Goal: Task Accomplishment & Management: Manage account settings

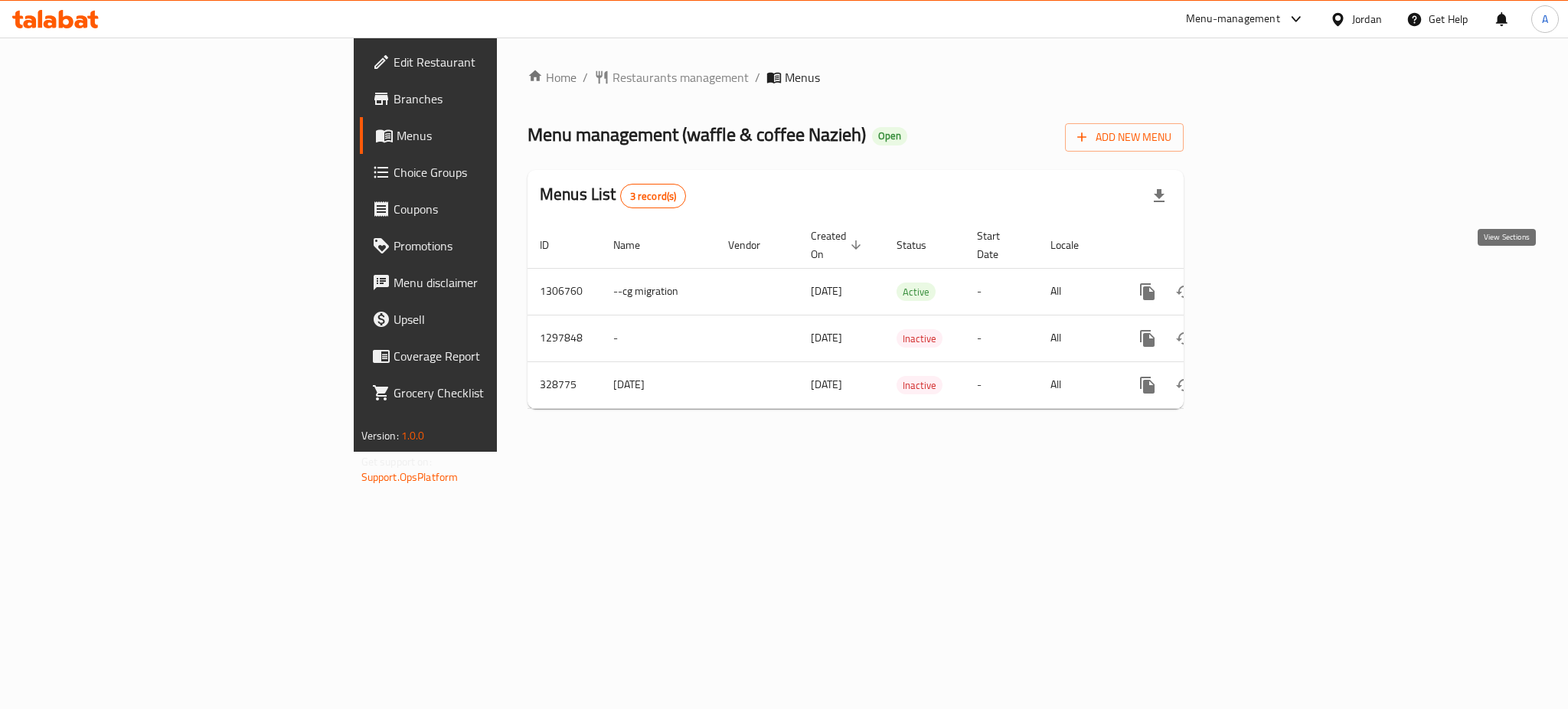
click at [1267, 282] on icon "enhanced table" at bounding box center [1258, 292] width 18 height 18
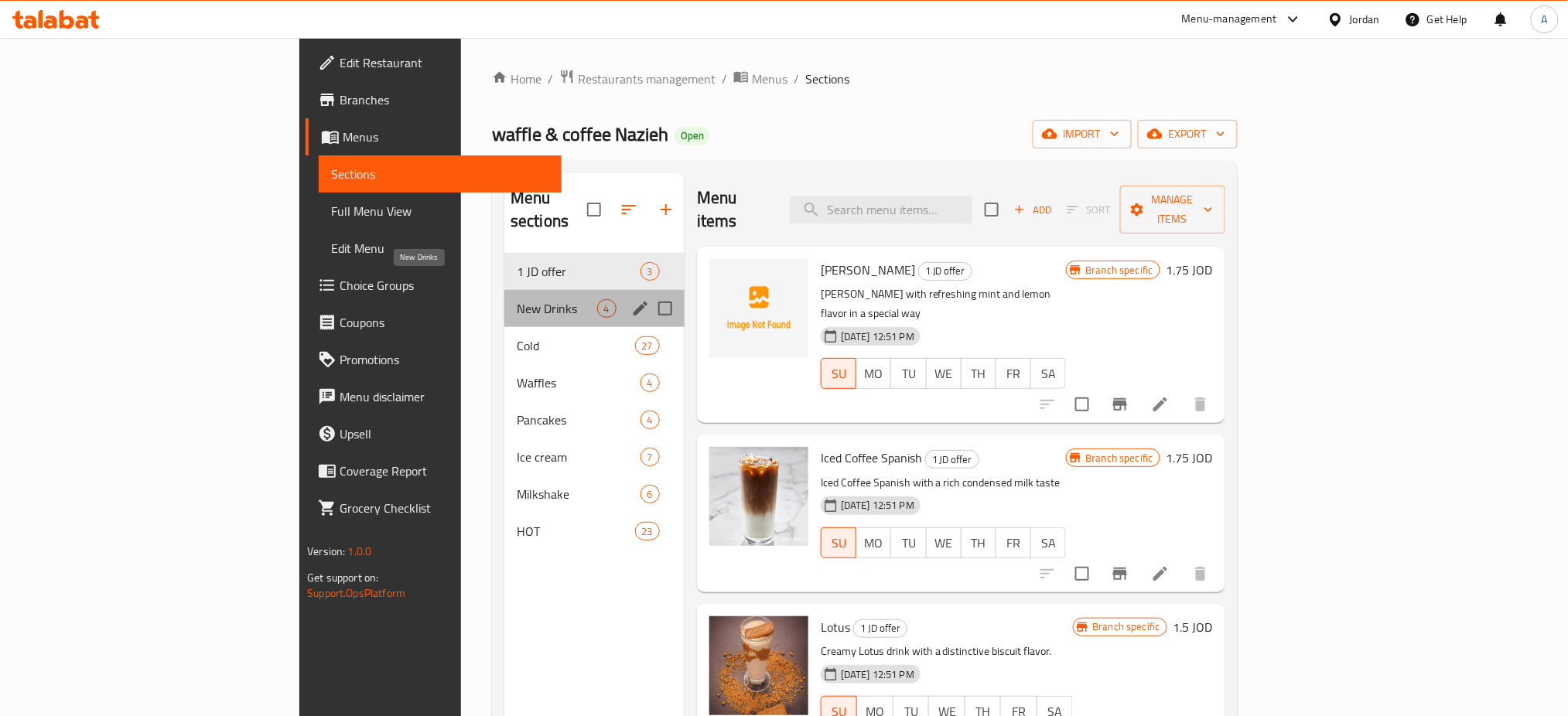
click at [516, 300] on span "New Drinks" at bounding box center [557, 309] width 81 height 19
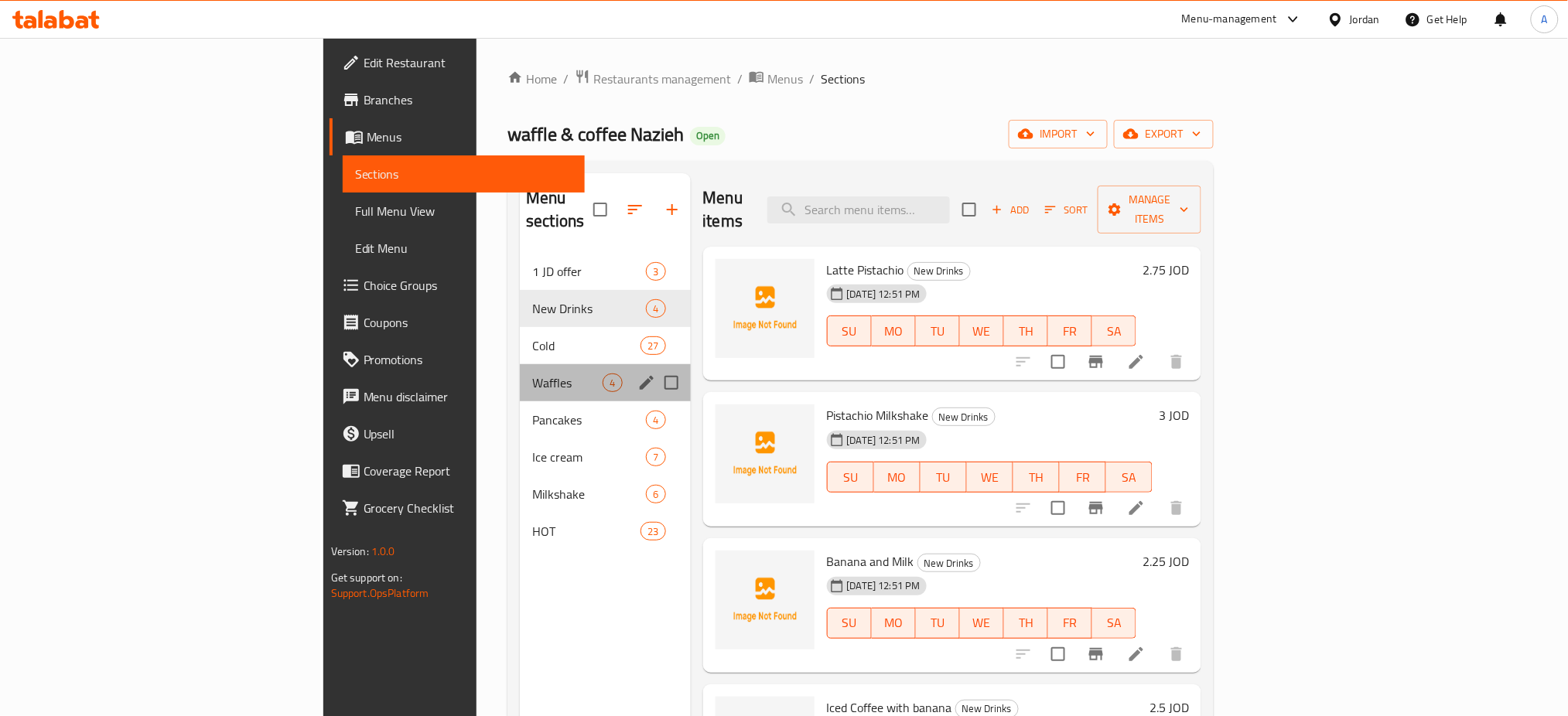
click at [520, 364] on div "Waffles 4" at bounding box center [605, 383] width 170 height 37
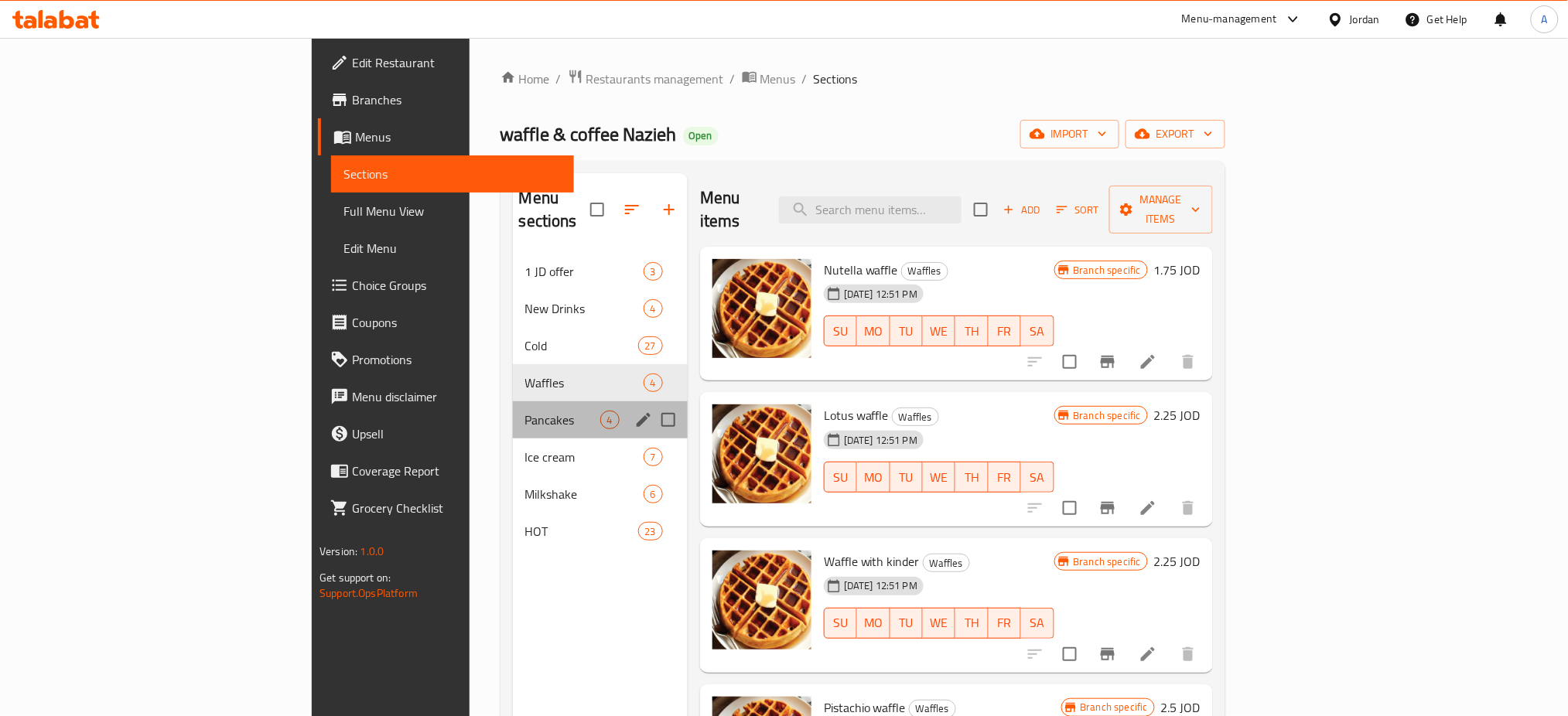
click at [513, 401] on div "Pancakes 4" at bounding box center [601, 420] width 175 height 37
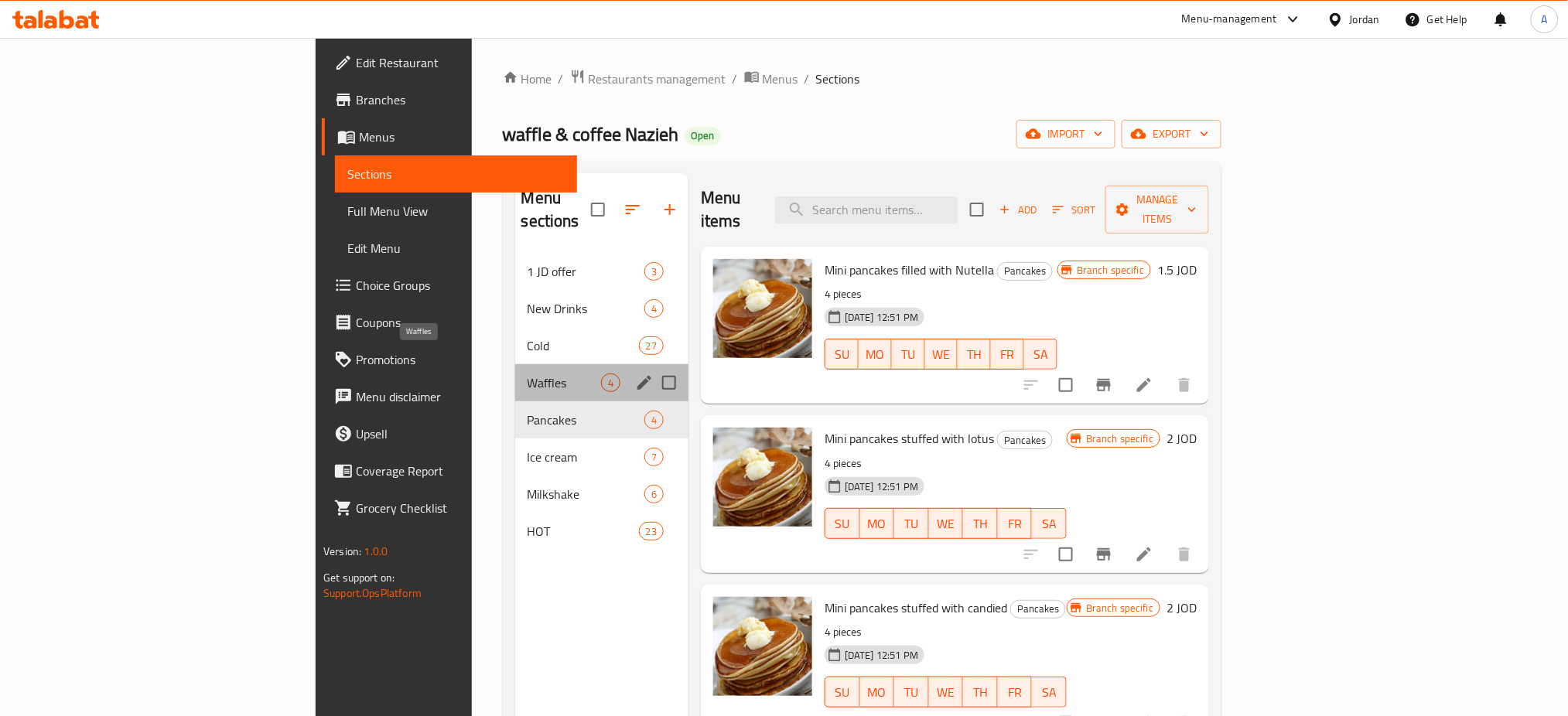
click at [527, 374] on span "Waffles" at bounding box center [564, 383] width 73 height 19
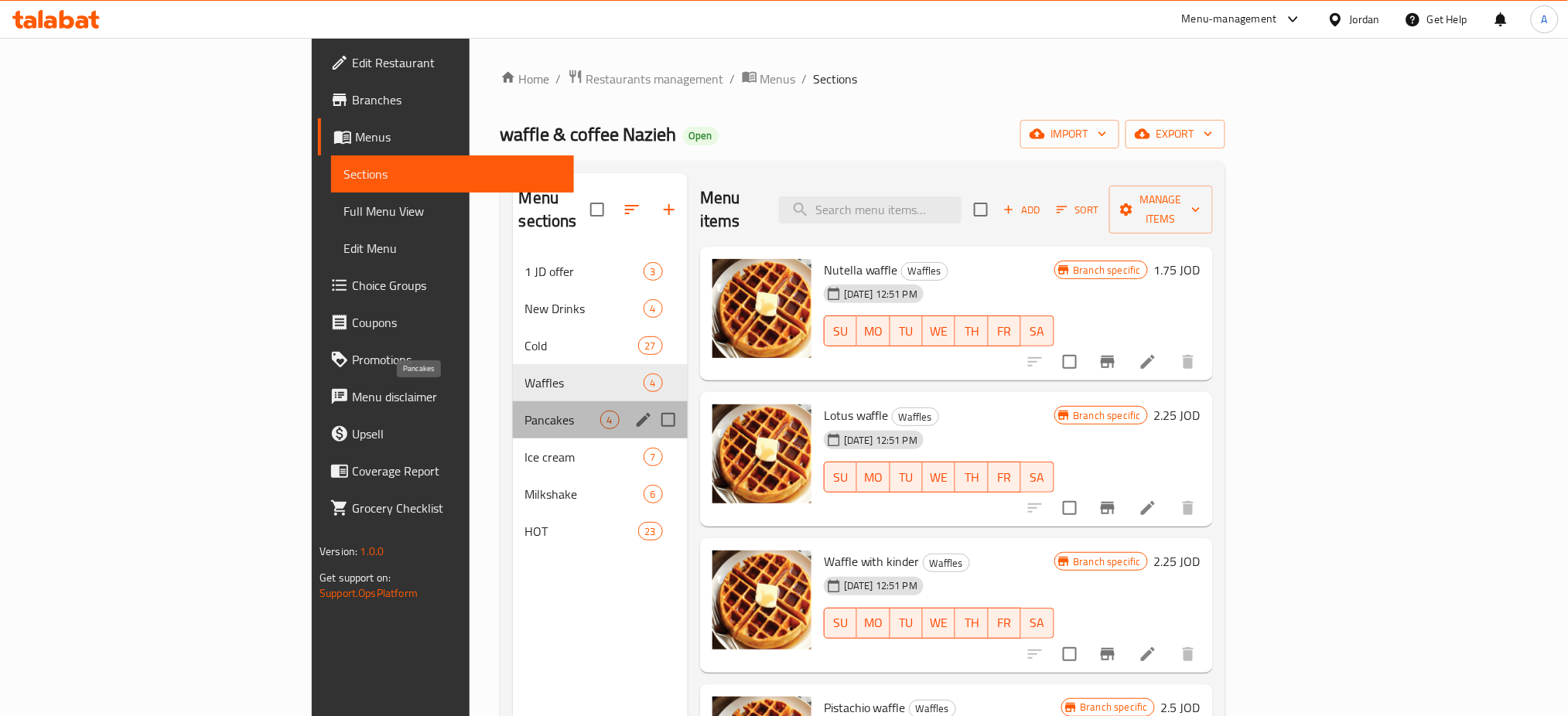
click at [525, 411] on span "Pancakes" at bounding box center [562, 420] width 75 height 19
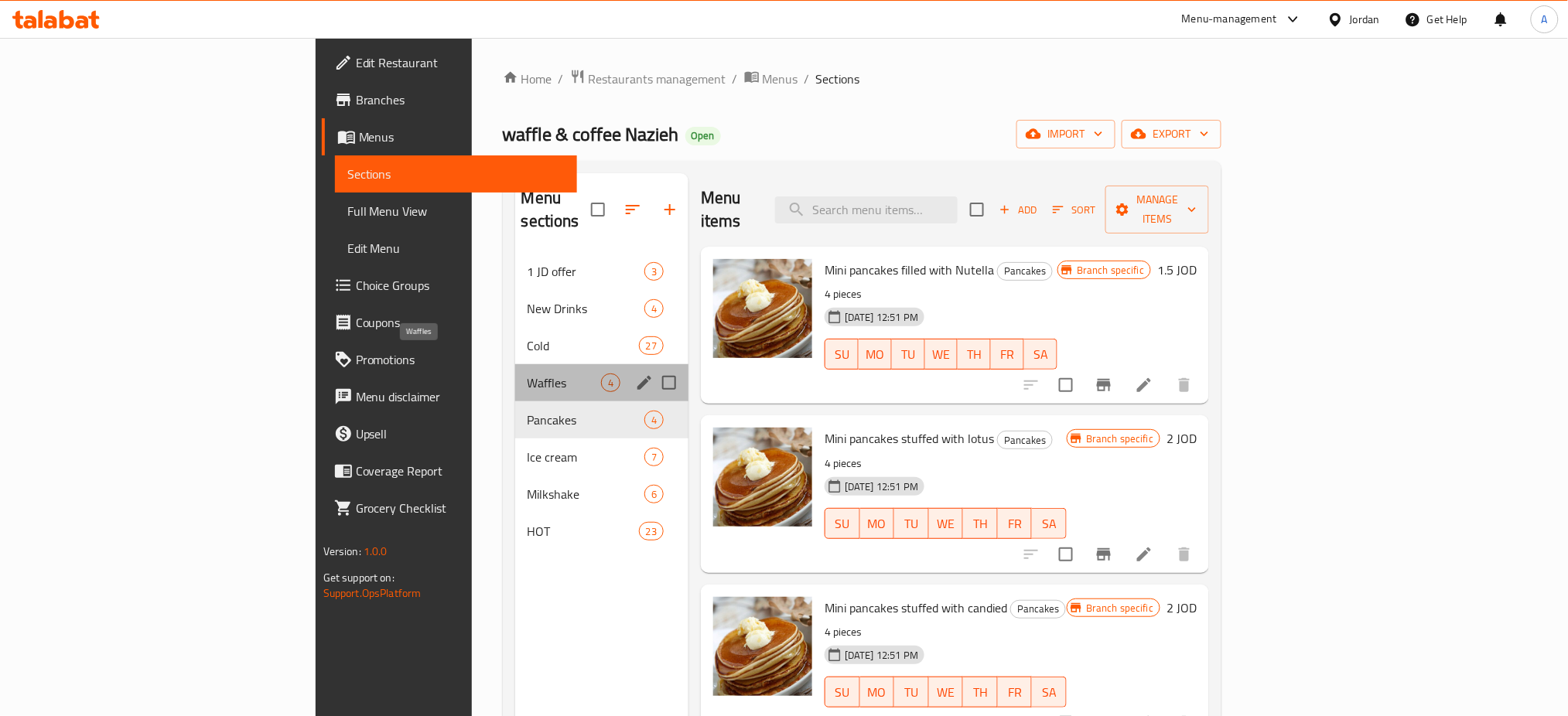
click at [527, 374] on span "Waffles" at bounding box center [564, 383] width 73 height 19
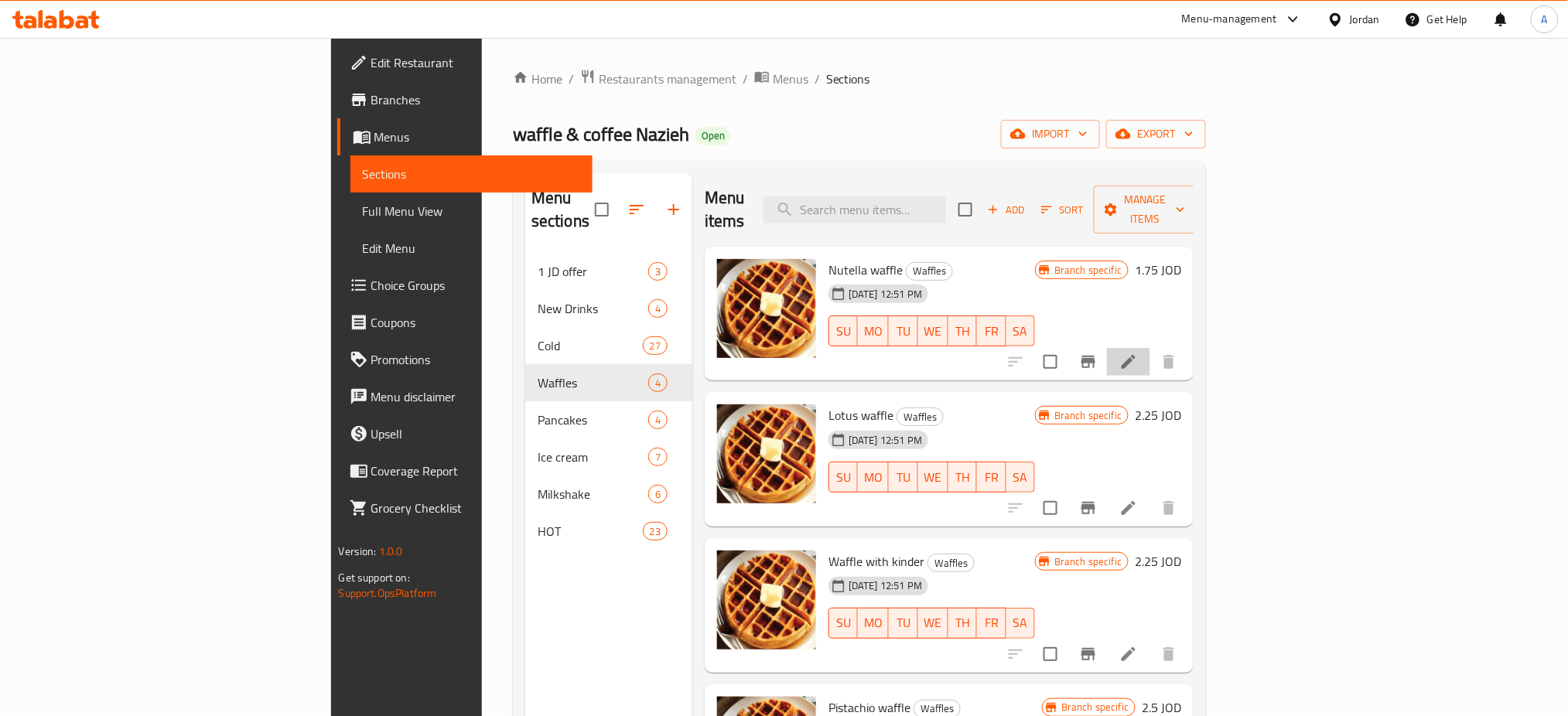
click at [1150, 348] on li at bounding box center [1128, 362] width 43 height 28
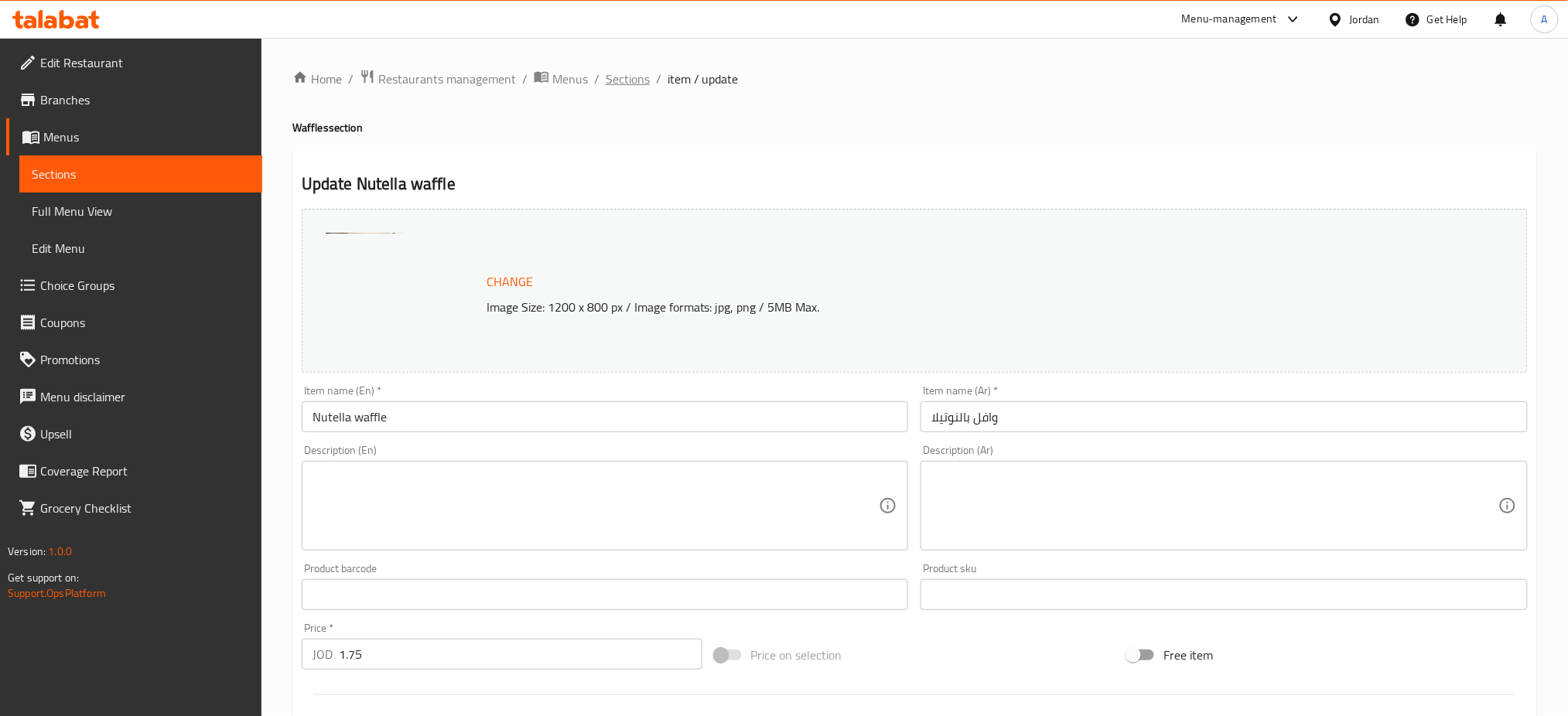
click at [646, 82] on span "Sections" at bounding box center [628, 79] width 44 height 19
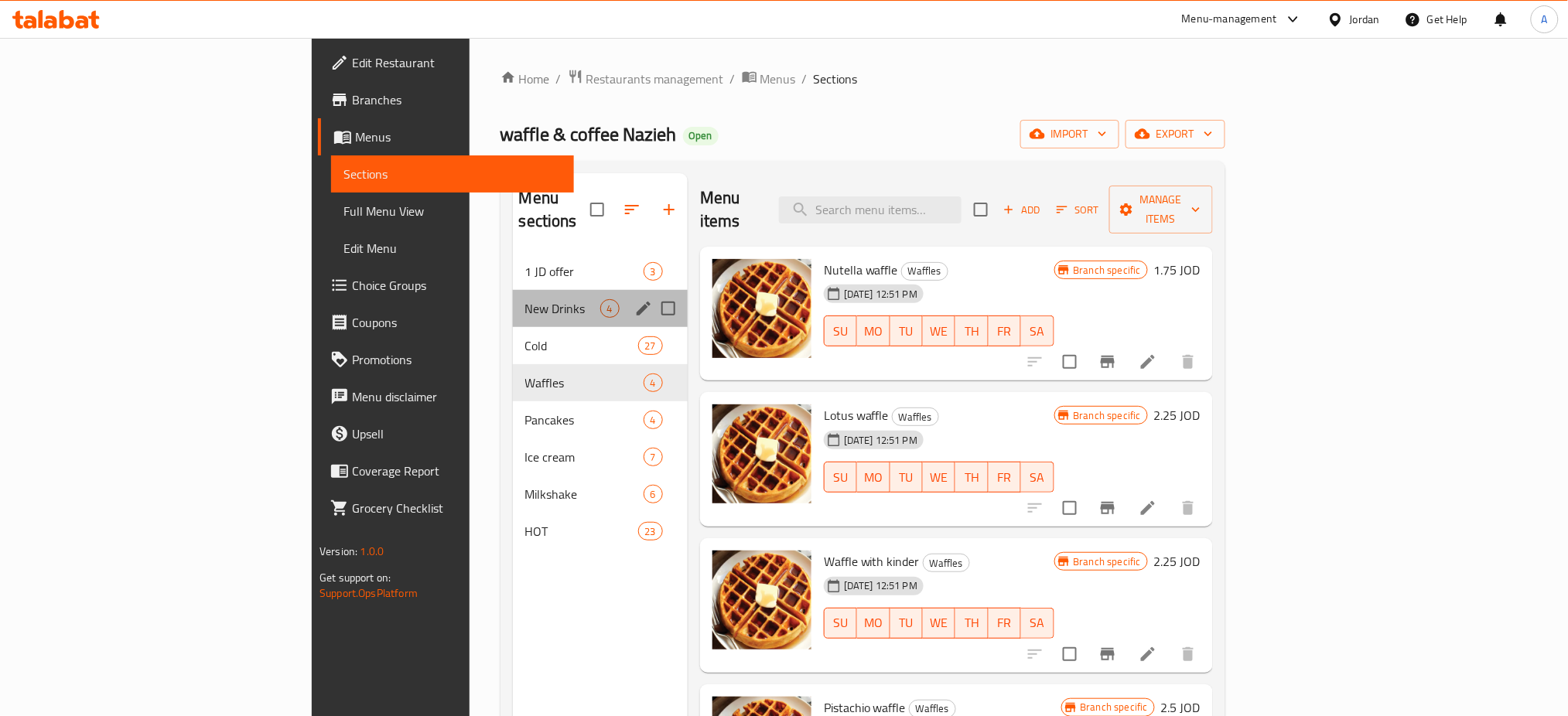
click at [513, 290] on div "New Drinks 4" at bounding box center [601, 309] width 175 height 37
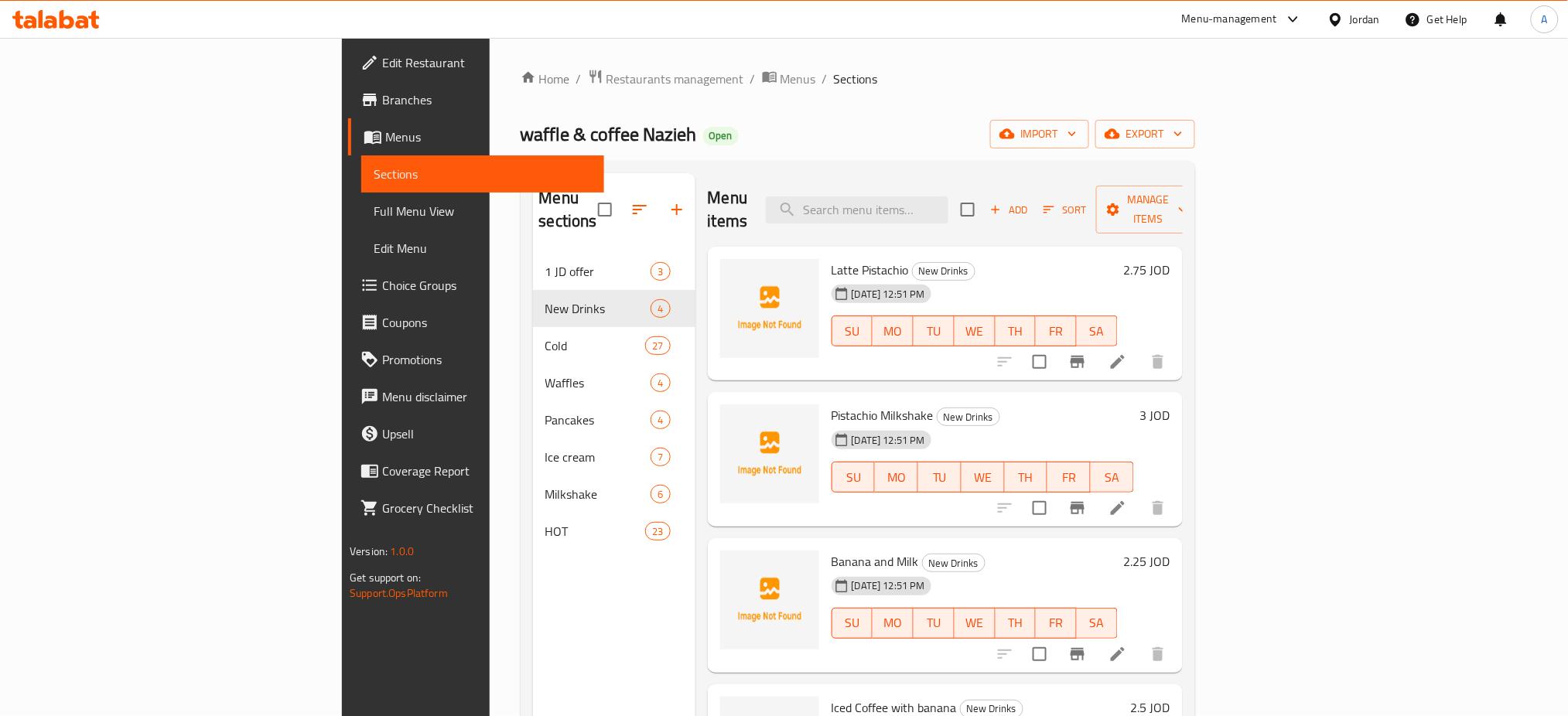
click at [521, 133] on span "waffle & coffee Nazieh" at bounding box center [609, 134] width 177 height 34
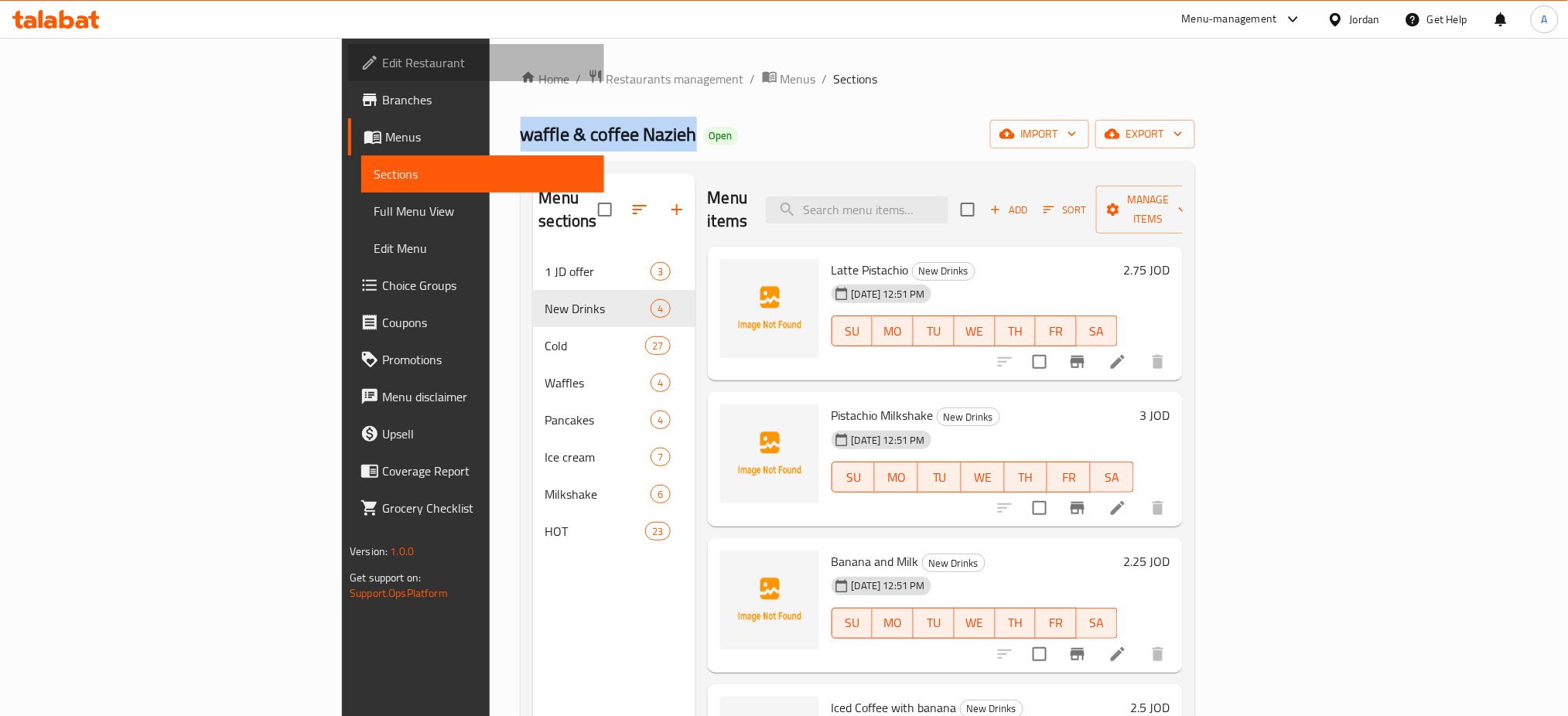
click at [382, 62] on span "Edit Restaurant" at bounding box center [486, 62] width 209 height 19
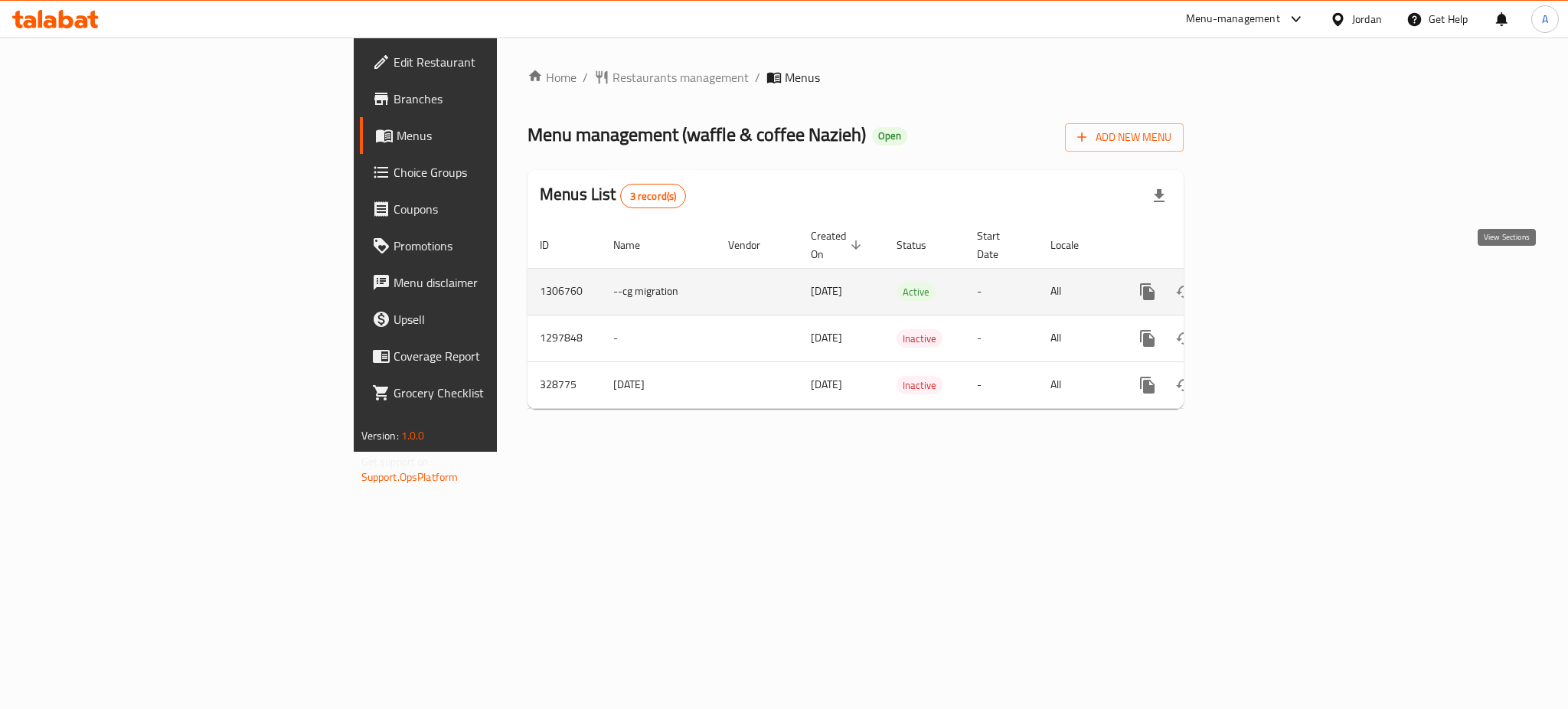
click at [1267, 282] on icon "enhanced table" at bounding box center [1258, 292] width 18 height 18
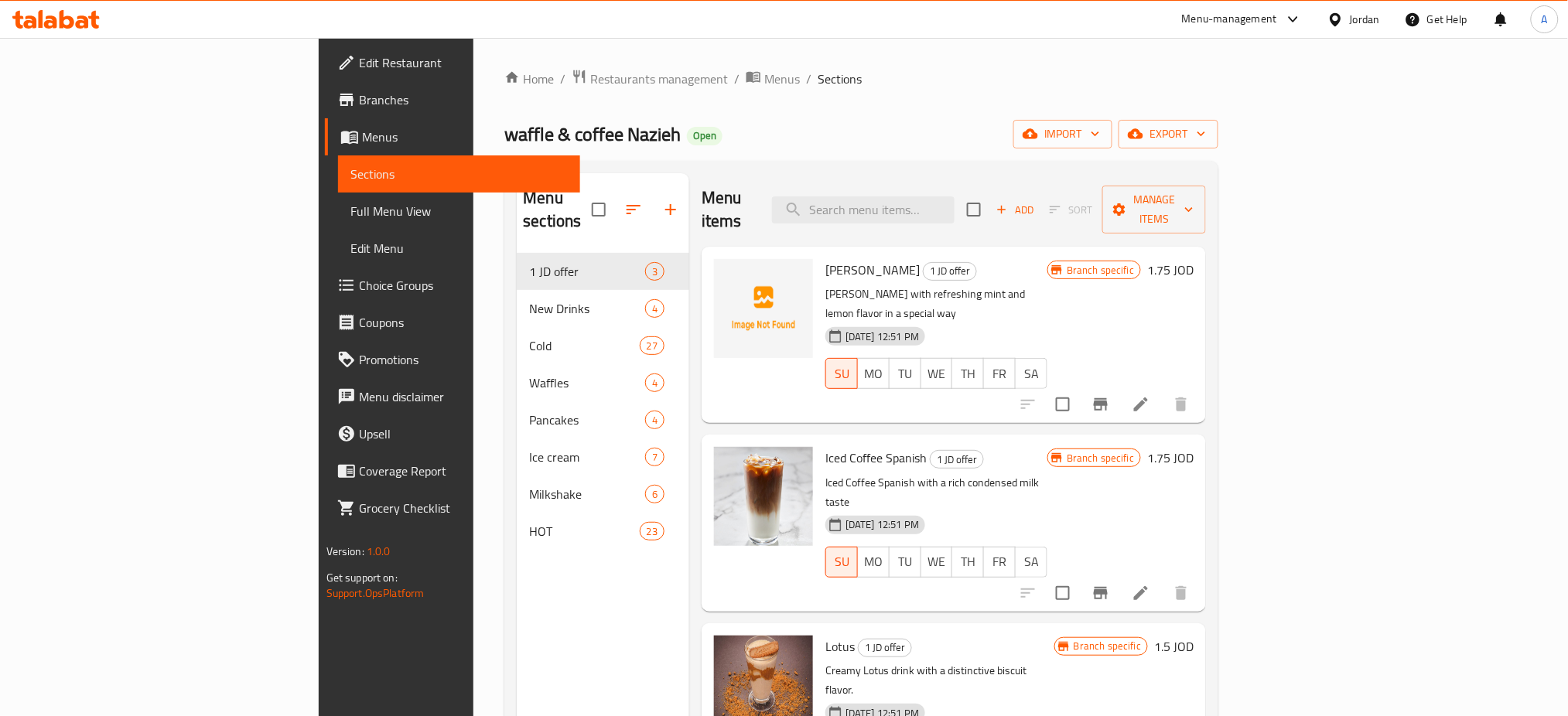
click at [504, 150] on span "waffle & coffee Nazieh" at bounding box center [592, 134] width 177 height 34
copy span "waffle & coffee Nazieh"
click at [504, 150] on span "waffle & coffee Nazieh" at bounding box center [592, 134] width 177 height 34
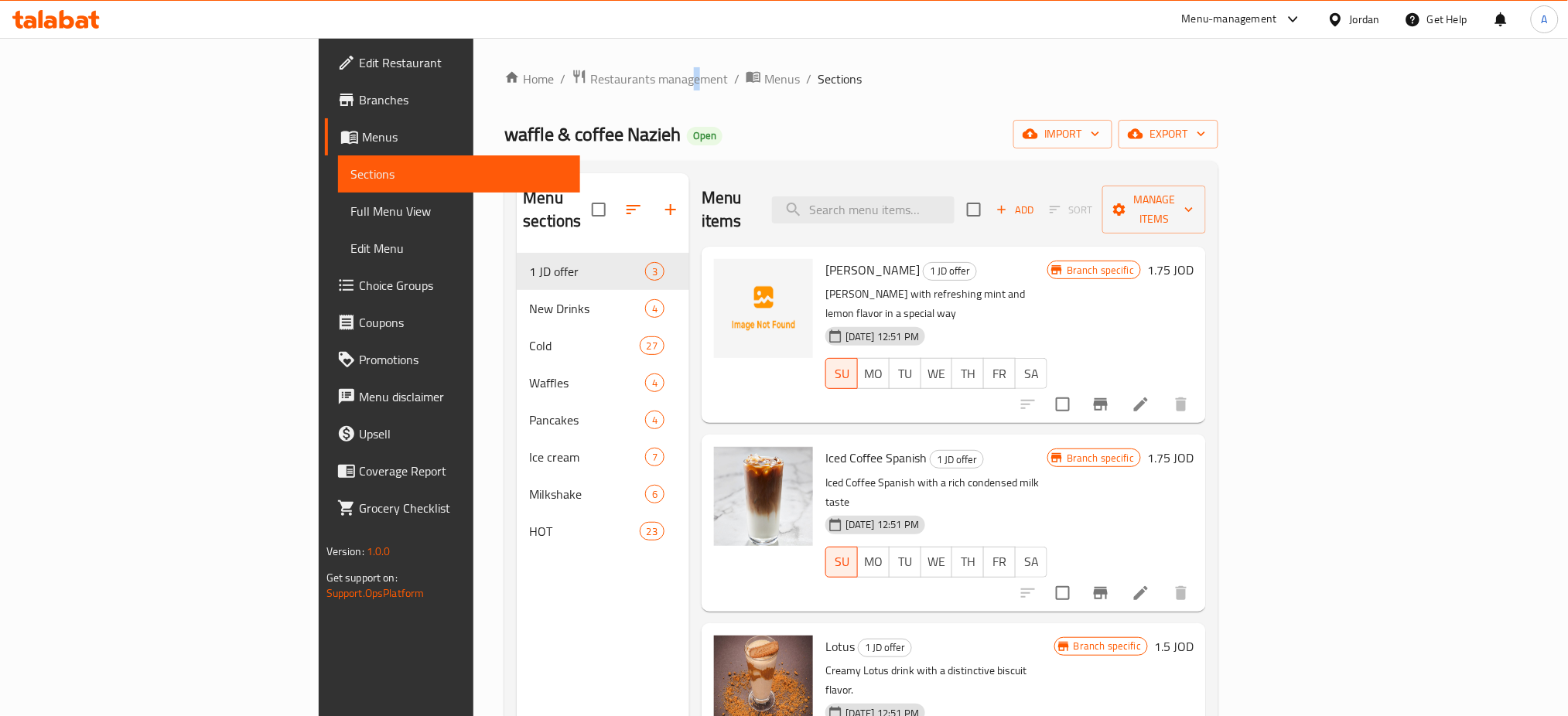
drag, startPoint x: 484, startPoint y: 45, endPoint x: 610, endPoint y: 8, distance: 131.3
click at [485, 45] on div "Home / Restaurants management / Menus / Sections waffle & coffee Nazieh Open im…" at bounding box center [861, 485] width 776 height 895
click at [521, 93] on div "Home / Restaurants management / Menus / Sections waffle & coffee Nazieh Open im…" at bounding box center [861, 485] width 714 height 833
click at [591, 85] on span "Restaurants management" at bounding box center [660, 79] width 138 height 19
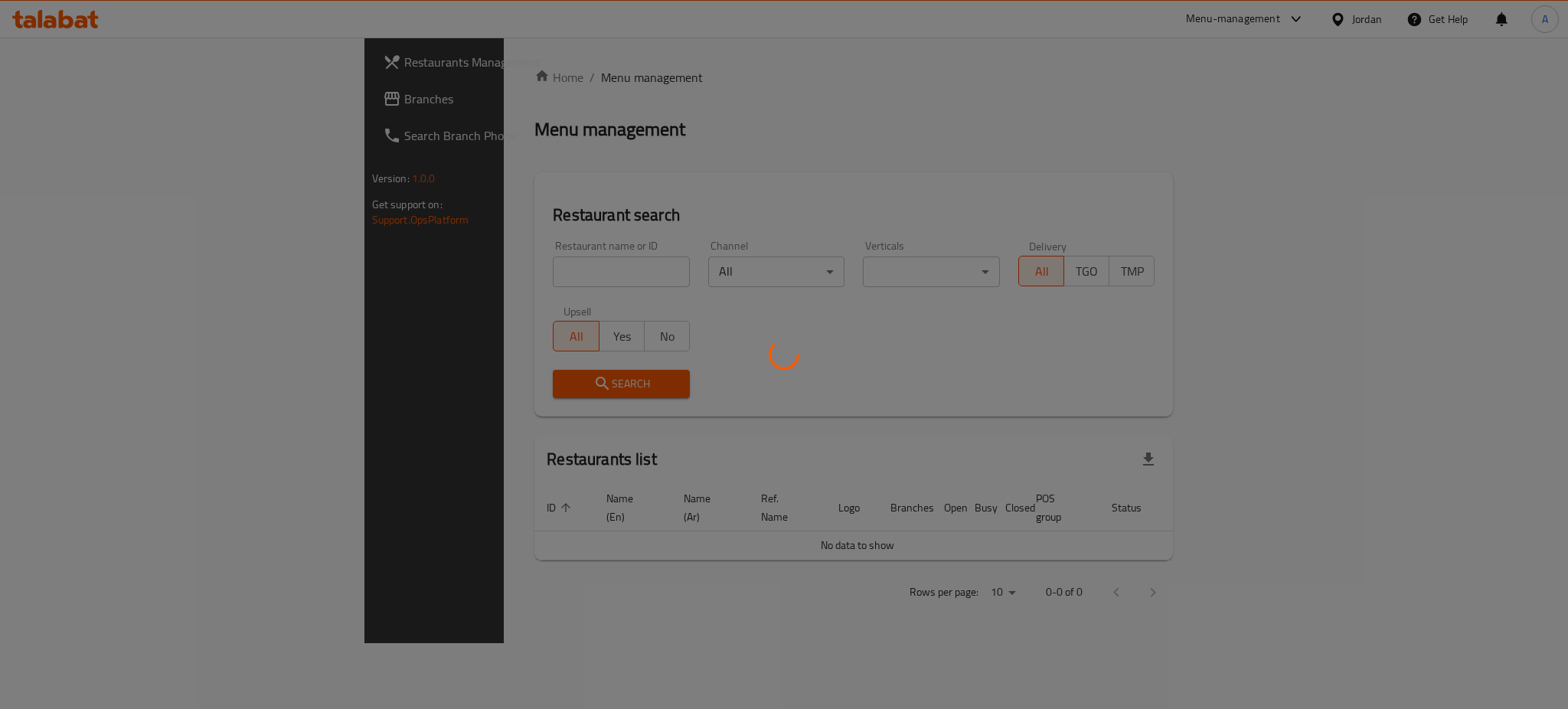
click at [479, 78] on div at bounding box center [784, 354] width 1568 height 709
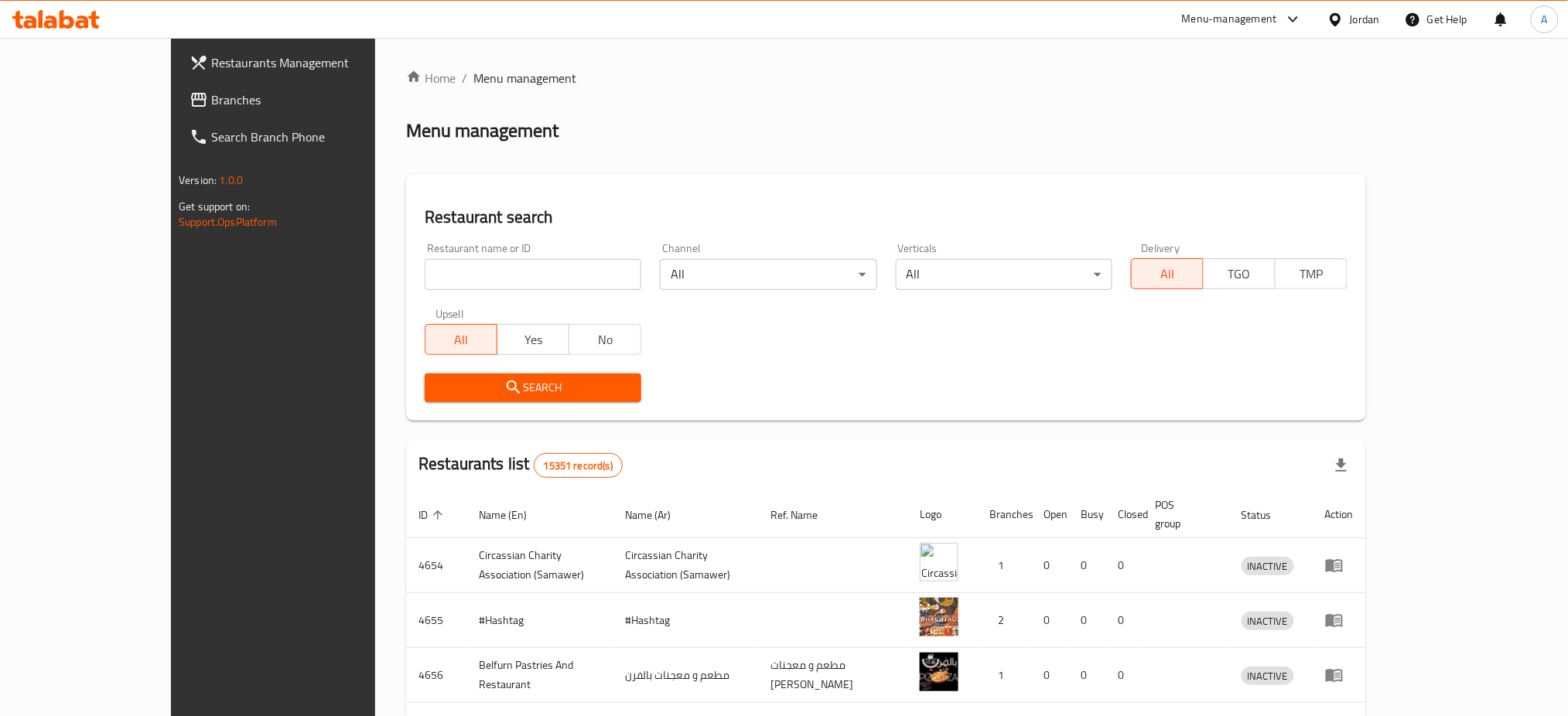
click at [487, 276] on input "search" at bounding box center [532, 274] width 216 height 31
type input "جدرية دولمة"
click button "Search" at bounding box center [532, 388] width 216 height 29
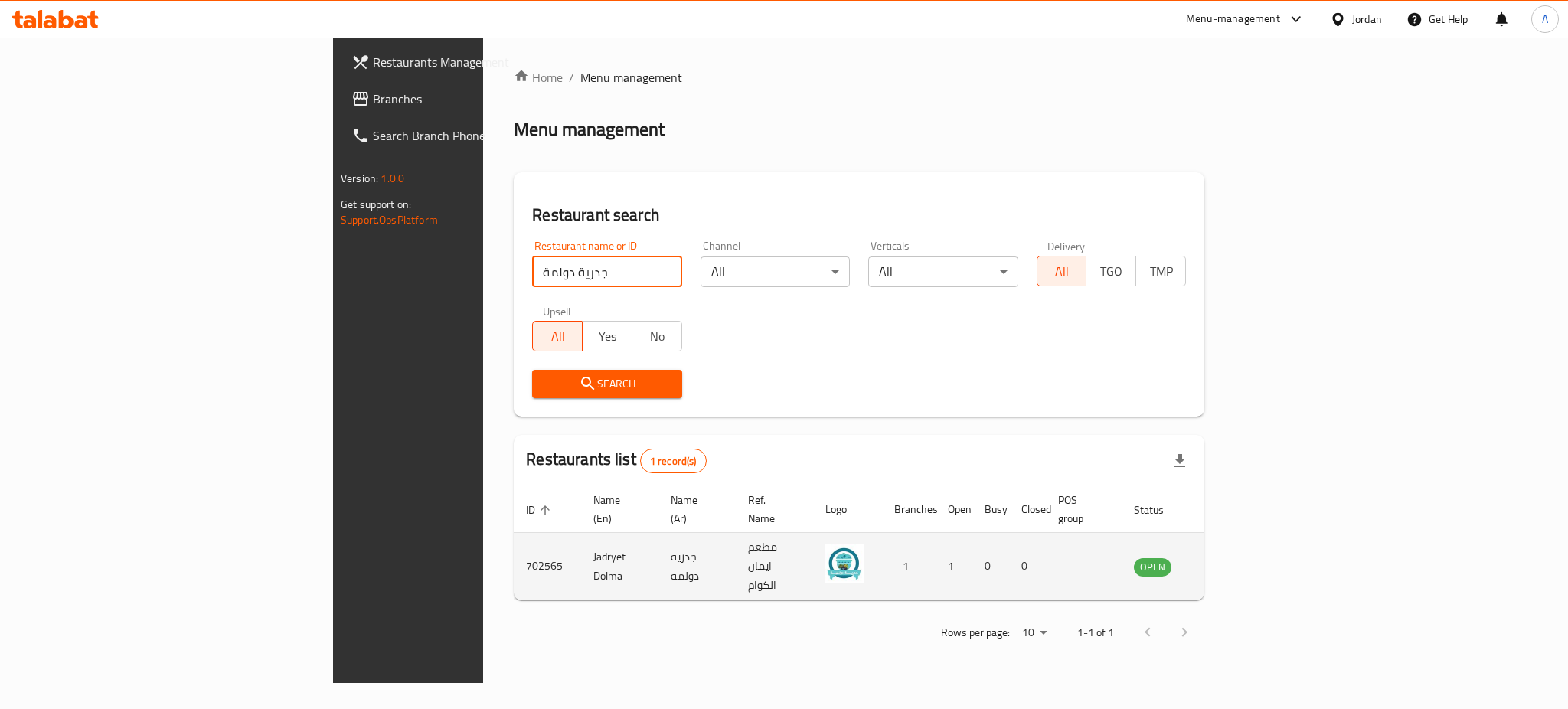
click at [1232, 557] on icon "enhanced table" at bounding box center [1223, 567] width 18 height 18
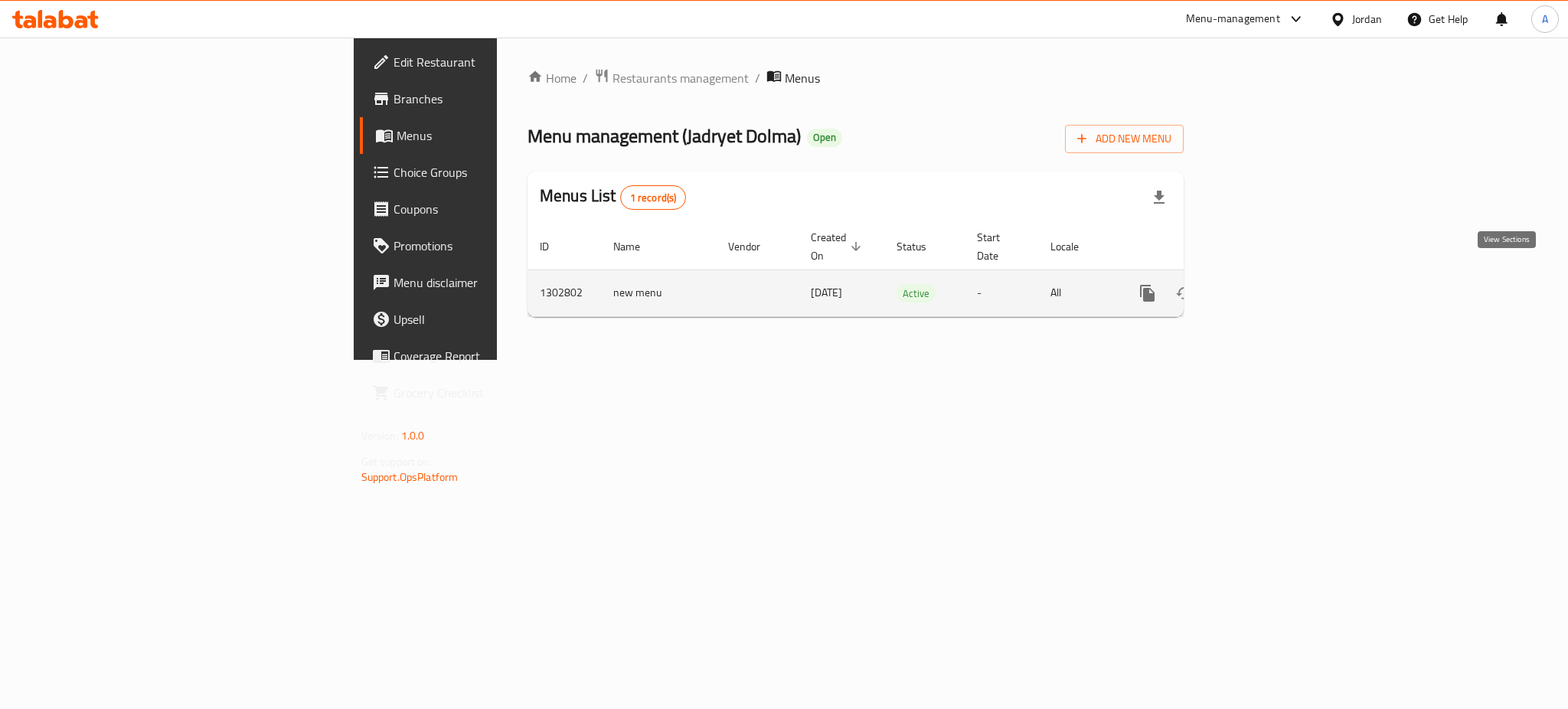
click at [1267, 284] on icon "enhanced table" at bounding box center [1258, 293] width 18 height 18
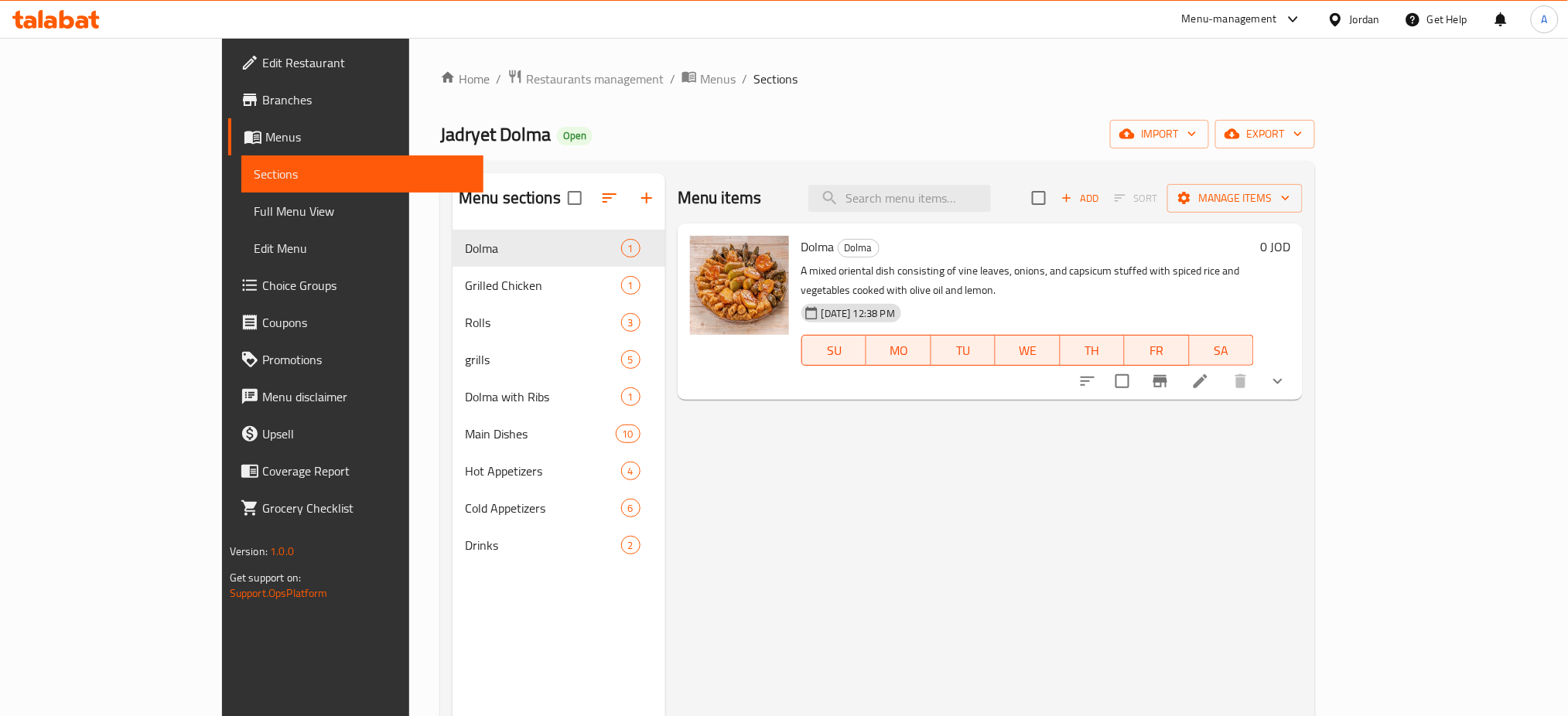
click at [262, 289] on span "Choice Groups" at bounding box center [367, 285] width 209 height 19
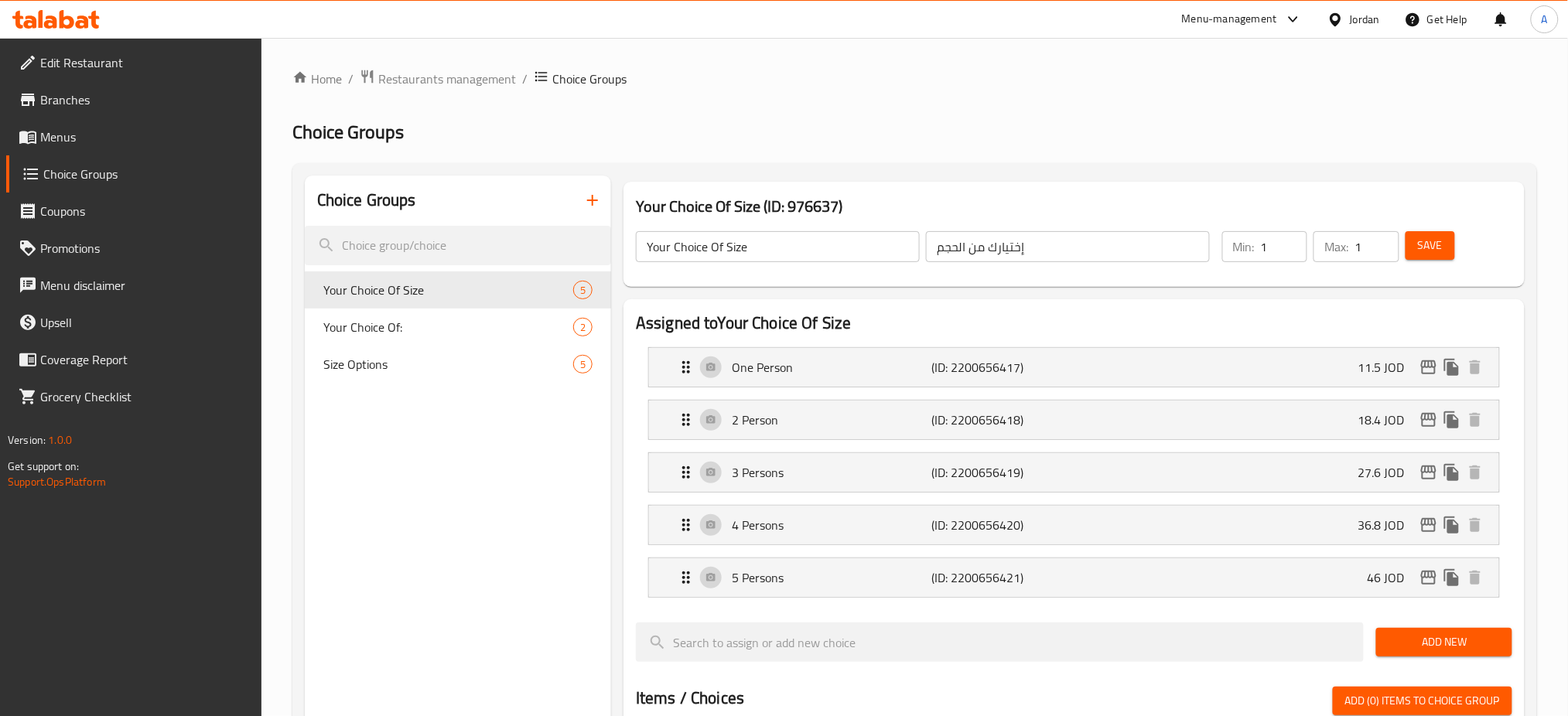
click at [601, 215] on button "button" at bounding box center [592, 200] width 37 height 37
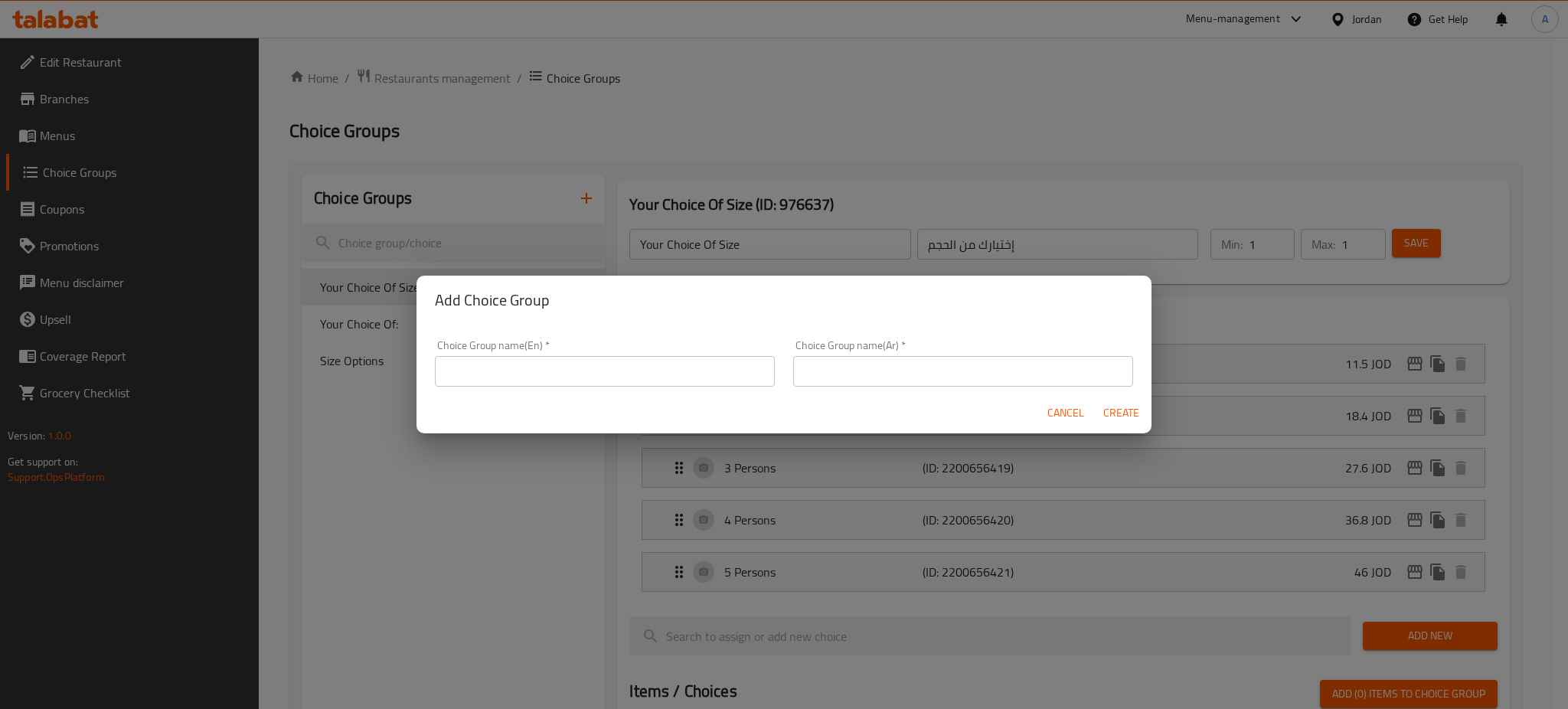
click at [645, 350] on div "Choice Group name(En)   * Choice Group name(En) *" at bounding box center [605, 363] width 340 height 47
click at [630, 358] on input "text" at bounding box center [605, 372] width 340 height 31
click at [905, 362] on div "Choice Group name(Ar)   * Choice Group name(Ar) *" at bounding box center [963, 363] width 340 height 47
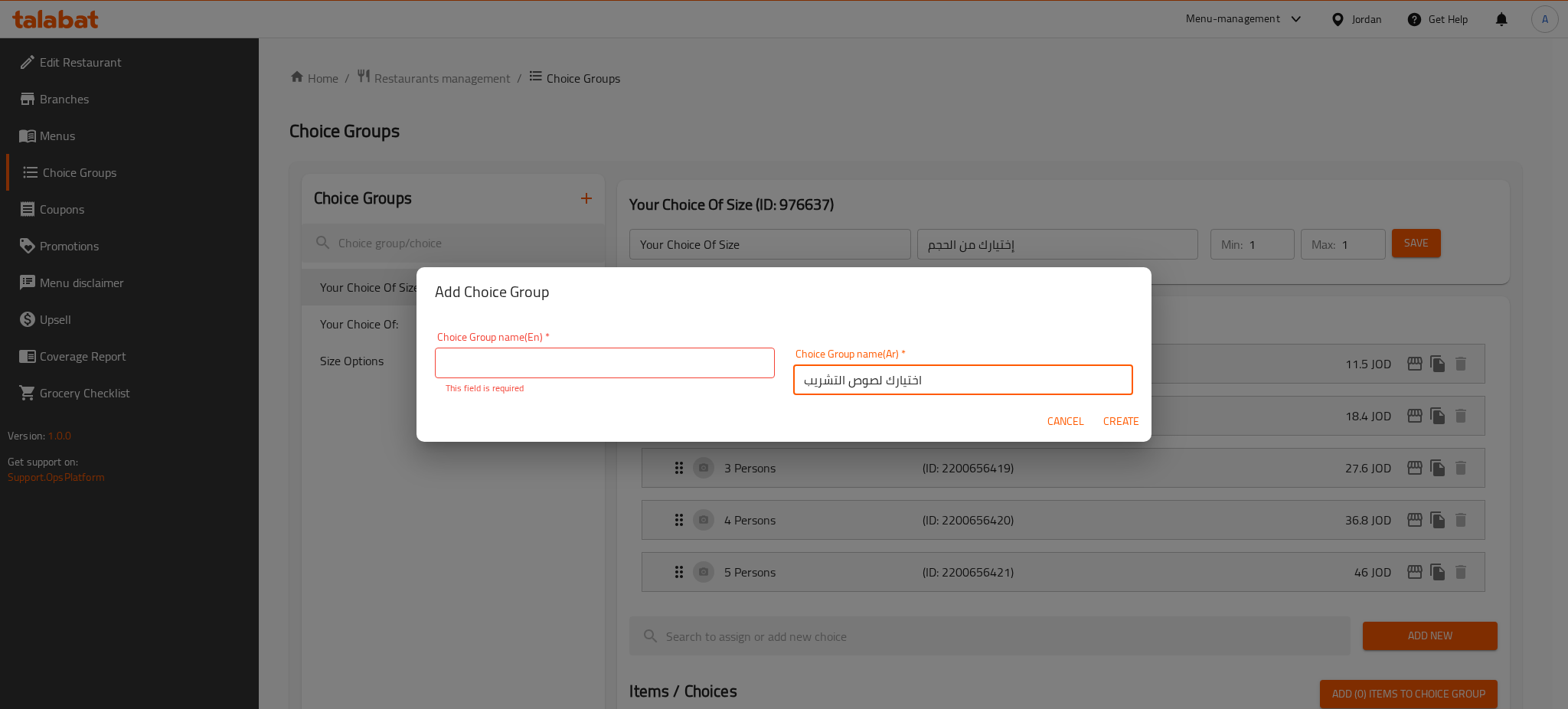
type input "اختيارك لصوص التشريب"
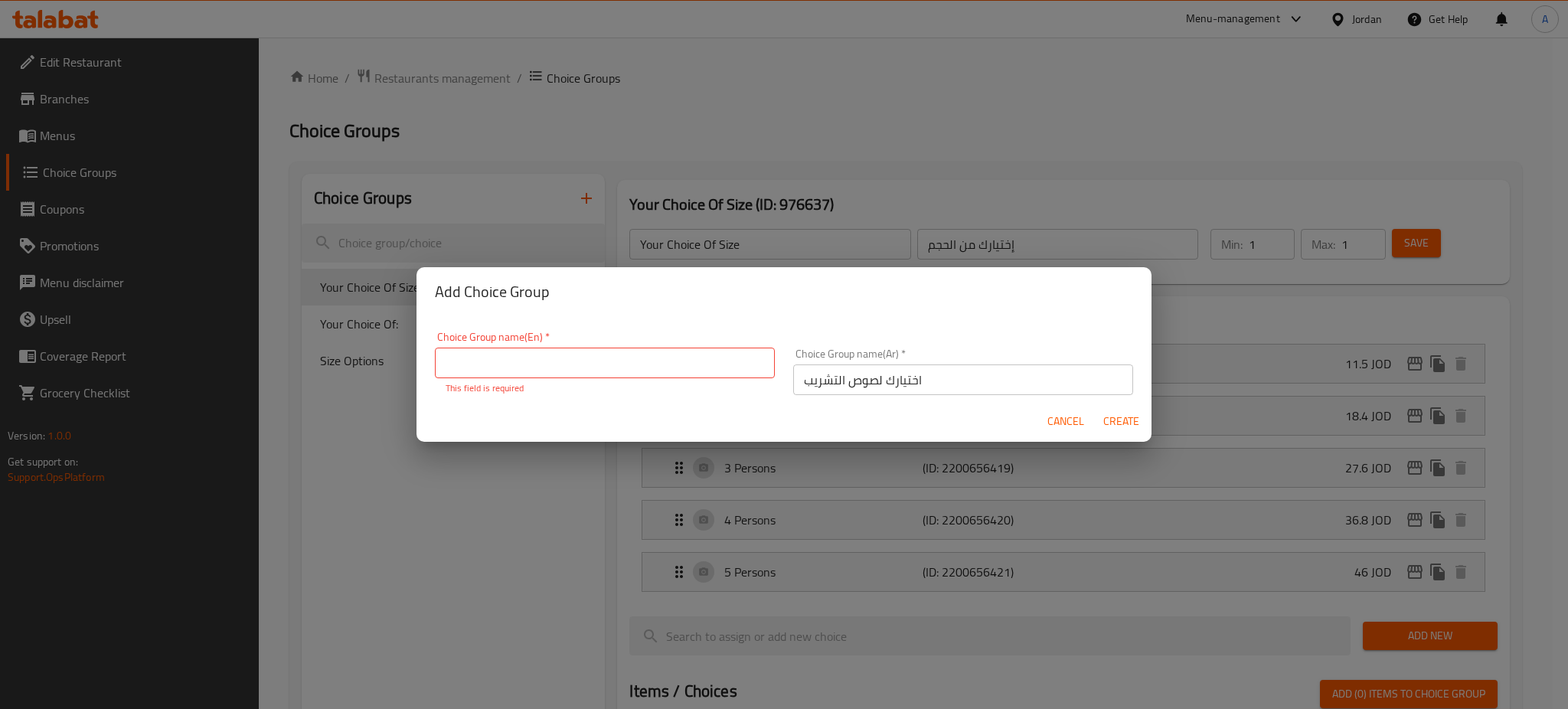
click at [622, 379] on div "Choice Group name(En)   * Choice Group name(En) * This field is required" at bounding box center [605, 363] width 340 height 63
drag, startPoint x: 641, startPoint y: 372, endPoint x: 648, endPoint y: 363, distance: 11.4
click at [641, 372] on input "text" at bounding box center [605, 362] width 340 height 31
type input "Your choice of sauce"
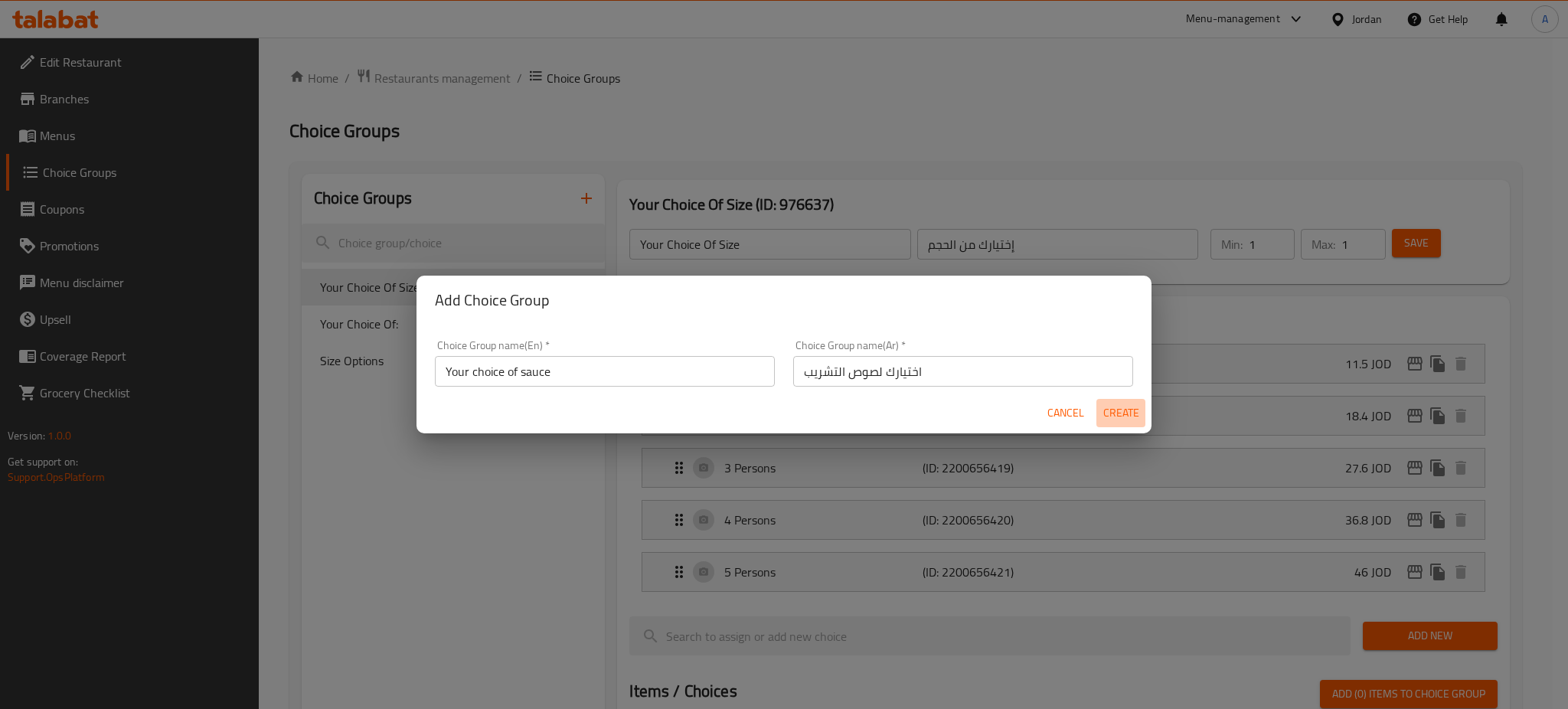
click at [1104, 422] on span "Create" at bounding box center [1121, 413] width 37 height 19
type input "Your choice of sauce"
type input "اختيارك لصوص التشريب"
type input "0"
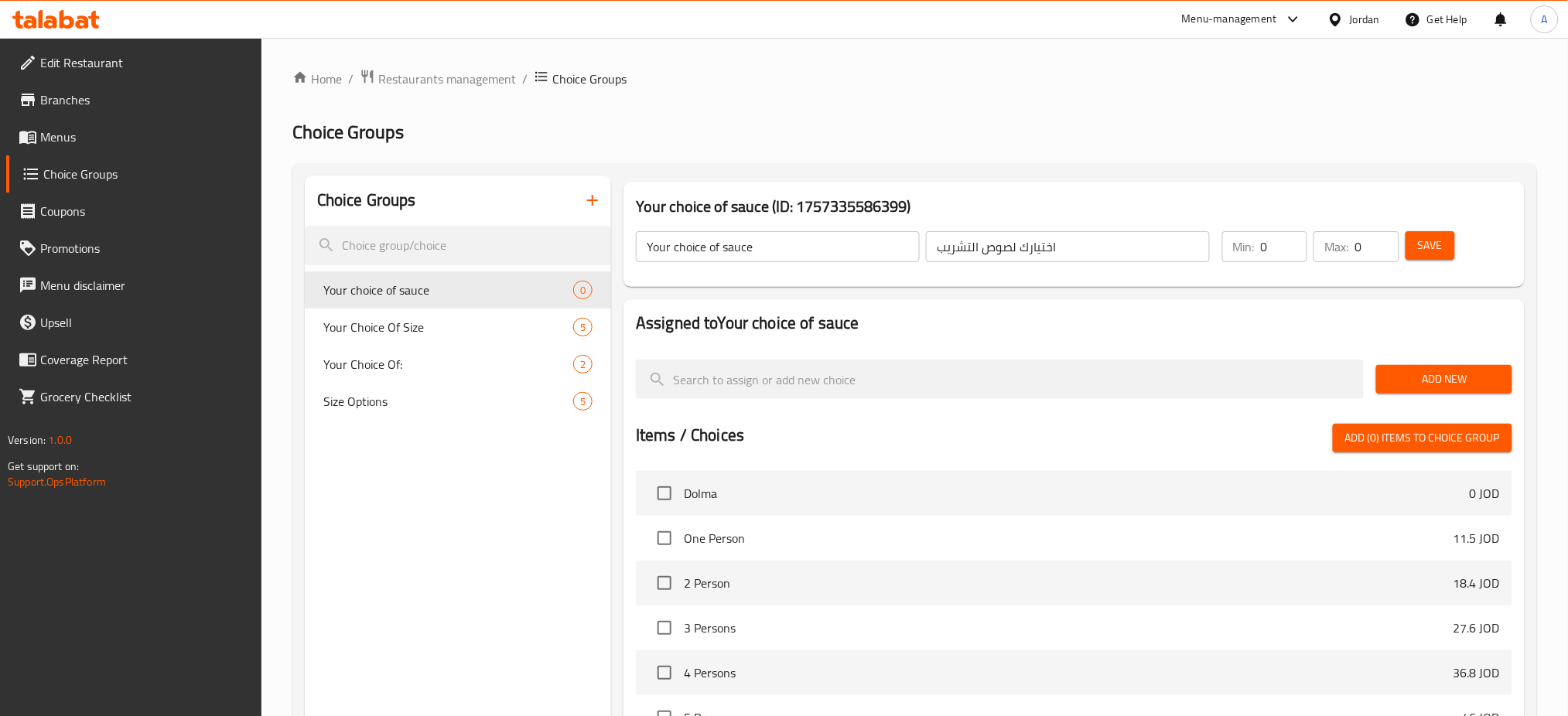
drag, startPoint x: 1160, startPoint y: 254, endPoint x: 1132, endPoint y: 254, distance: 28.0
click at [1132, 254] on div "Your choice of sauce ​ اختيارك لصوص التشريب ​ Min: 0 ​ Max: 0 ​ Save" at bounding box center [1073, 247] width 888 height 68
type input "1"
drag, startPoint x: 1359, startPoint y: 244, endPoint x: 1340, endPoint y: 245, distance: 19.0
click at [1340, 245] on div "Max: 0 ​" at bounding box center [1355, 247] width 85 height 31
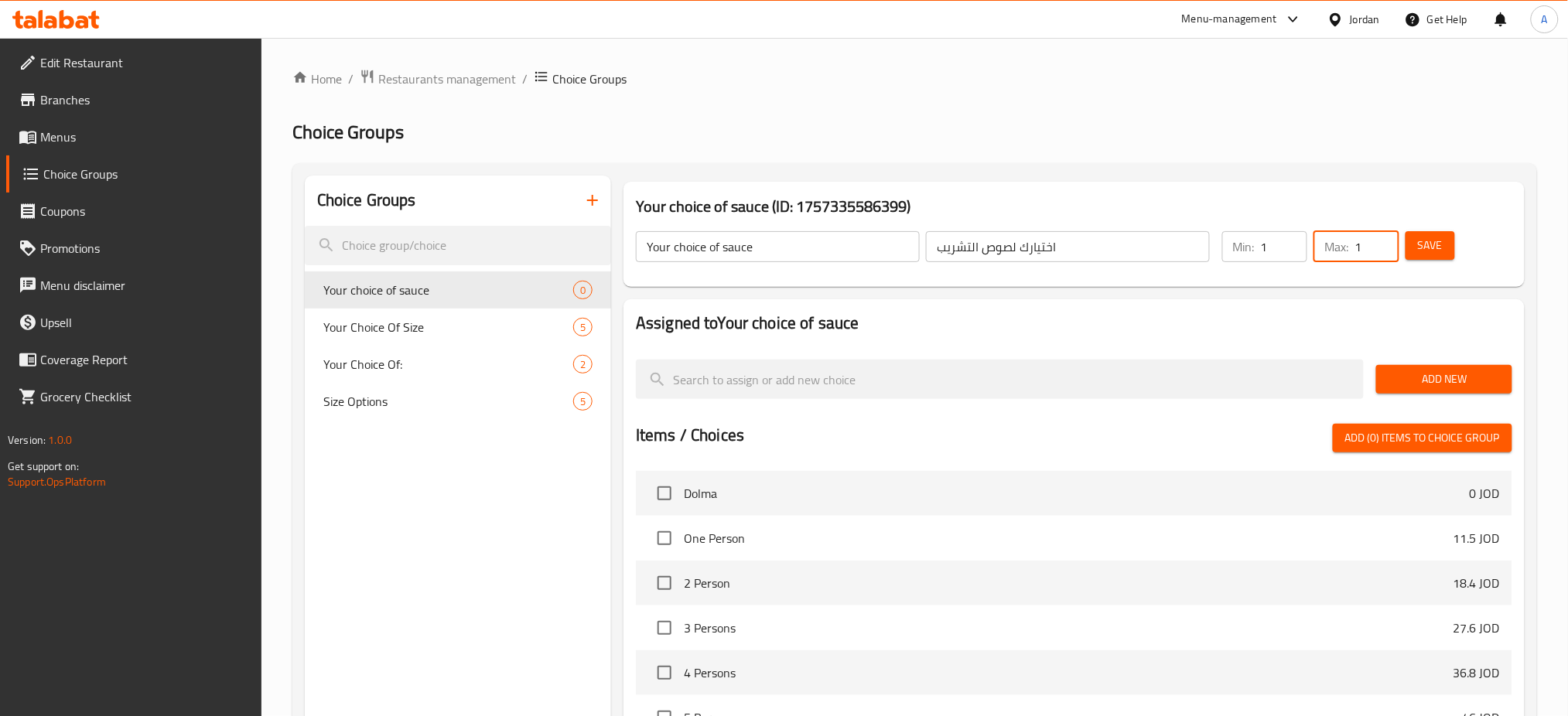
type input "1"
click at [1400, 381] on span "Add New" at bounding box center [1443, 379] width 110 height 19
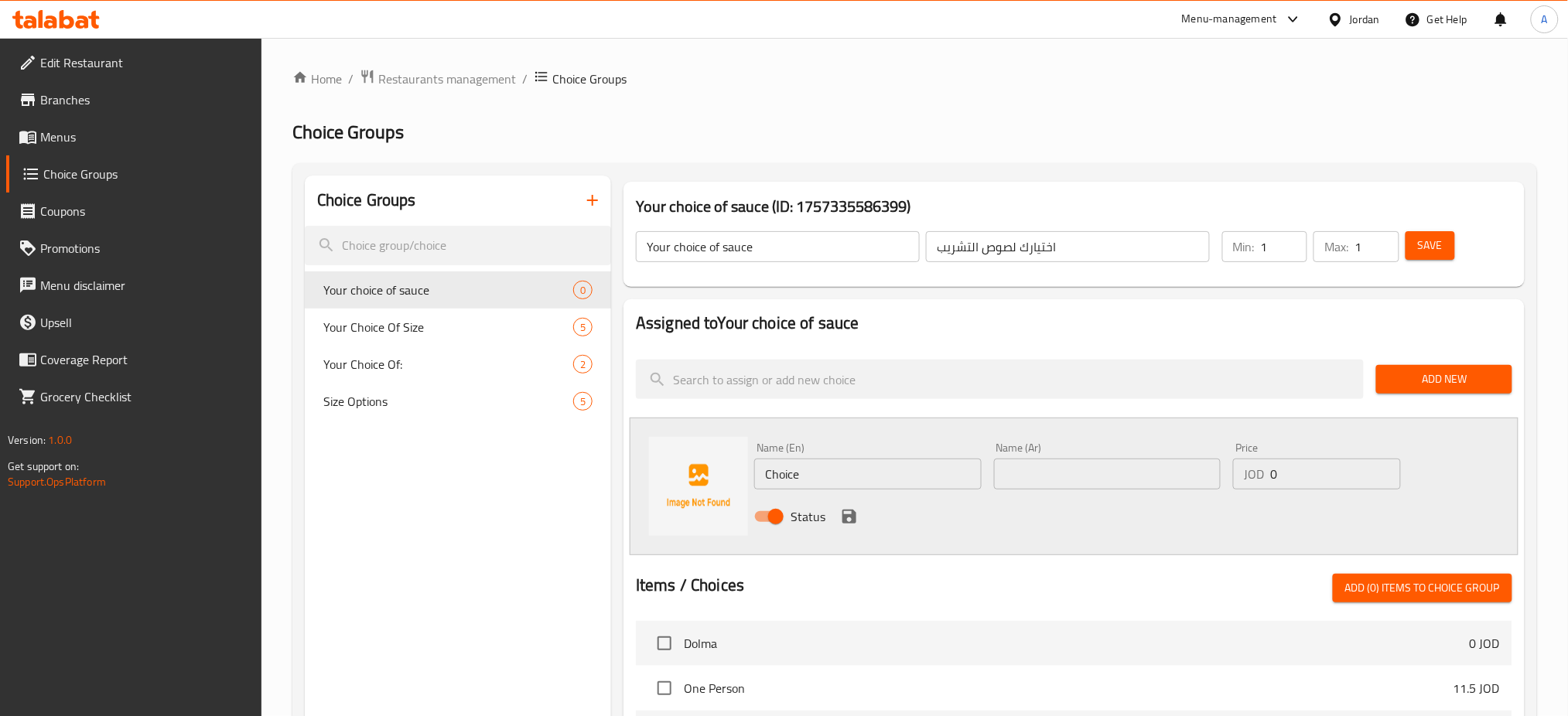
click at [1409, 234] on button "Save" at bounding box center [1430, 246] width 50 height 29
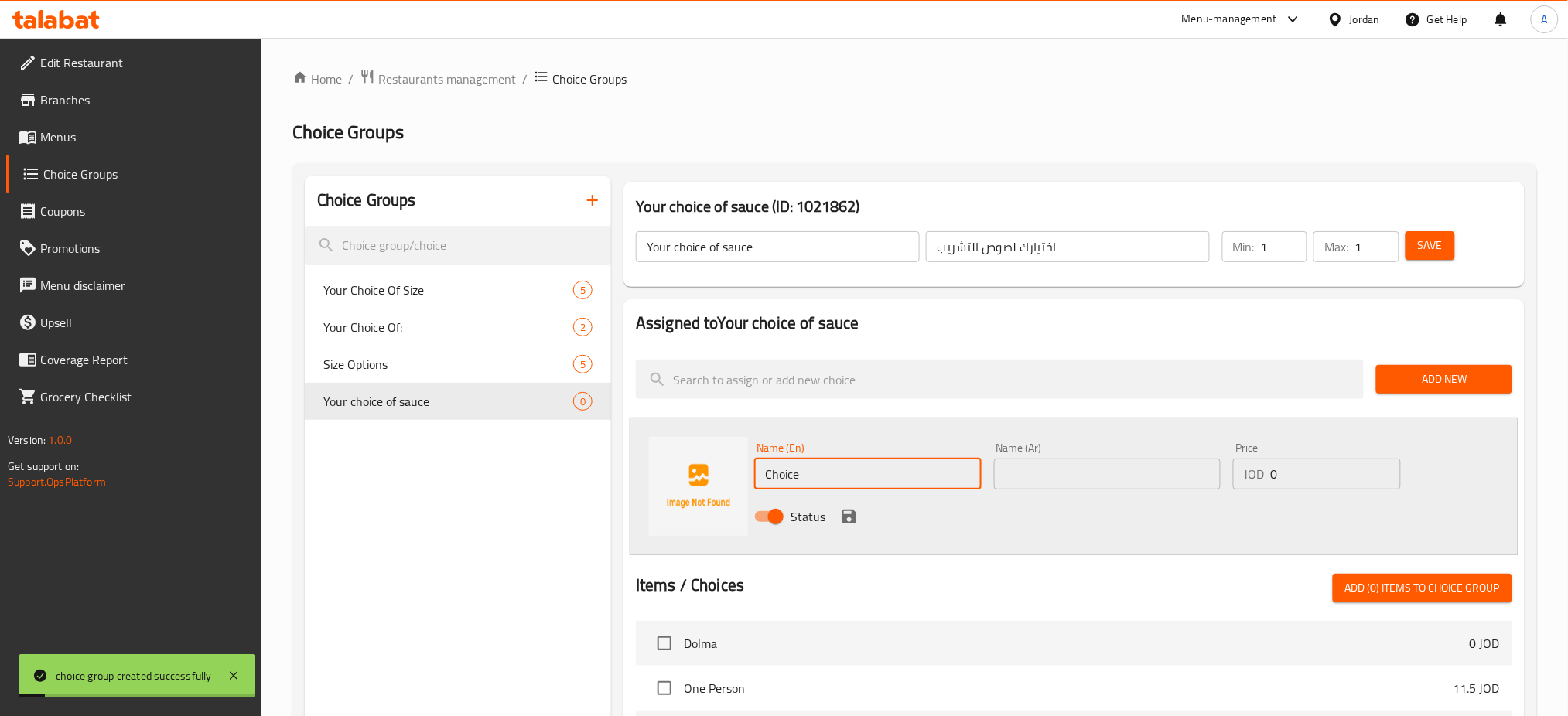
drag, startPoint x: 869, startPoint y: 470, endPoint x: 617, endPoint y: 475, distance: 252.0
click at [617, 475] on div "Assigned to Your choice of sauce Add New Name (En) Choice Name (En) Name (Ar) N…" at bounding box center [1074, 678] width 914 height 771
type input "Yellow Tashreeb"
click at [1116, 475] on input "text" at bounding box center [1107, 474] width 227 height 31
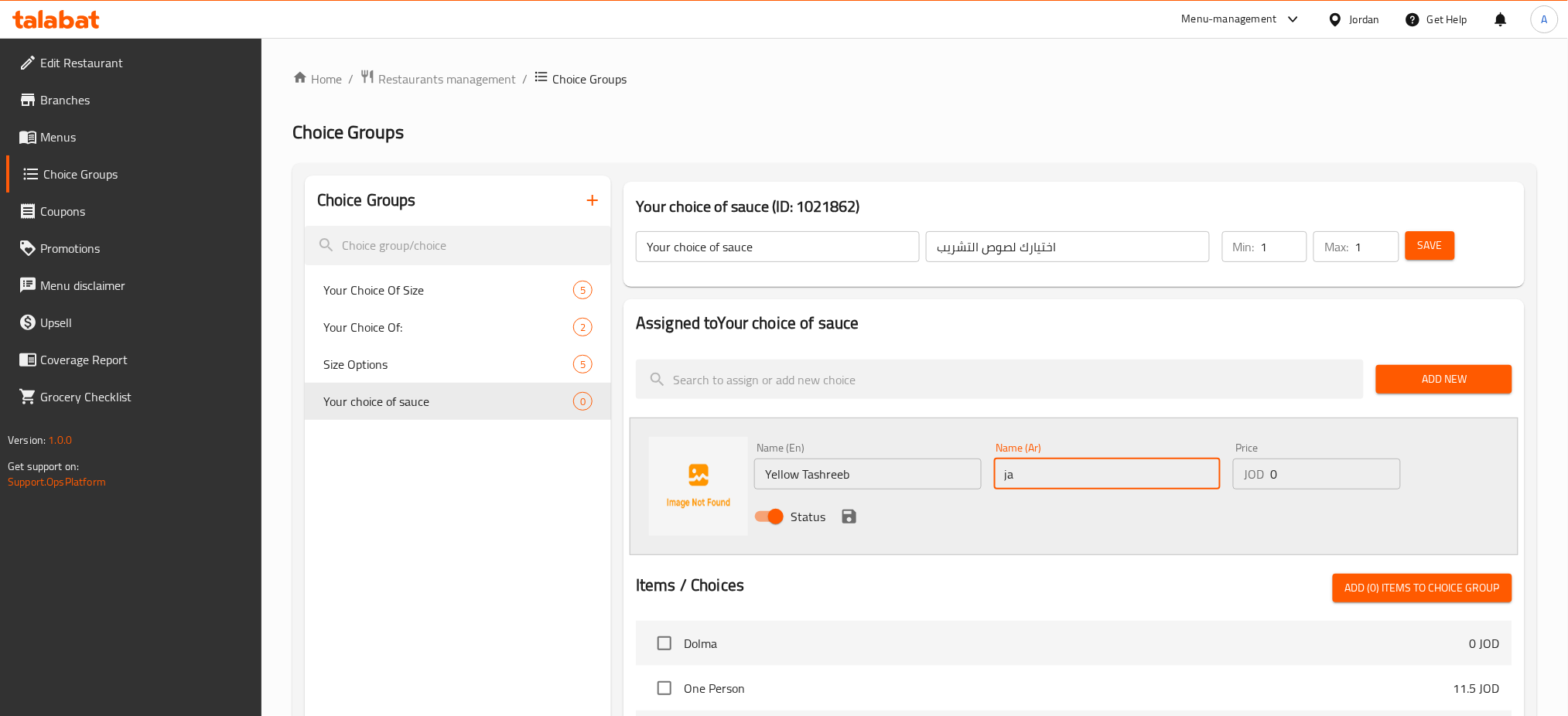
type input "j"
type input "تشريب اصفر"
click at [852, 514] on icon "save" at bounding box center [849, 517] width 14 height 14
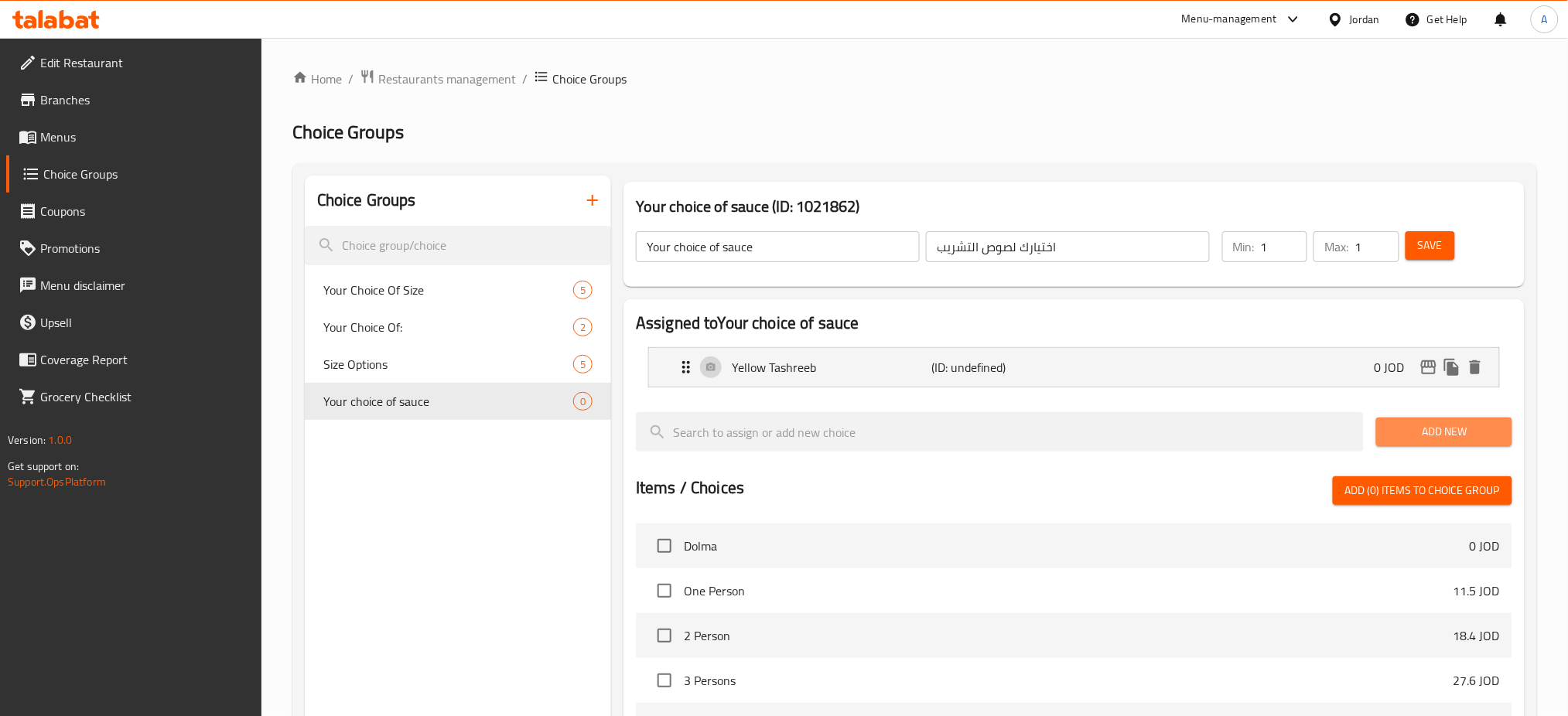
click at [1415, 427] on span "Add New" at bounding box center [1443, 432] width 110 height 19
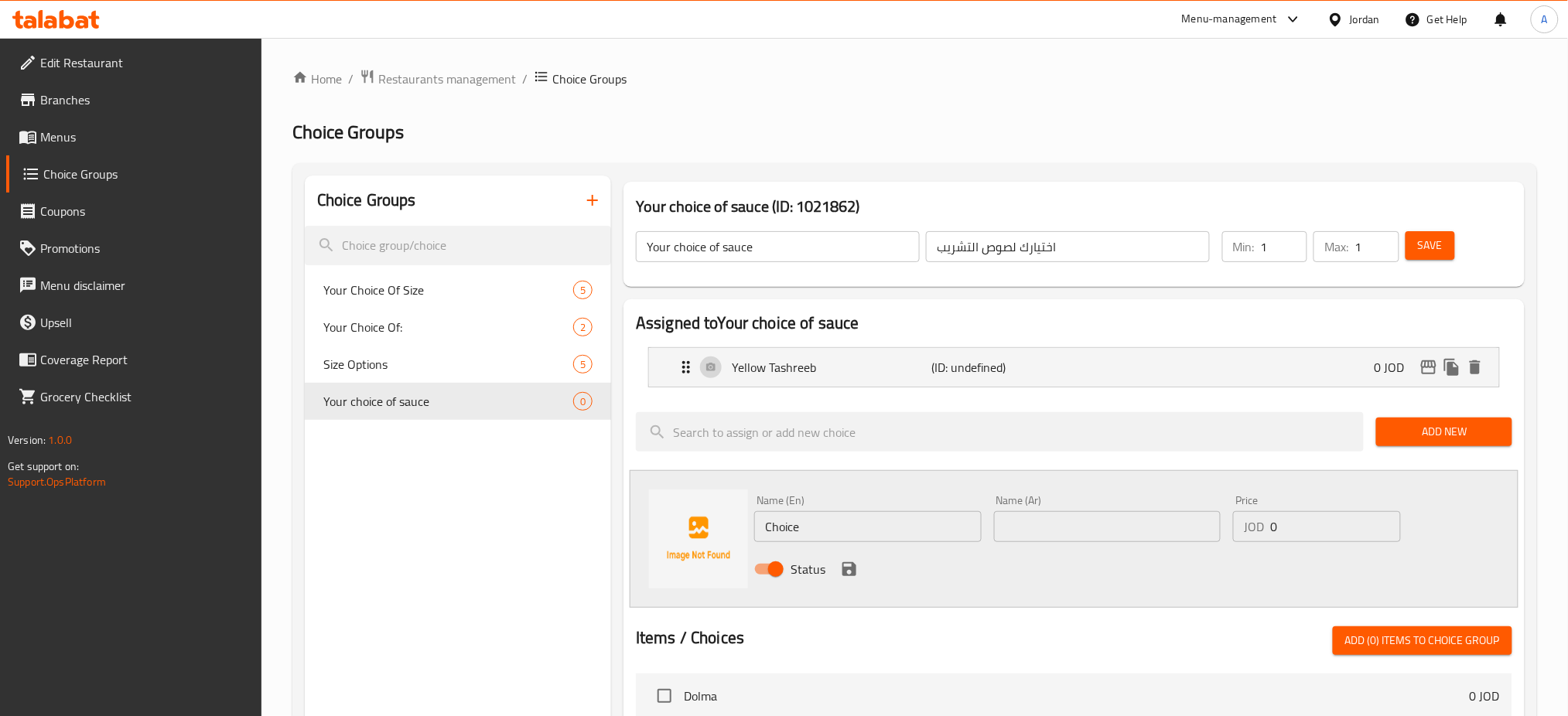
drag, startPoint x: 838, startPoint y: 530, endPoint x: 543, endPoint y: 520, distance: 295.2
click at [552, 523] on div "Choice Groups Your Choice Of Size 5 Your Choice Of: 2 Size Options 5 Your choic…" at bounding box center [917, 700] width 1226 height 1049
type input "Red Tashreeb"
click at [1162, 542] on input "text" at bounding box center [1107, 527] width 227 height 31
type input "تشريب احمر"
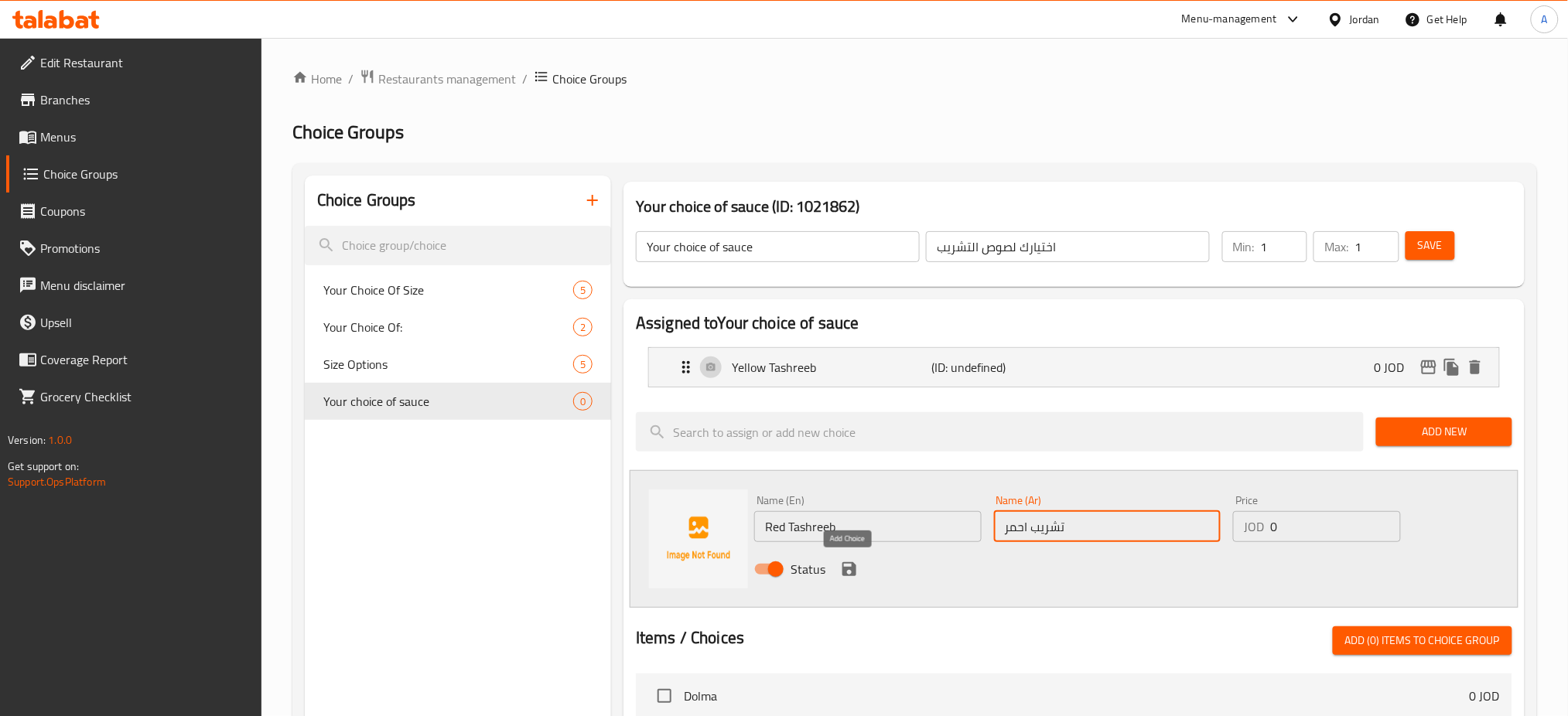
click at [838, 571] on button "save" at bounding box center [850, 570] width 24 height 24
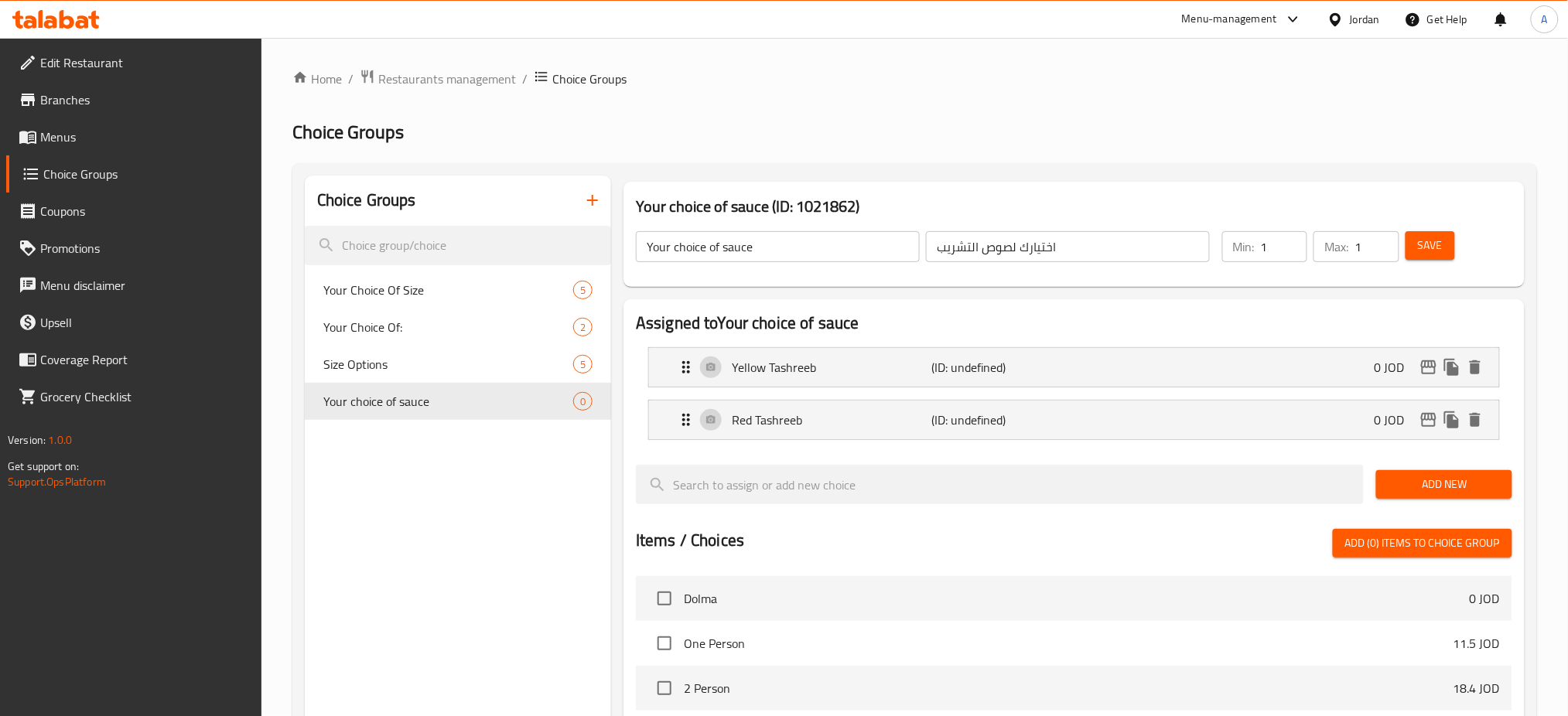
click at [1433, 239] on span "Save" at bounding box center [1429, 245] width 24 height 19
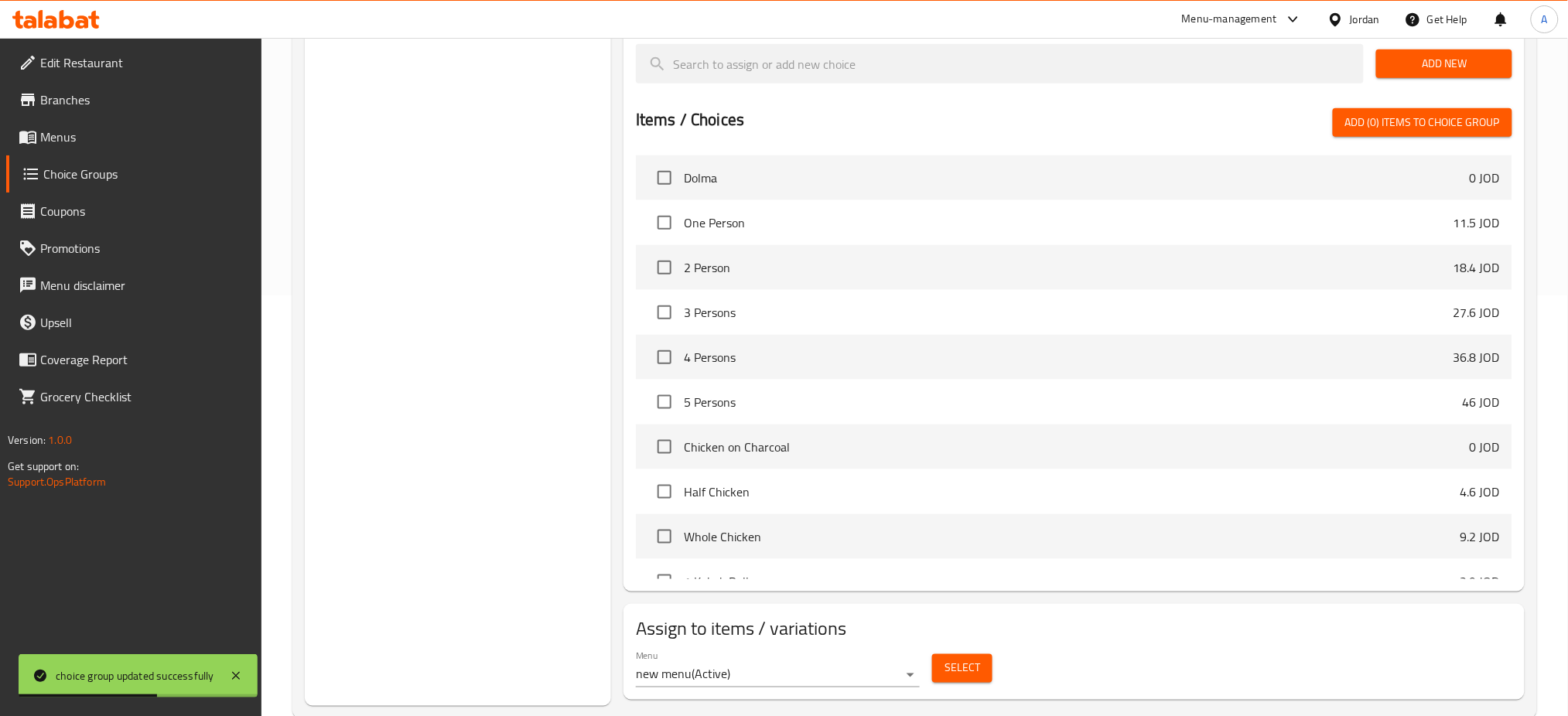
scroll to position [454, 0]
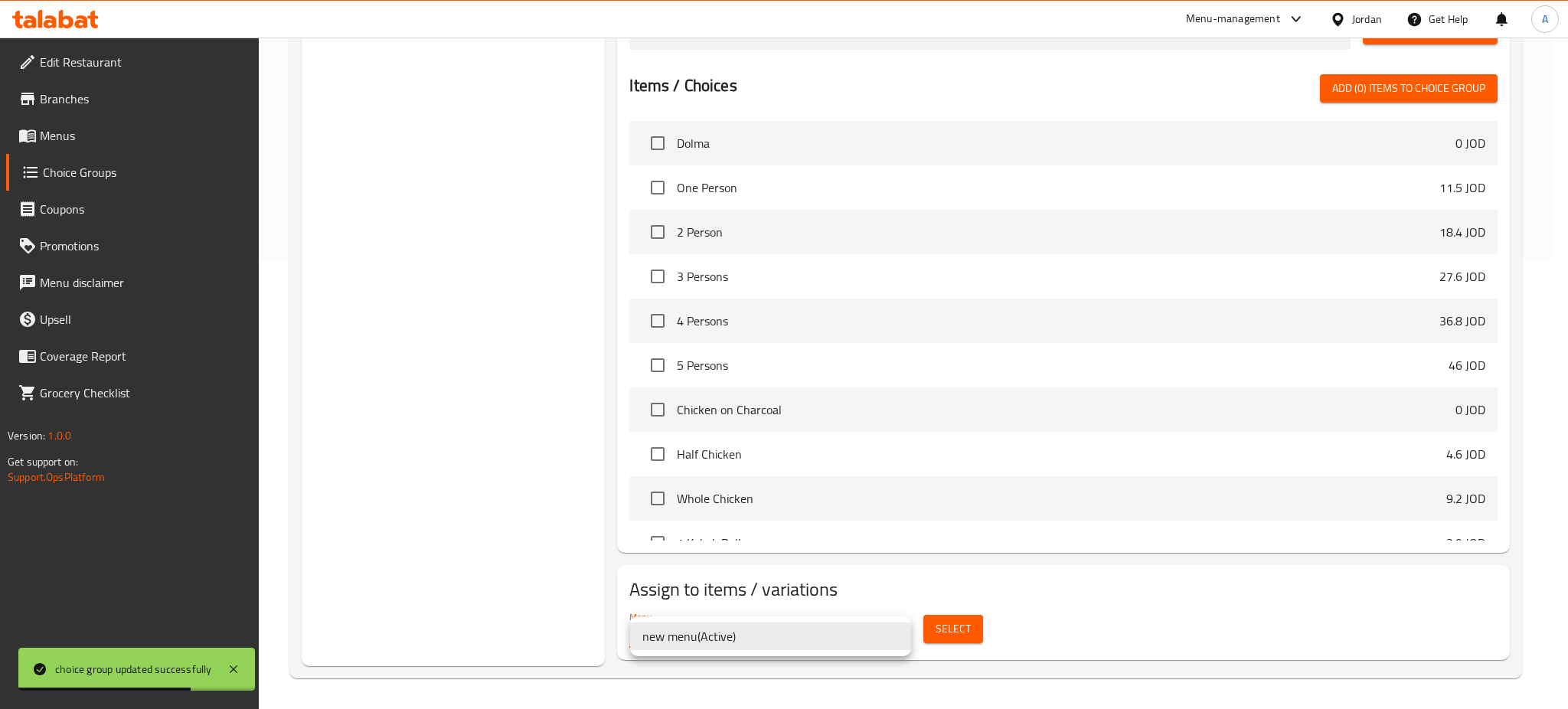
click at [958, 632] on div at bounding box center [784, 354] width 1568 height 709
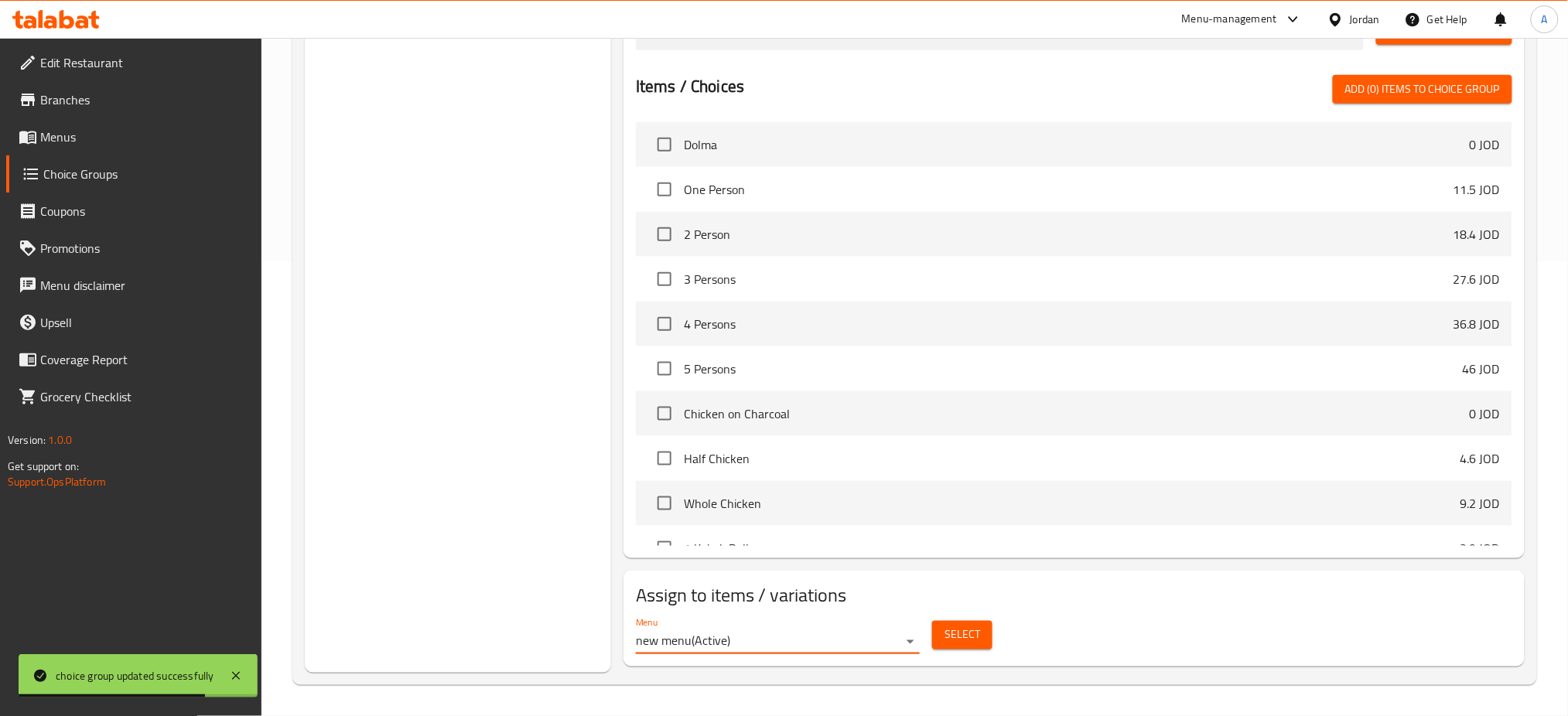
click at [968, 639] on span "Select" at bounding box center [962, 635] width 35 height 19
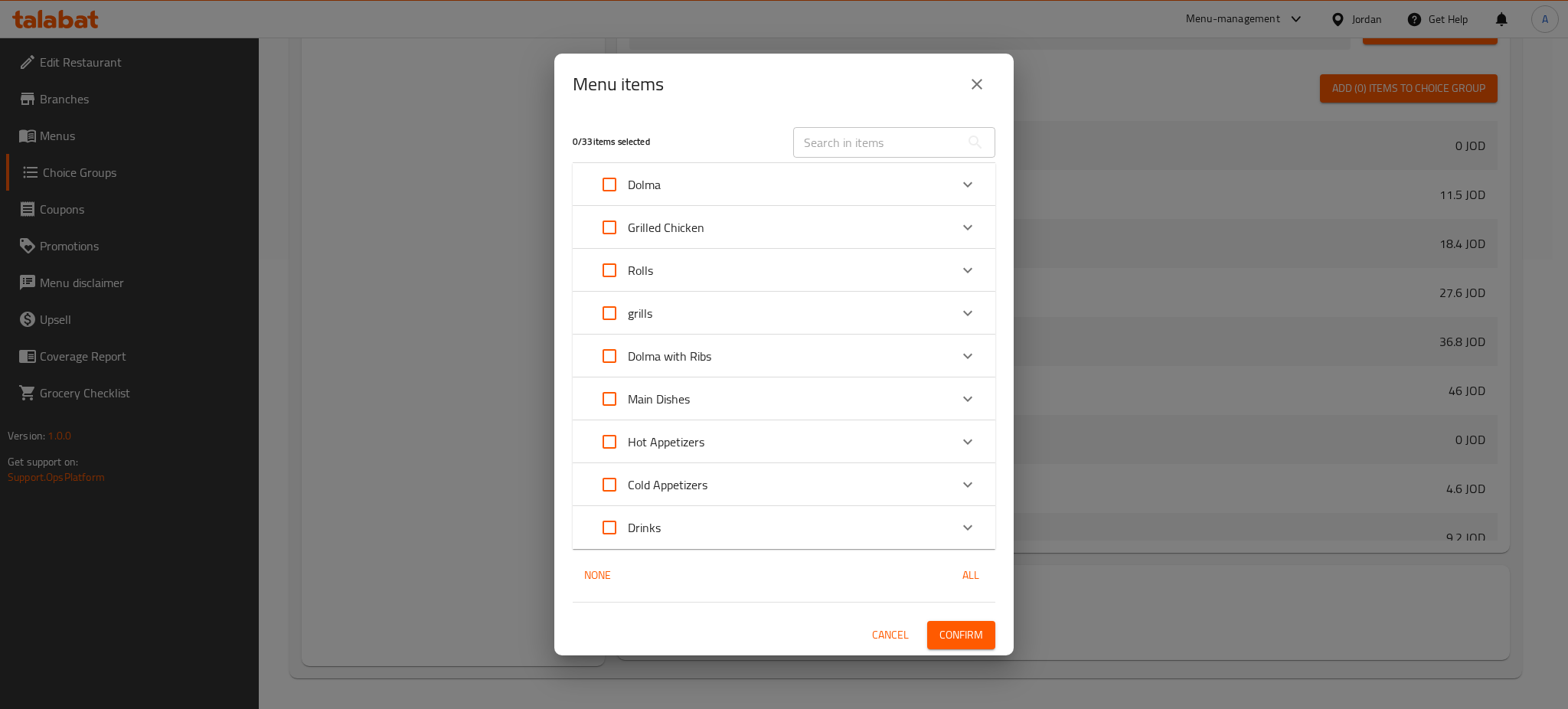
click at [888, 158] on div "​" at bounding box center [894, 142] width 221 height 49
click at [893, 147] on input "text" at bounding box center [877, 142] width 167 height 31
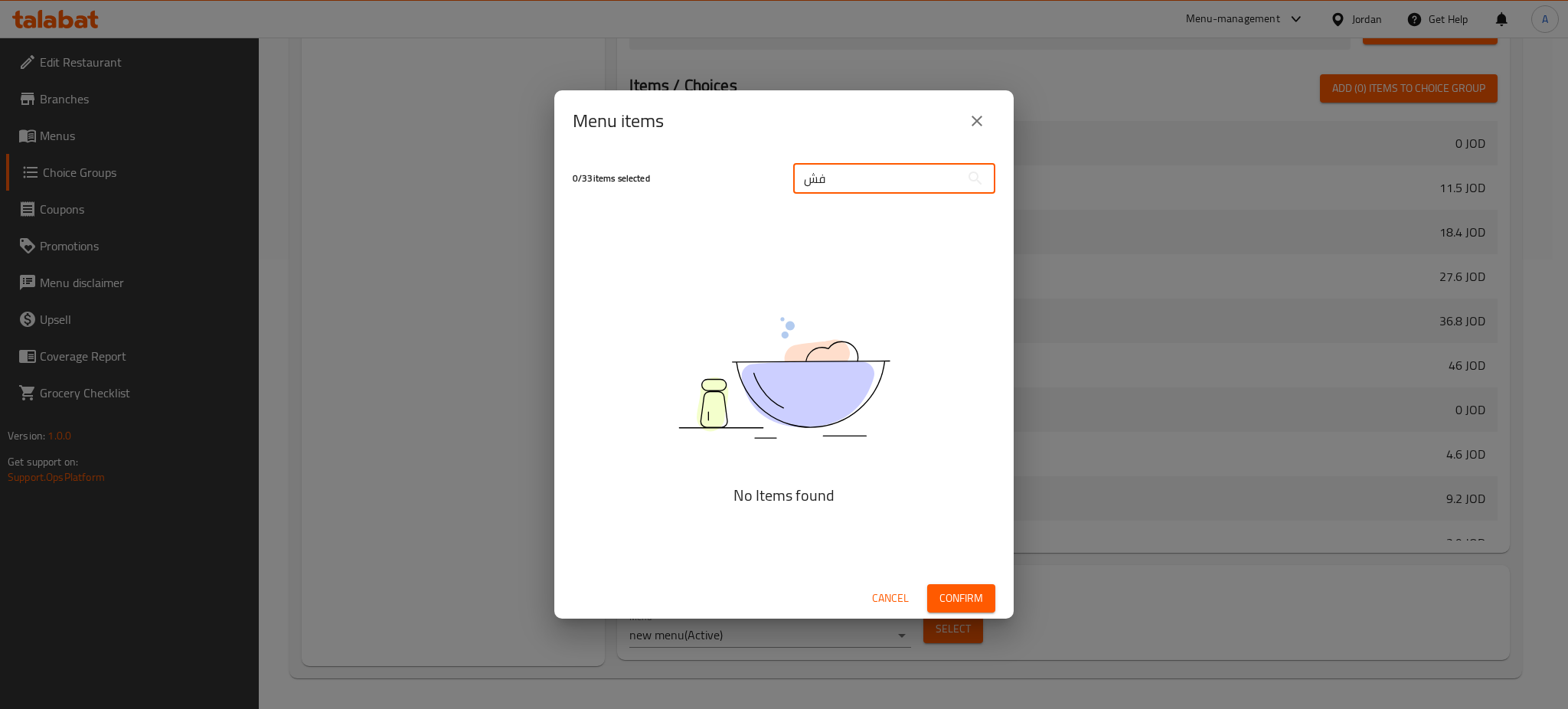
type input "ف"
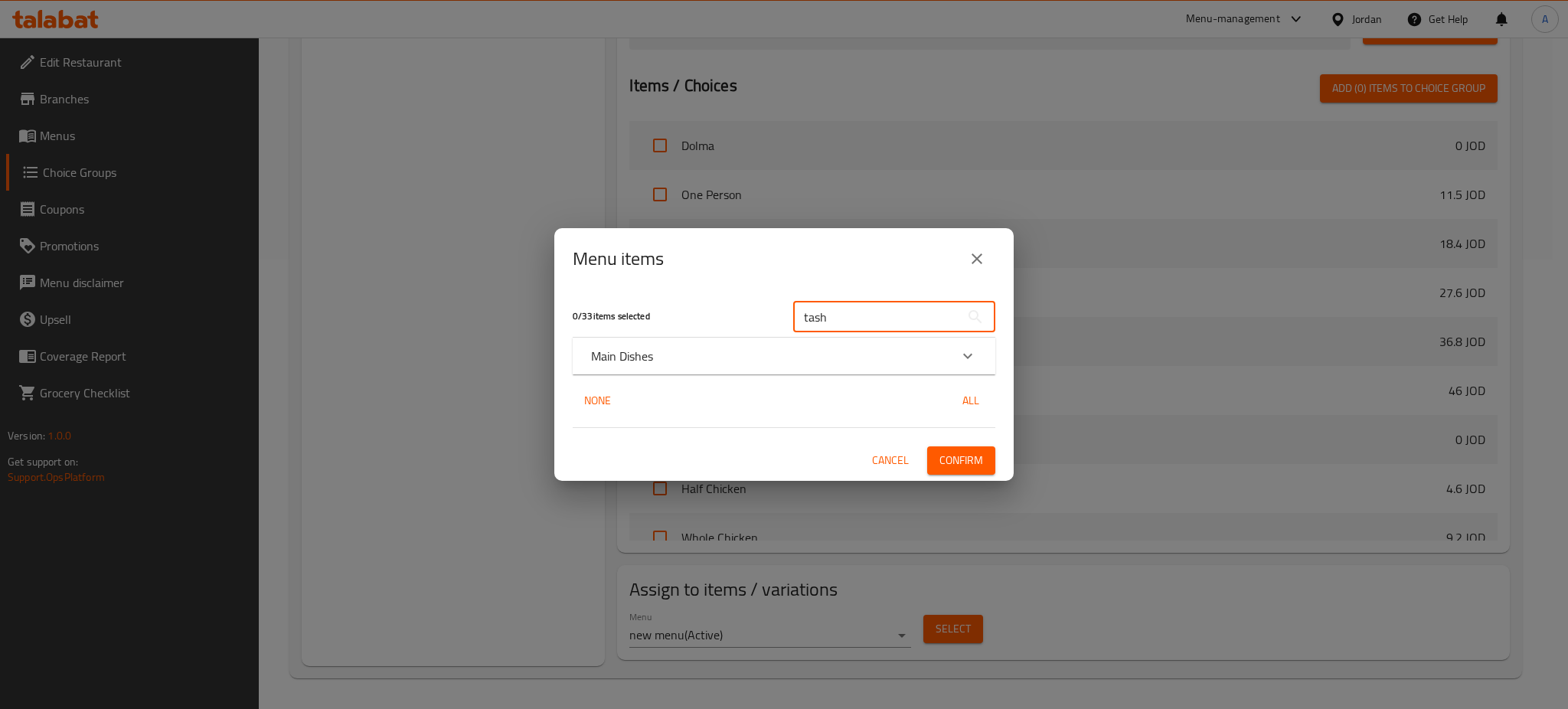
type input "tash"
click at [913, 361] on div "Main Dishes" at bounding box center [770, 356] width 358 height 18
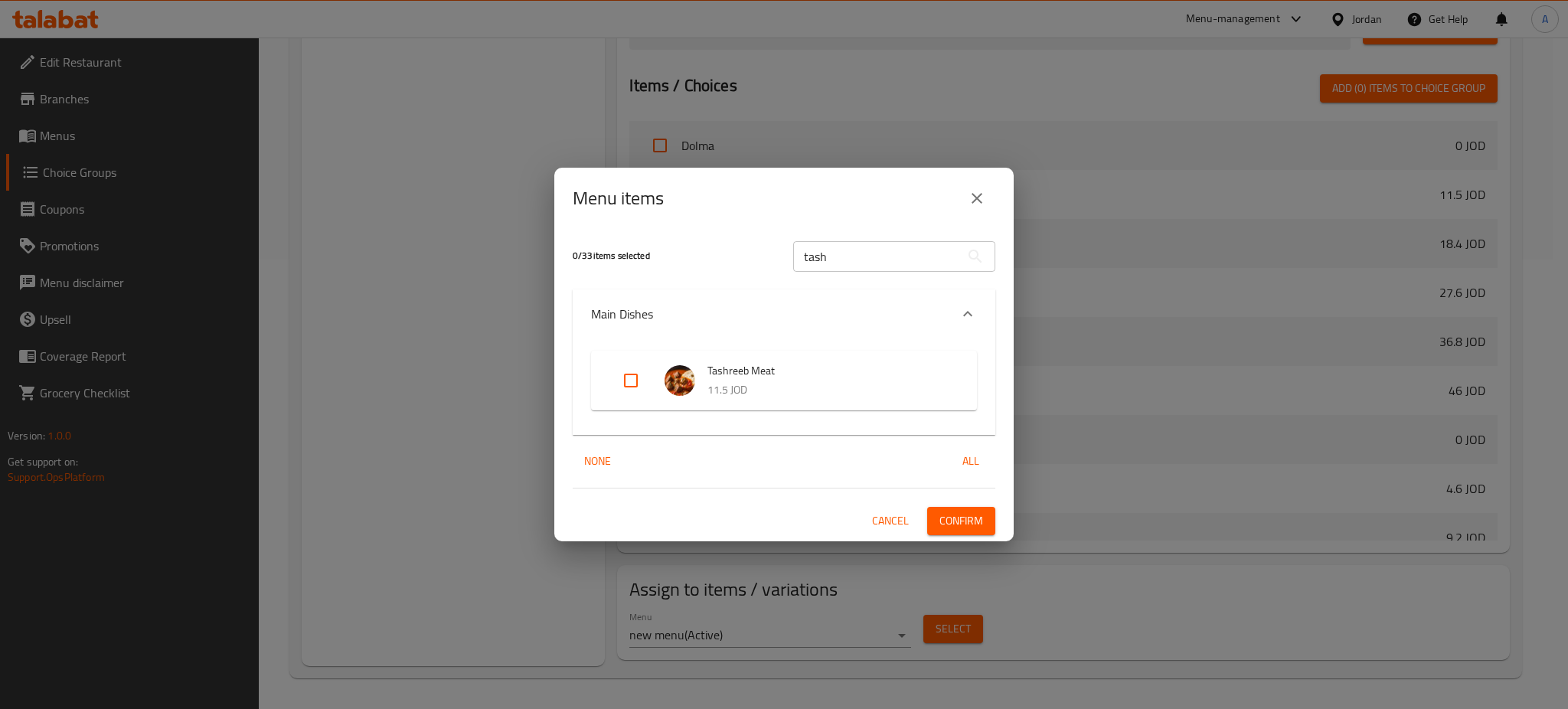
click at [623, 382] on input "Expand" at bounding box center [631, 381] width 37 height 37
checkbox input "true"
click at [973, 518] on span "Confirm" at bounding box center [961, 521] width 43 height 19
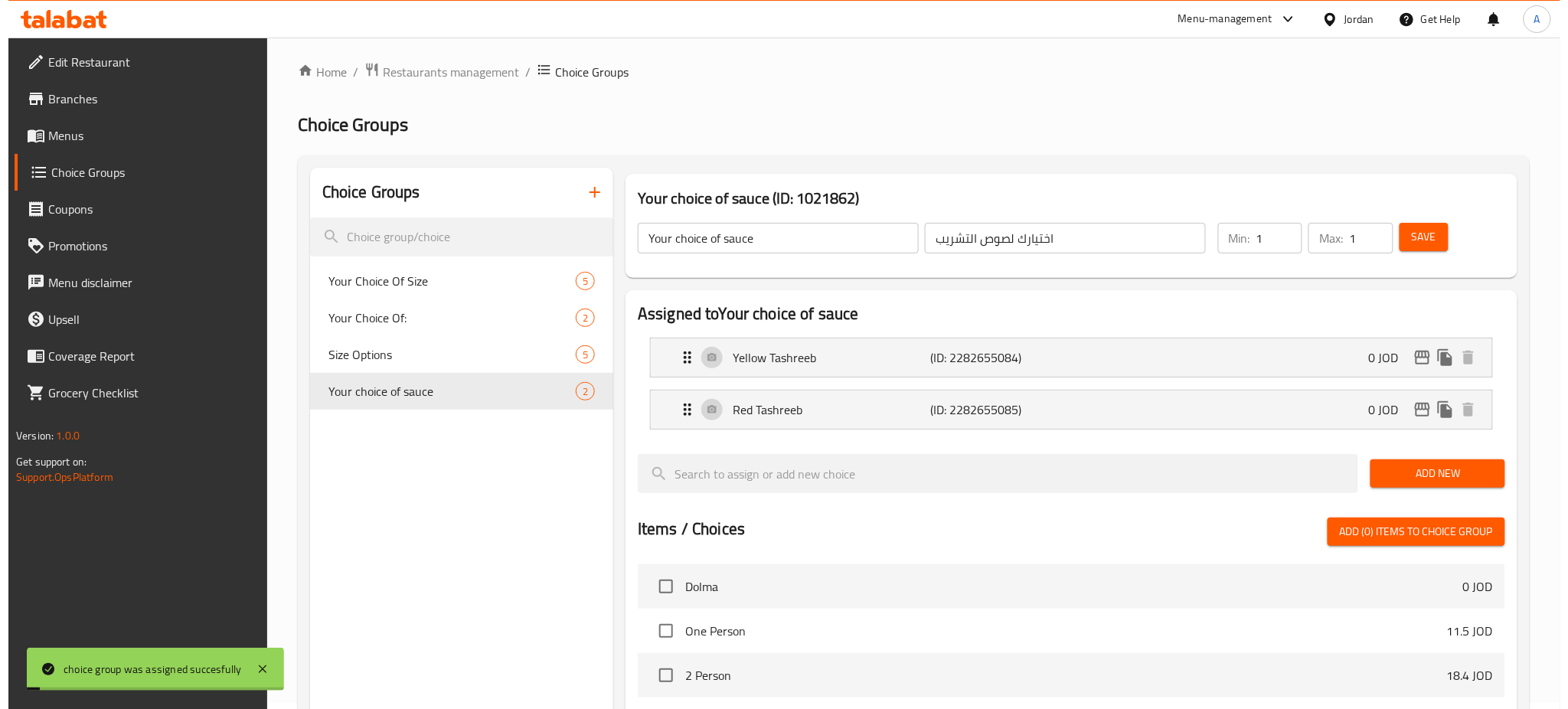
scroll to position [0, 0]
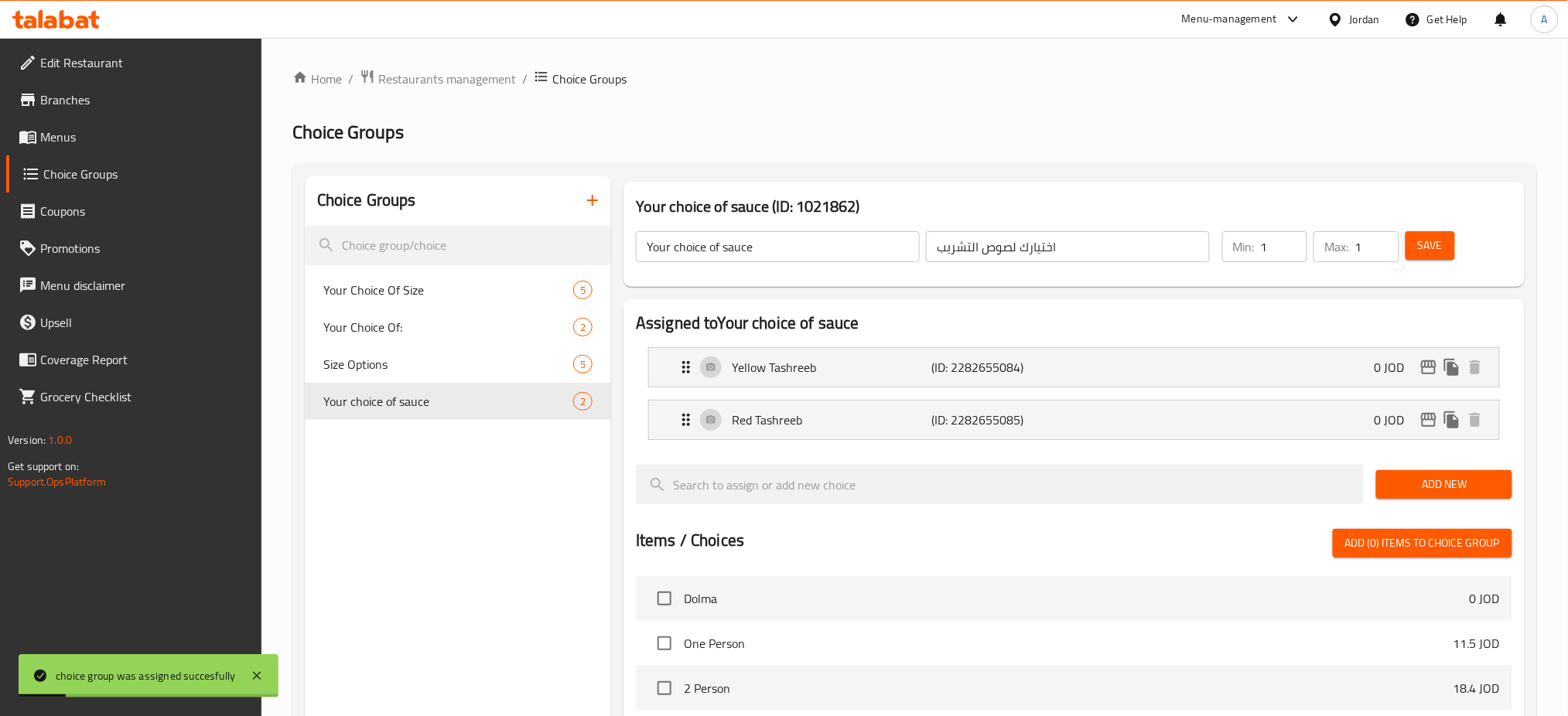
click at [103, 134] on span "Menus" at bounding box center [145, 137] width 209 height 19
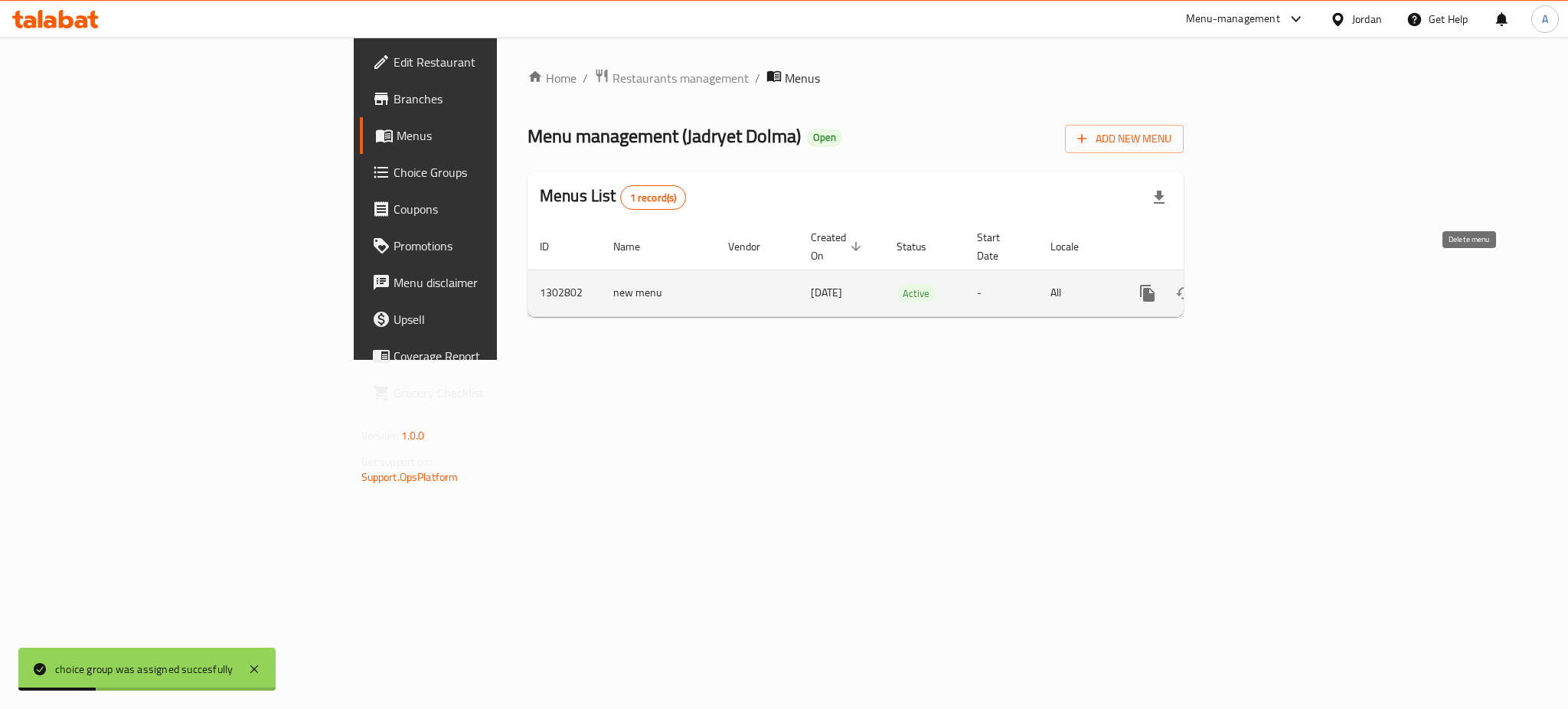
click at [1267, 284] on icon "enhanced table" at bounding box center [1258, 293] width 18 height 18
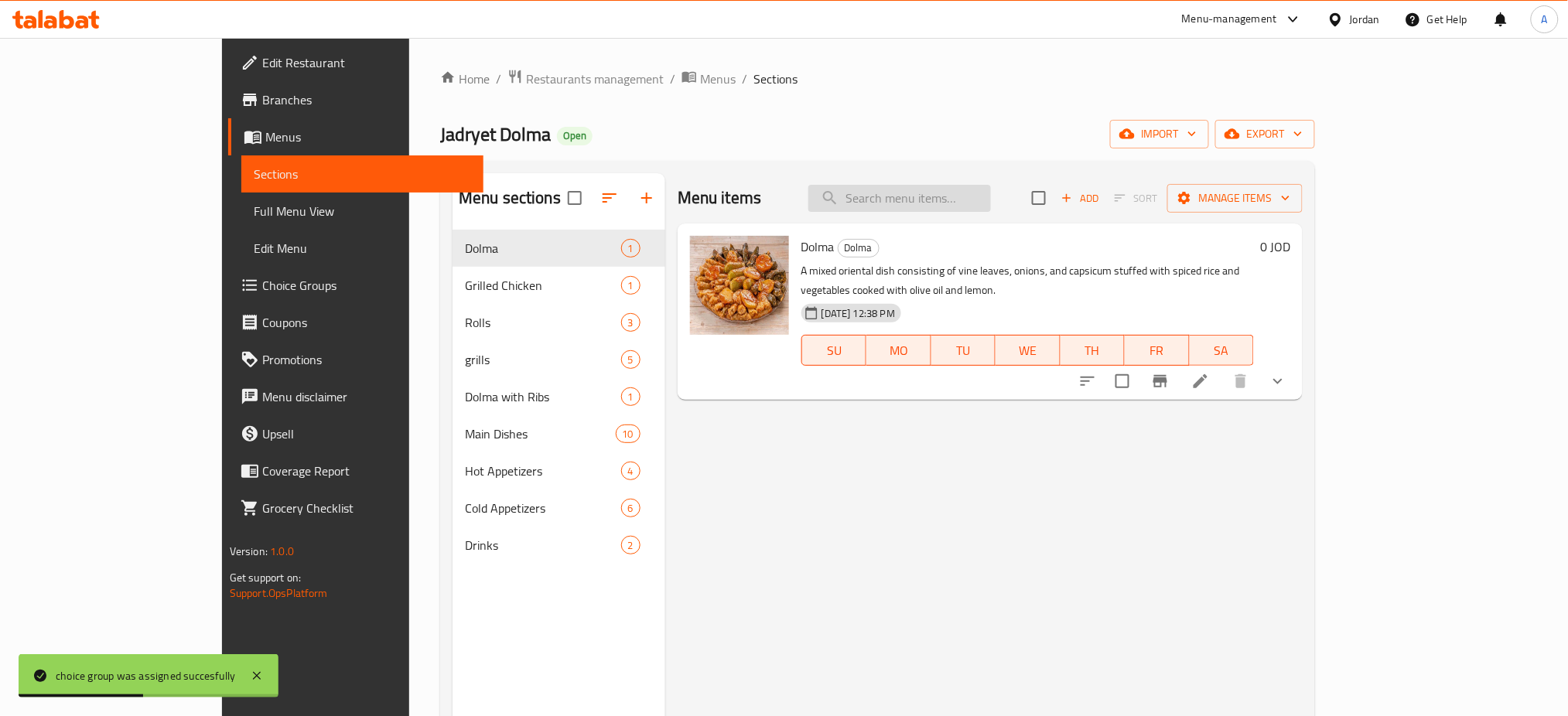
click at [924, 194] on input "search" at bounding box center [899, 199] width 183 height 27
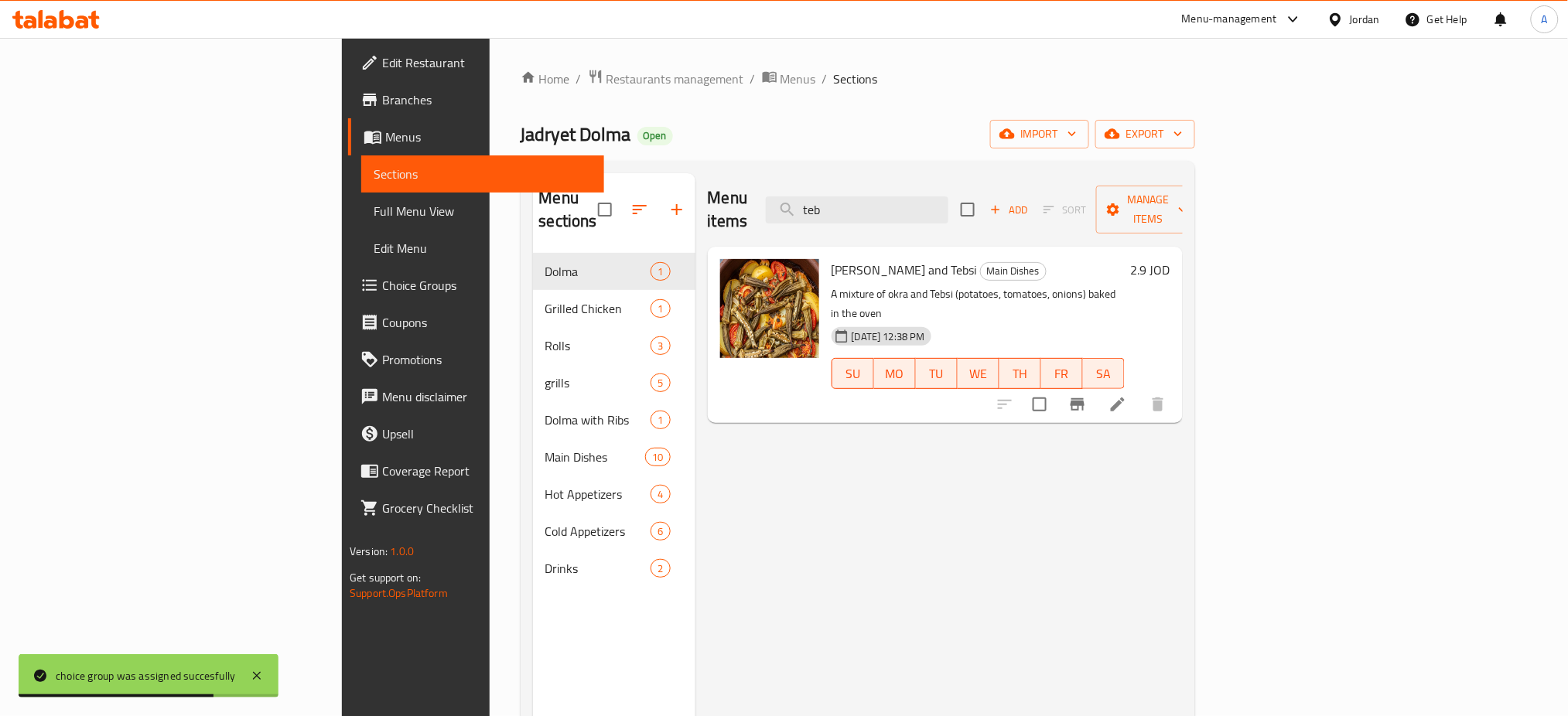
type input "teb"
click at [1056, 389] on input "checkbox" at bounding box center [1039, 405] width 33 height 33
checkbox input "true"
click at [1200, 210] on button "Manage items" at bounding box center [1147, 209] width 103 height 48
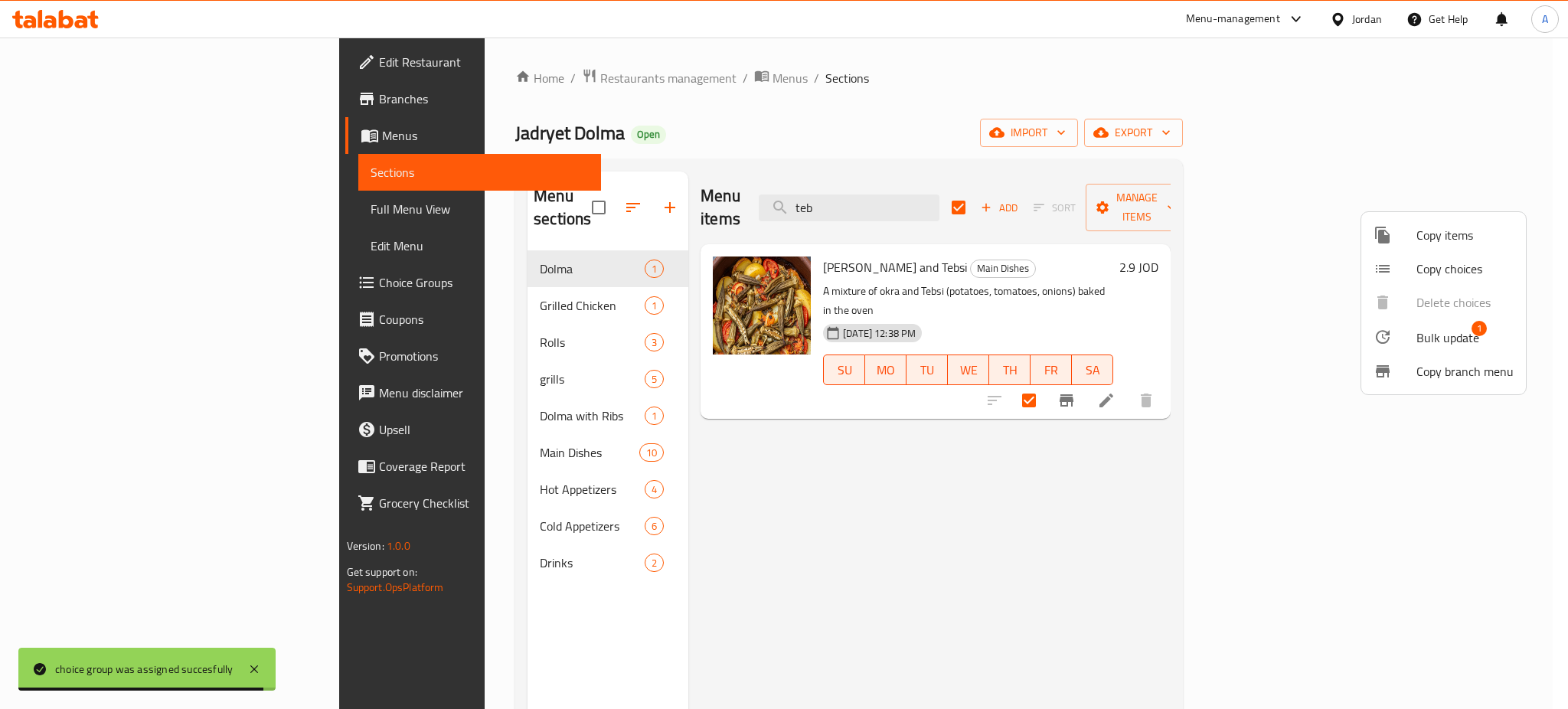
click at [1446, 233] on span "Copy items" at bounding box center [1465, 235] width 97 height 18
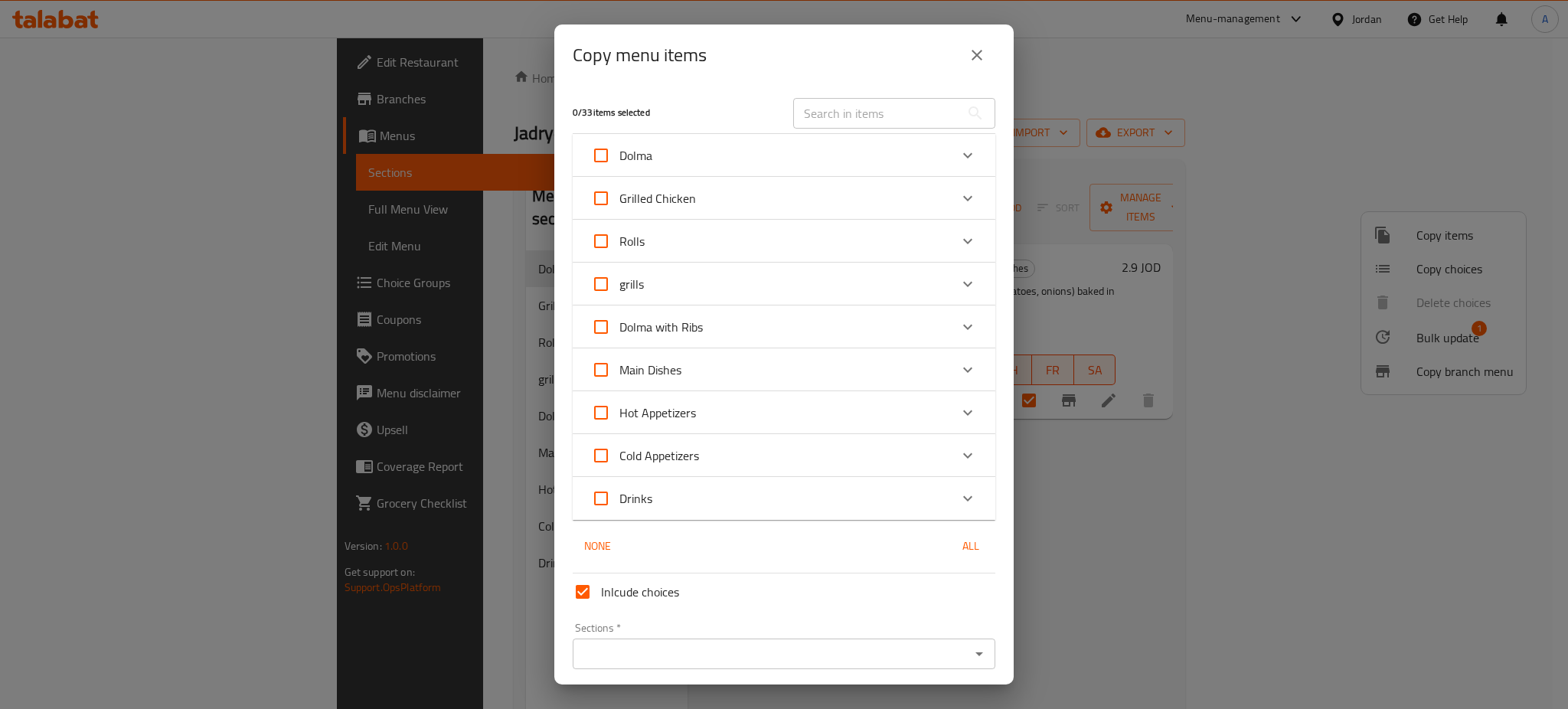
click at [971, 60] on icon "close" at bounding box center [977, 55] width 18 height 18
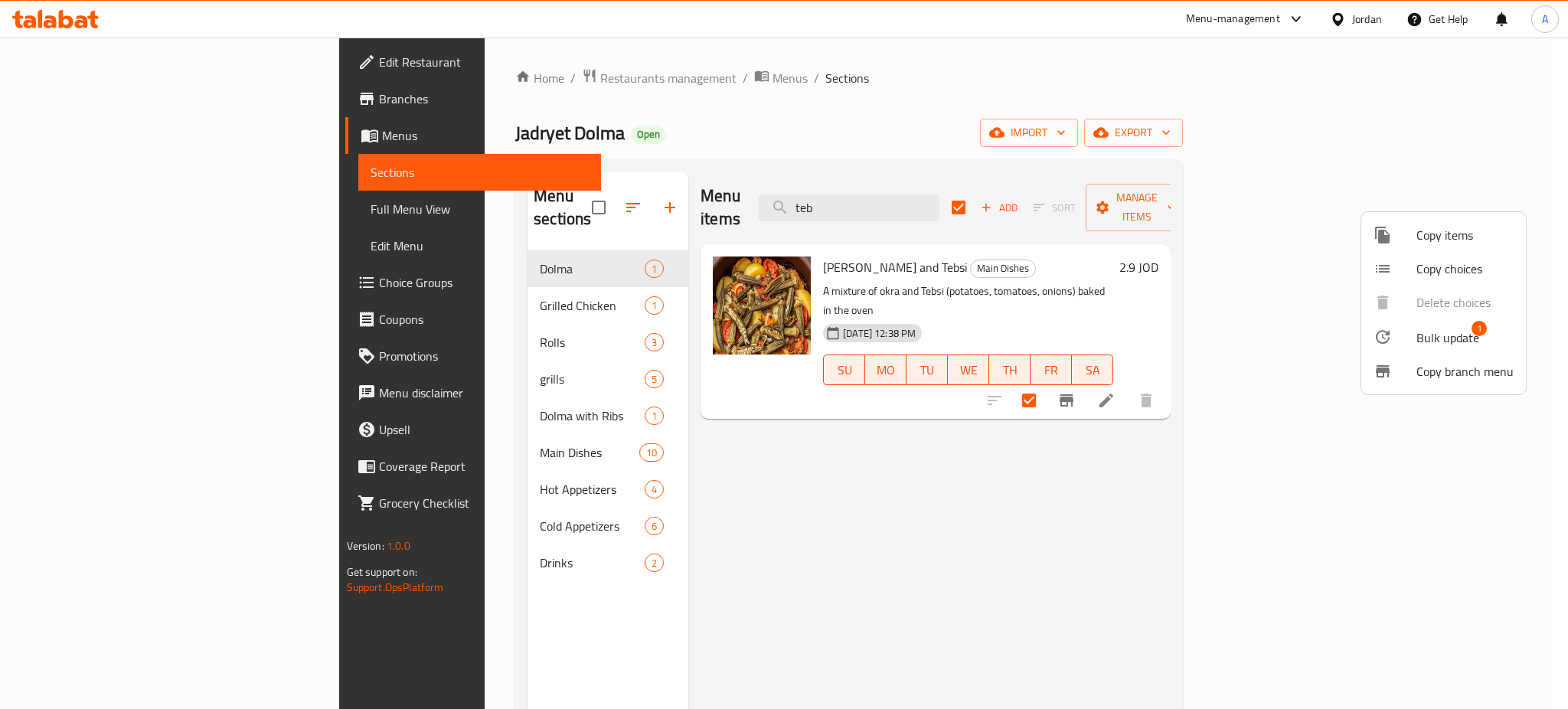
click at [1411, 335] on div at bounding box center [1394, 337] width 42 height 18
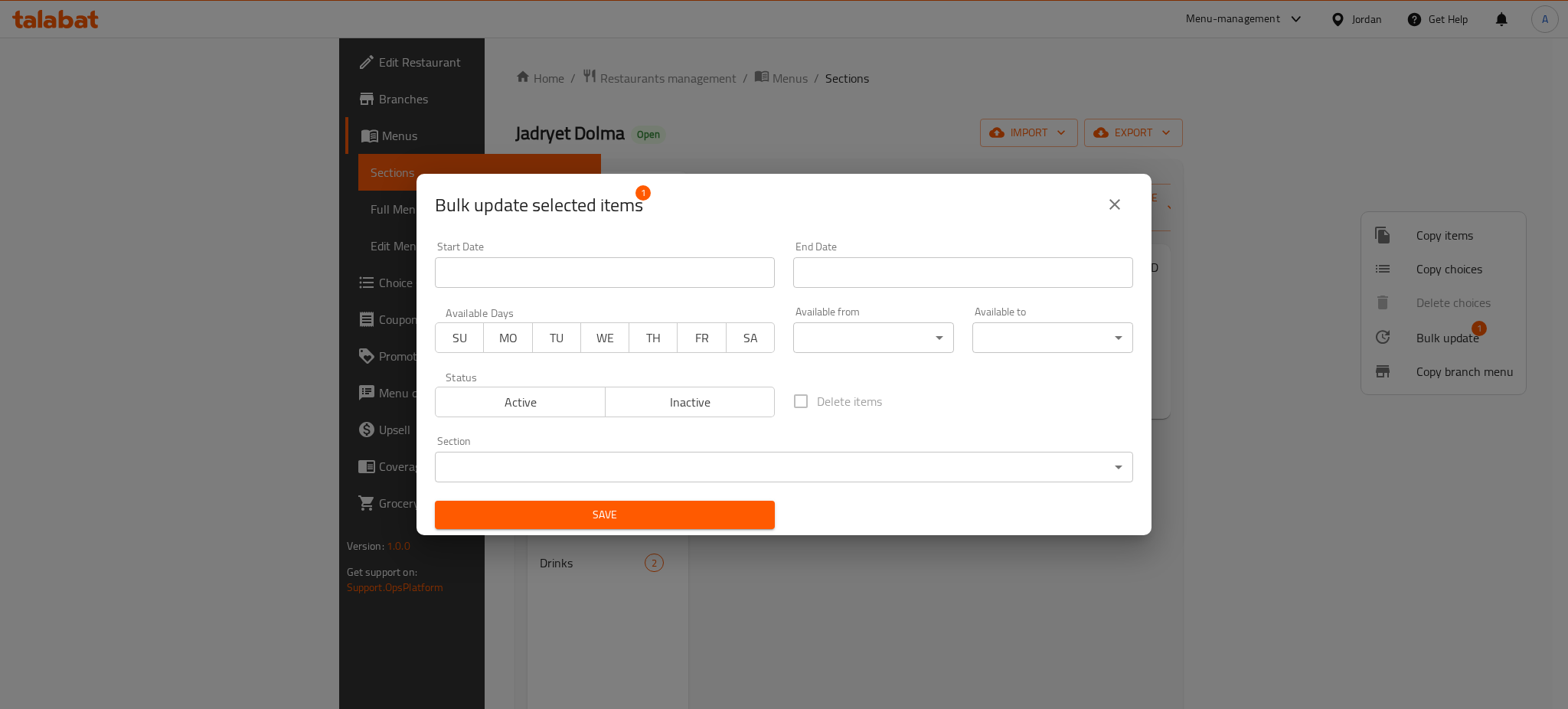
click at [1411, 335] on div "Bulk update selected items 1 Start Date Start Date End Date End Date Available …" at bounding box center [784, 354] width 1568 height 709
click at [1122, 208] on icon "close" at bounding box center [1115, 204] width 18 height 18
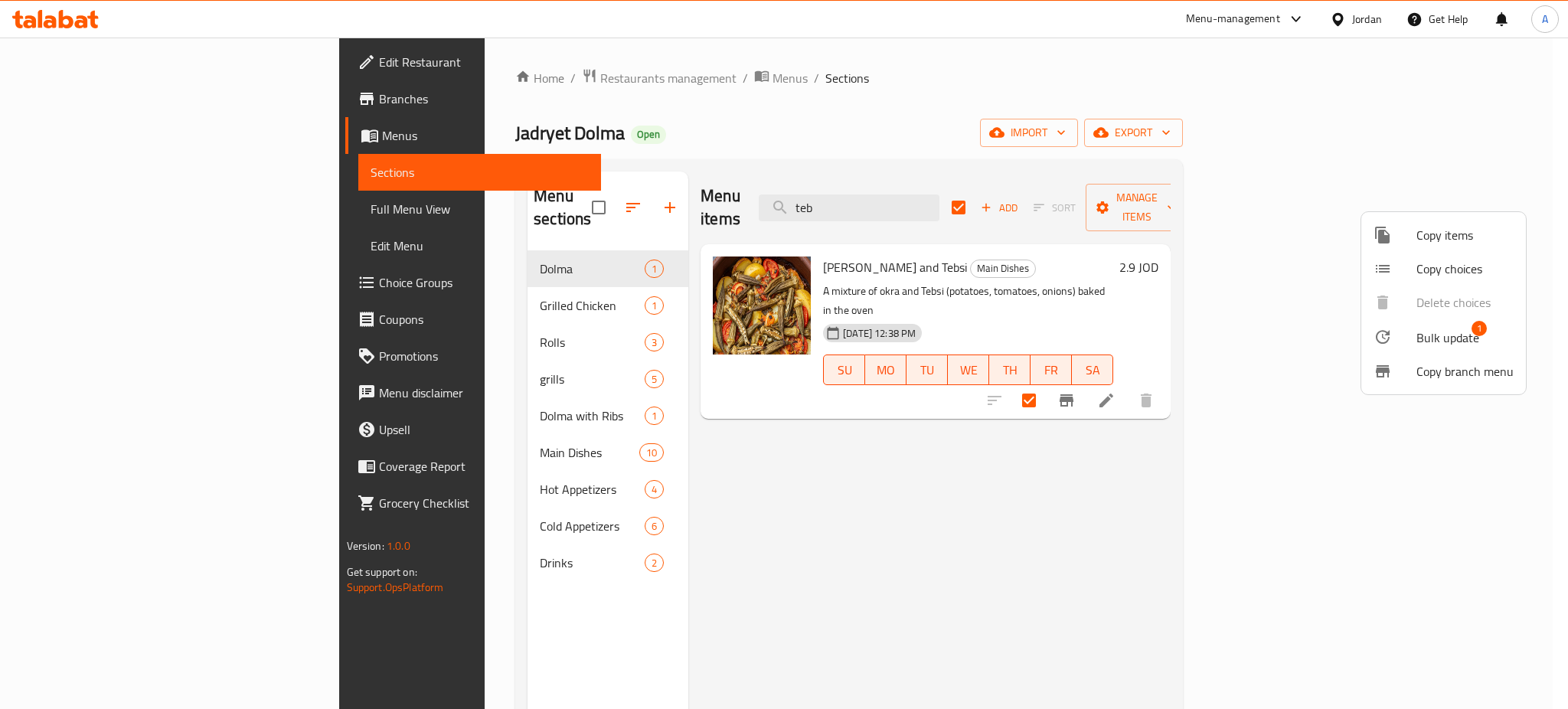
click at [1407, 227] on div at bounding box center [1394, 235] width 42 height 18
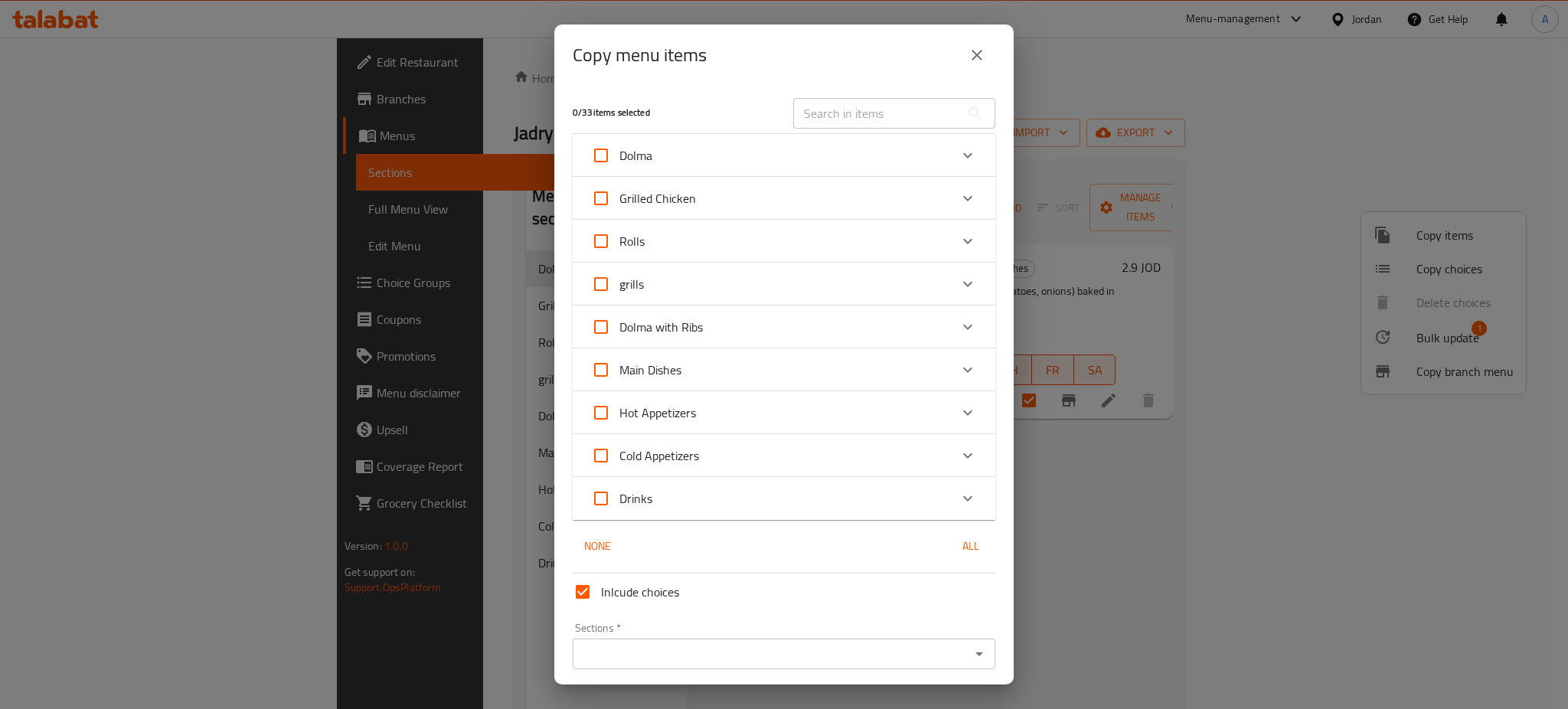
click at [605, 368] on input "Main Dishes" at bounding box center [601, 370] width 37 height 37
checkbox input "true"
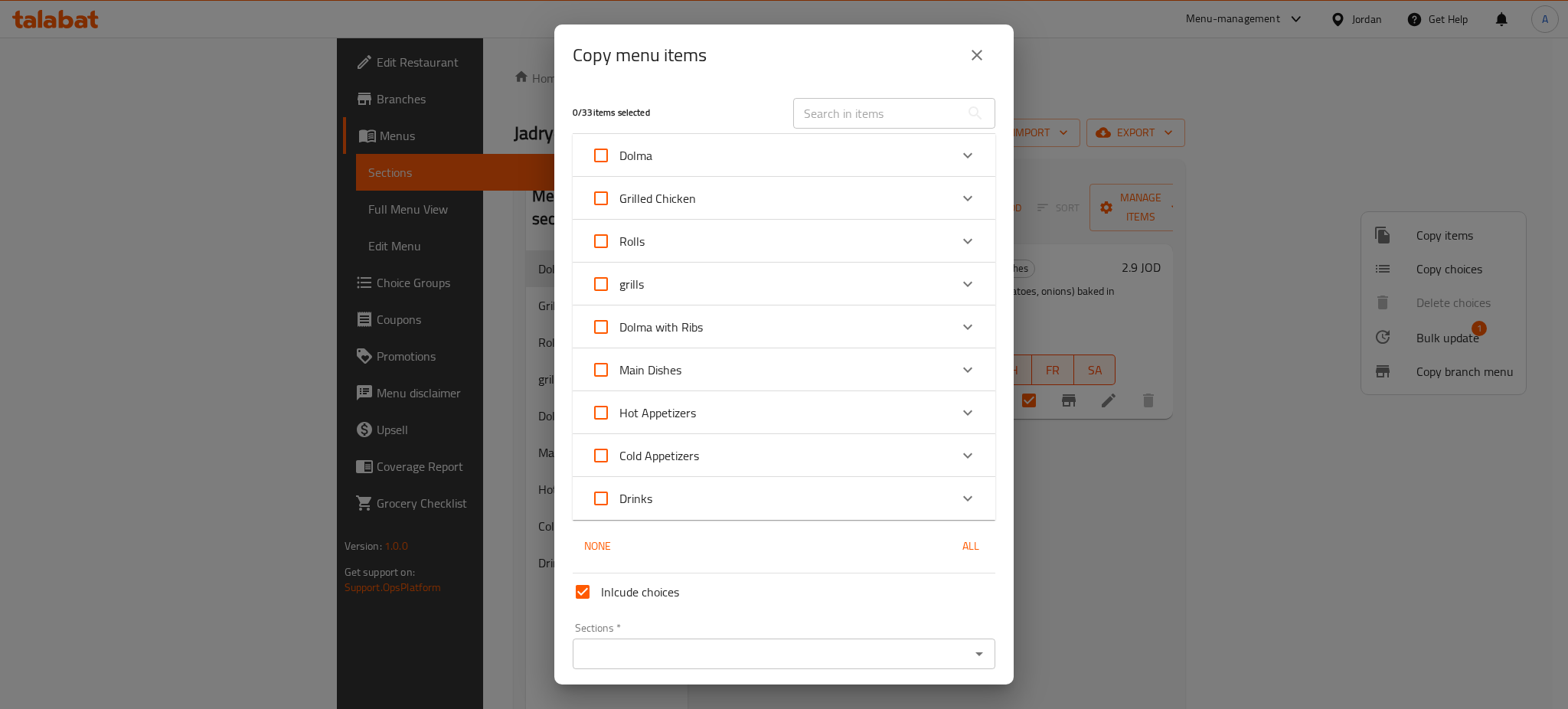
checkbox input "true"
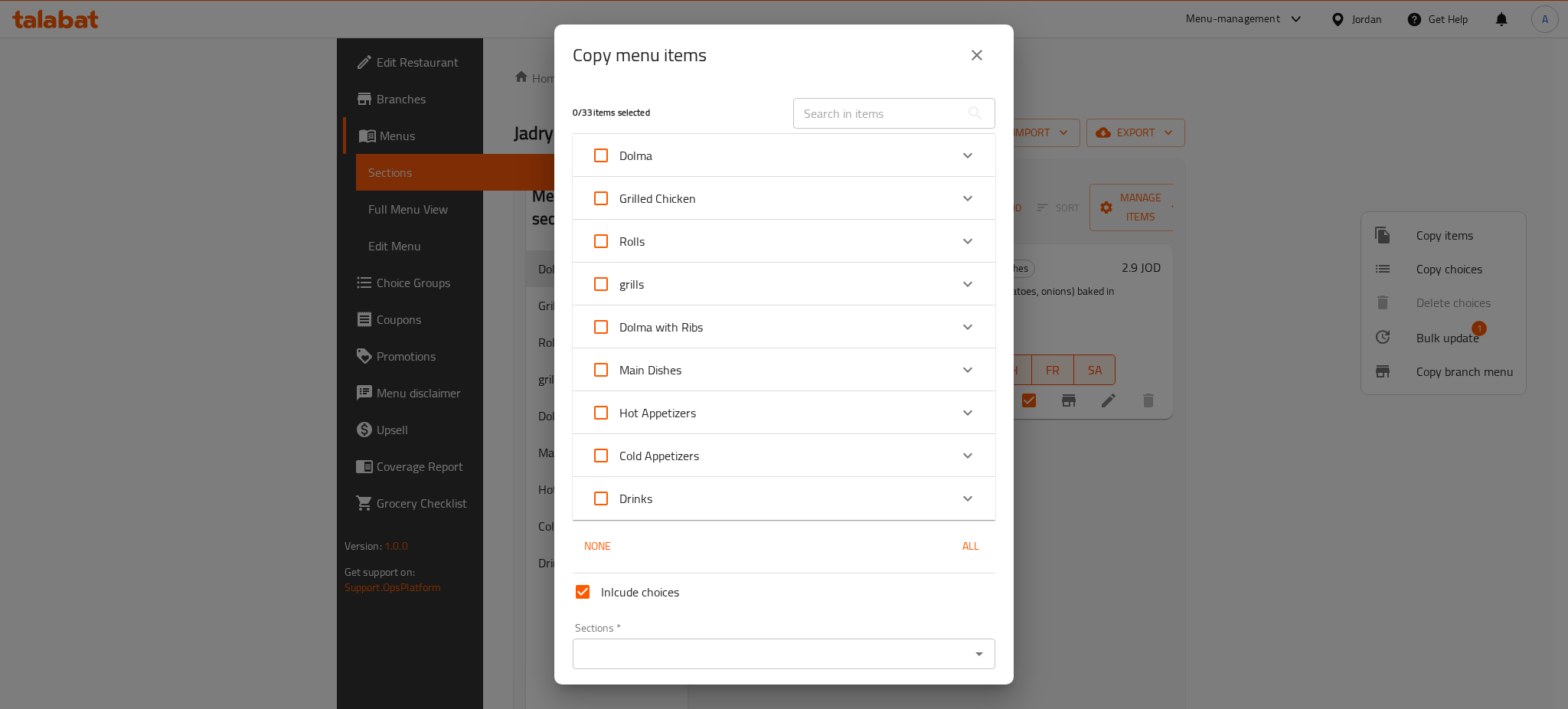
checkbox input "true"
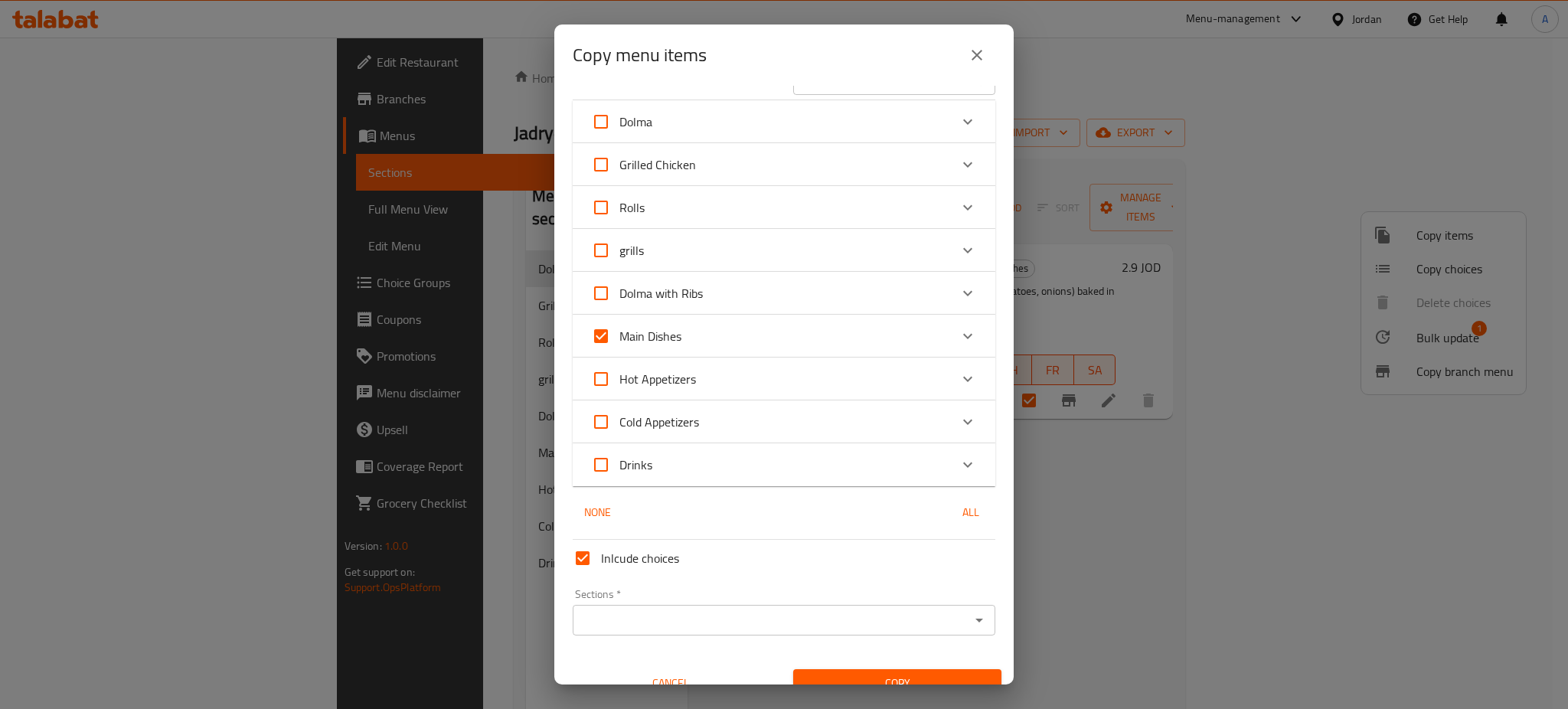
scroll to position [55, 0]
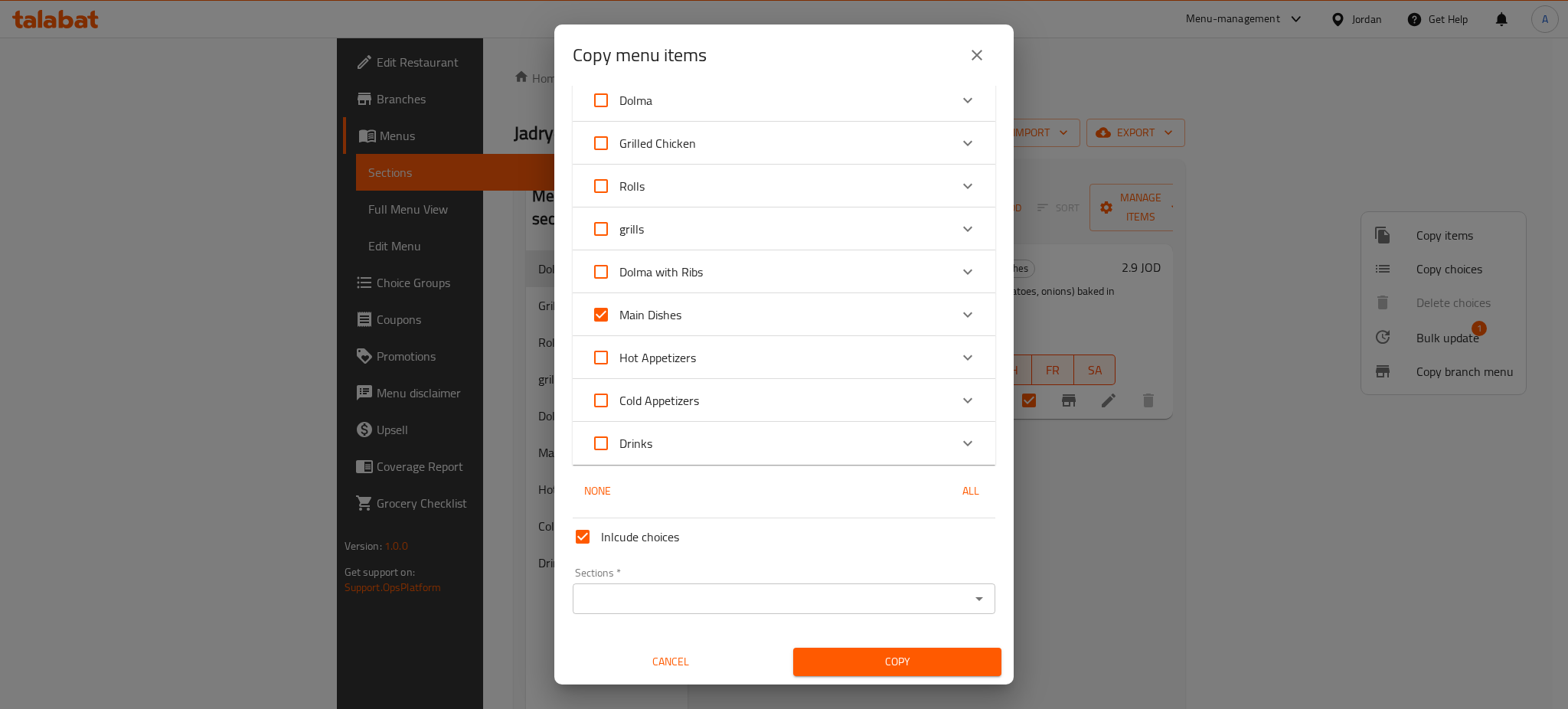
click at [928, 654] on span "Copy" at bounding box center [897, 662] width 184 height 19
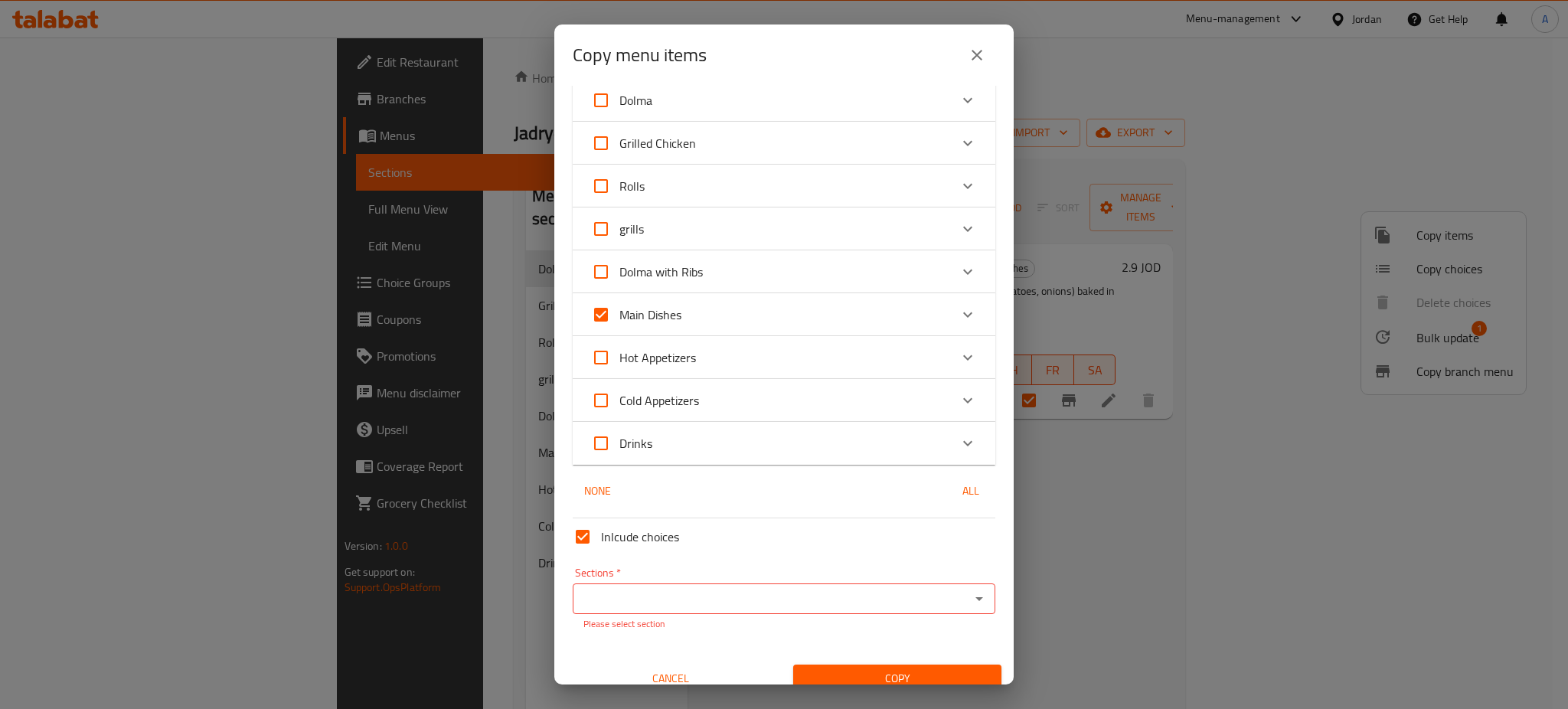
click at [1218, 566] on div "Copy menu items 10 / 33 items selected ​ Dolma Dolma 0 JOD Grilled Chicken Chic…" at bounding box center [784, 354] width 1568 height 709
click at [737, 595] on input "Sections   *" at bounding box center [771, 599] width 388 height 22
click at [1106, 418] on div "Copy menu items 10 / 33 items selected ​ Dolma Dolma 0 JOD Grilled Chicken Chic…" at bounding box center [784, 354] width 1568 height 709
click at [736, 595] on input "Sections   *" at bounding box center [771, 599] width 388 height 22
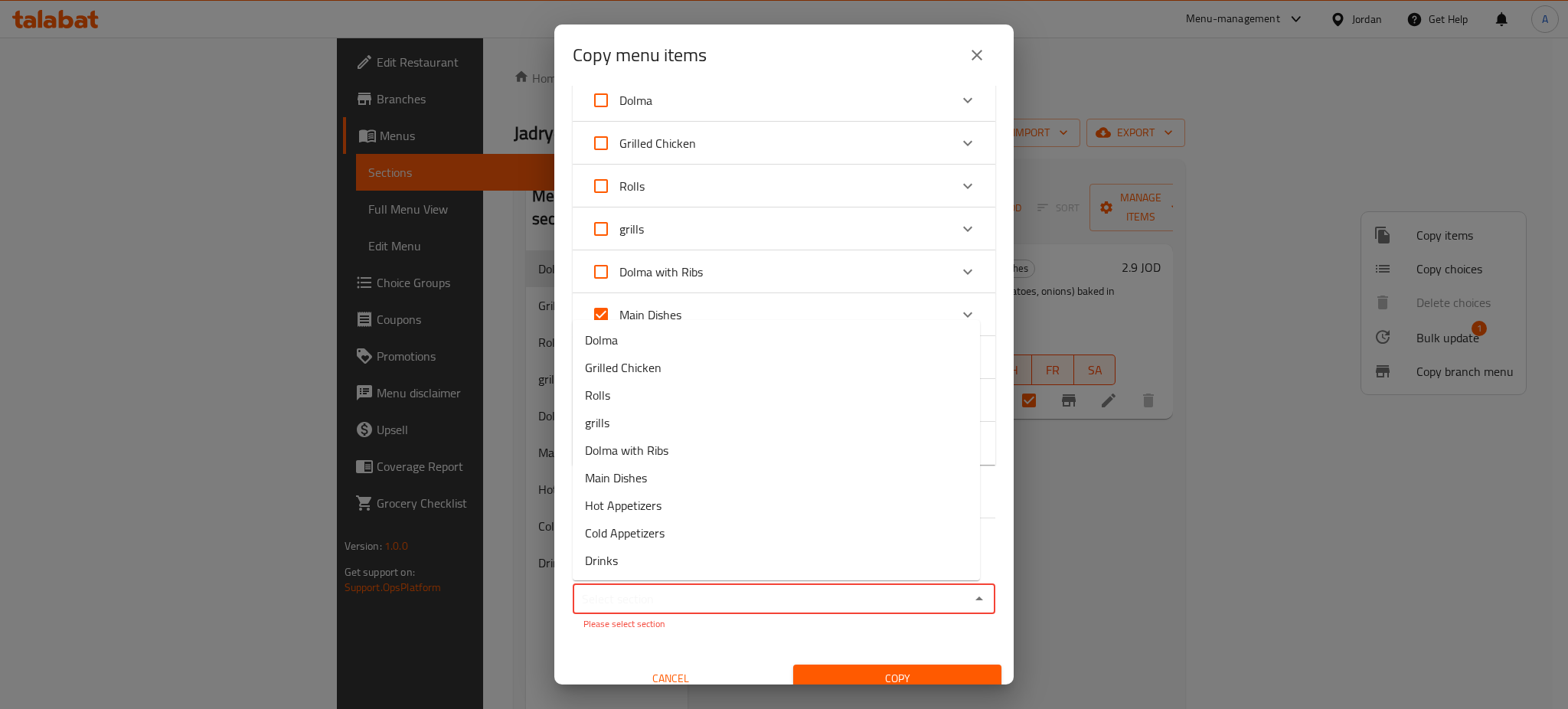
click at [734, 594] on input "Sections   *" at bounding box center [771, 599] width 388 height 22
drag, startPoint x: 647, startPoint y: 472, endPoint x: 924, endPoint y: 632, distance: 319.9
click at [647, 475] on span "Main Dishes" at bounding box center [615, 478] width 62 height 18
type input "Main Dishes"
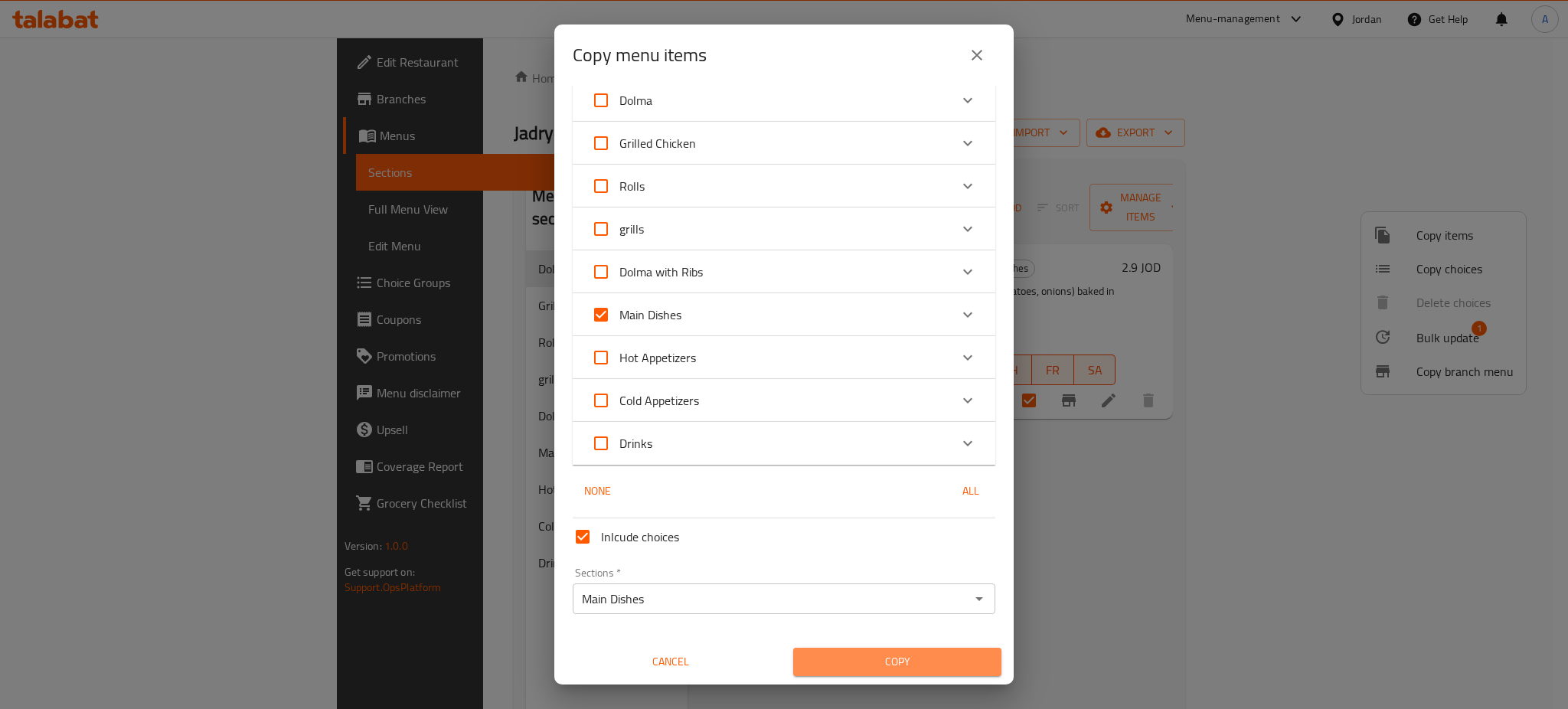
click at [933, 661] on span "Copy" at bounding box center [897, 662] width 184 height 19
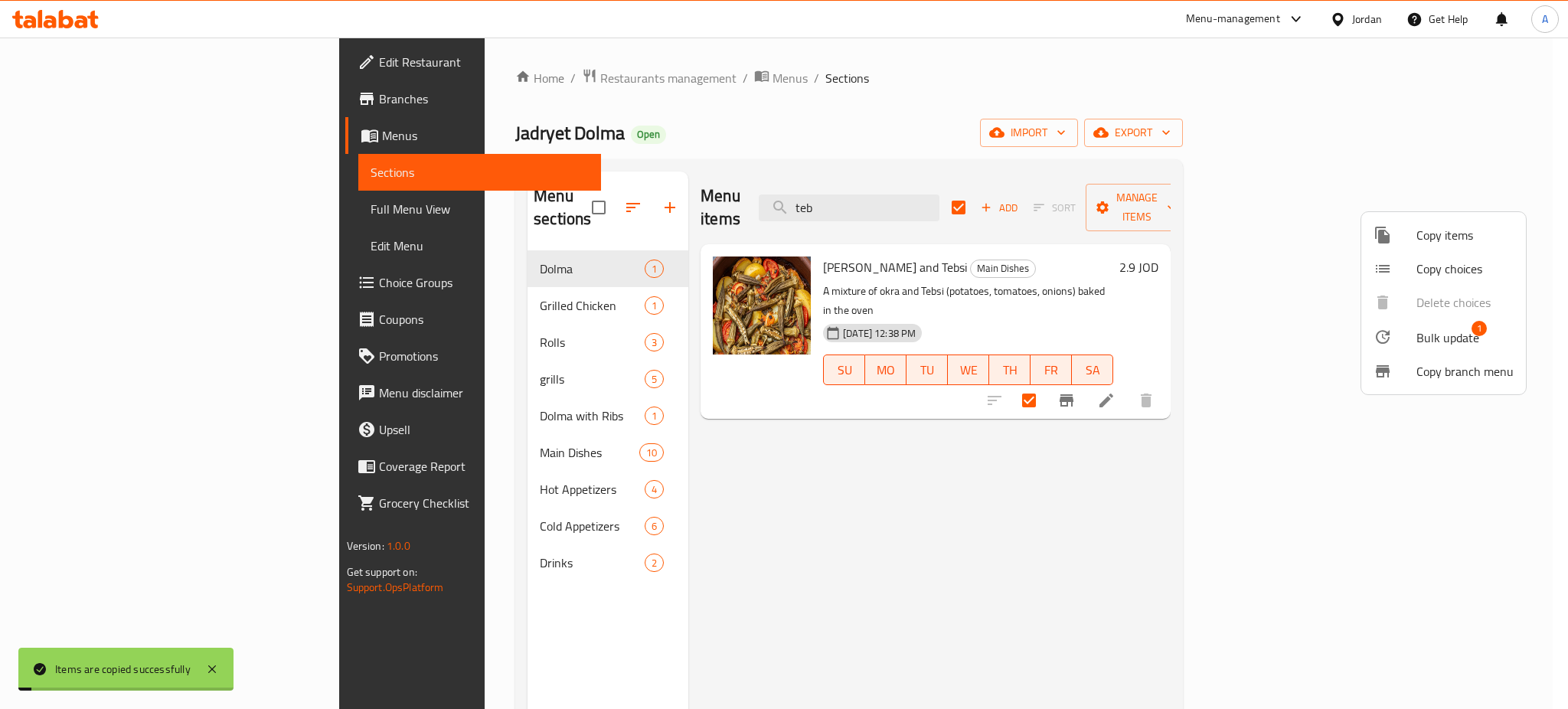
click at [1433, 237] on span "Copy items" at bounding box center [1465, 235] width 97 height 18
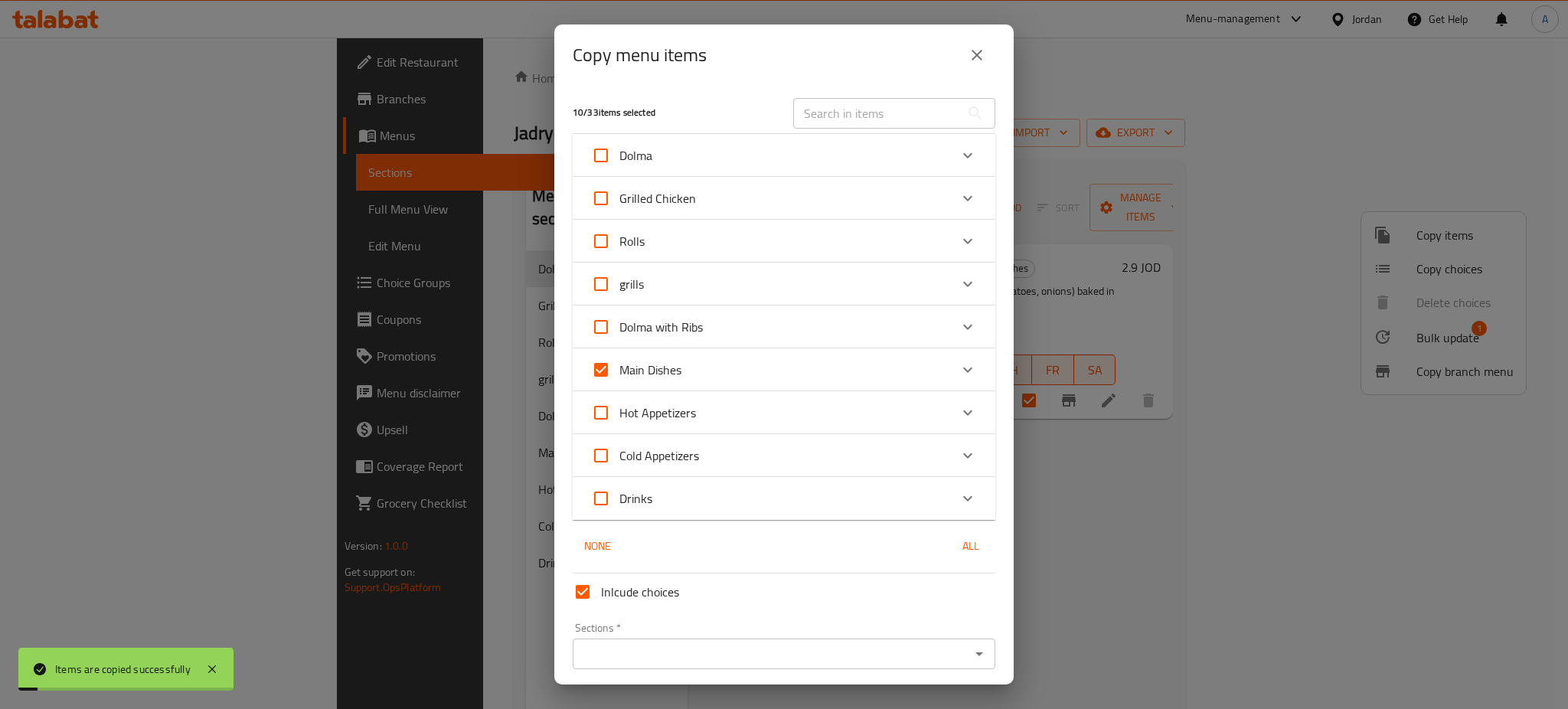
checkbox input "false"
click at [680, 628] on div "Sections   * Sections *" at bounding box center [784, 646] width 423 height 47
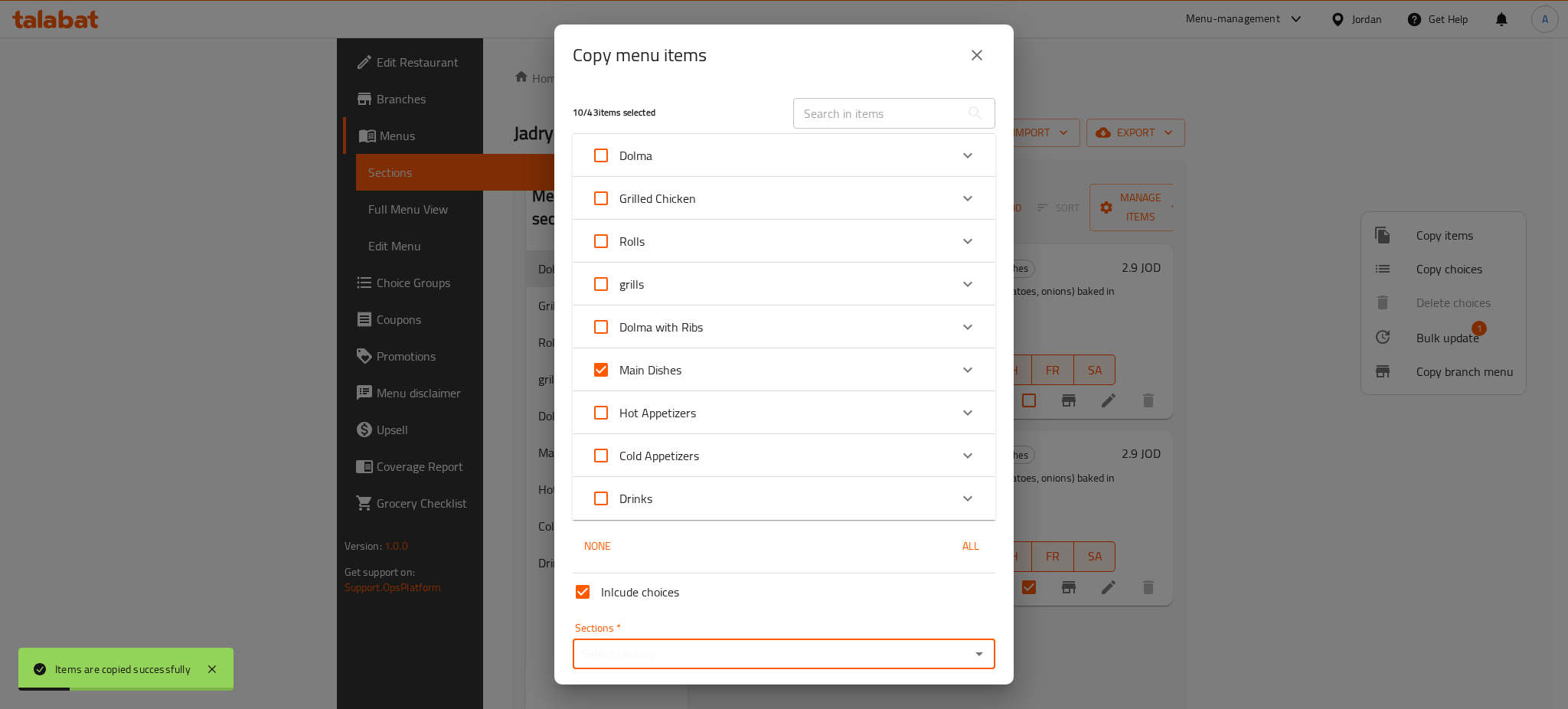
click at [680, 639] on div "Sections *" at bounding box center [784, 654] width 423 height 31
click at [893, 641] on div "Sections *" at bounding box center [784, 654] width 423 height 31
click at [970, 651] on icon "Open" at bounding box center [979, 654] width 18 height 18
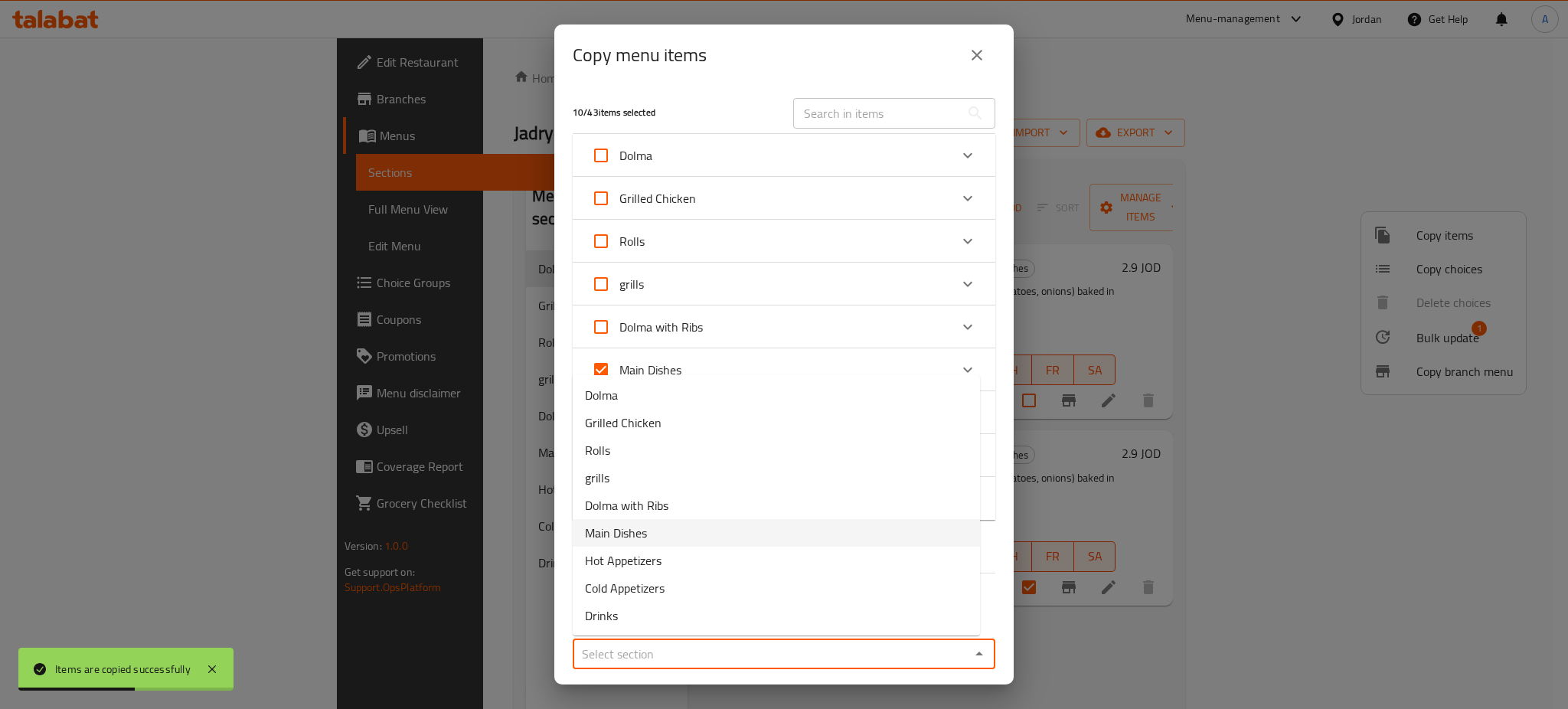
click at [739, 537] on li "Main Dishes" at bounding box center [776, 532] width 407 height 27
type input "Main Dishes"
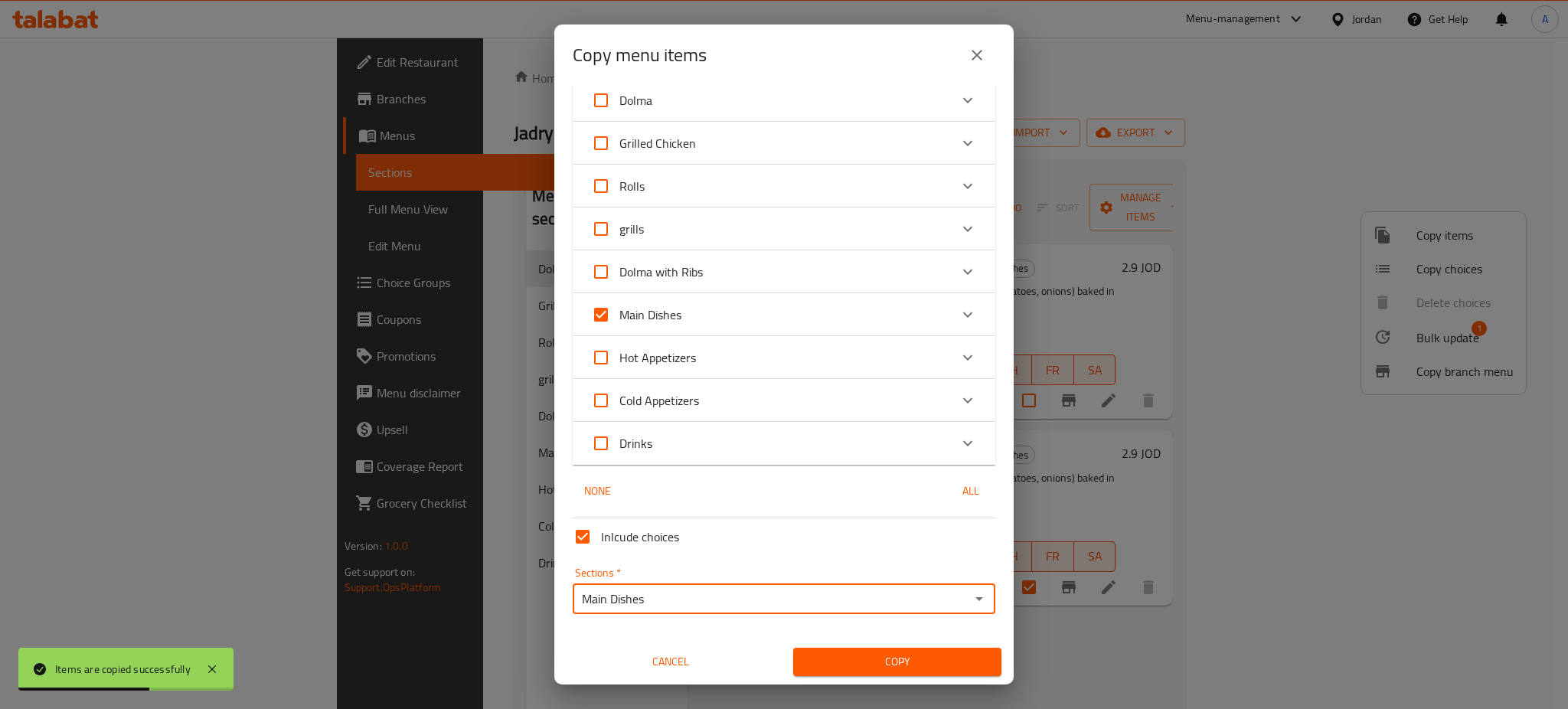
click at [891, 650] on button "Copy" at bounding box center [898, 662] width 208 height 28
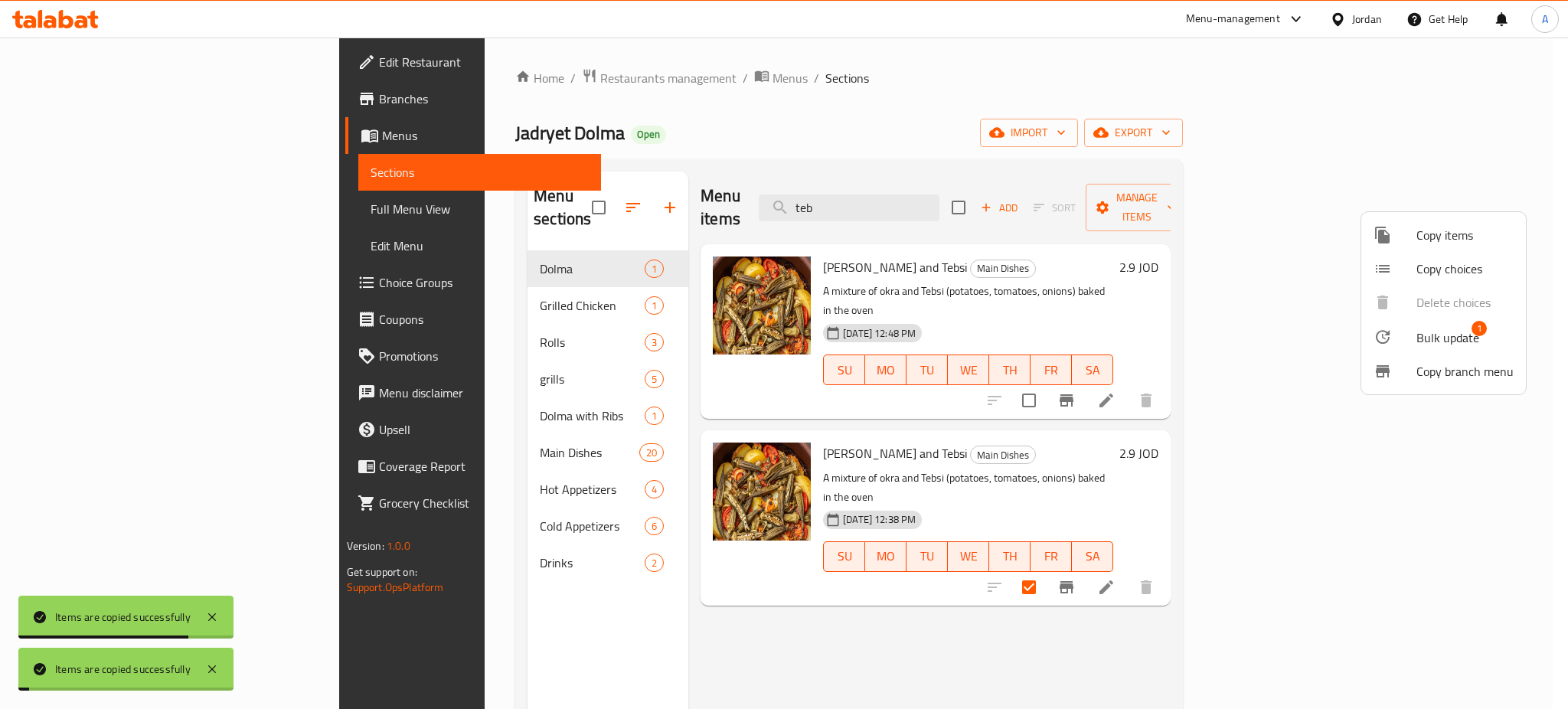
click at [435, 423] on div at bounding box center [784, 354] width 1568 height 709
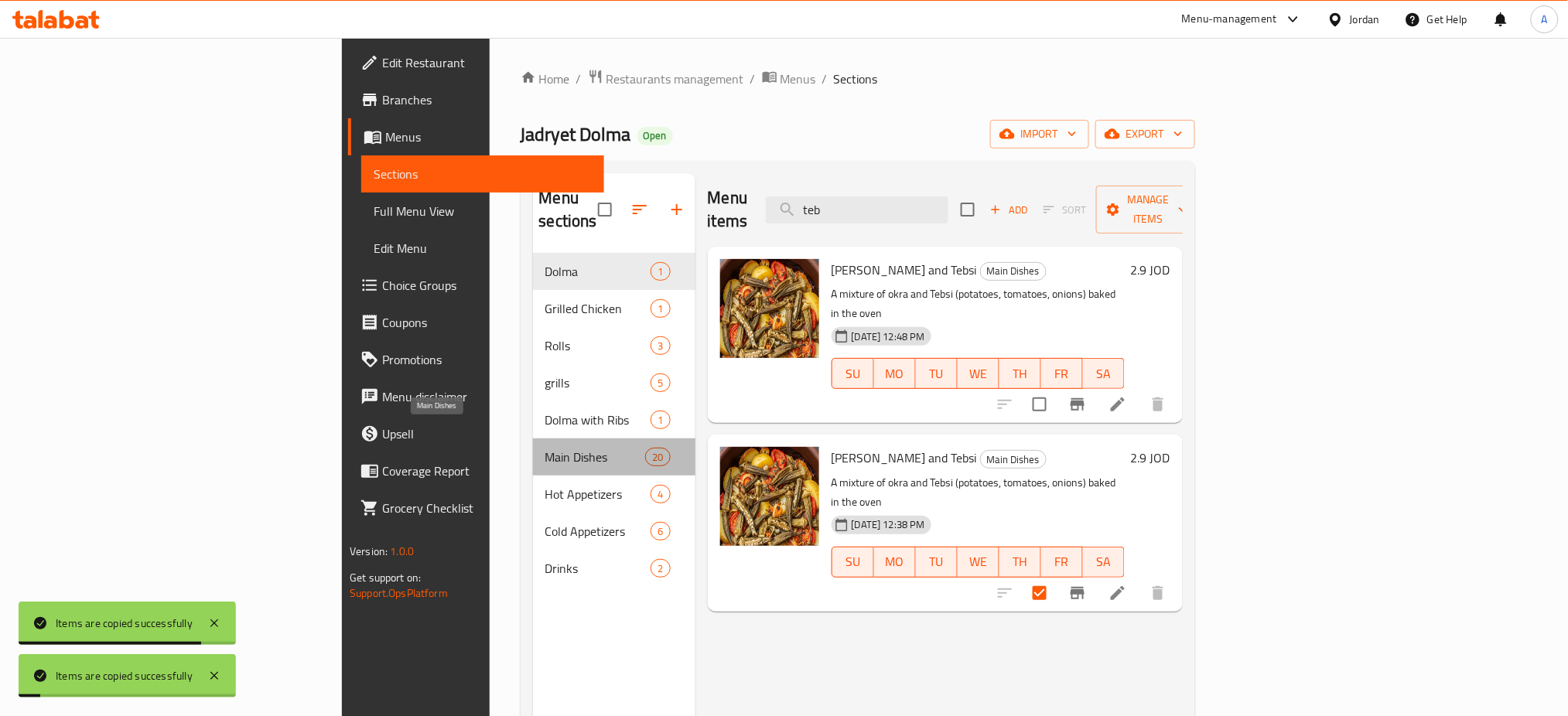
click at [545, 448] on span "Main Dishes" at bounding box center [596, 457] width 101 height 19
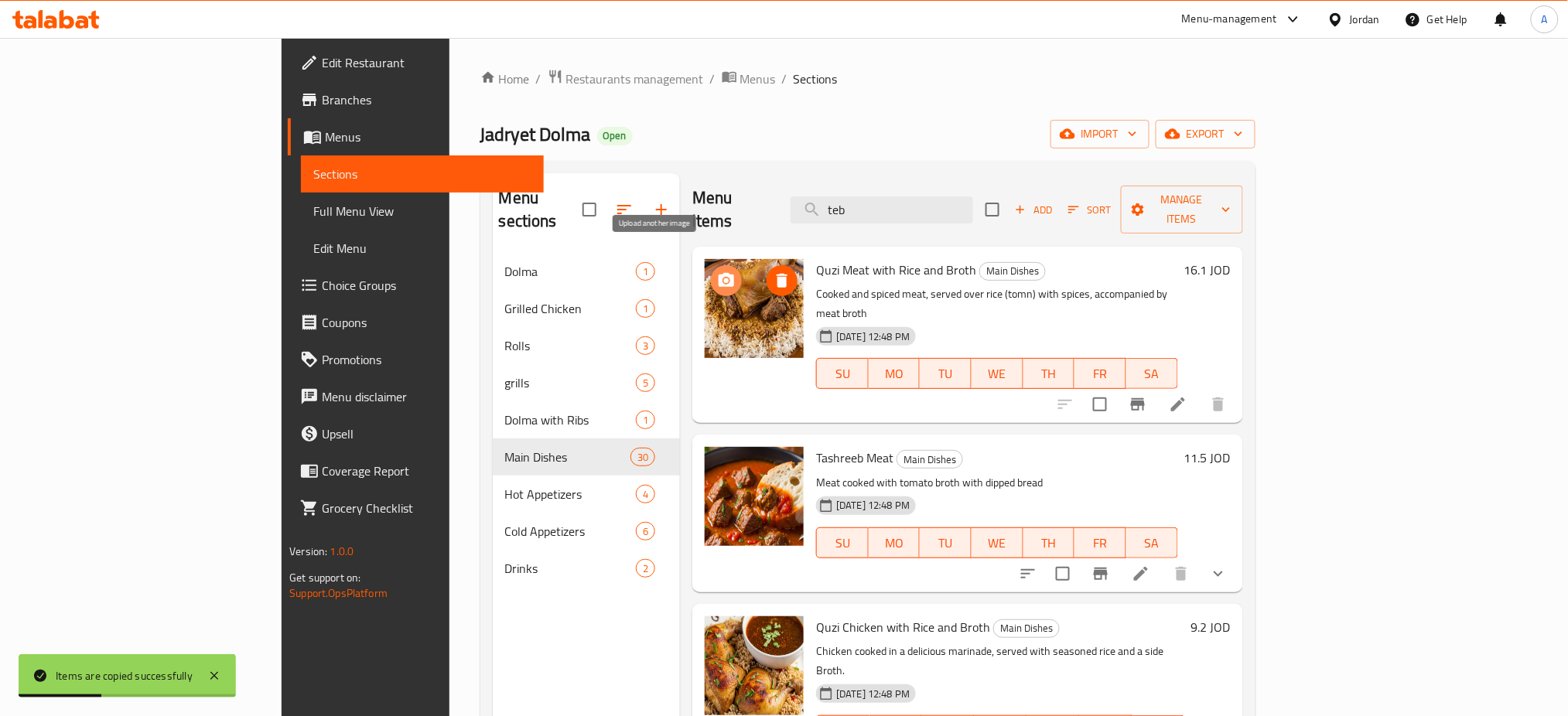
click at [718, 273] on icon "upload picture" at bounding box center [726, 280] width 15 height 14
click at [1187, 395] on icon at bounding box center [1178, 405] width 19 height 19
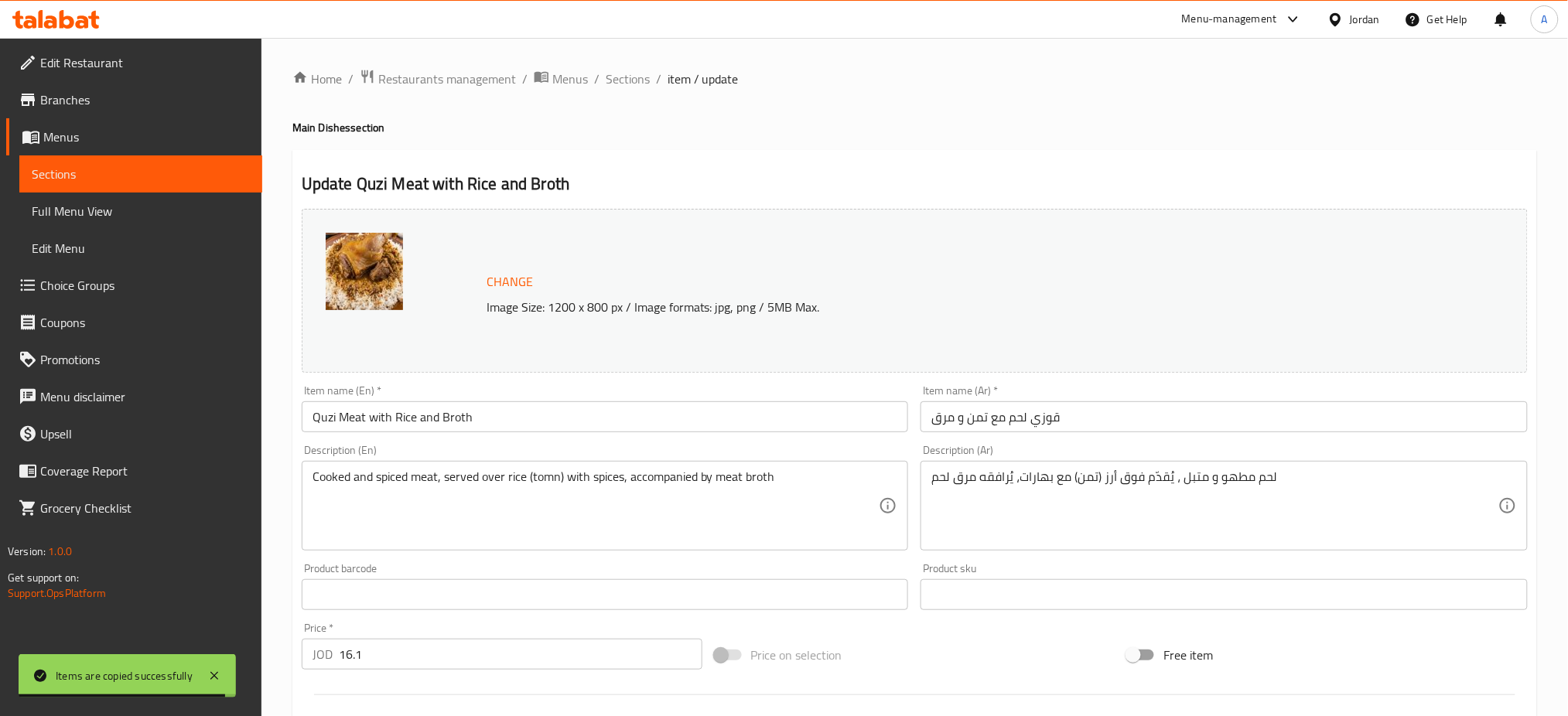
click at [527, 273] on span "Change" at bounding box center [509, 282] width 46 height 23
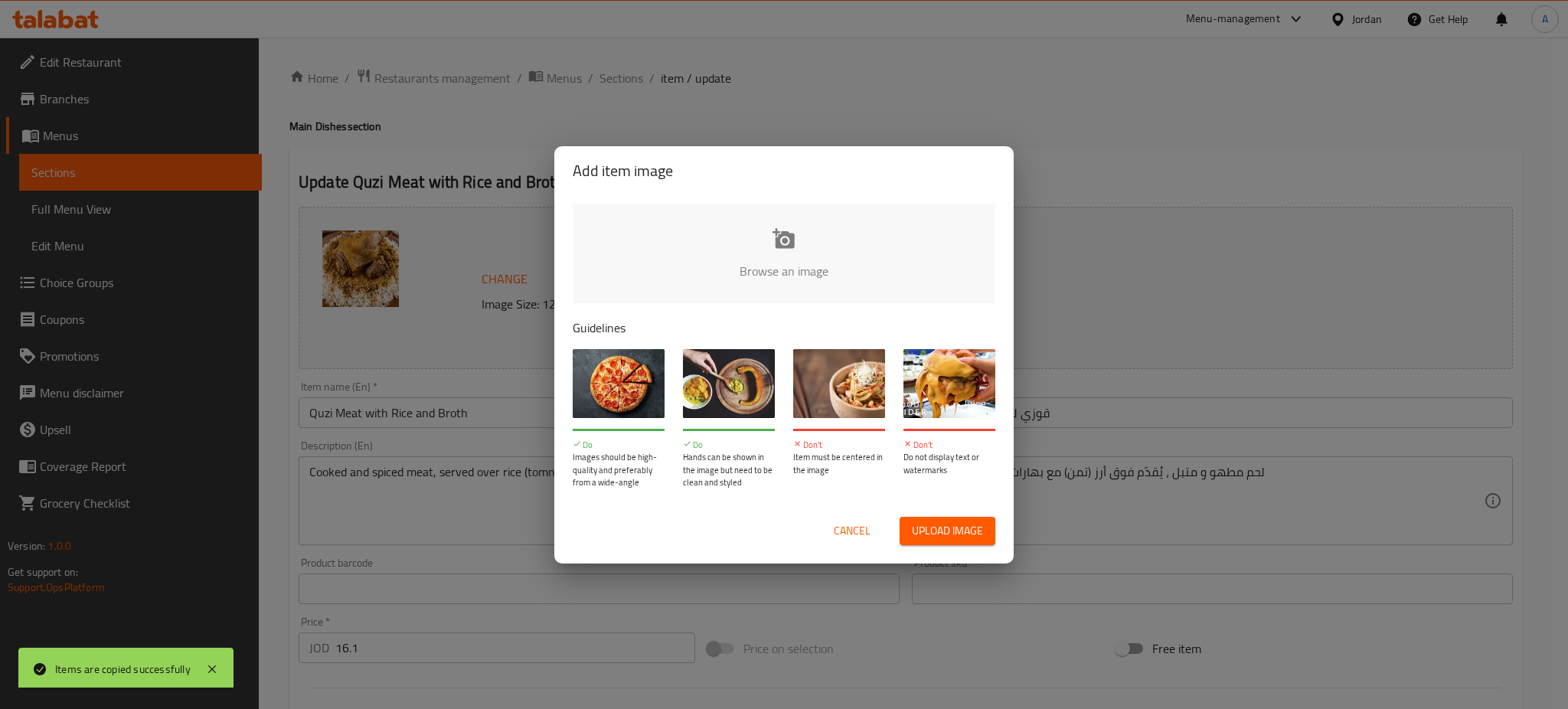
click at [786, 220] on input "file" at bounding box center [1302, 276] width 1458 height 143
type input "C:\fakepath\WhatsApp Image 2025-09-08 at 15.47.58_c7d8d5c7.jpg"
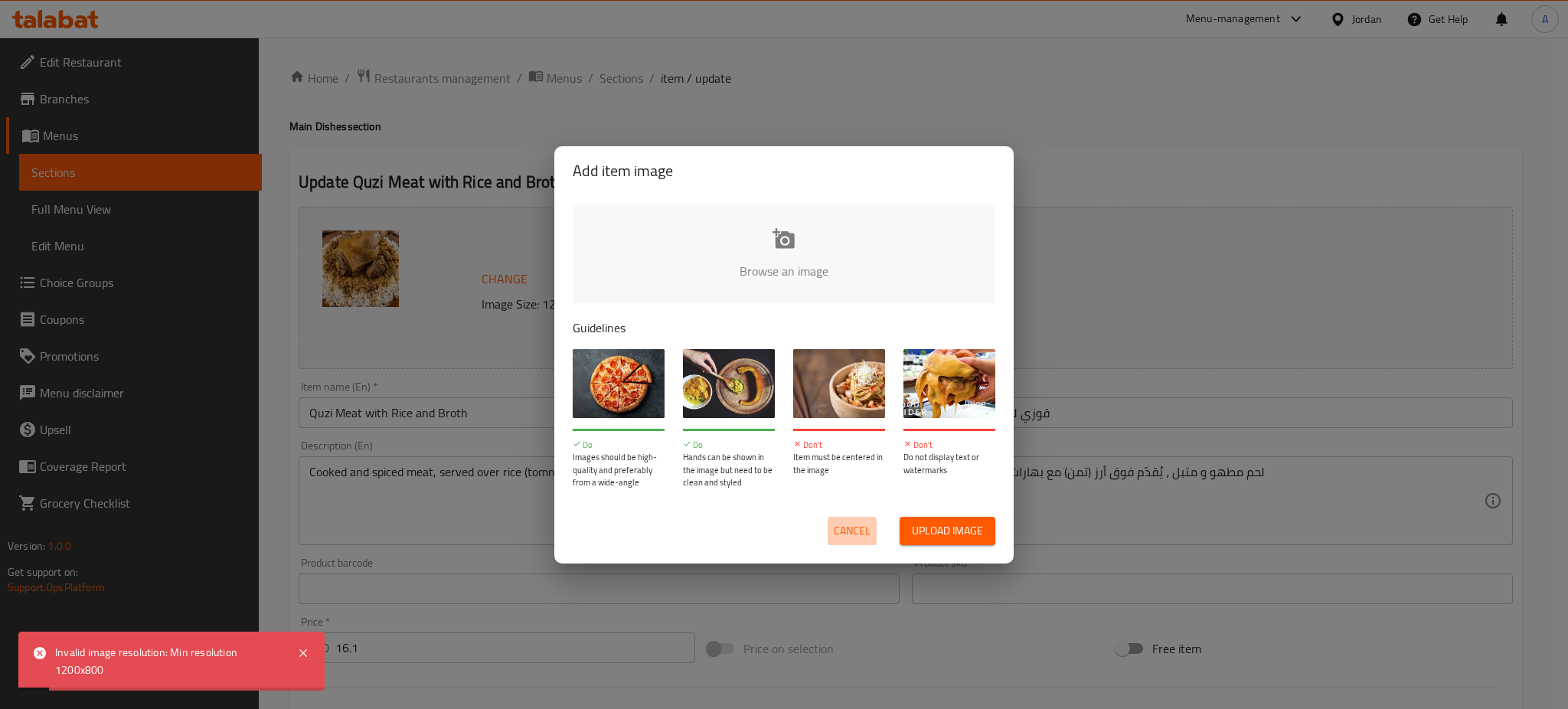
click at [834, 532] on span "Cancel" at bounding box center [852, 531] width 37 height 19
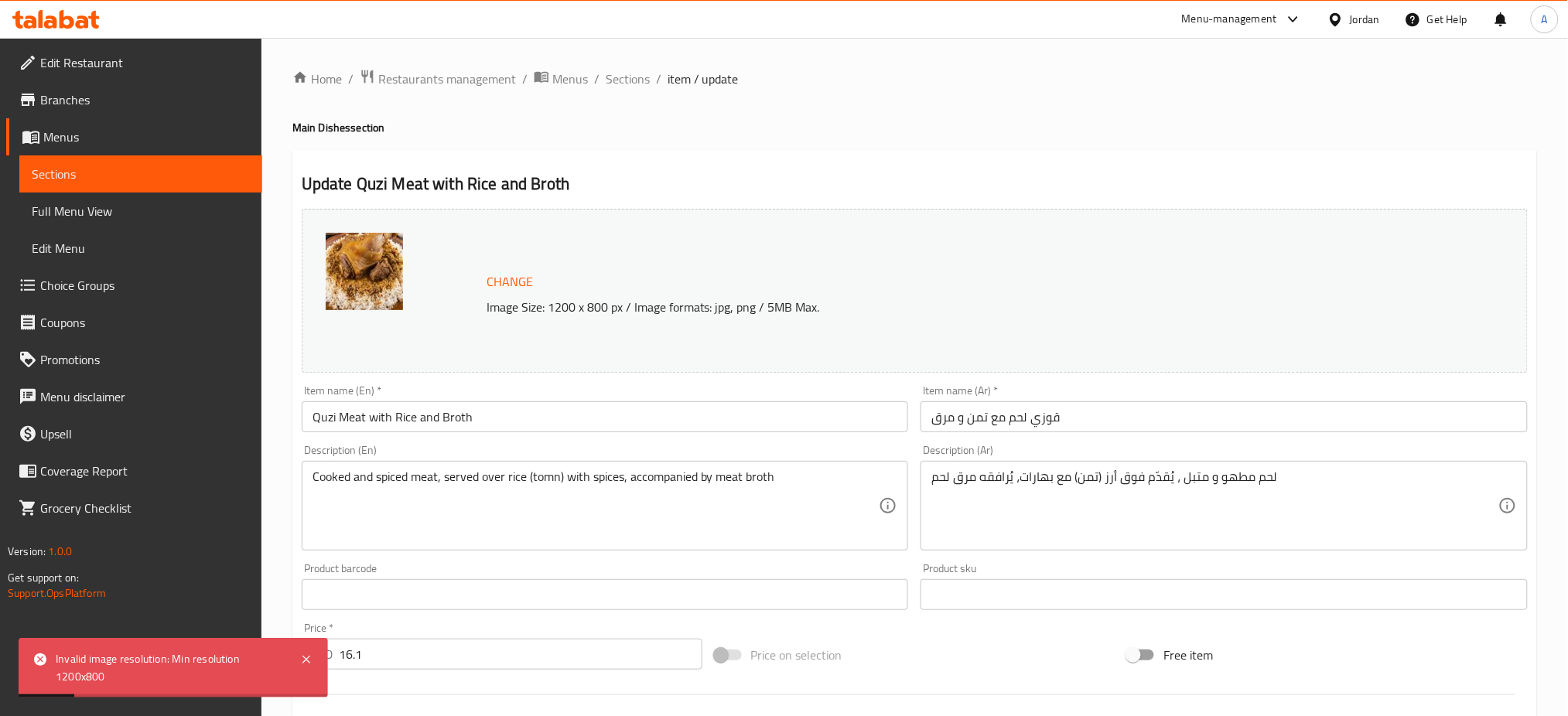
click at [619, 98] on div "Home / Restaurants management / Menus / Sections / item / update Main Dishes se…" at bounding box center [914, 576] width 1244 height 1016
click at [628, 82] on span "Sections" at bounding box center [628, 79] width 44 height 19
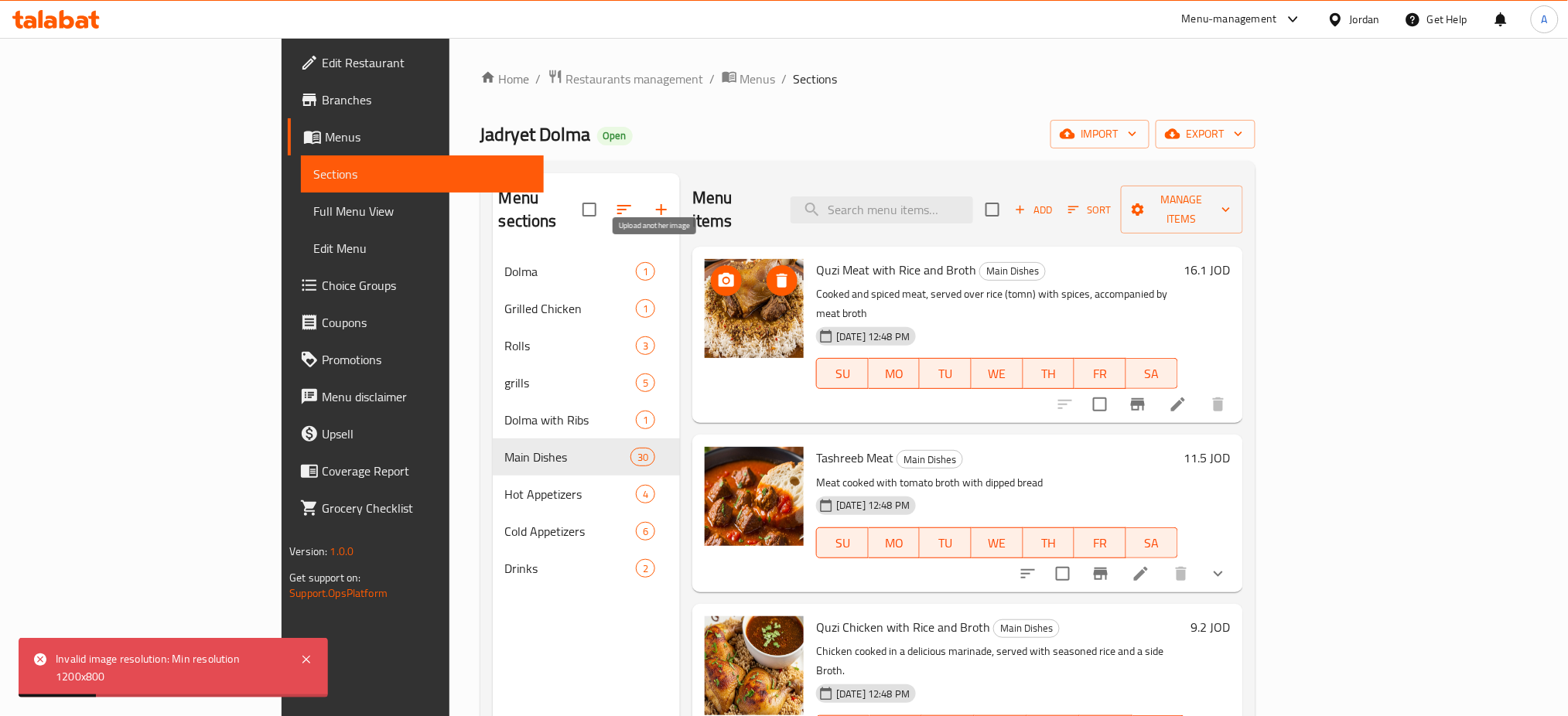
click at [717, 272] on icon "upload picture" at bounding box center [726, 281] width 19 height 19
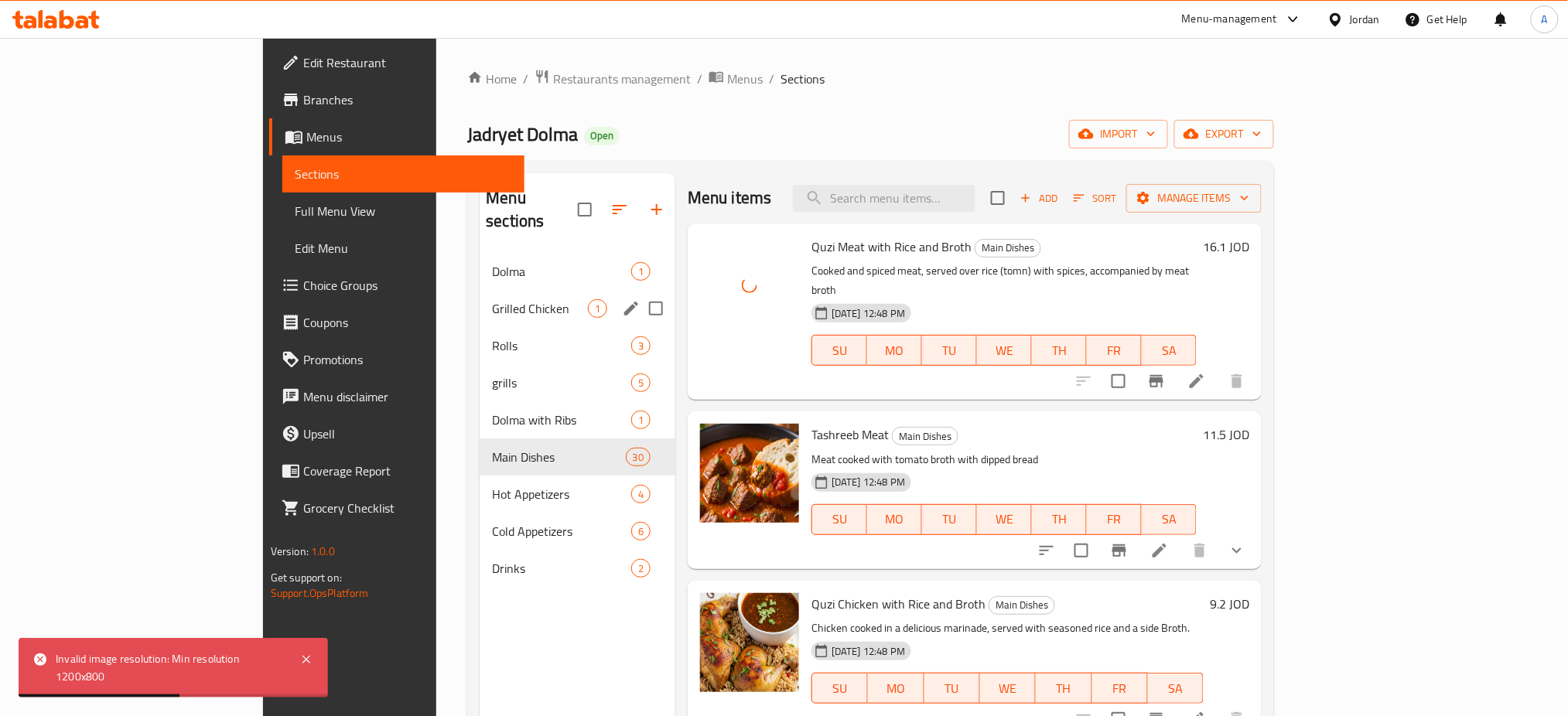
click at [492, 263] on span "Dolma" at bounding box center [561, 272] width 139 height 19
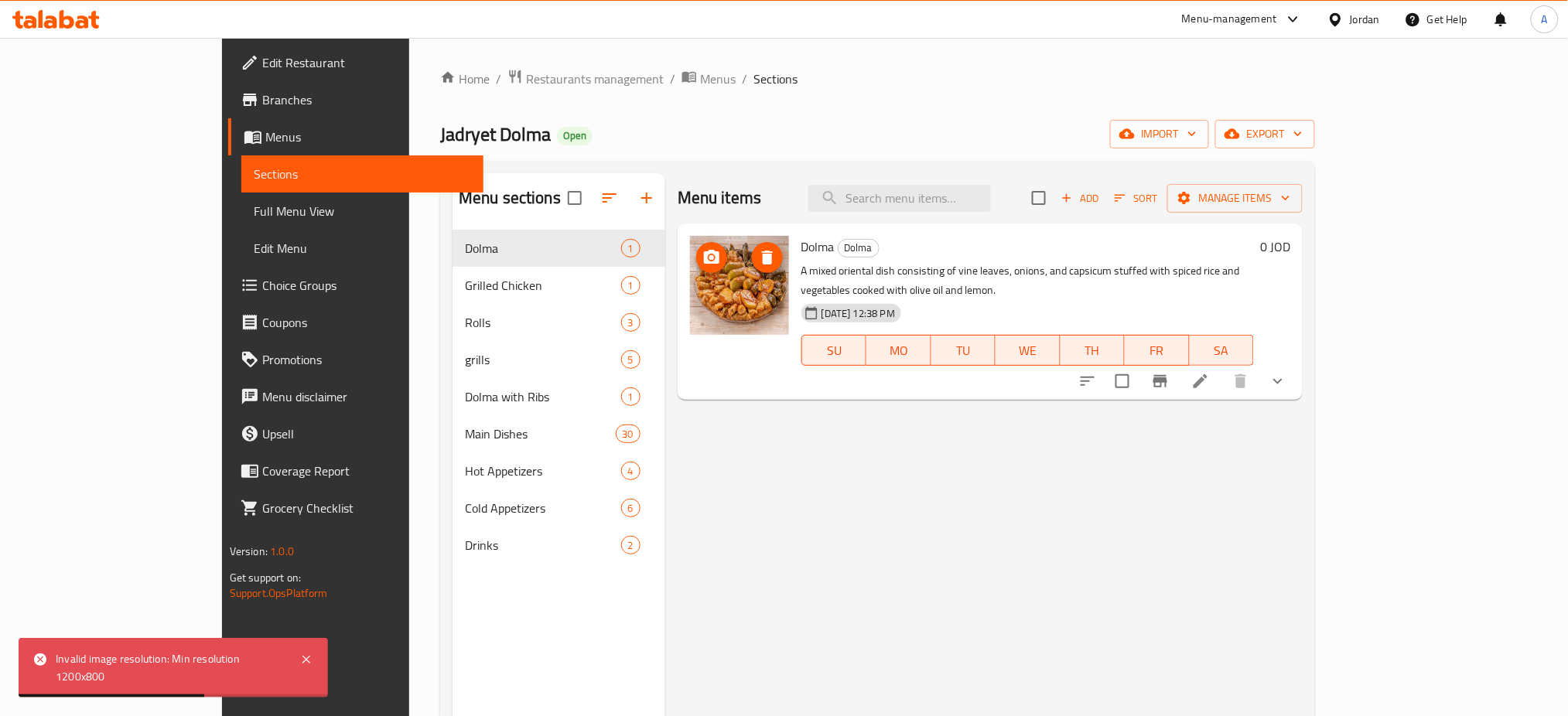
click at [704, 263] on icon "upload picture" at bounding box center [712, 257] width 15 height 14
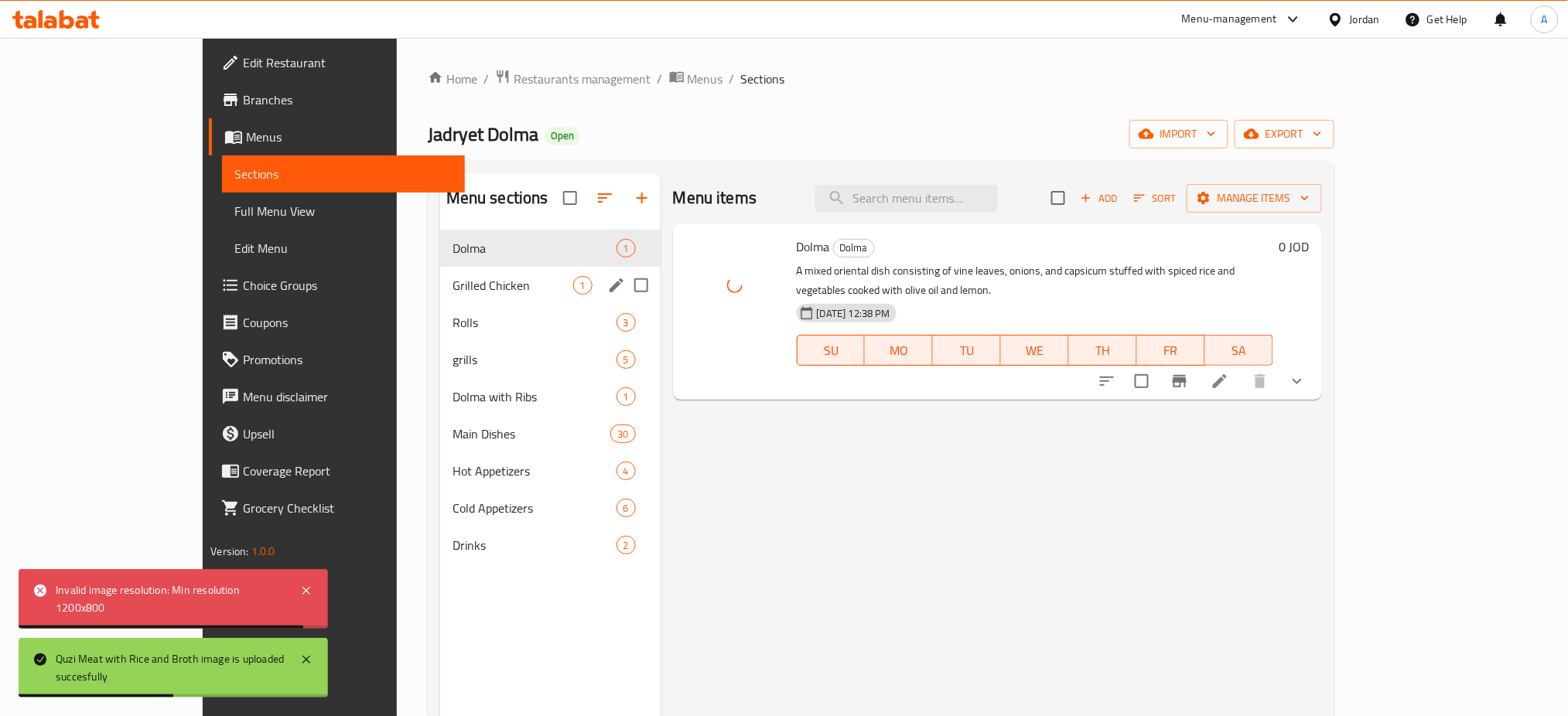
click at [460, 291] on span "Grilled Chicken" at bounding box center [512, 285] width 120 height 19
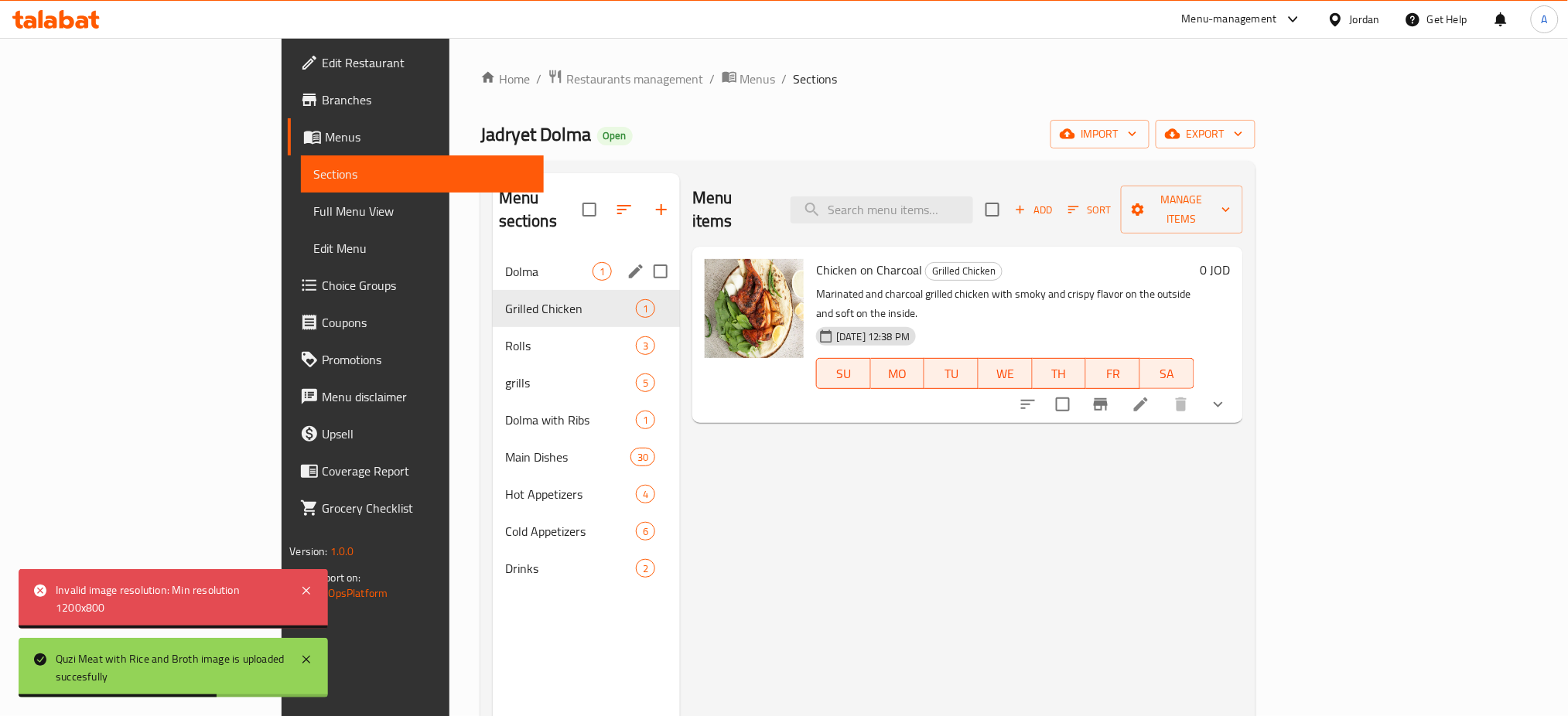
click at [493, 253] on div "Dolma 1" at bounding box center [586, 272] width 187 height 37
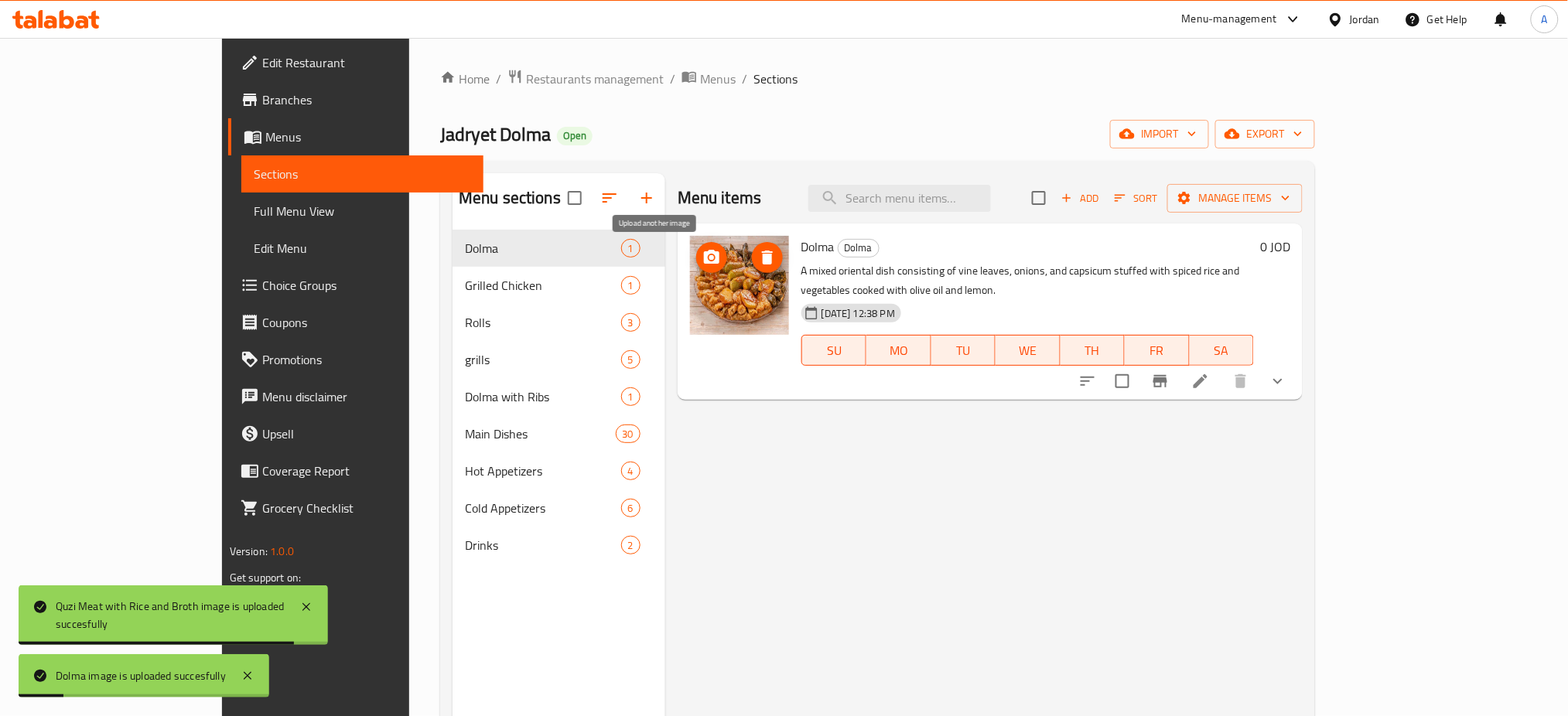
click at [696, 264] on span "upload picture" at bounding box center [711, 257] width 31 height 19
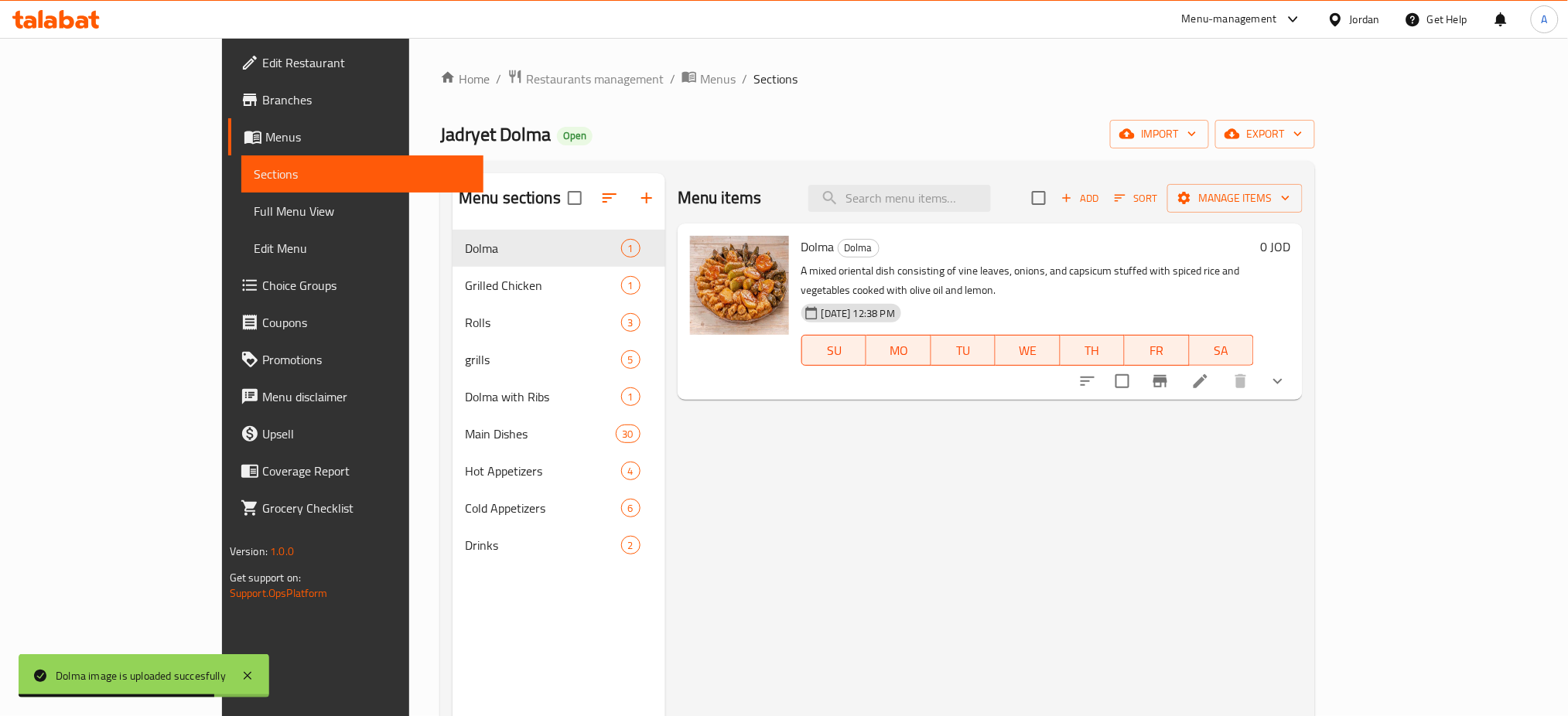
drag, startPoint x: 1133, startPoint y: 508, endPoint x: 1035, endPoint y: 389, distance: 154.2
click at [1133, 508] on div "Menu items Add Sort Manage items Dolma Dolma A mixed oriental dish consisting o…" at bounding box center [984, 531] width 638 height 716
click at [991, 211] on input "search" at bounding box center [899, 199] width 183 height 27
type input ";"
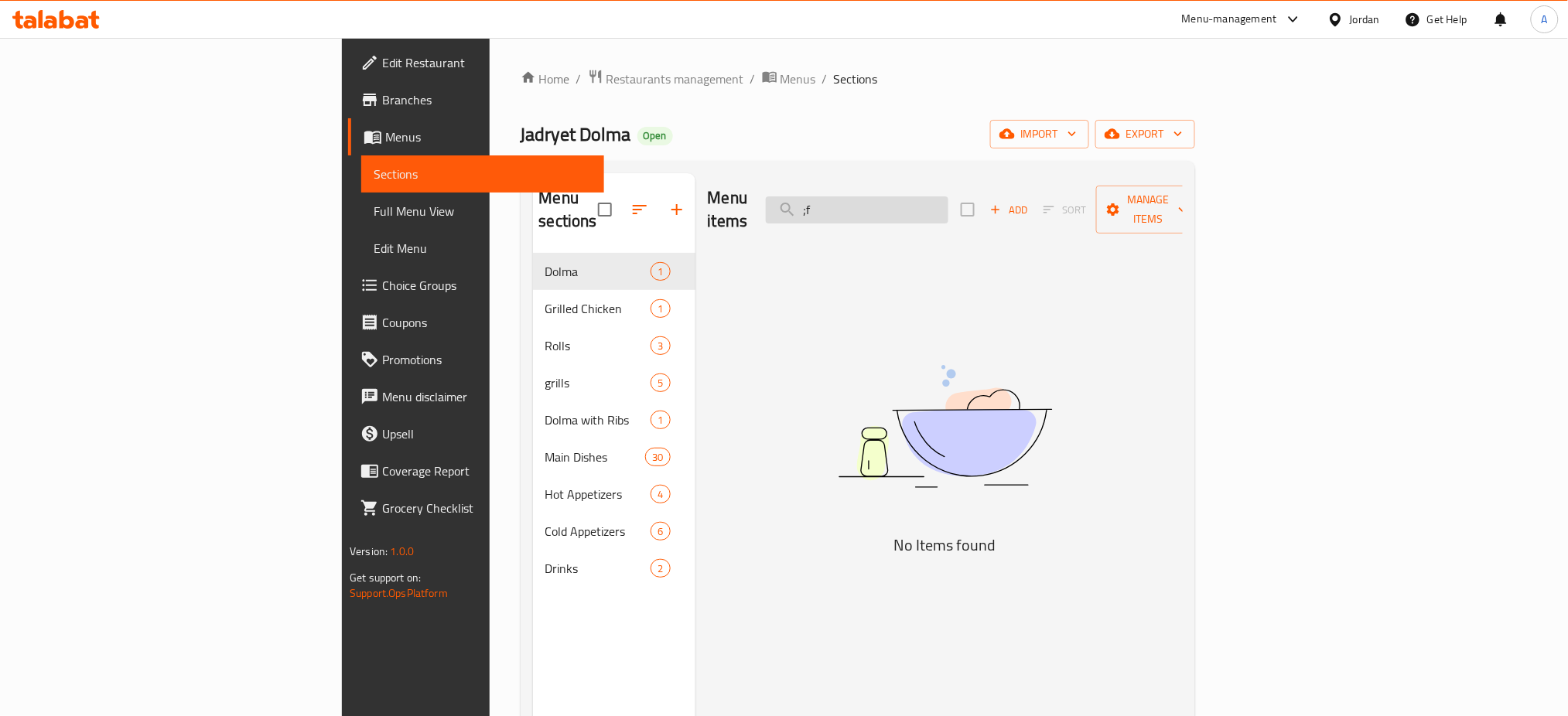
type input ";"
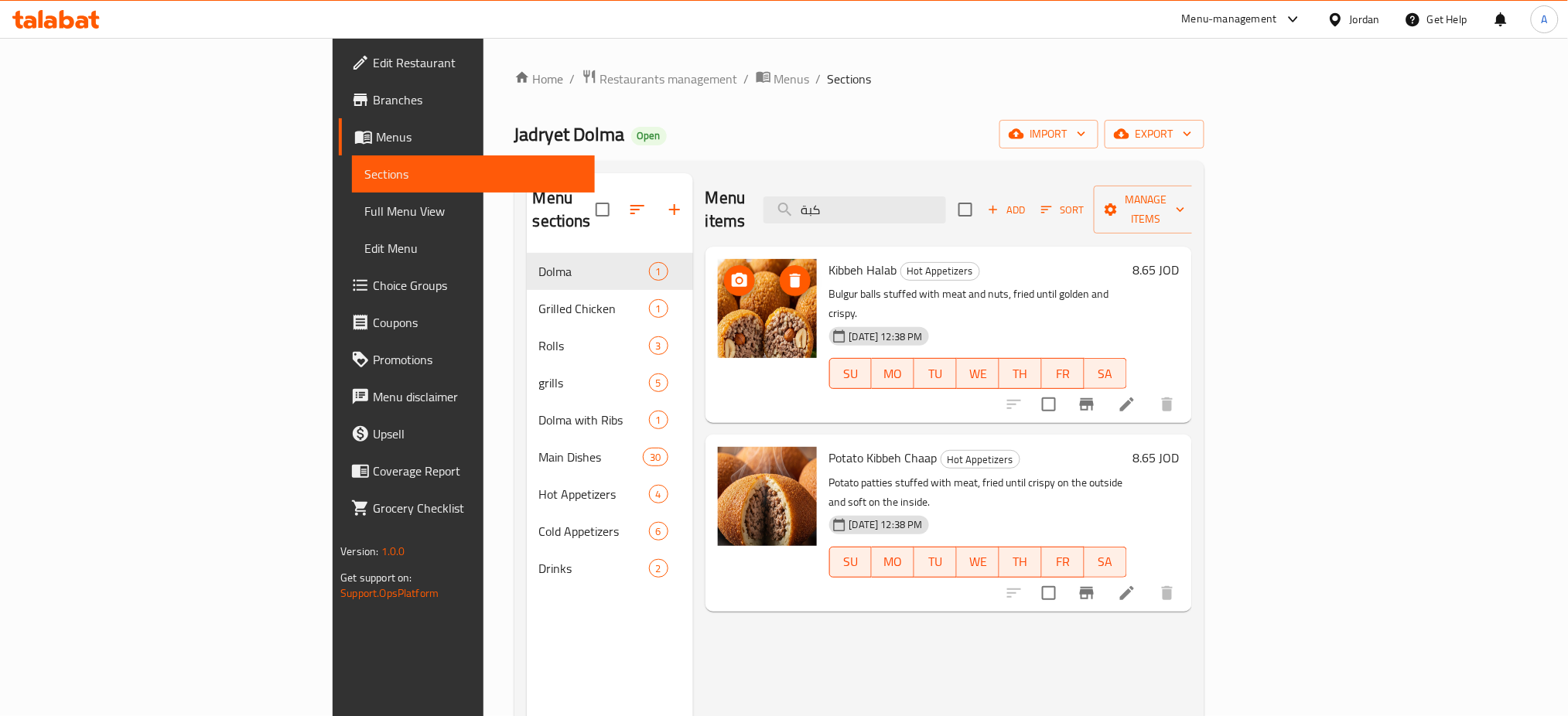
type input "كبة"
click at [730, 272] on icon "upload picture" at bounding box center [739, 281] width 19 height 19
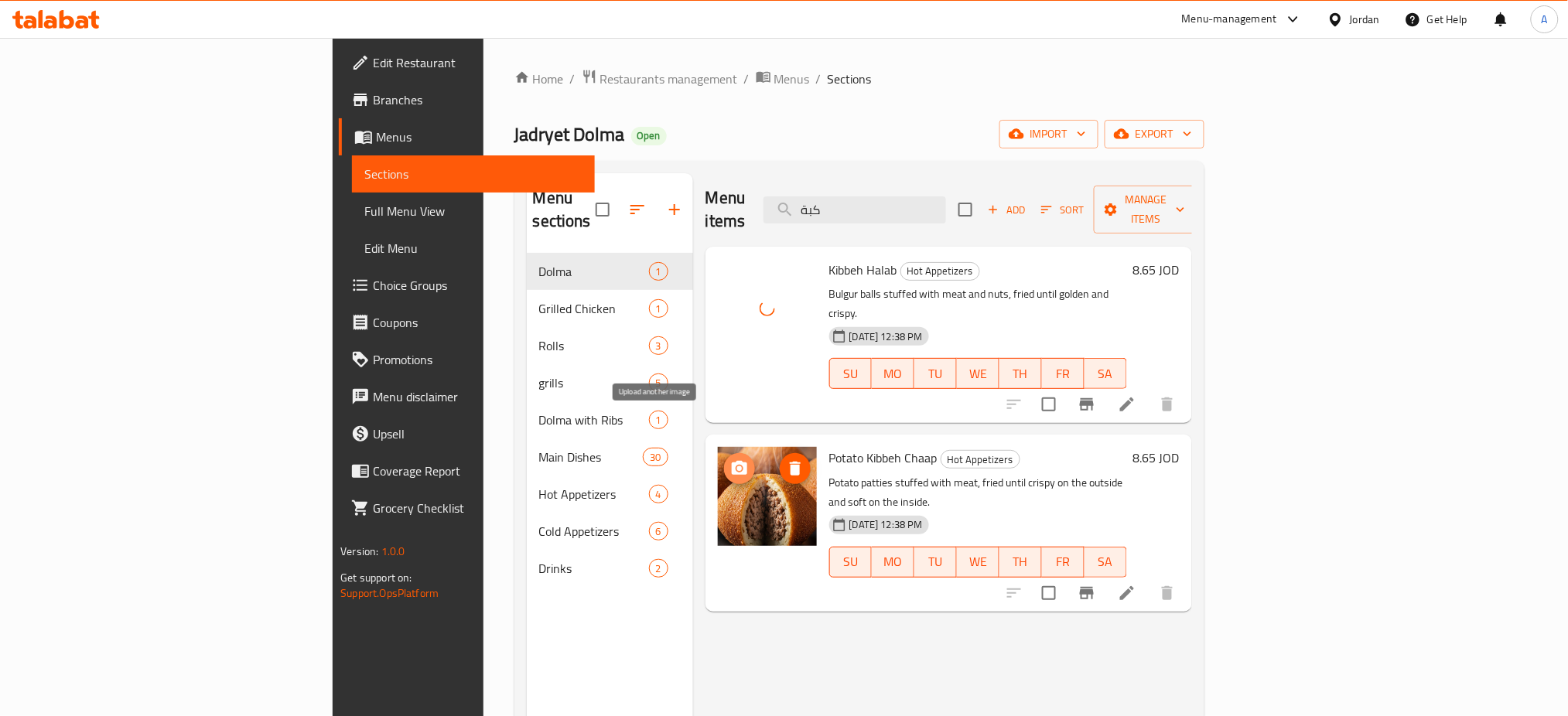
click at [724, 459] on span "upload picture" at bounding box center [739, 469] width 31 height 19
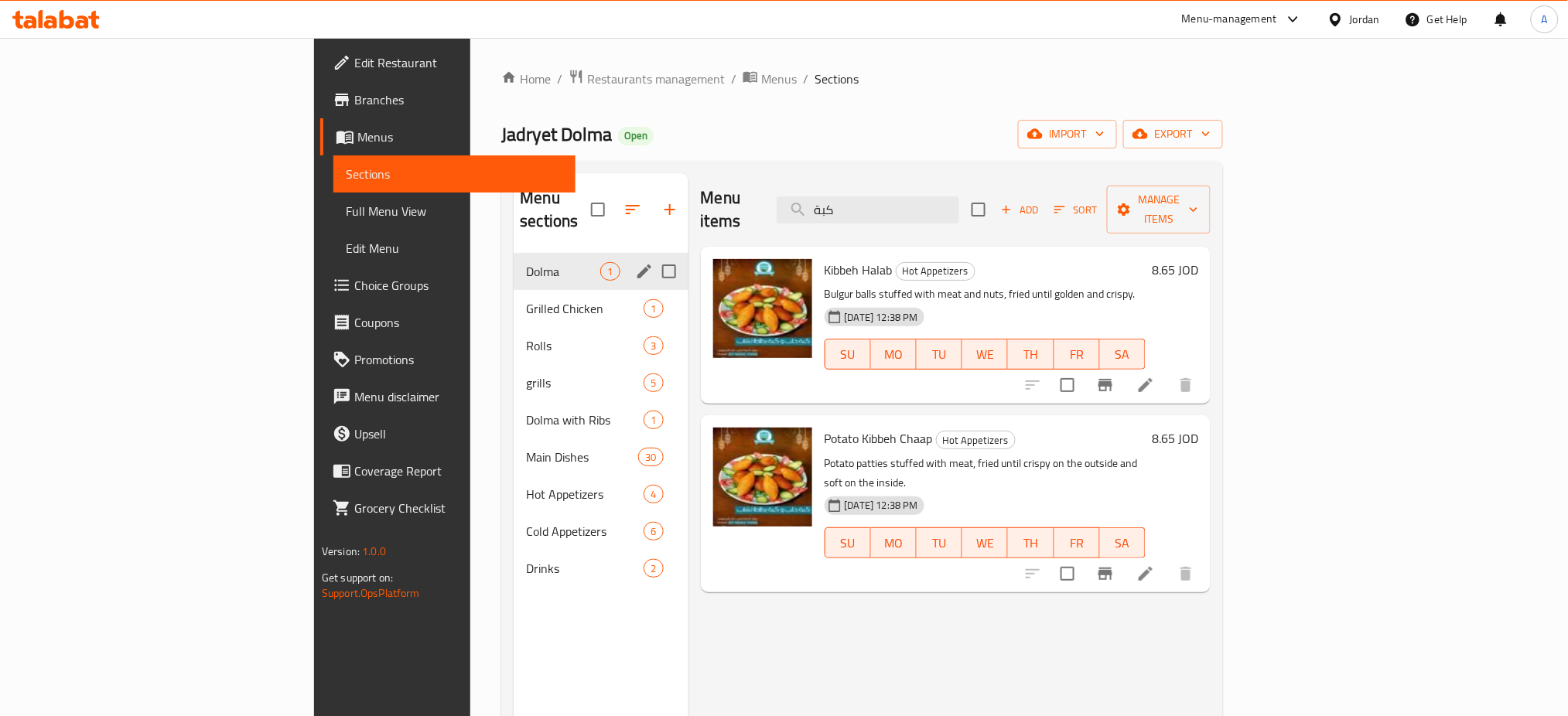
click at [513, 266] on div "Dolma 1" at bounding box center [600, 272] width 174 height 37
click at [526, 300] on span "Grilled Chicken" at bounding box center [563, 309] width 74 height 19
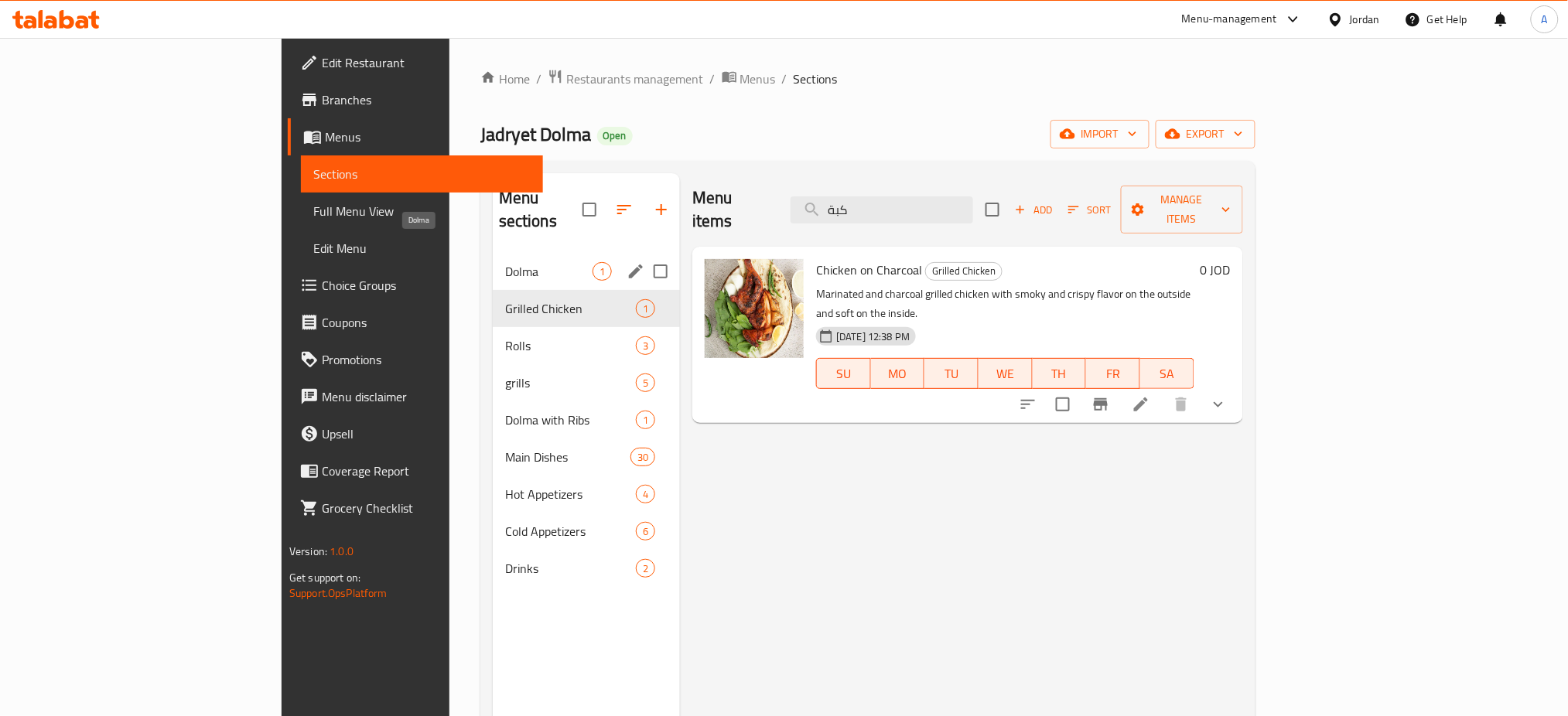
click at [505, 263] on span "Dolma" at bounding box center [548, 272] width 87 height 19
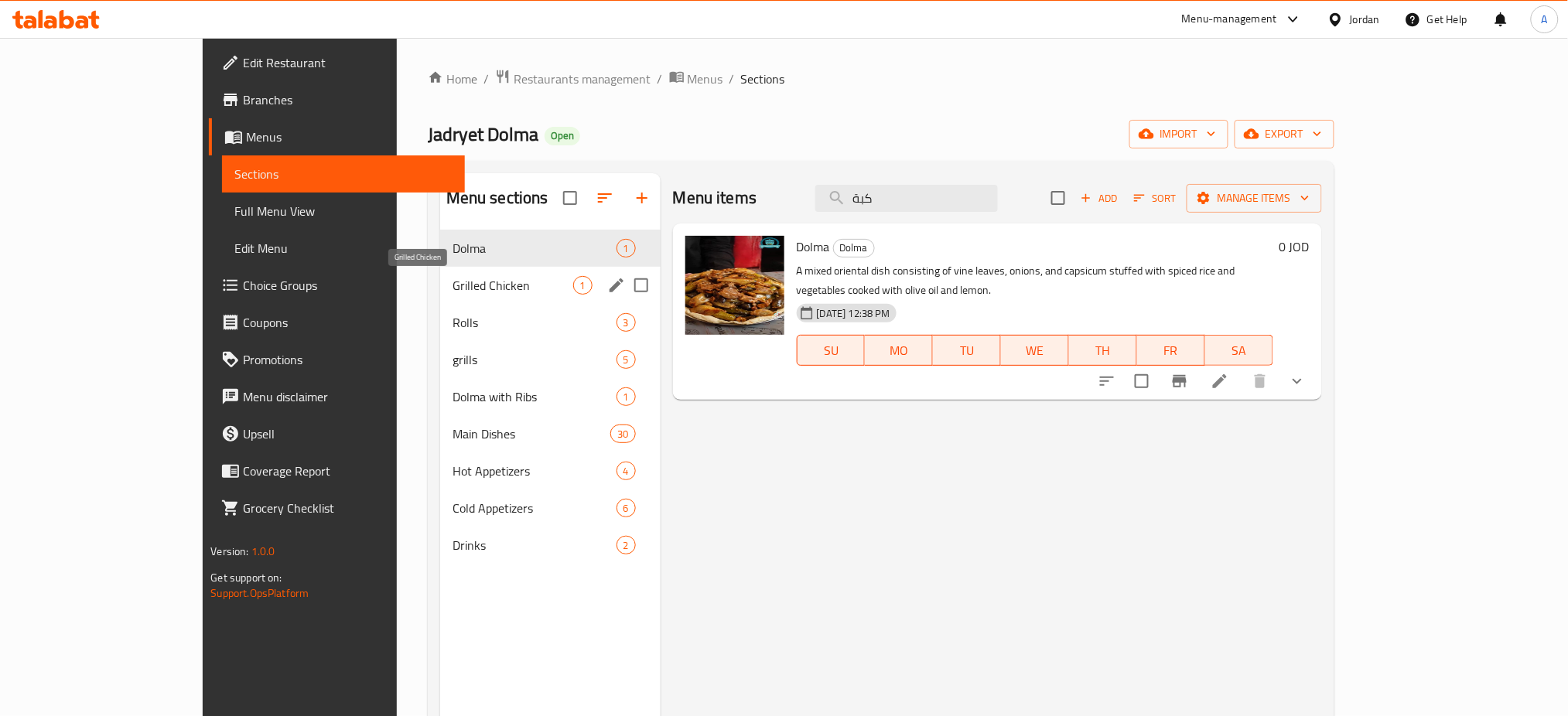
click at [453, 284] on span "Grilled Chicken" at bounding box center [512, 285] width 120 height 19
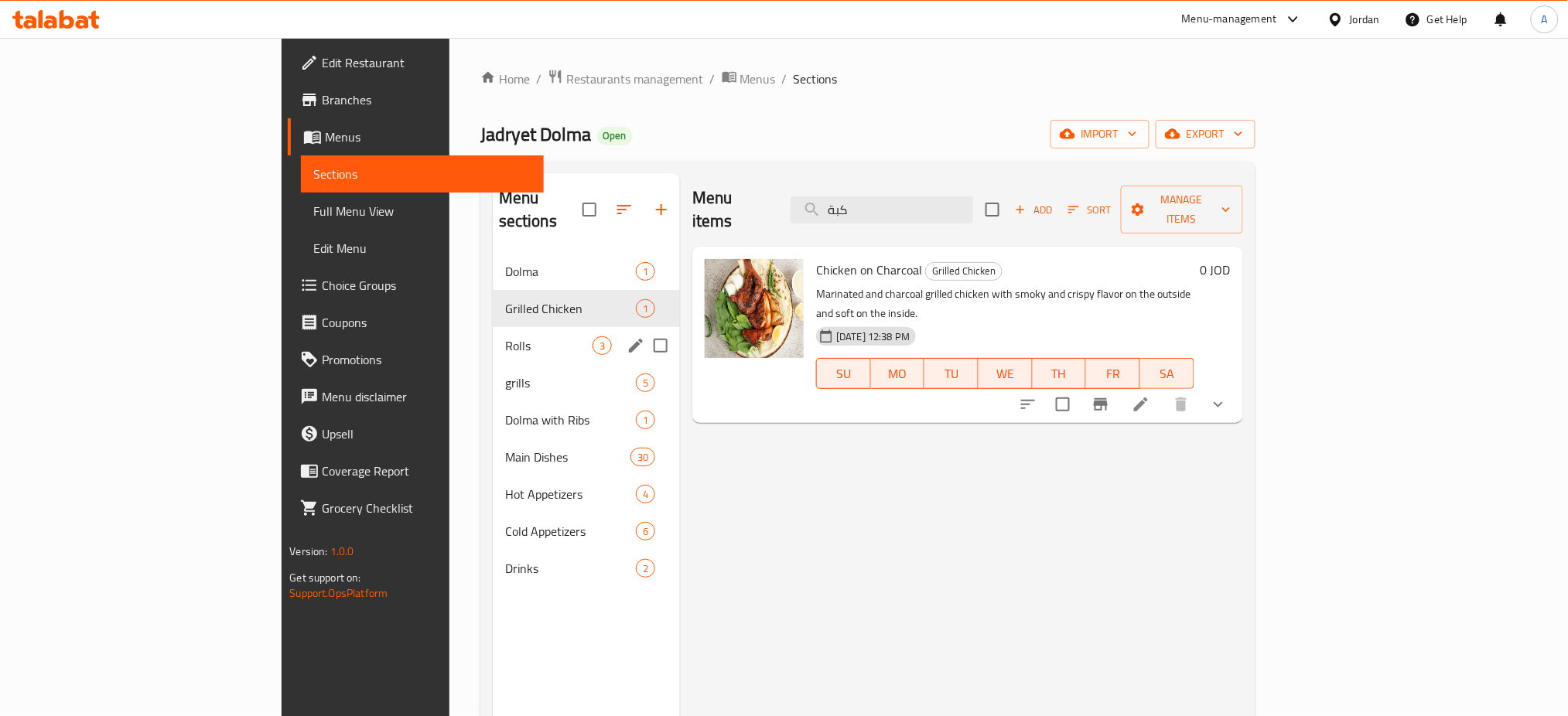
click at [505, 337] on span "Rolls" at bounding box center [548, 346] width 87 height 19
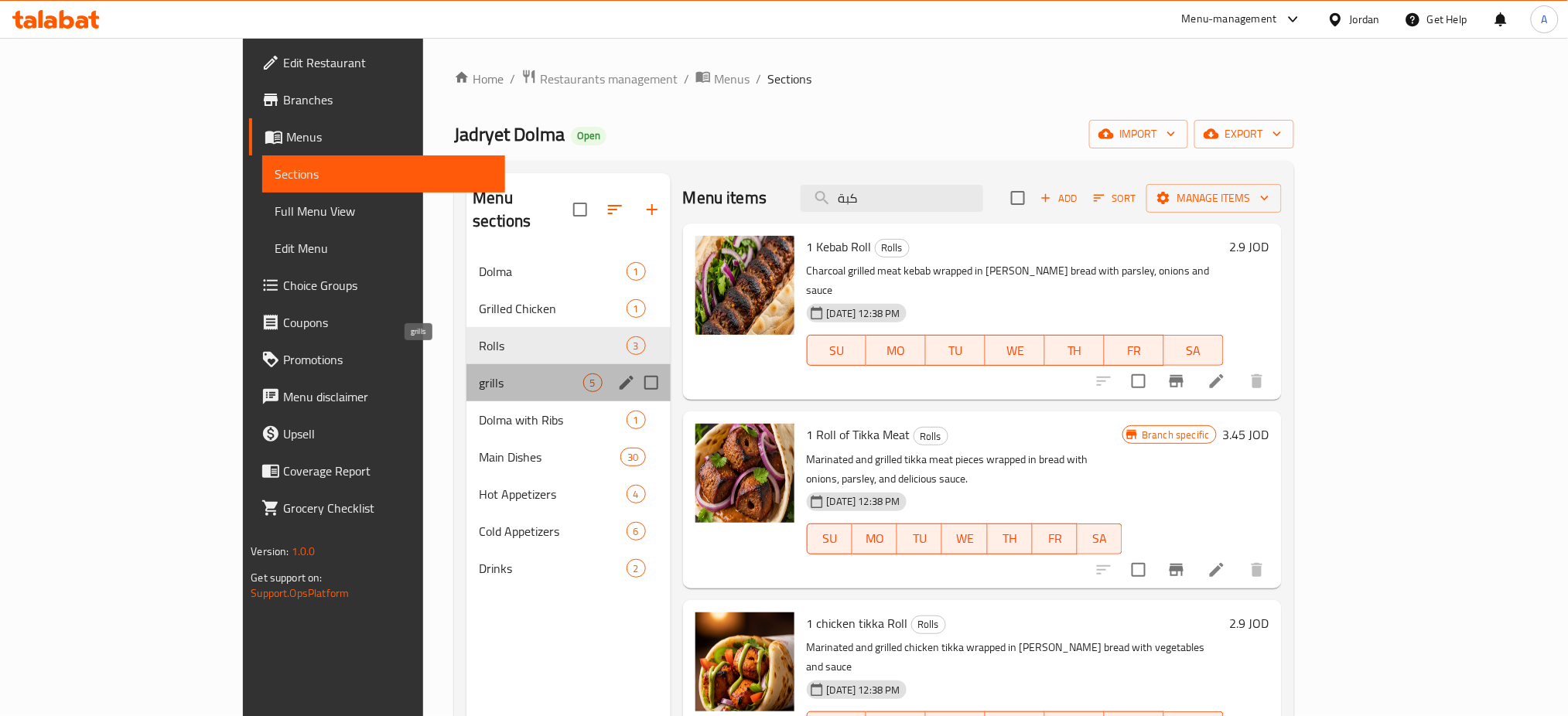
click at [479, 374] on span "grills" at bounding box center [530, 383] width 103 height 19
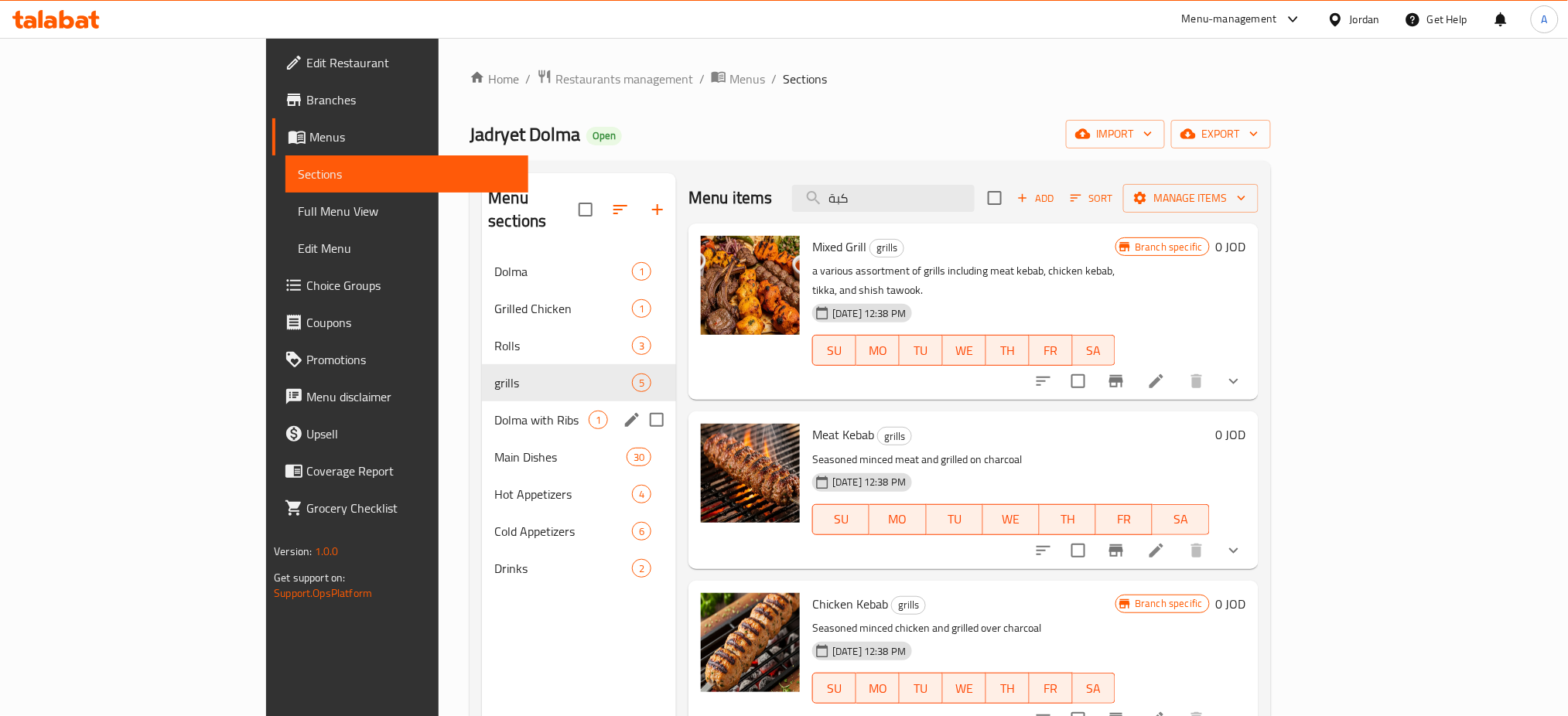
click at [482, 408] on div "Dolma with Ribs 1" at bounding box center [579, 420] width 194 height 37
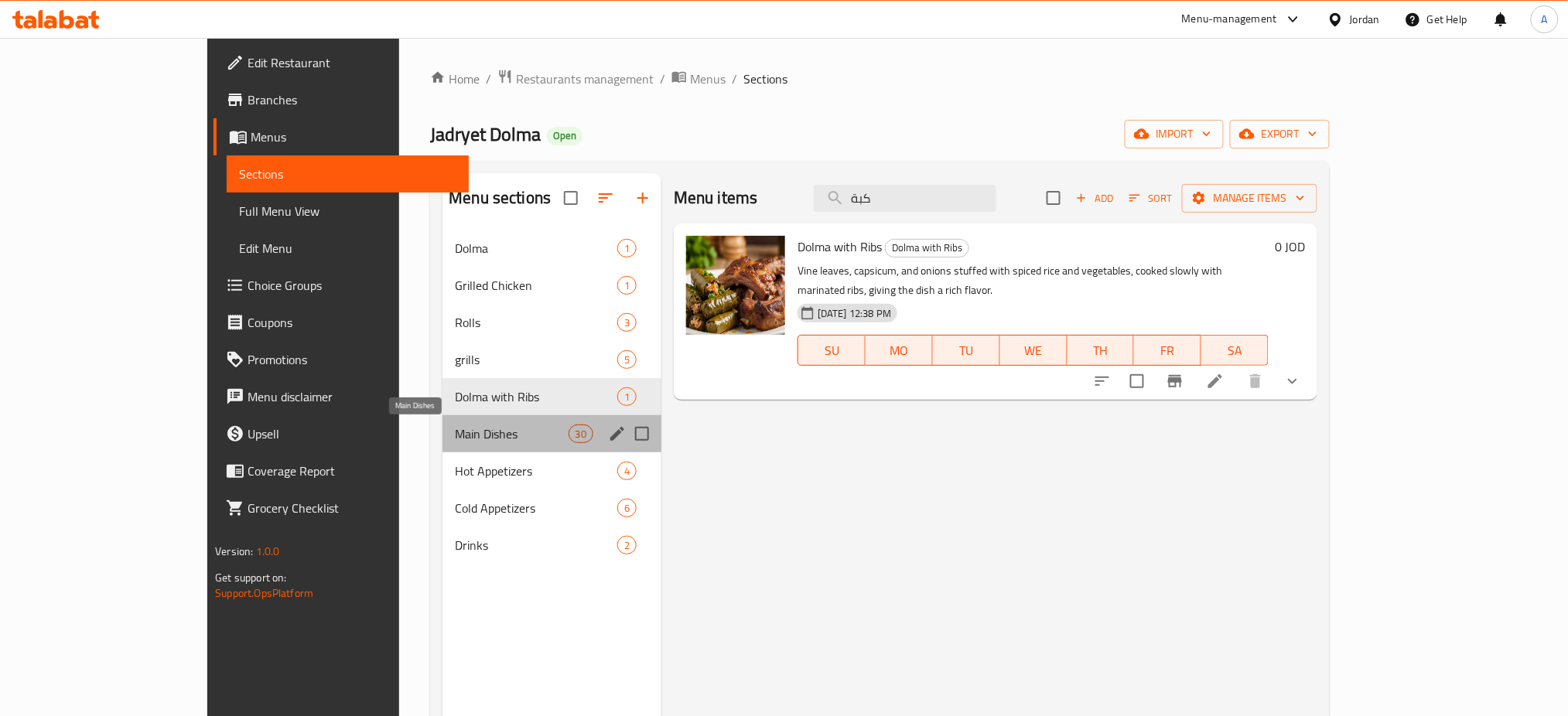
click at [455, 428] on span "Main Dishes" at bounding box center [511, 434] width 113 height 19
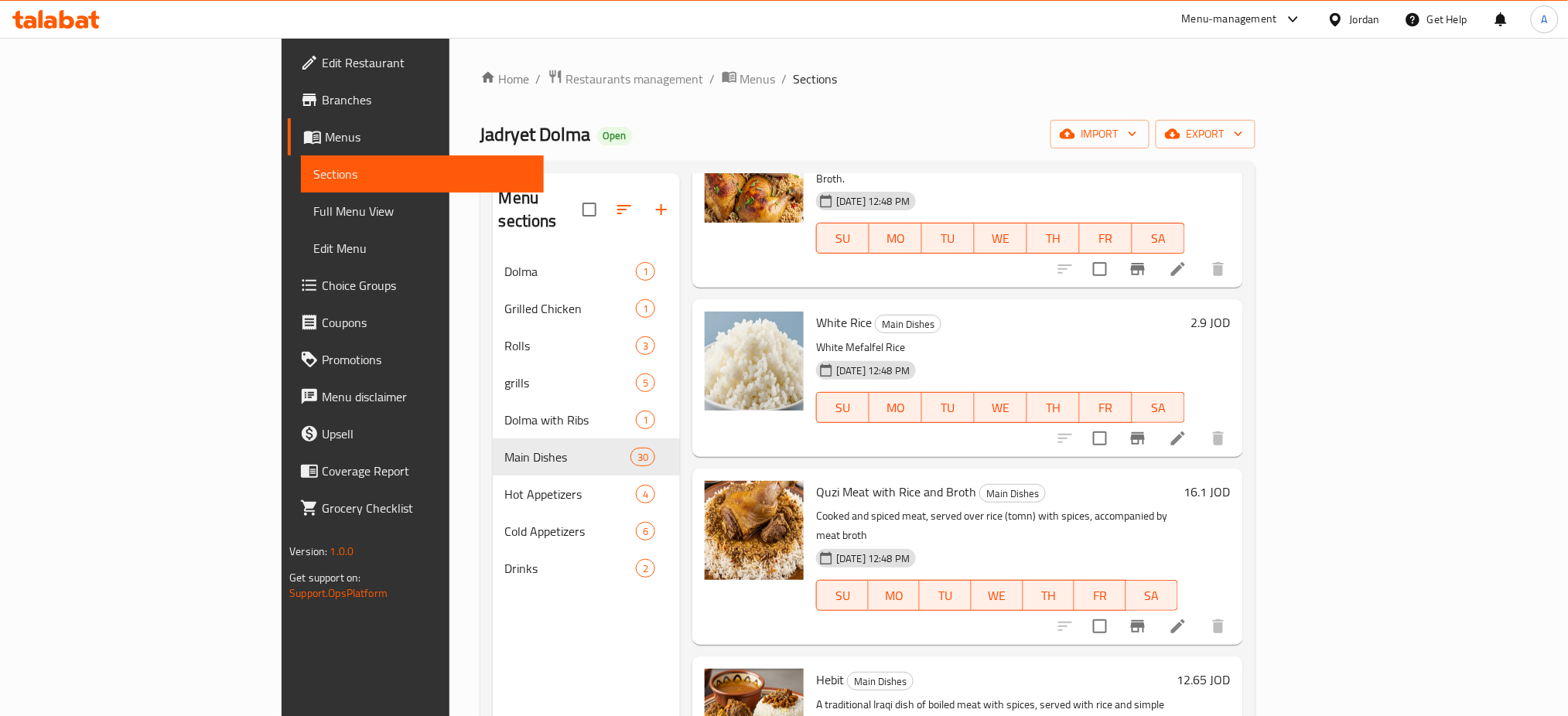
scroll to position [2062, 0]
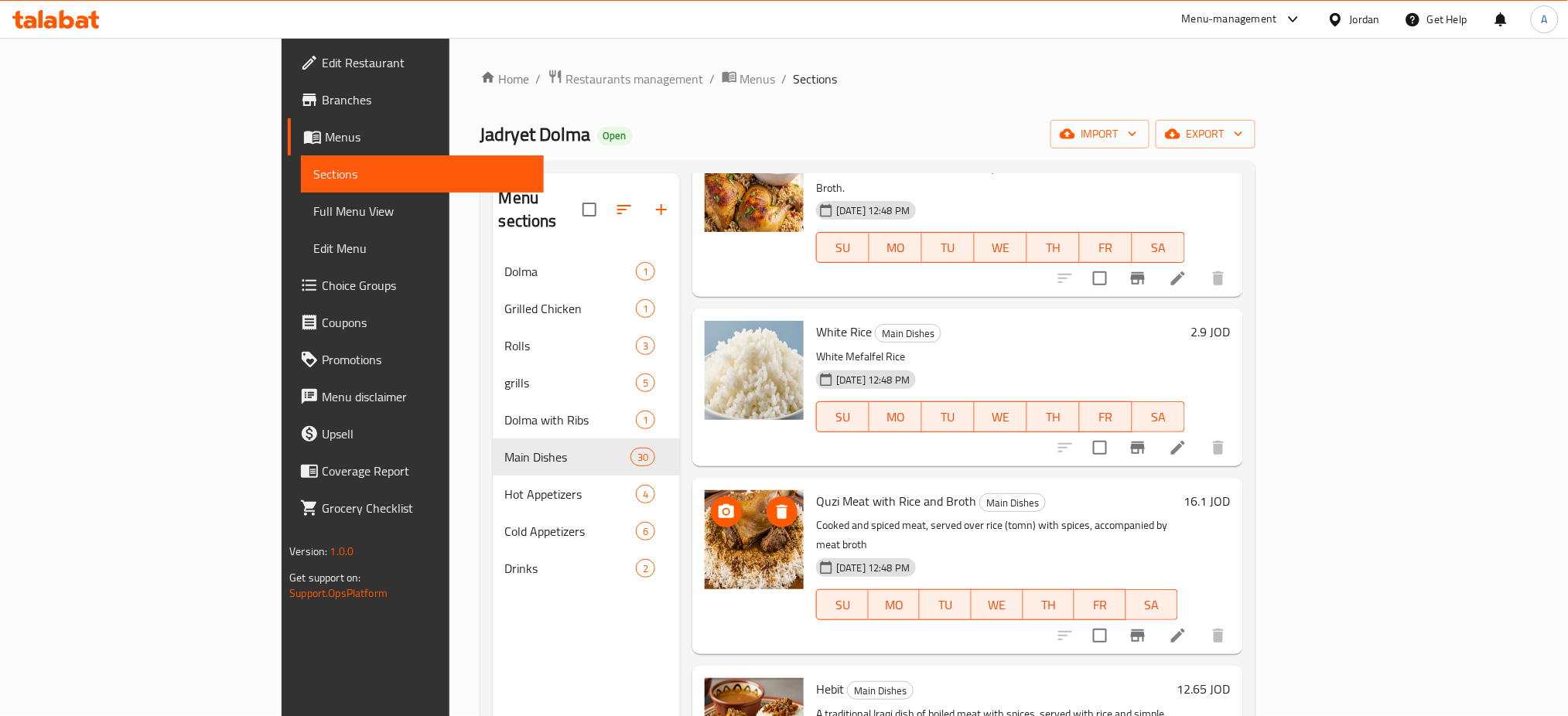
click at [711, 503] on span "upload picture" at bounding box center [726, 512] width 31 height 19
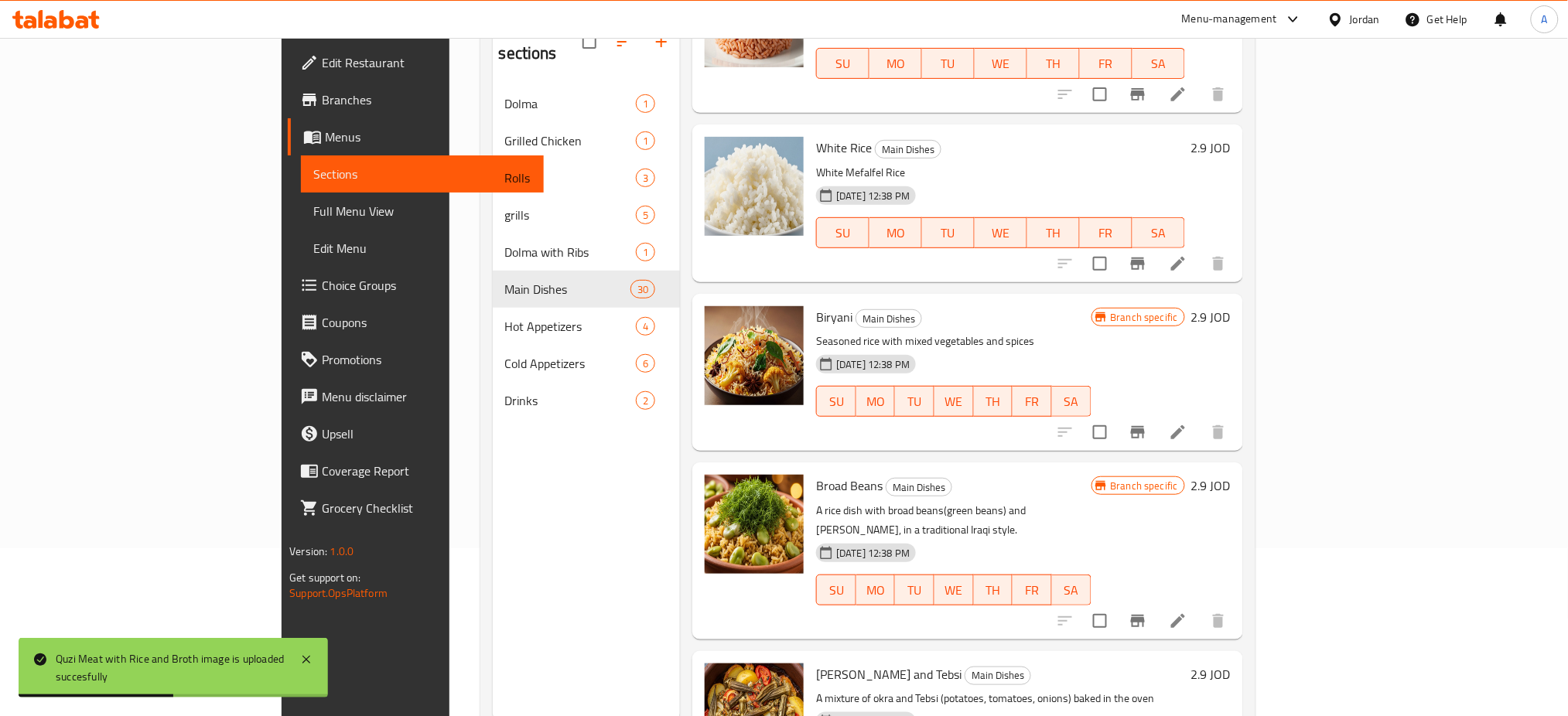
scroll to position [216, 0]
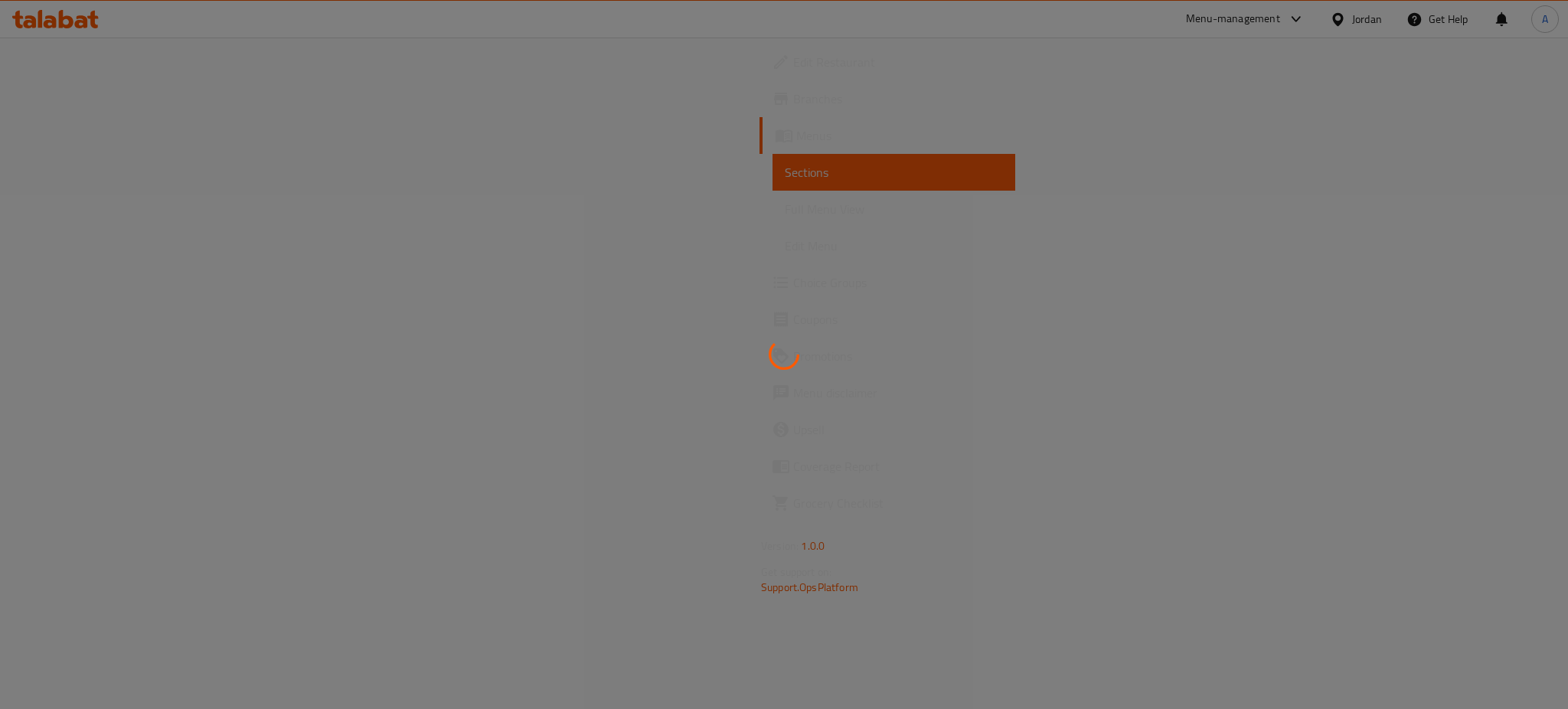
drag, startPoint x: 1321, startPoint y: 499, endPoint x: 1313, endPoint y: 499, distance: 8.0
click at [1321, 499] on div at bounding box center [784, 354] width 1568 height 709
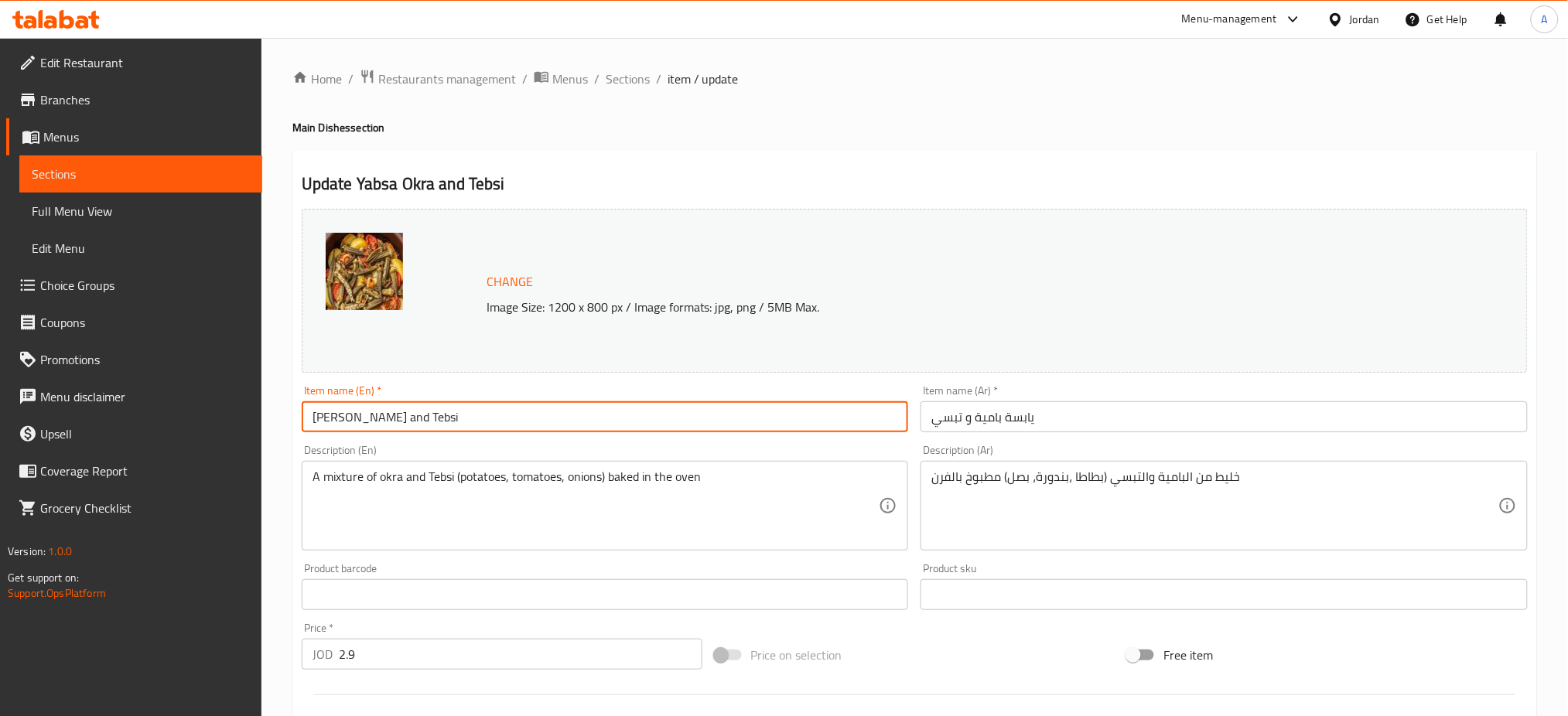
drag, startPoint x: 501, startPoint y: 408, endPoint x: 347, endPoint y: 416, distance: 154.2
click at [347, 416] on input "Yabsa Okra and Tebsi" at bounding box center [606, 416] width 607 height 31
type input "Yabsa"
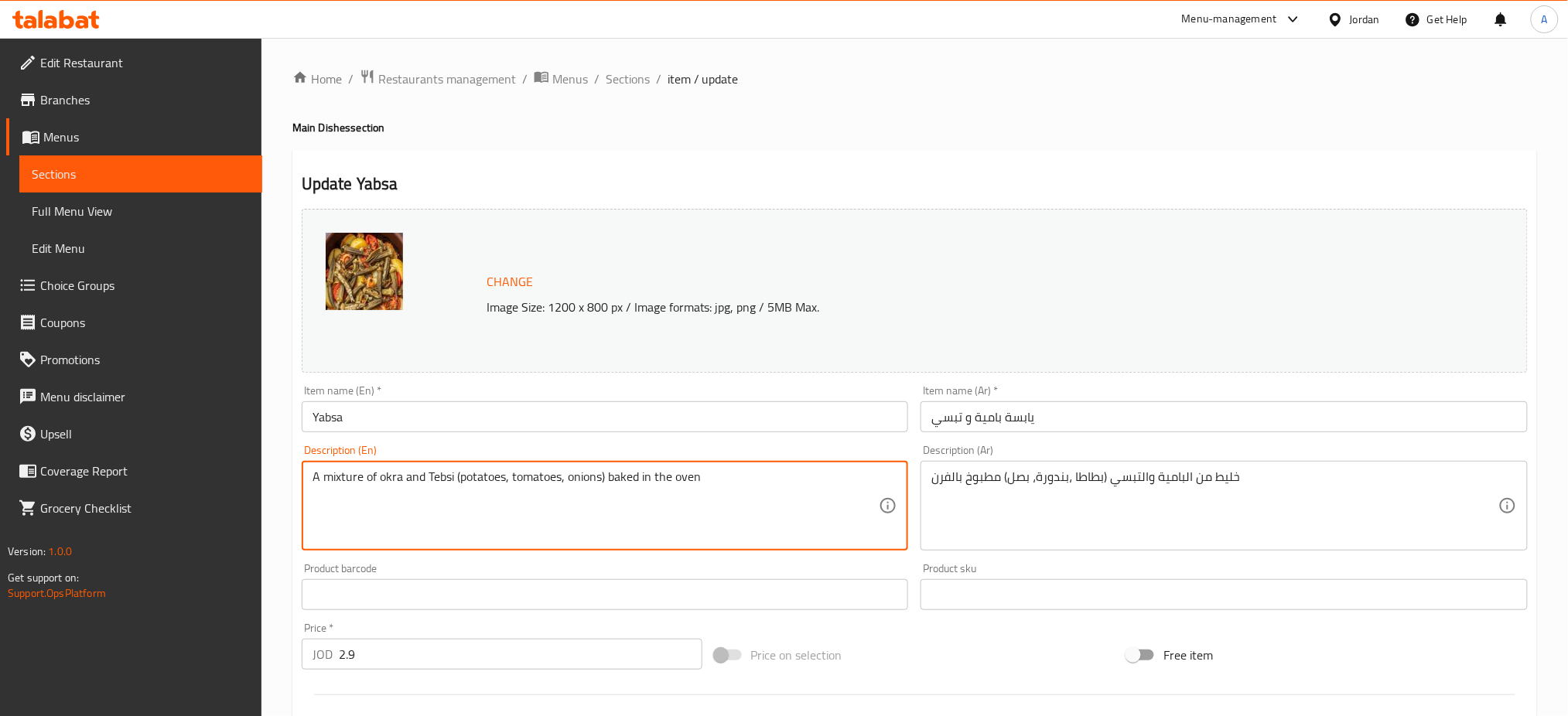
drag, startPoint x: 781, startPoint y: 495, endPoint x: 0, endPoint y: 465, distance: 781.6
click at [0, 465] on div "Edit Restaurant Branches Menus Sections Full Menu View Edit Menu Choice Groups …" at bounding box center [784, 576] width 1568 height 1078
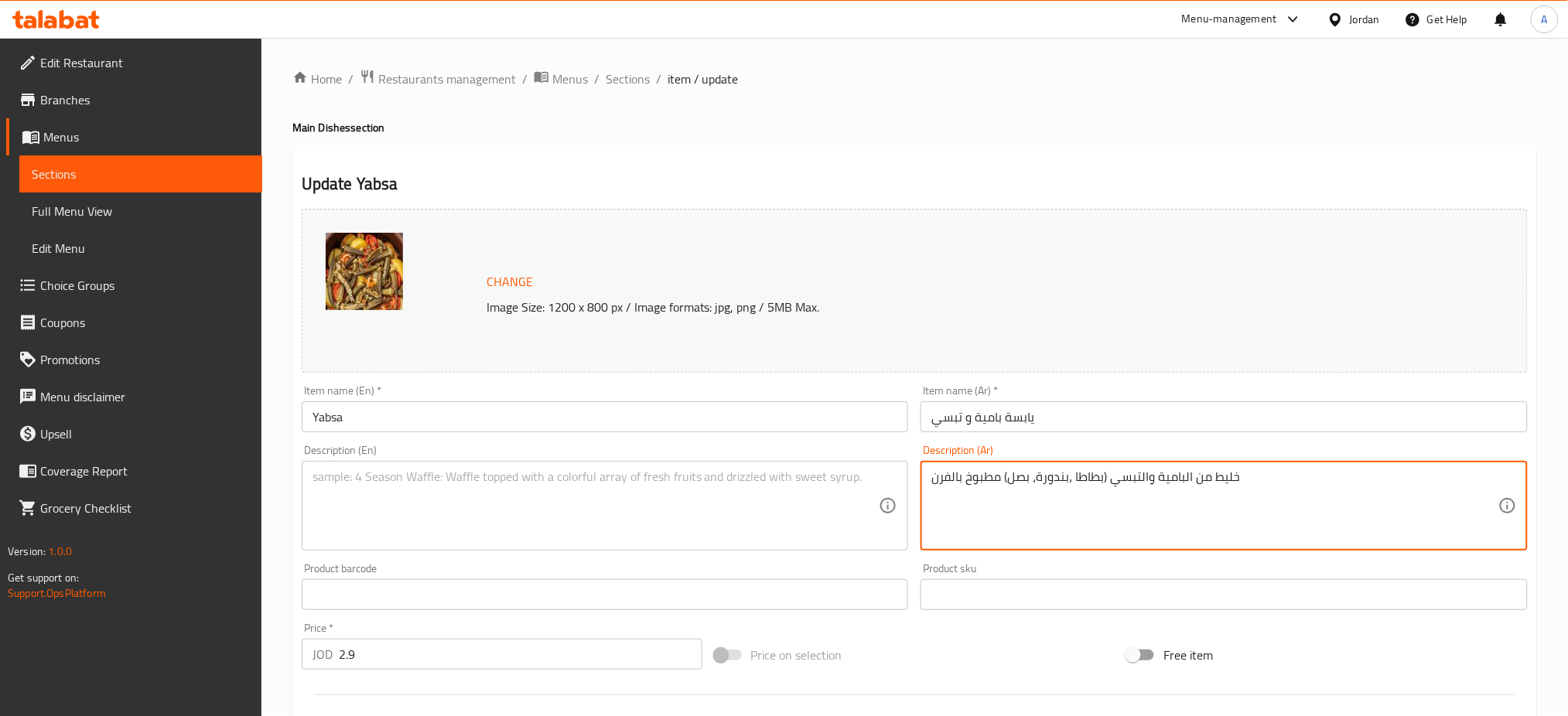
drag, startPoint x: 1300, startPoint y: 483, endPoint x: 721, endPoint y: 491, distance: 579.1
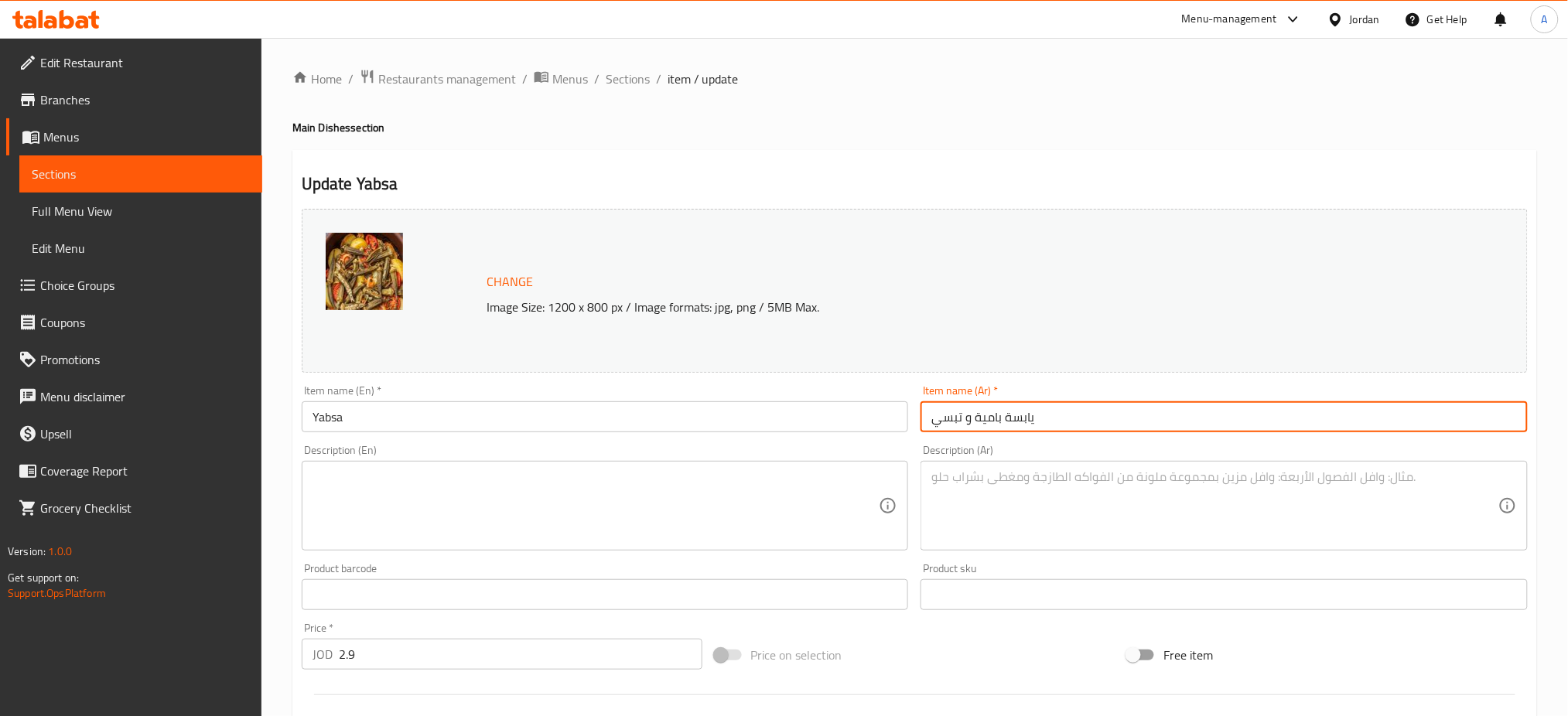
drag, startPoint x: 1003, startPoint y: 421, endPoint x: 829, endPoint y: 426, distance: 174.1
click at [829, 426] on div "Change Image Size: 1200 x 800 px / Image formats: jpg, png / 5MB Max. Item name…" at bounding box center [914, 547] width 1238 height 689
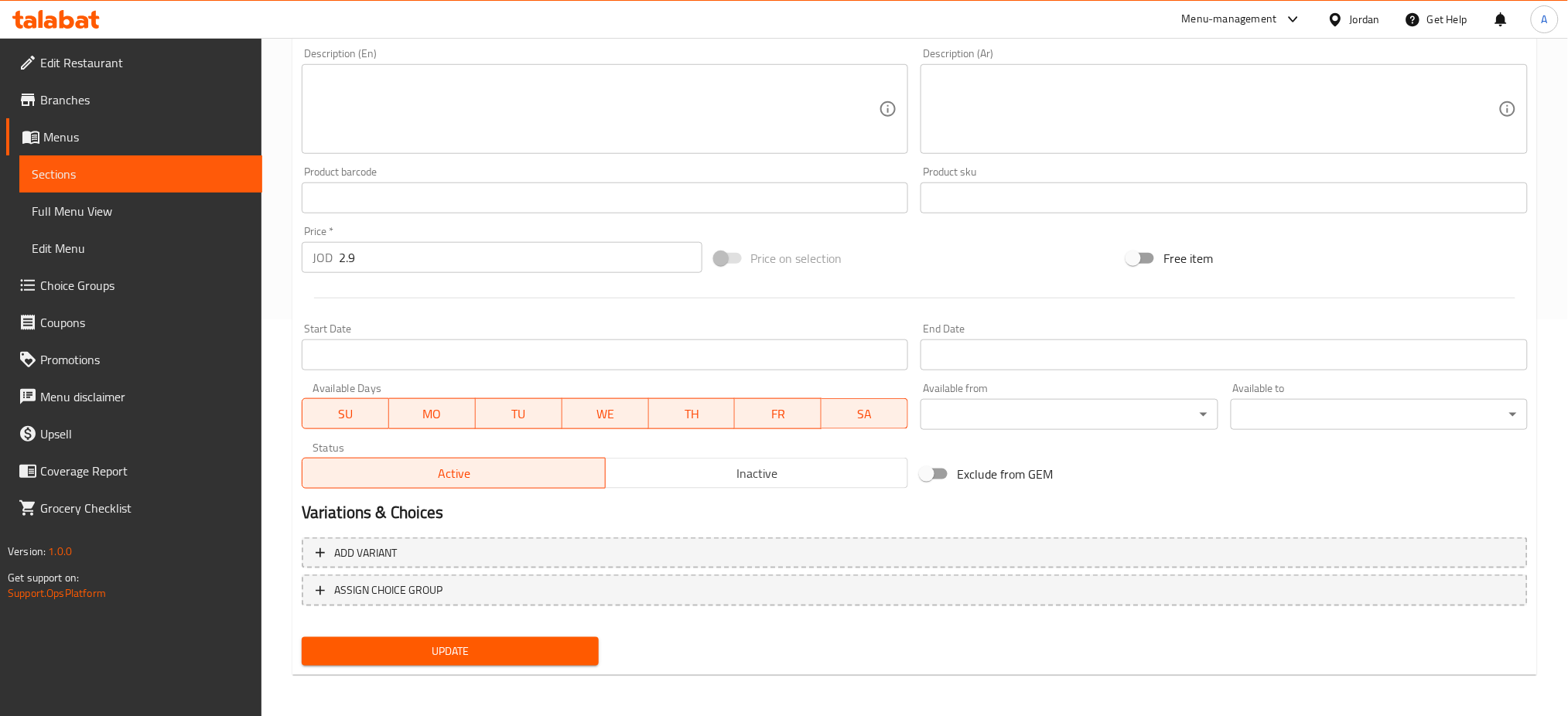
type input "يابسة"
click at [484, 649] on span "Update" at bounding box center [450, 651] width 273 height 19
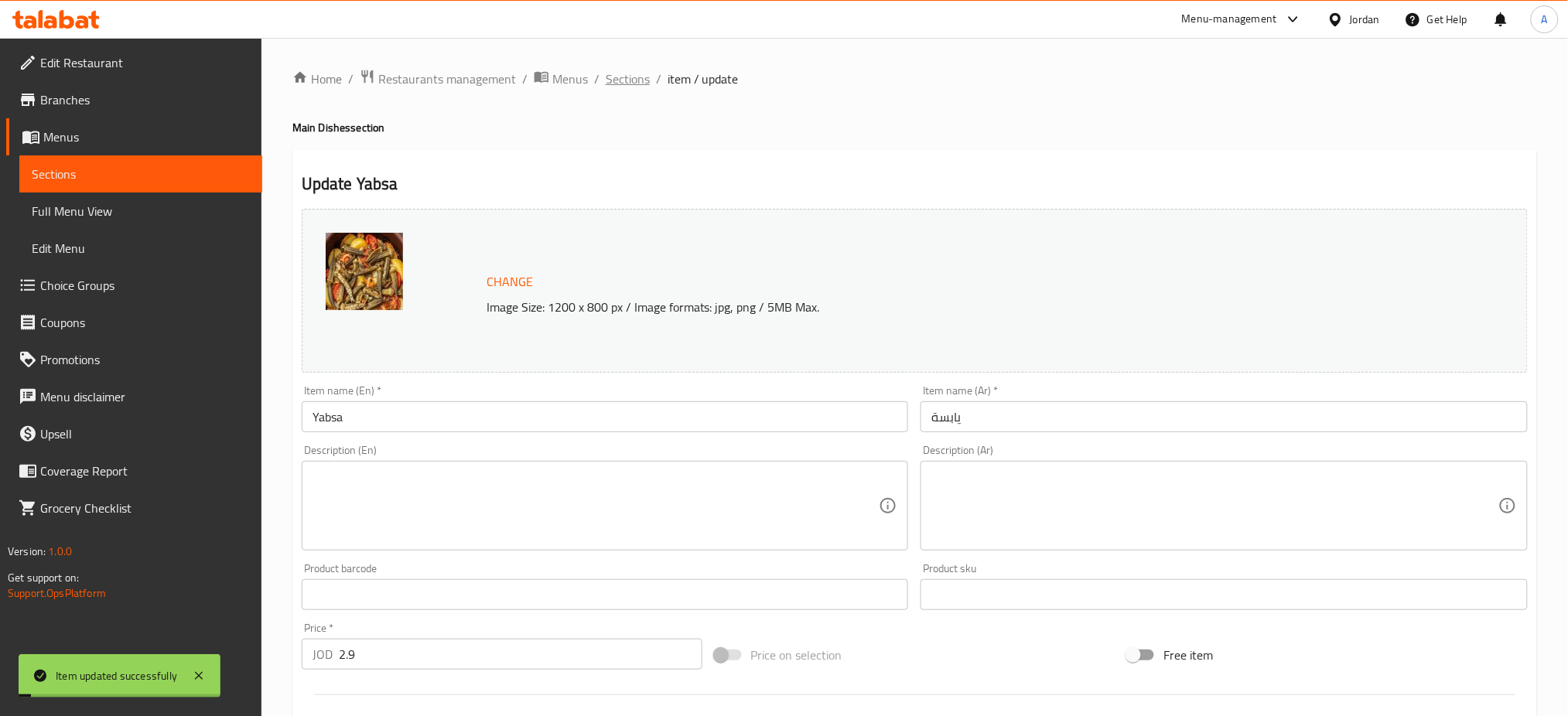
click at [638, 74] on span "Sections" at bounding box center [628, 79] width 44 height 19
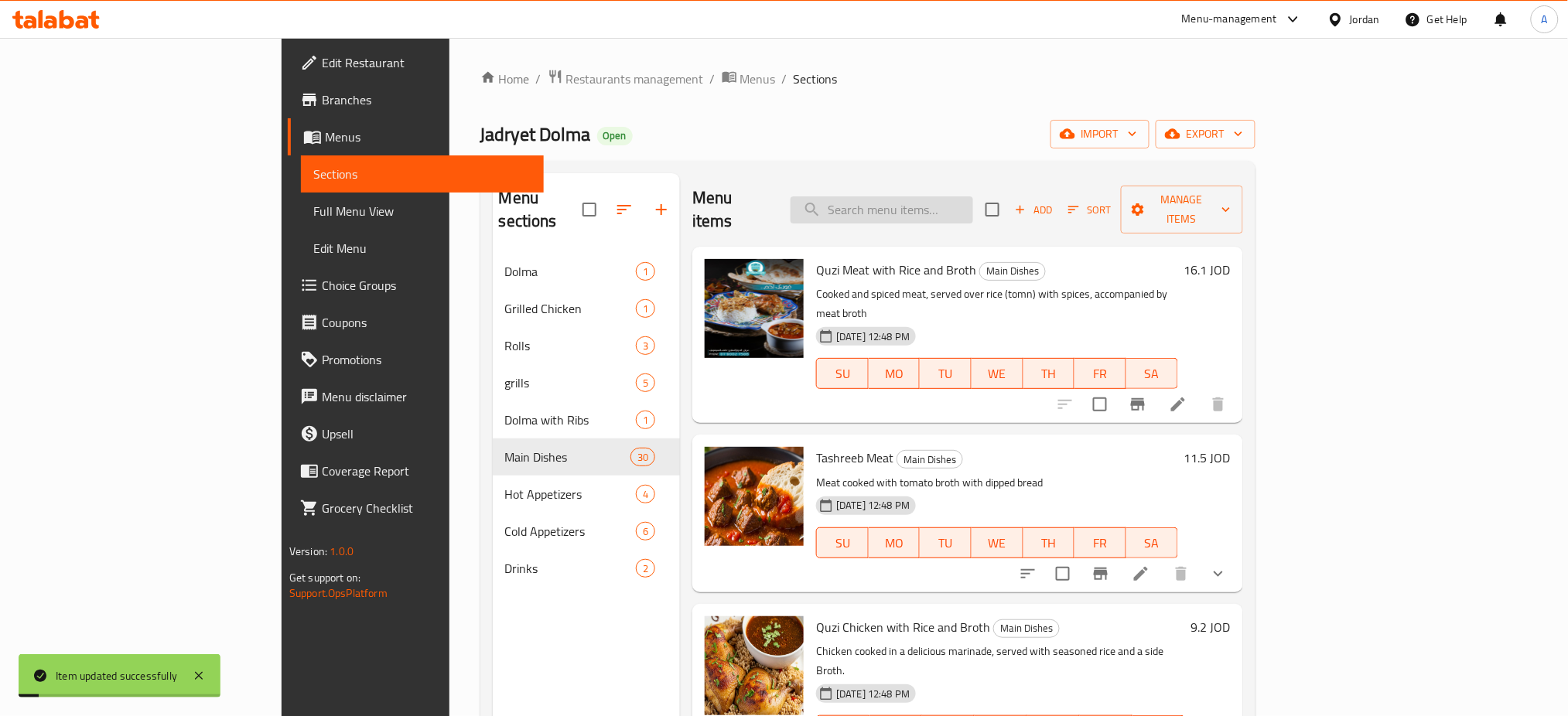
click at [951, 209] on input "search" at bounding box center [882, 210] width 183 height 27
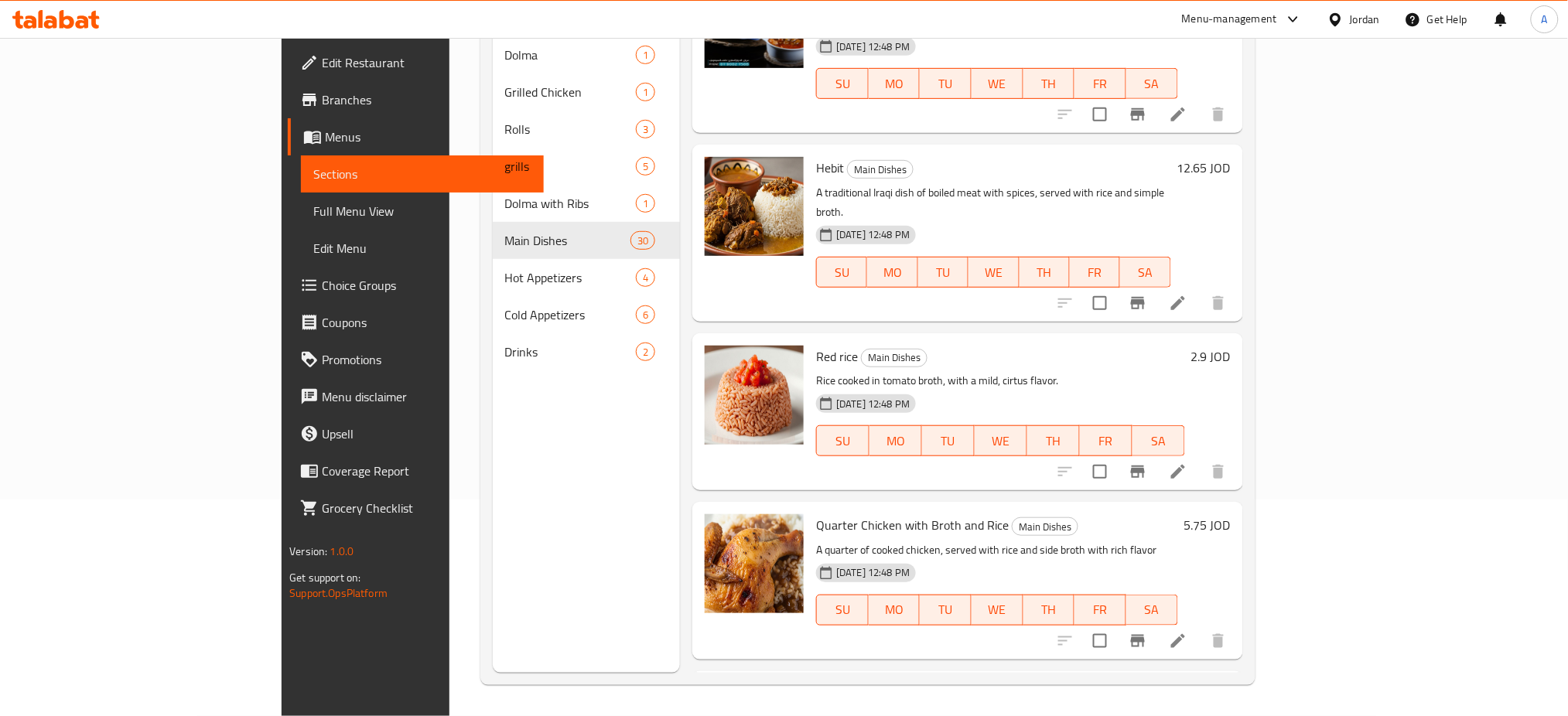
scroll to position [2409, 0]
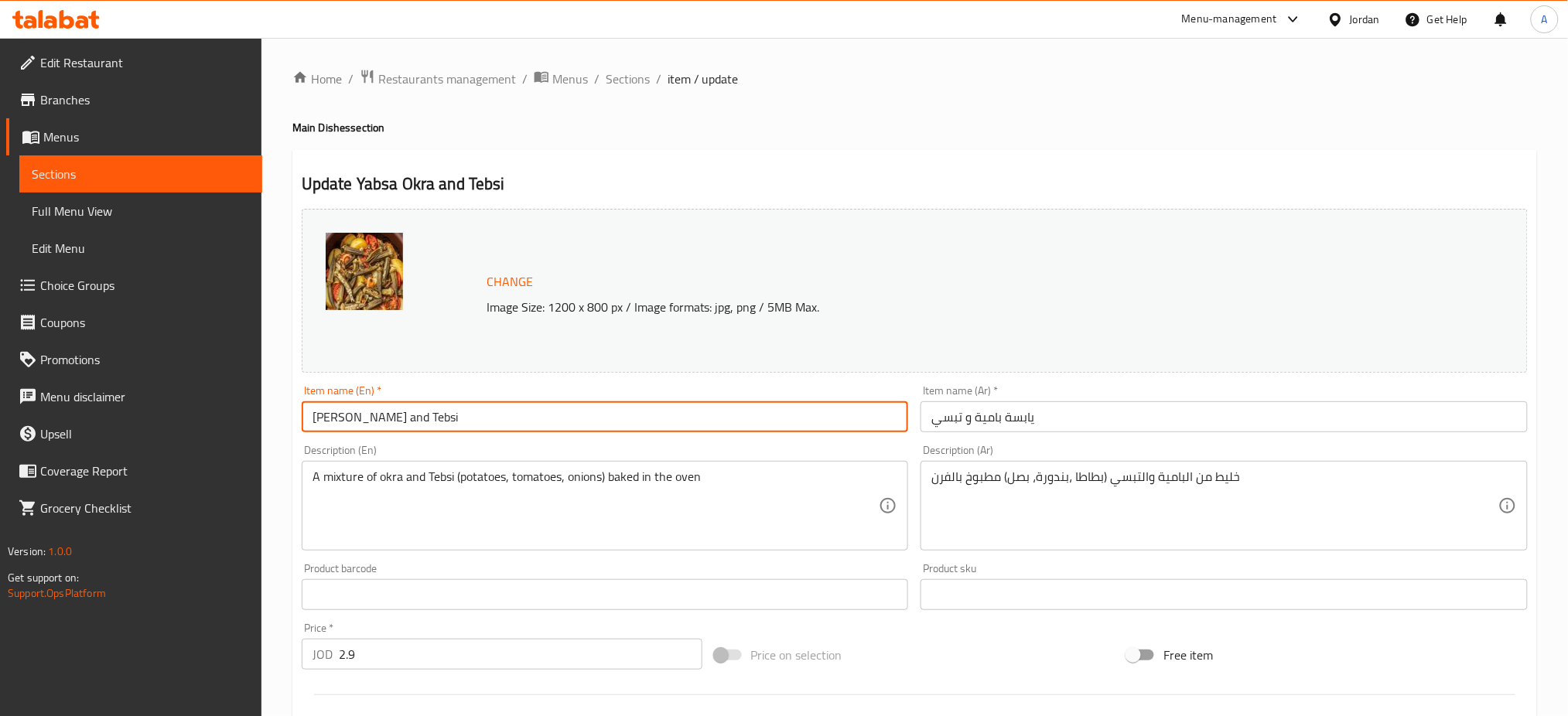
drag, startPoint x: 347, startPoint y: 422, endPoint x: 191, endPoint y: 417, distance: 156.1
click at [191, 417] on div "Edit Restaurant Branches Menus Sections Full Menu View Edit Menu Choice Groups …" at bounding box center [784, 576] width 1568 height 1078
click at [412, 430] on div "Item name (En)   * Okra and Tebsi Item name (En) *" at bounding box center [605, 409] width 619 height 60
drag, startPoint x: 430, startPoint y: 422, endPoint x: 336, endPoint y: 422, distance: 94.0
click at [336, 422] on input "Okra and Tebsi" at bounding box center [606, 416] width 607 height 31
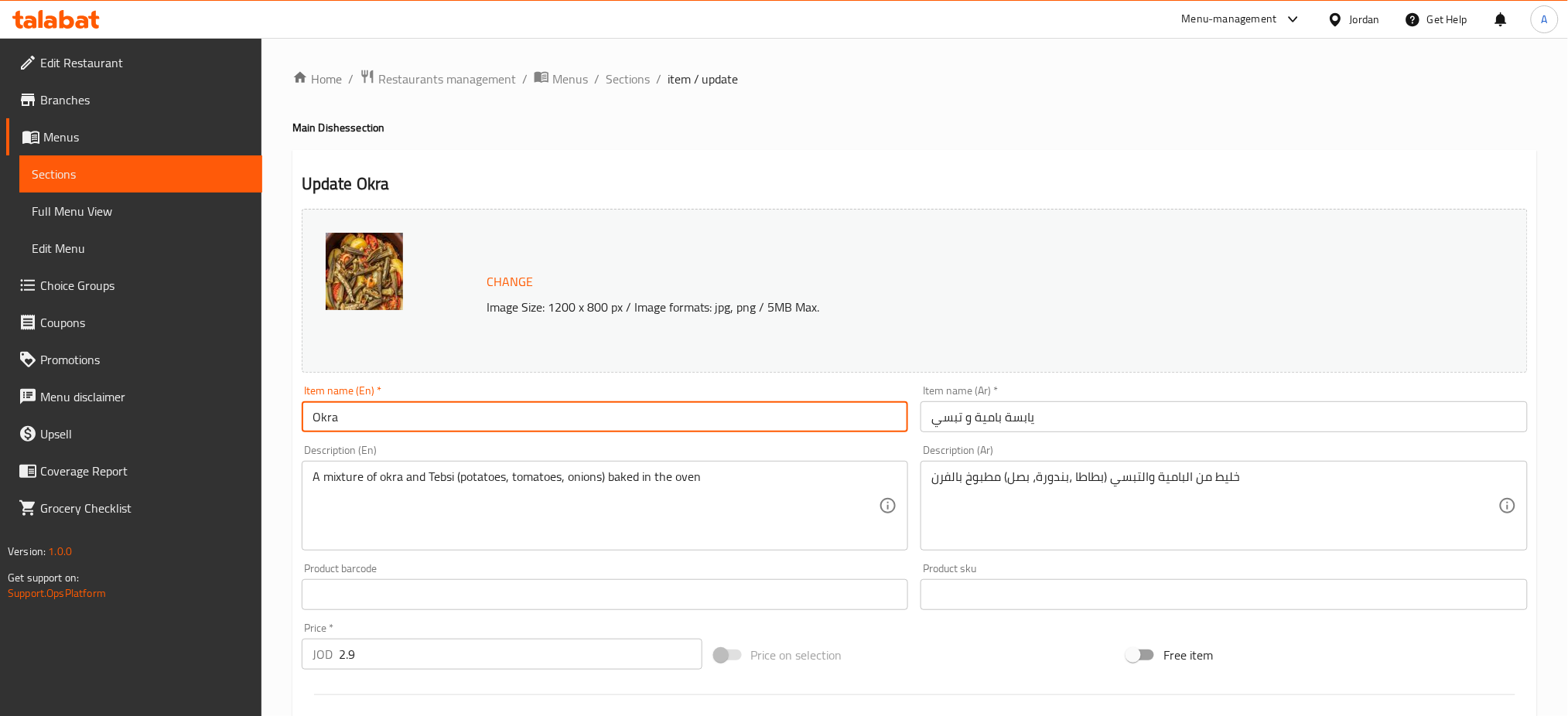
type input "Okra"
drag, startPoint x: 648, startPoint y: 493, endPoint x: 40, endPoint y: 466, distance: 608.6
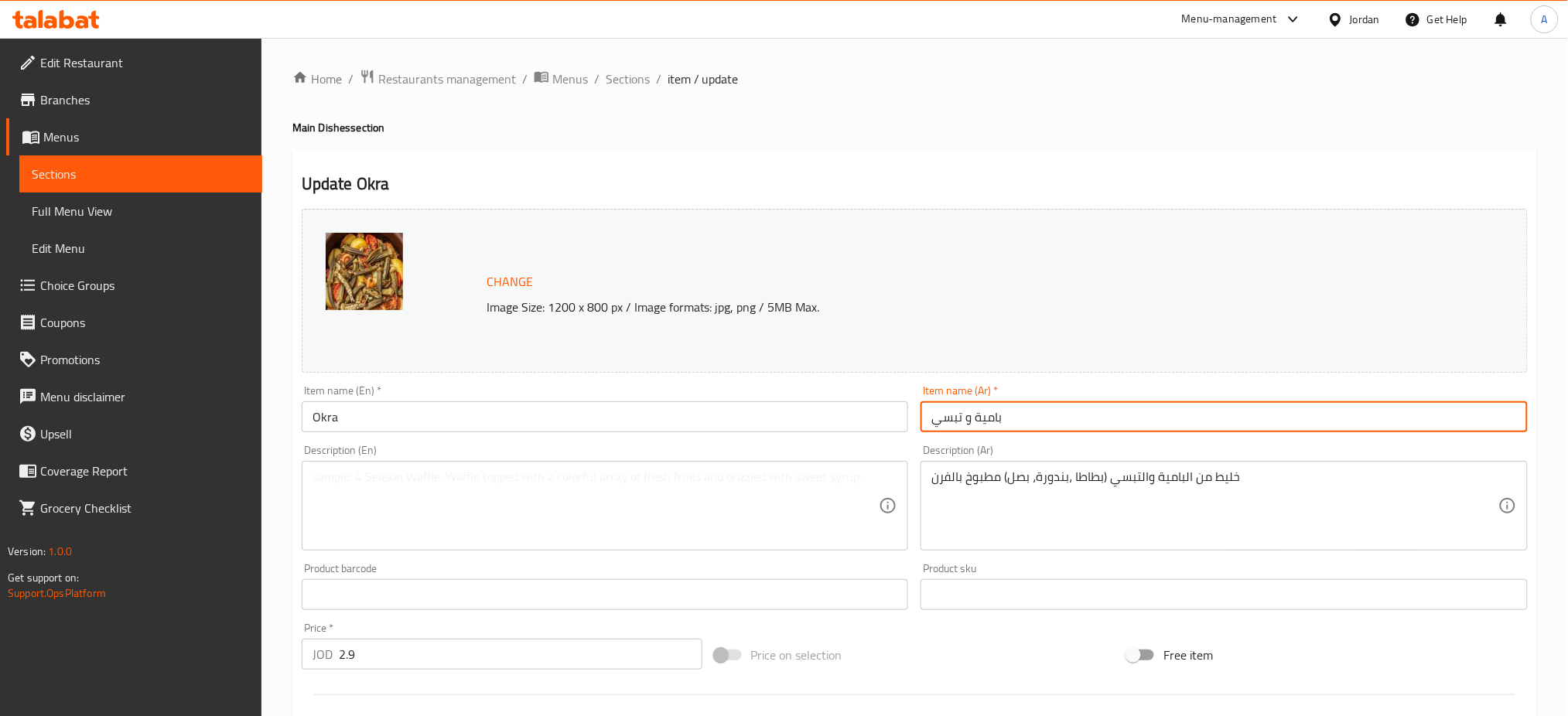
drag, startPoint x: 1045, startPoint y: 424, endPoint x: 1001, endPoint y: 424, distance: 44.0
click at [1001, 424] on input "بامية و تبسي" at bounding box center [1224, 416] width 607 height 31
drag, startPoint x: 974, startPoint y: 417, endPoint x: 1010, endPoint y: 440, distance: 42.7
click at [821, 417] on div "Change Image Size: 1200 x 800 px / Image formats: jpg, png / 5MB Max. Item name…" at bounding box center [914, 547] width 1238 height 689
type input "بامية"
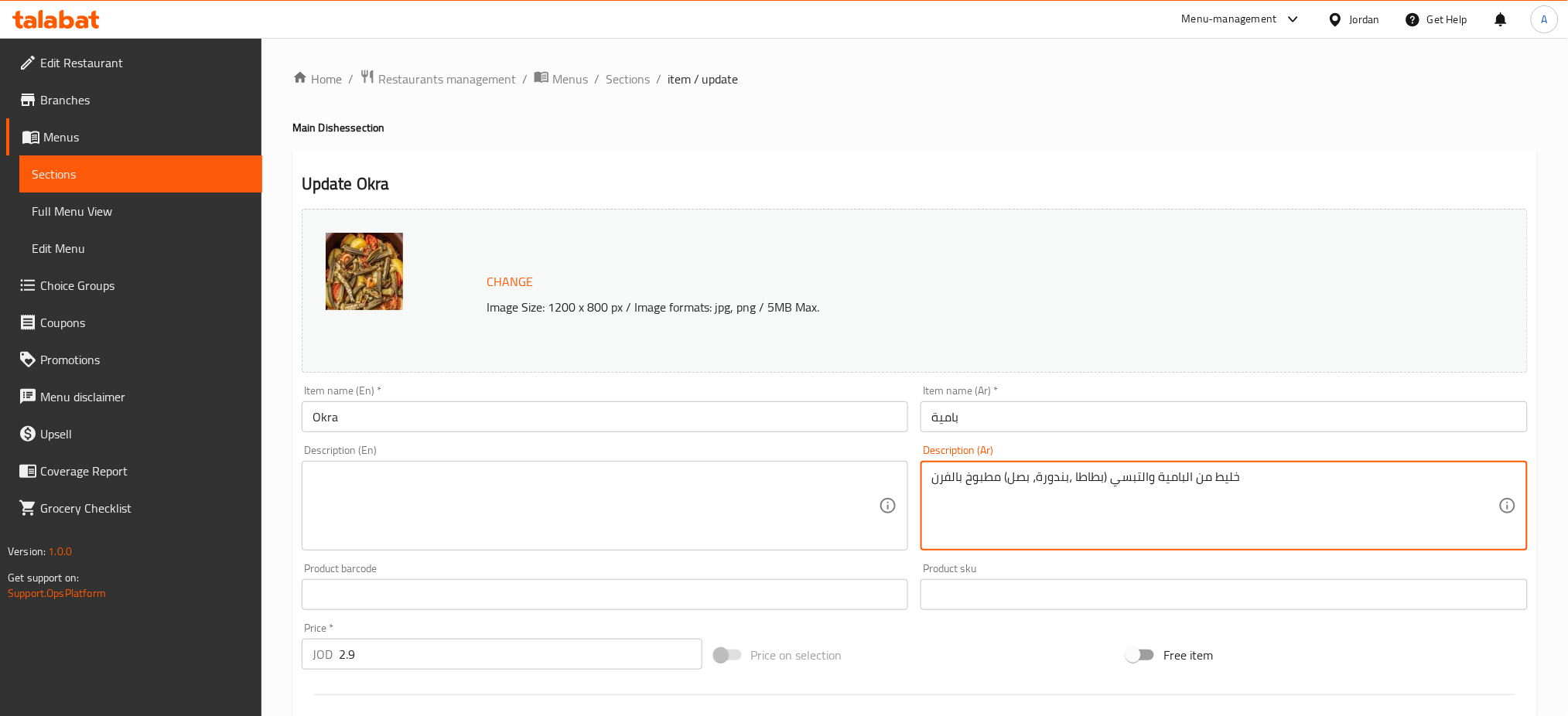
drag, startPoint x: 1297, startPoint y: 481, endPoint x: 616, endPoint y: 496, distance: 681.2
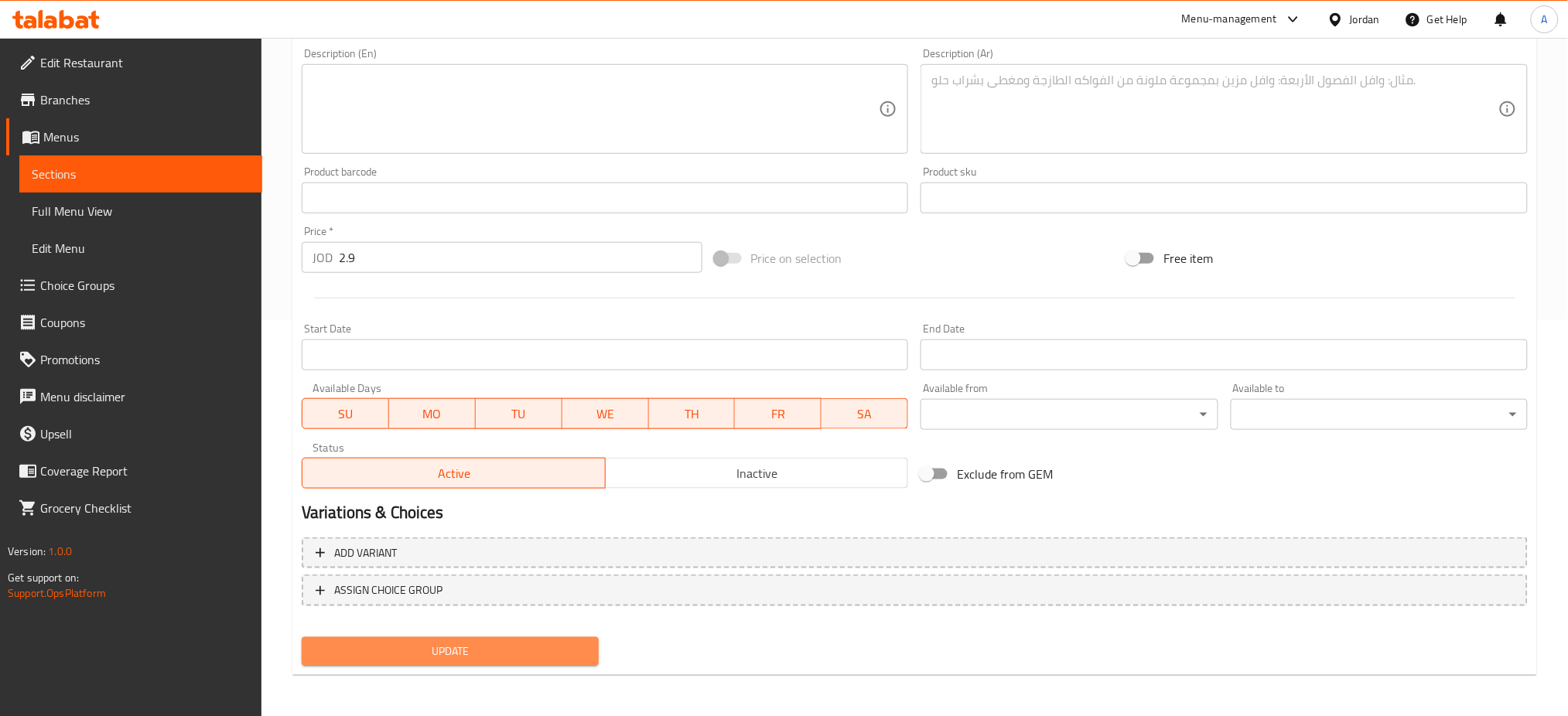
click at [455, 639] on button "Update" at bounding box center [450, 652] width 297 height 29
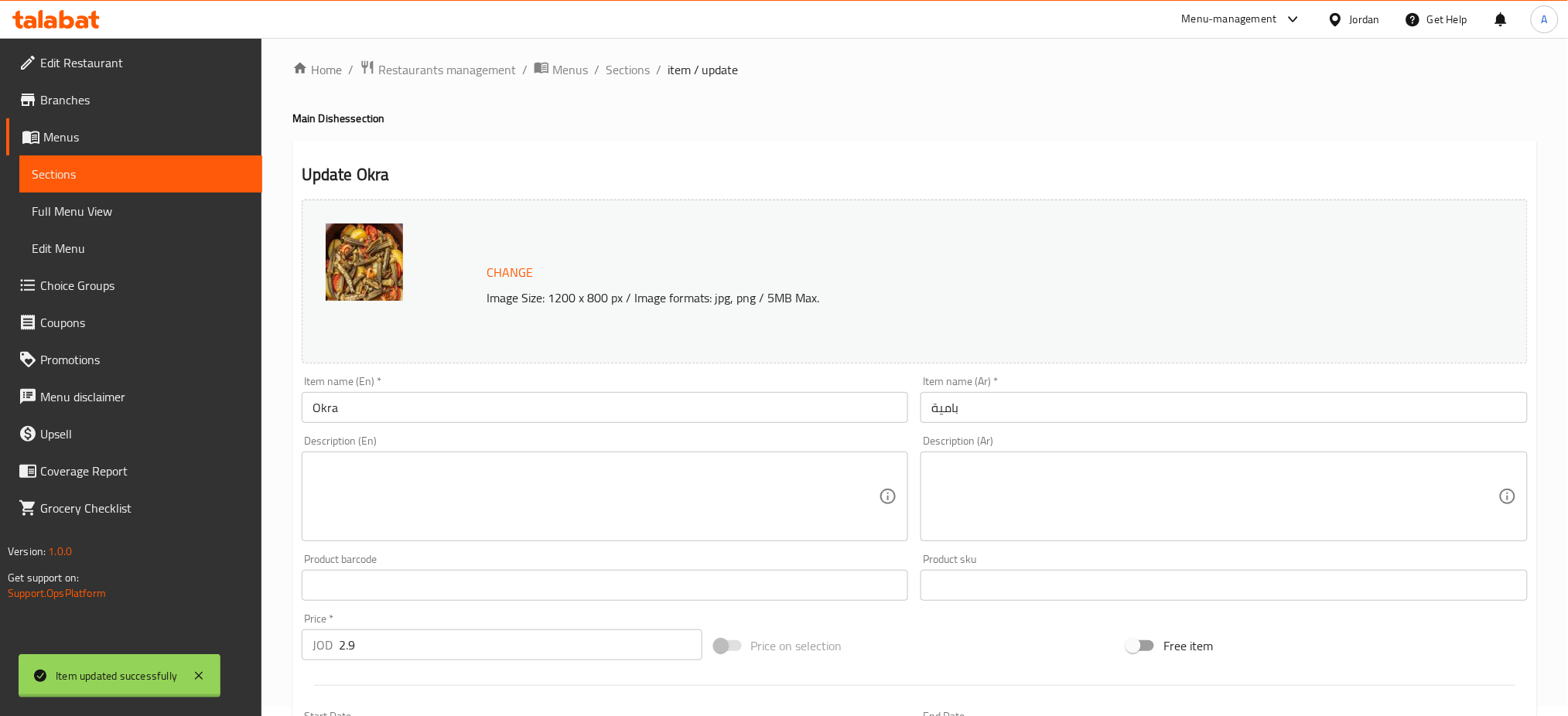
scroll to position [0, 0]
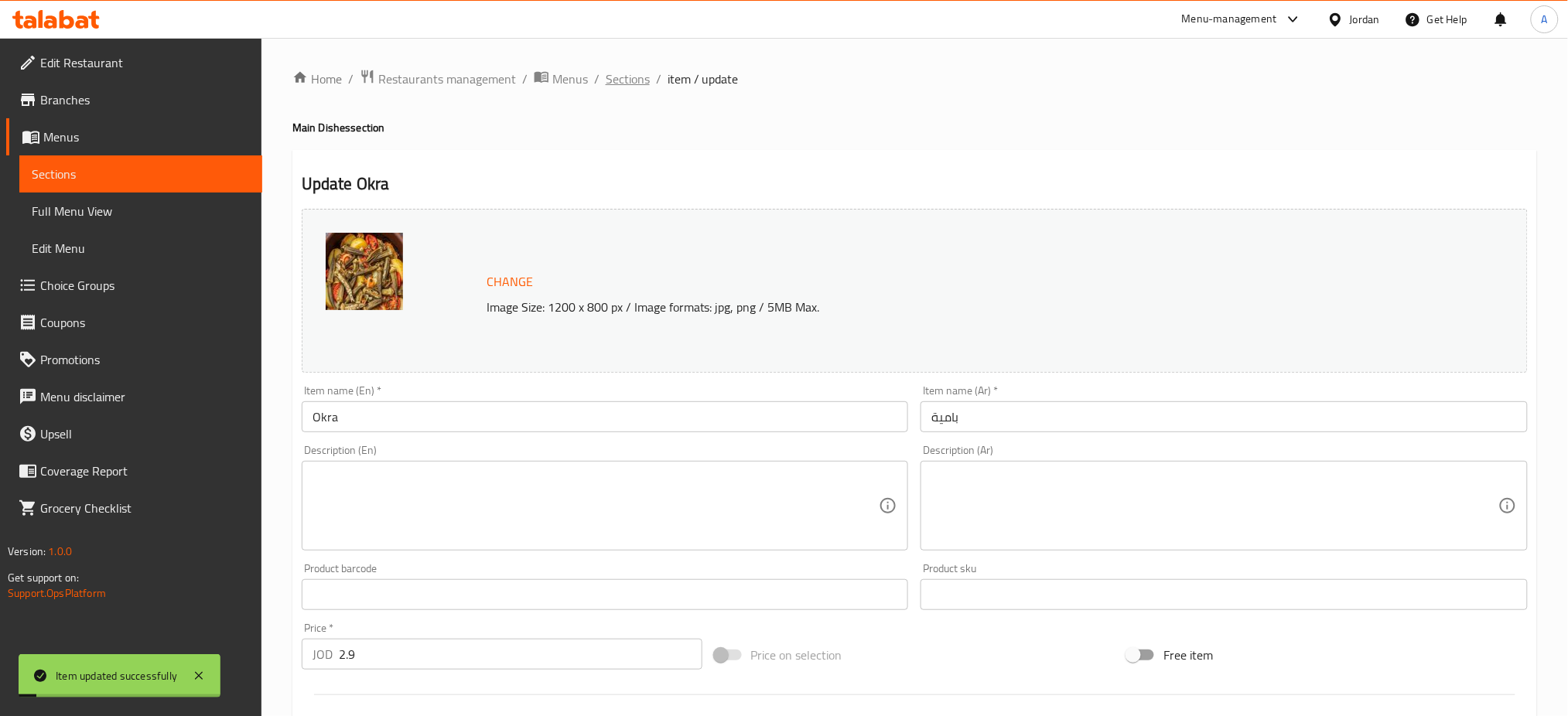
click at [606, 72] on span "Sections" at bounding box center [628, 79] width 44 height 19
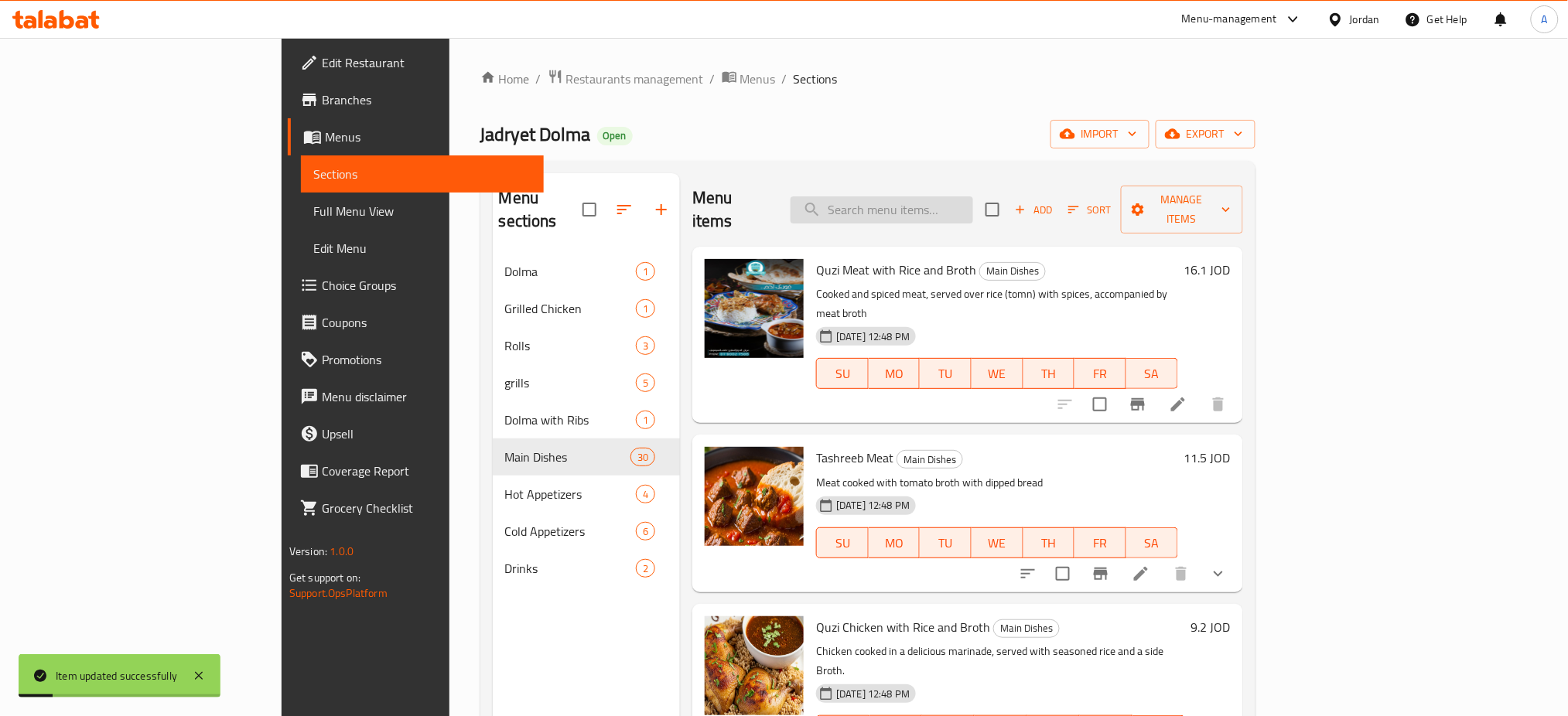
click at [973, 198] on input "search" at bounding box center [882, 210] width 183 height 27
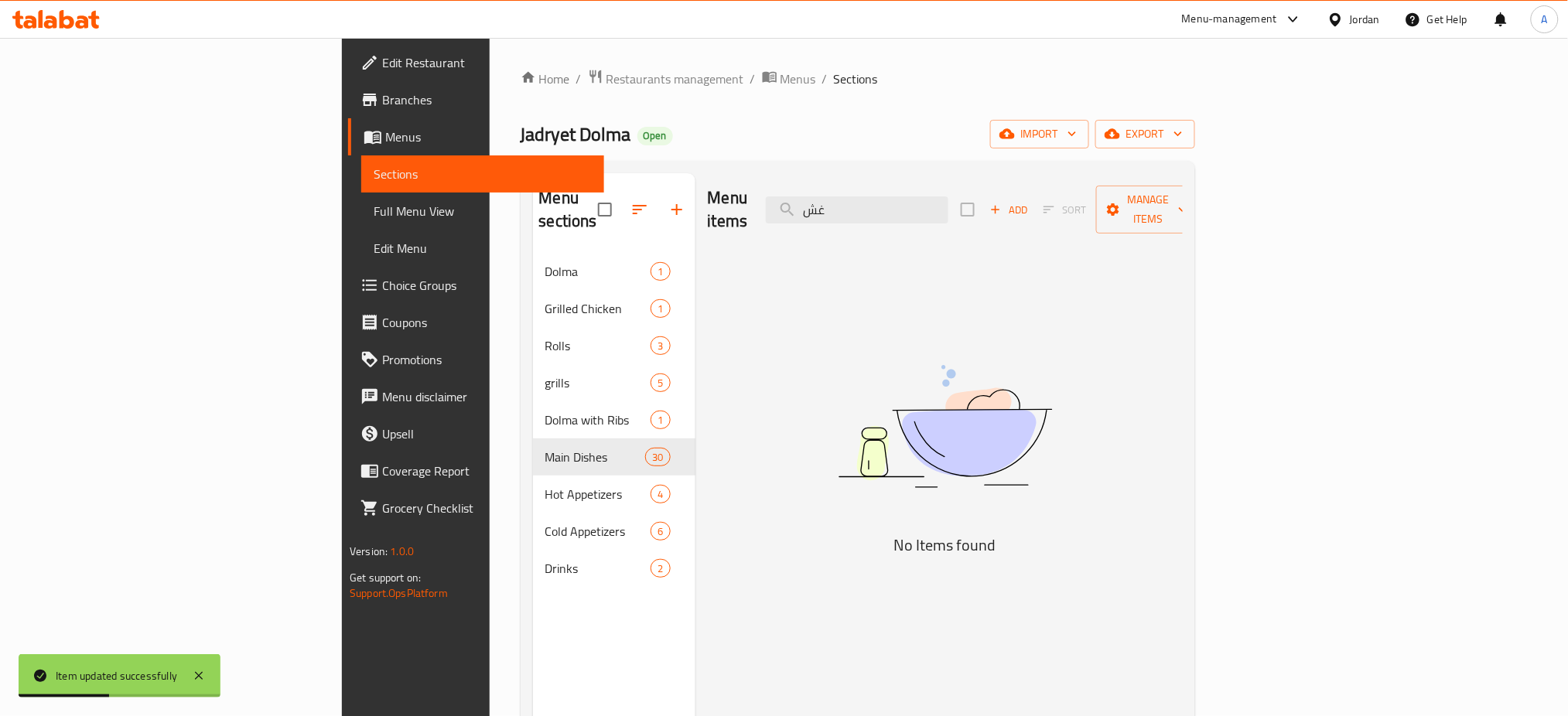
type input "غ"
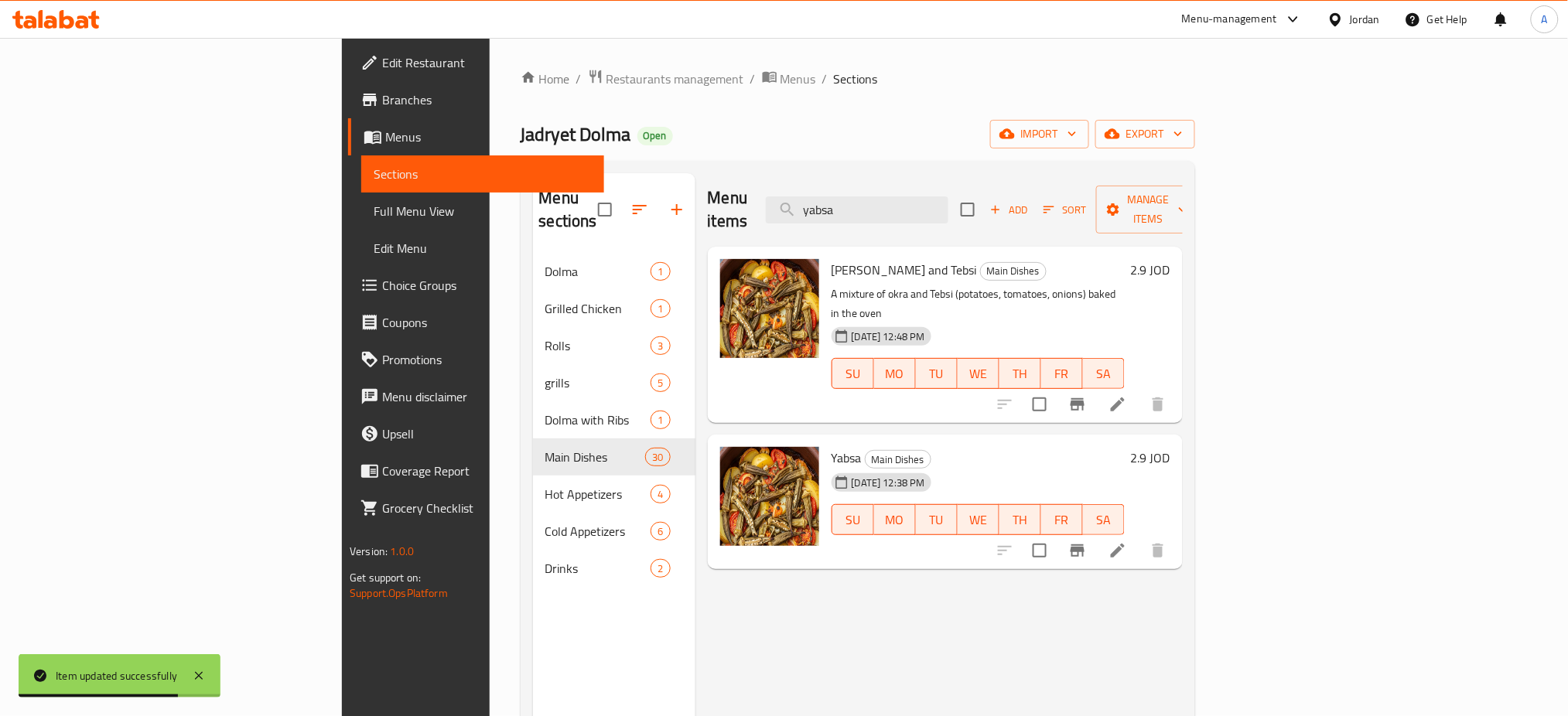
type input "yabsa"
click at [1127, 395] on icon at bounding box center [1118, 405] width 19 height 19
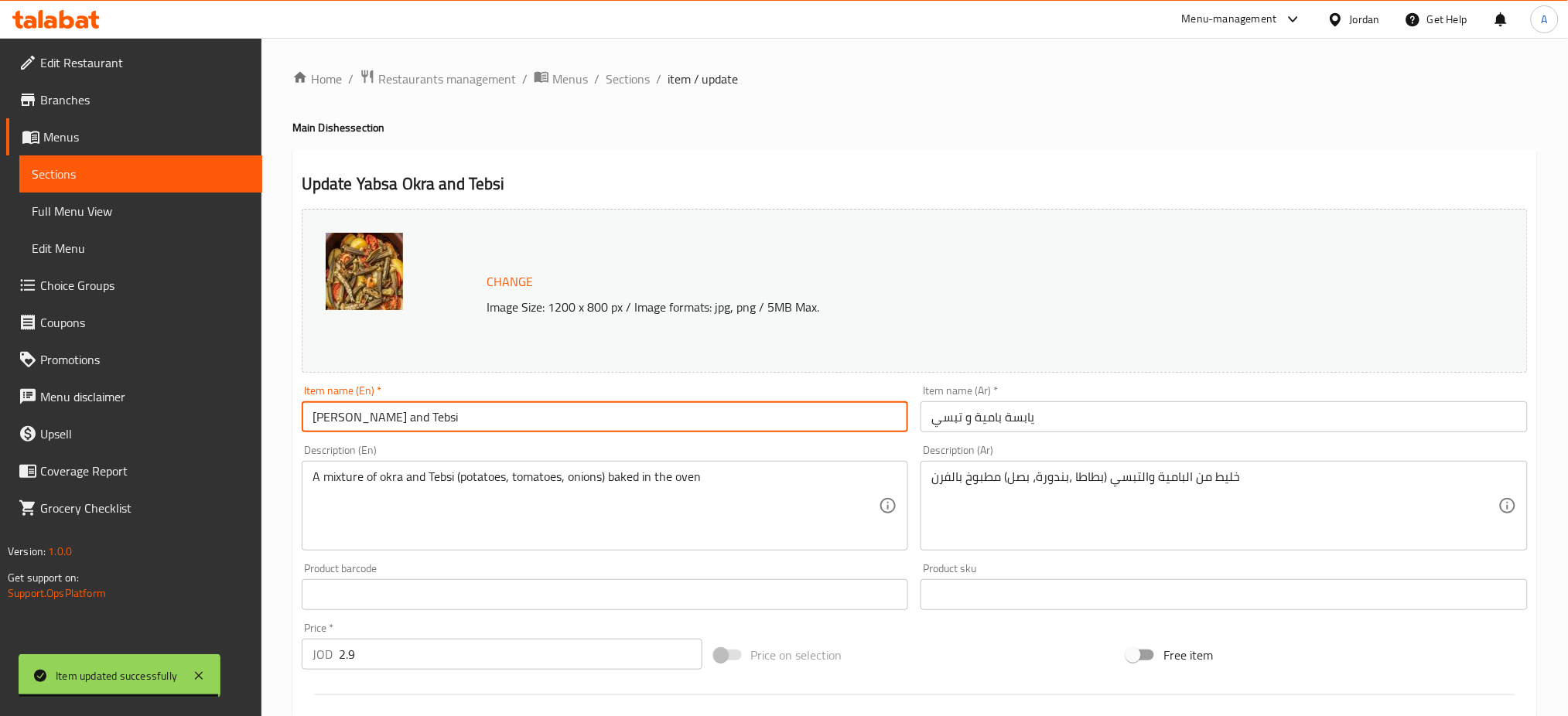
drag, startPoint x: 399, startPoint y: 421, endPoint x: 209, endPoint y: 426, distance: 190.1
click at [209, 426] on div "Edit Restaurant Branches Menus Sections Full Menu View Edit Menu Choice Groups …" at bounding box center [784, 576] width 1568 height 1078
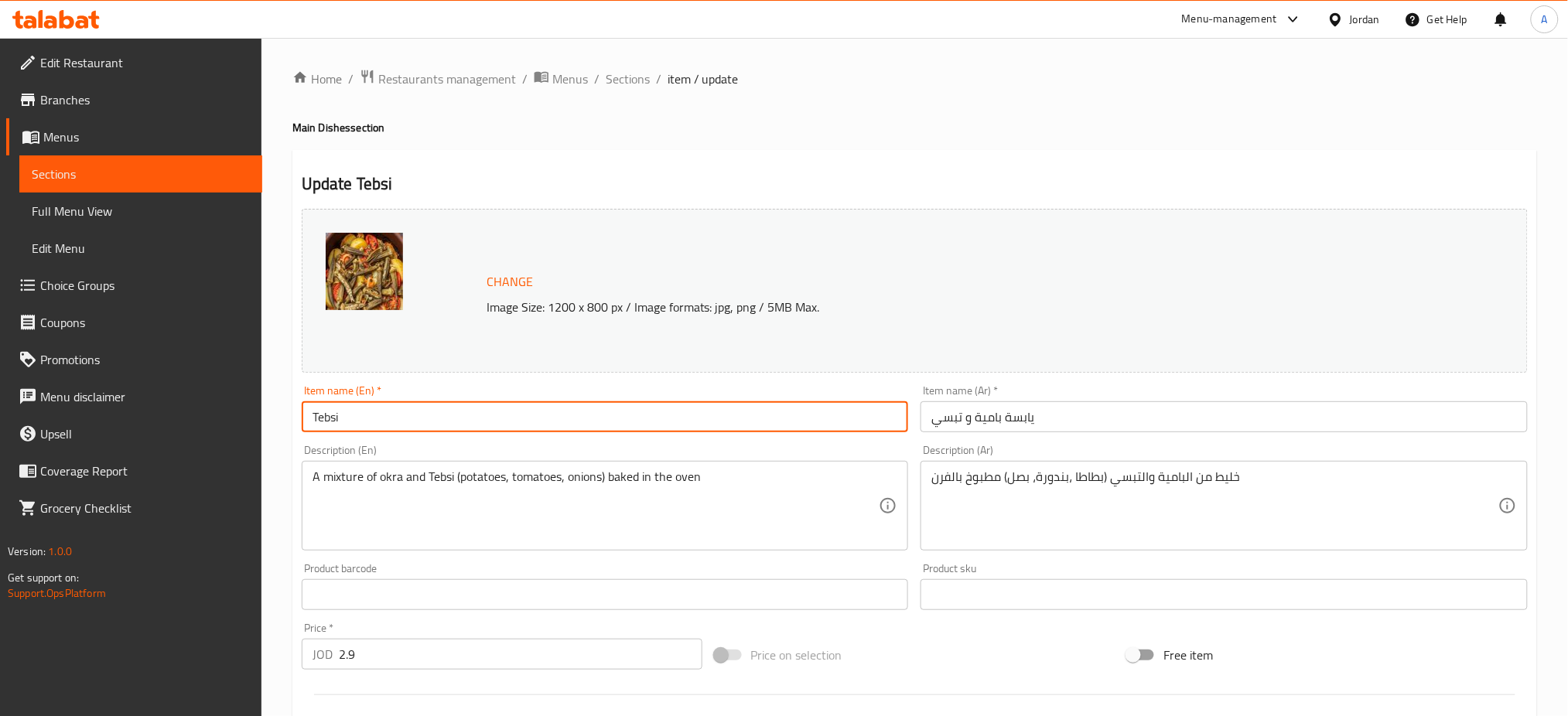
type input "Tebsi"
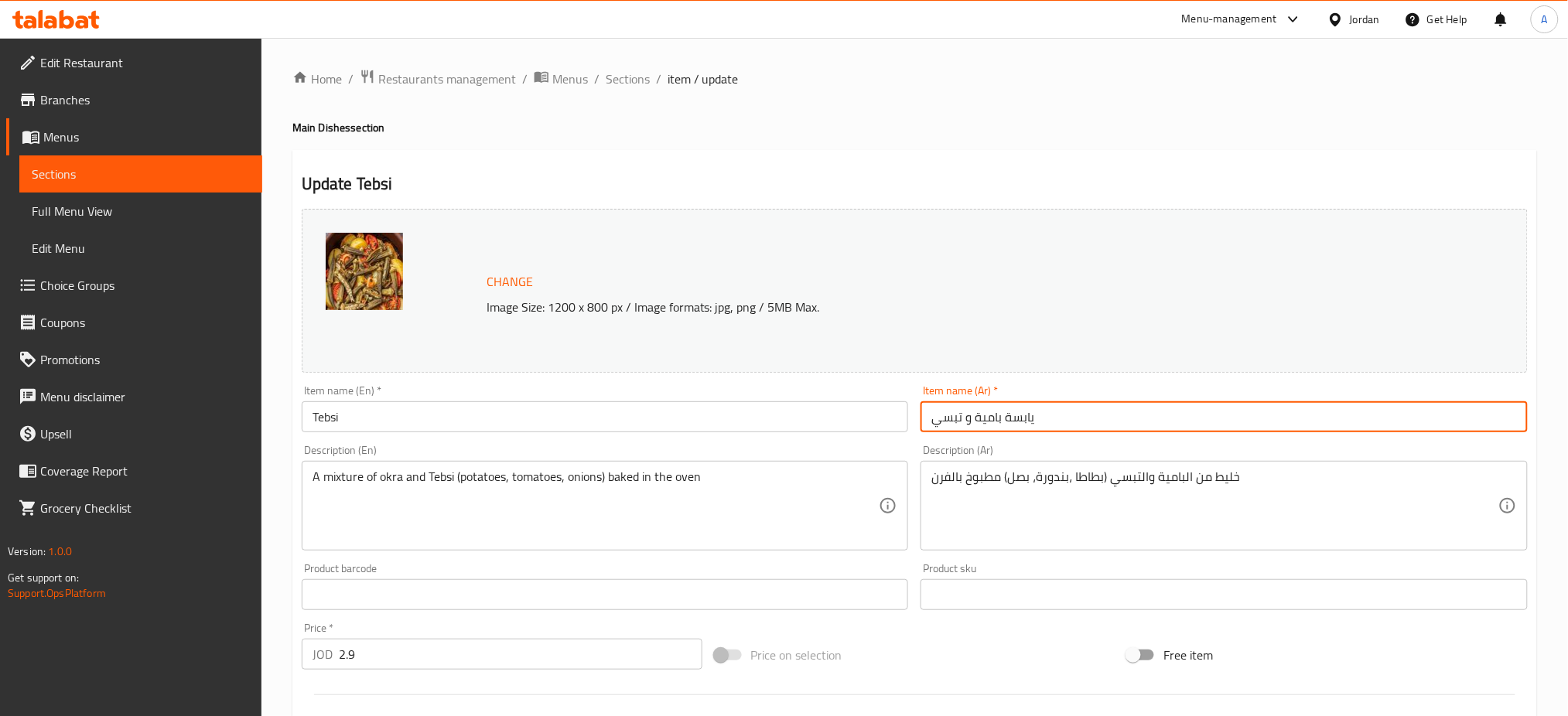
drag, startPoint x: 964, startPoint y: 418, endPoint x: 1197, endPoint y: 418, distance: 233.0
click at [1197, 418] on input "يابسة بامية و تبسي" at bounding box center [1224, 416] width 607 height 31
type input "تبسي"
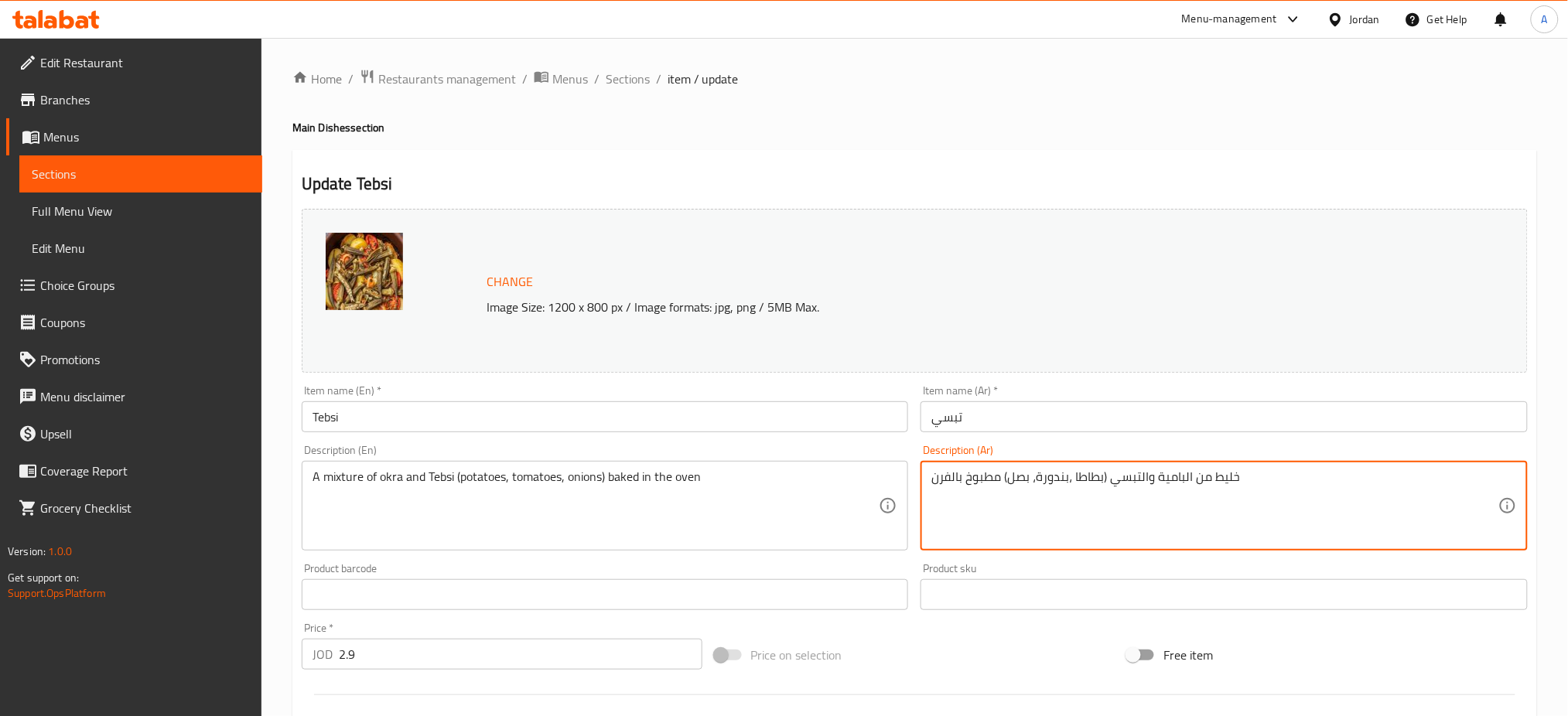
drag, startPoint x: 1338, startPoint y: 475, endPoint x: 378, endPoint y: 489, distance: 960.1
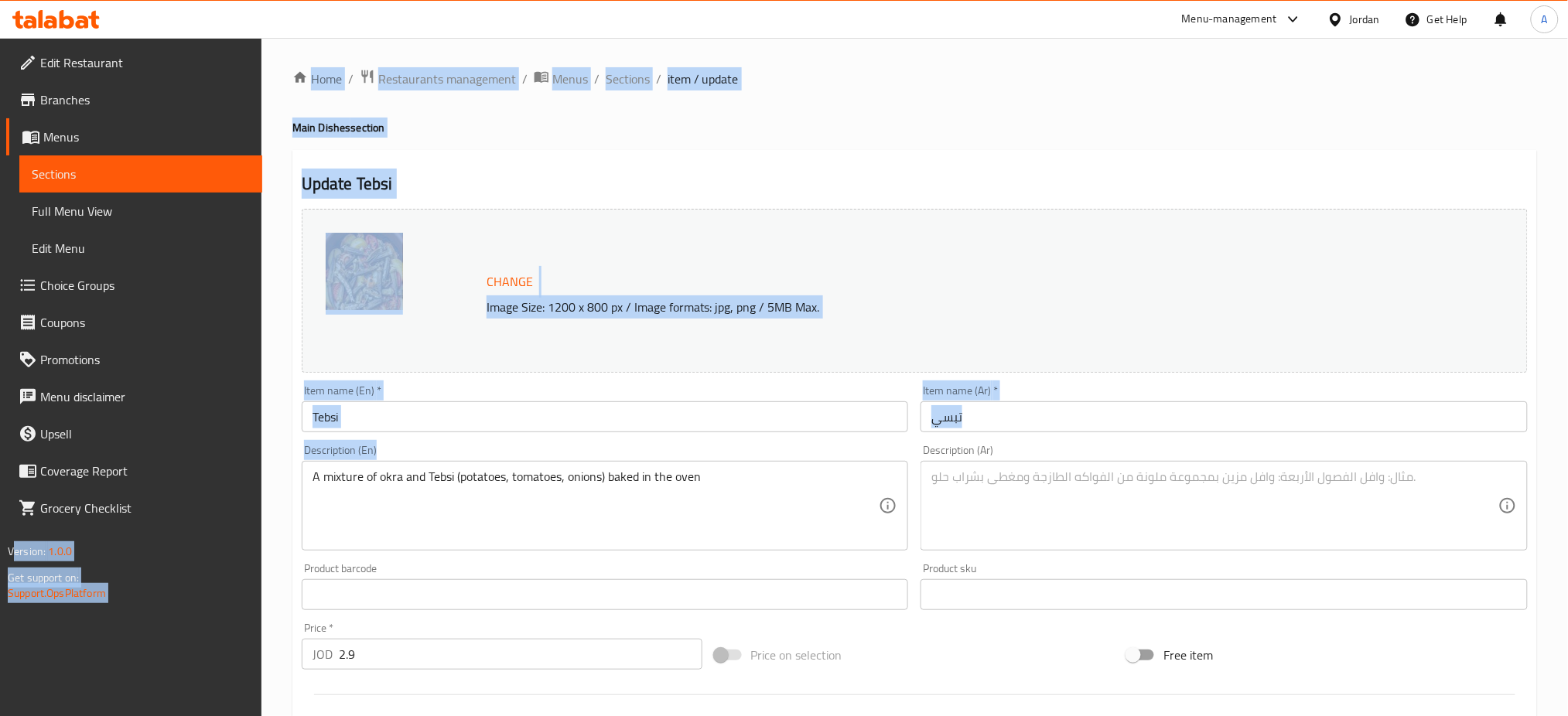
drag, startPoint x: 539, startPoint y: 475, endPoint x: 0, endPoint y: 459, distance: 539.2
click at [0, 462] on div "Edit Restaurant Branches Menus Sections Full Menu View Edit Menu Choice Groups …" at bounding box center [784, 576] width 1568 height 1078
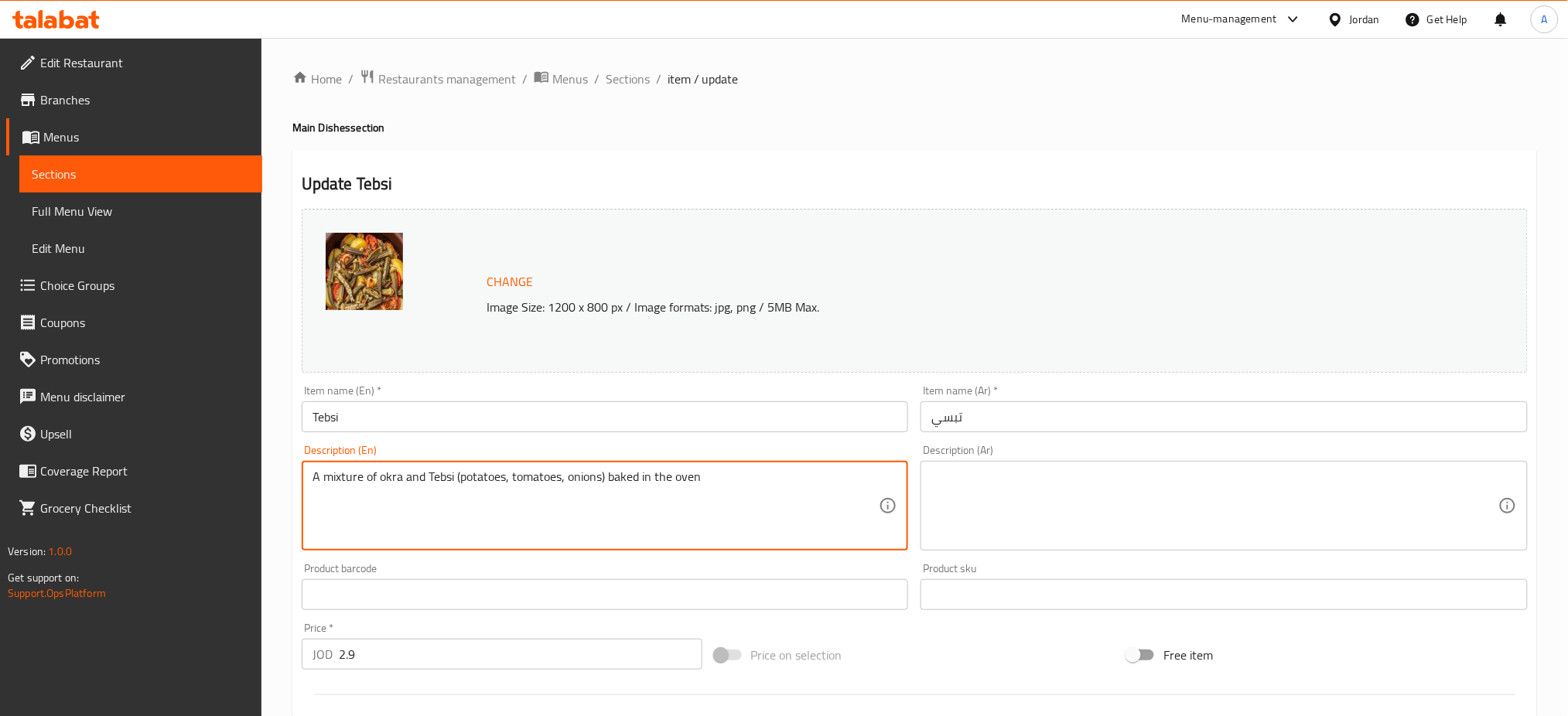
drag, startPoint x: 142, startPoint y: 485, endPoint x: 3, endPoint y: 475, distance: 139.4
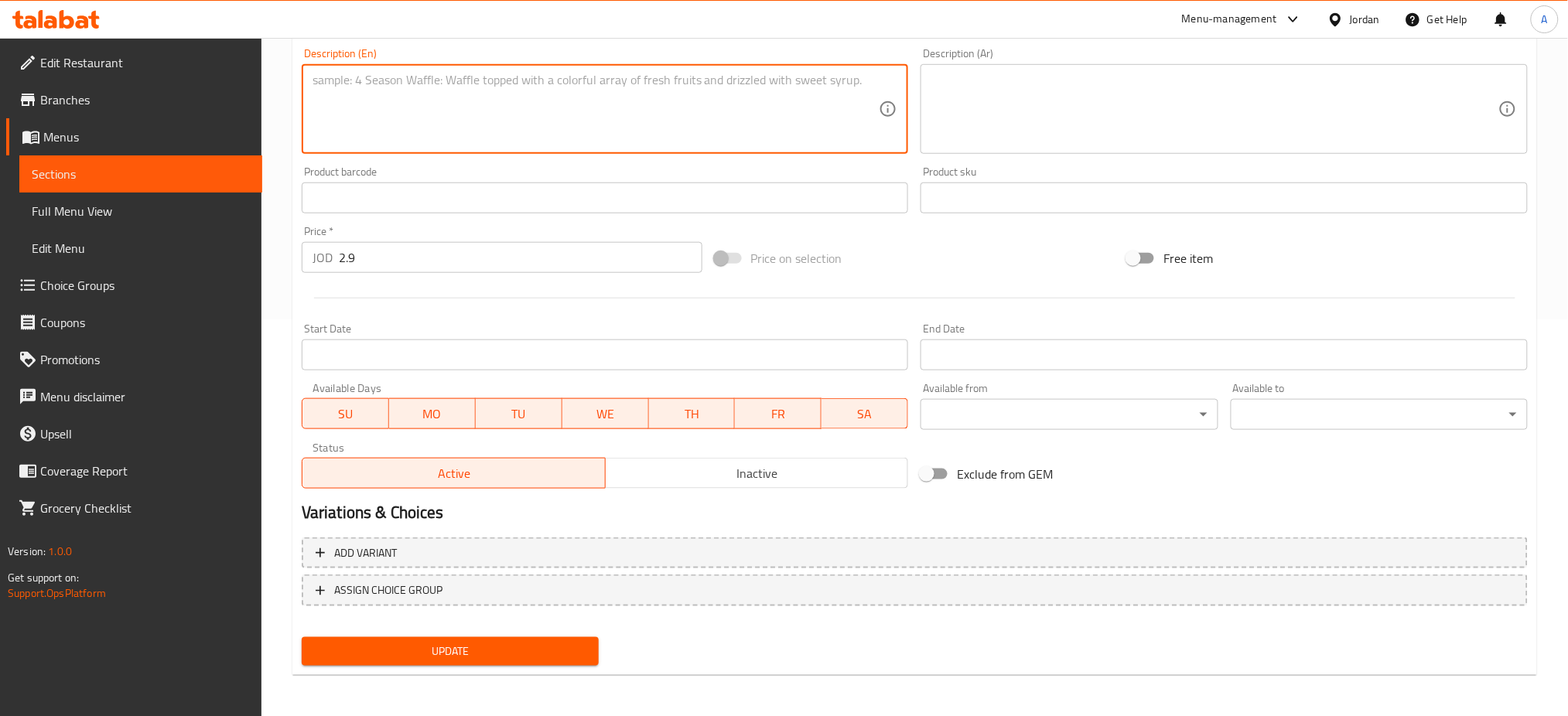
click at [498, 655] on span "Update" at bounding box center [450, 651] width 273 height 19
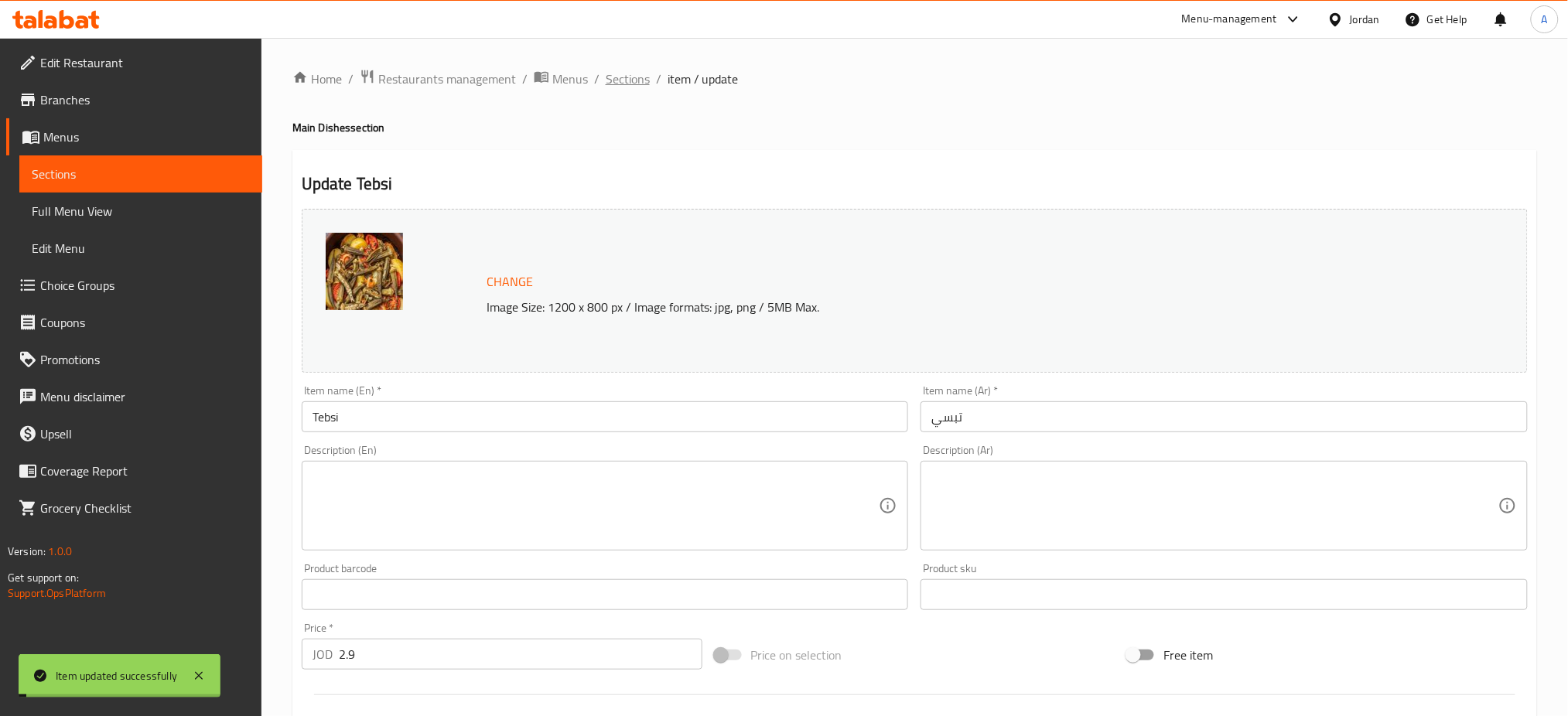
click at [628, 77] on span "Sections" at bounding box center [628, 79] width 44 height 19
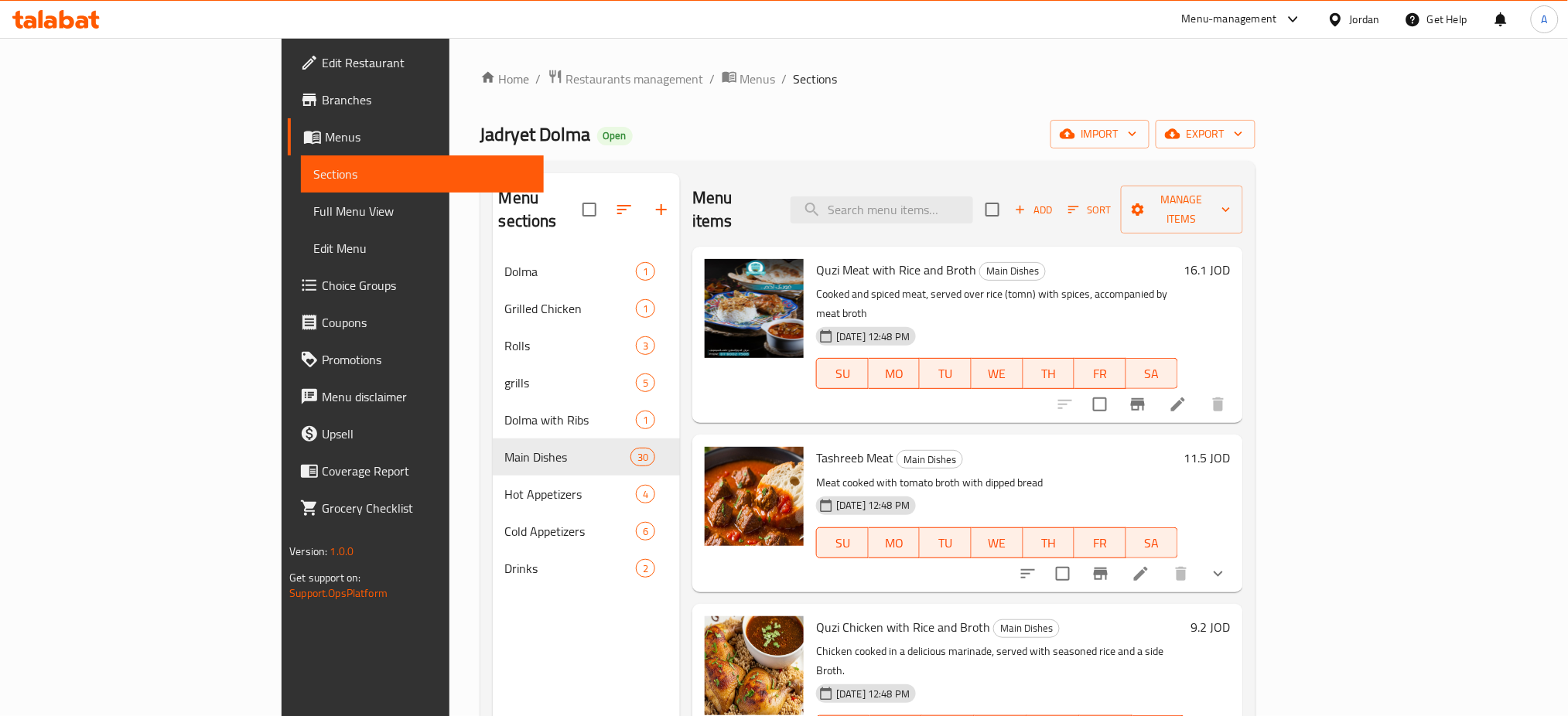
click at [449, 63] on div "Home / Restaurants management / Menus / Sections Jadryet Dolma Open import expo…" at bounding box center [867, 485] width 837 height 895
click at [449, 66] on div "Home / Restaurants management / Menus / Sections Jadryet Dolma Open import expo…" at bounding box center [867, 485] width 837 height 895
click at [566, 81] on span "Restaurants management" at bounding box center [635, 79] width 138 height 19
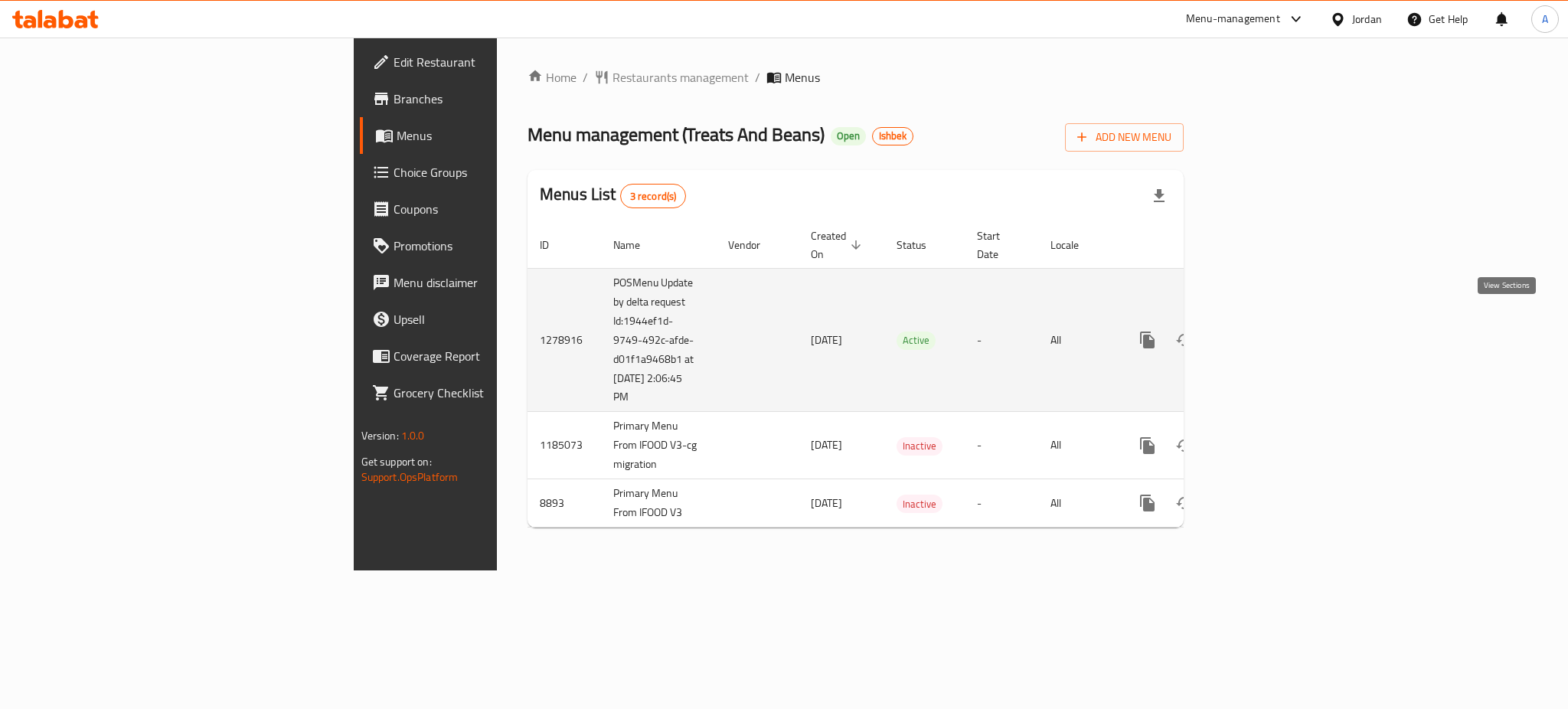
click at [1277, 332] on link "enhanced table" at bounding box center [1258, 340] width 37 height 37
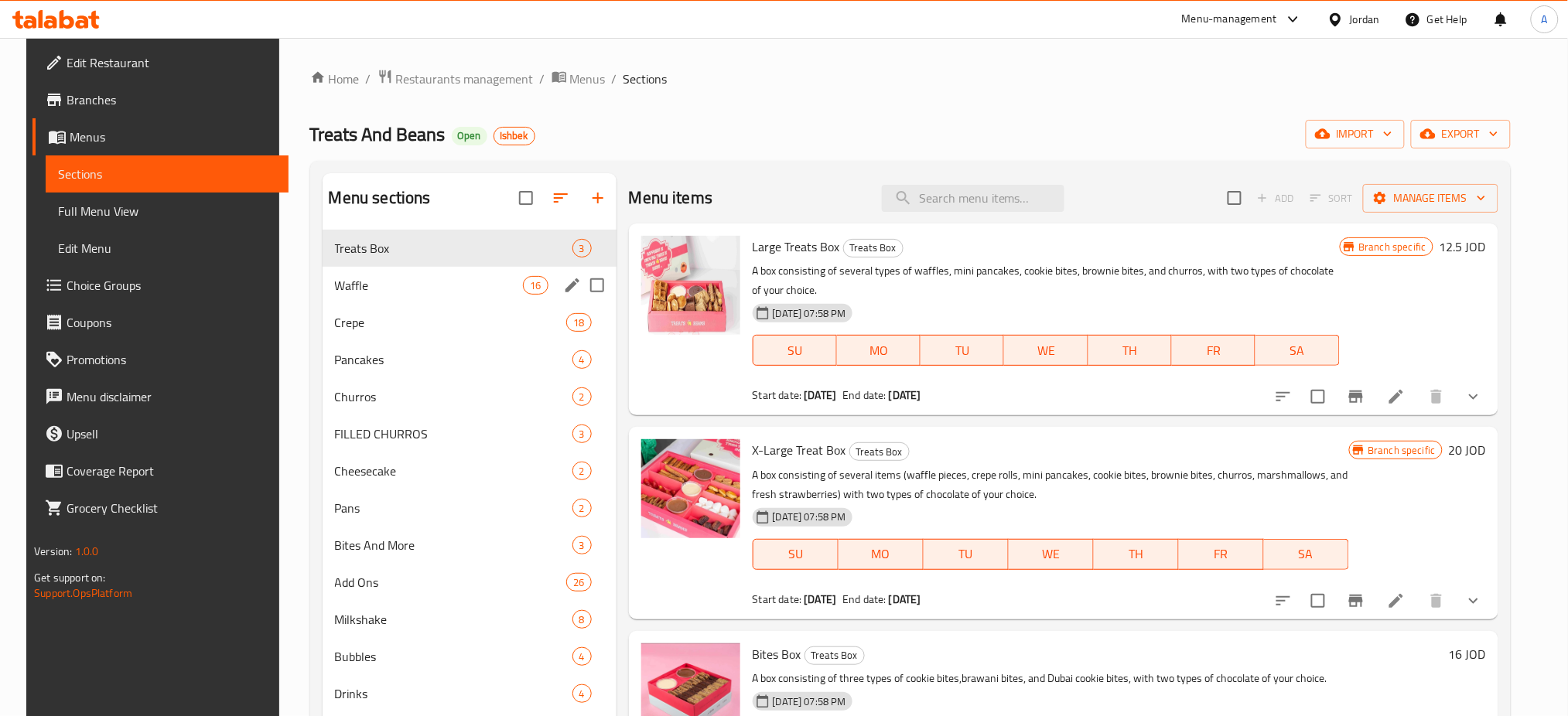
click at [388, 294] on span "Waffle" at bounding box center [429, 285] width 188 height 19
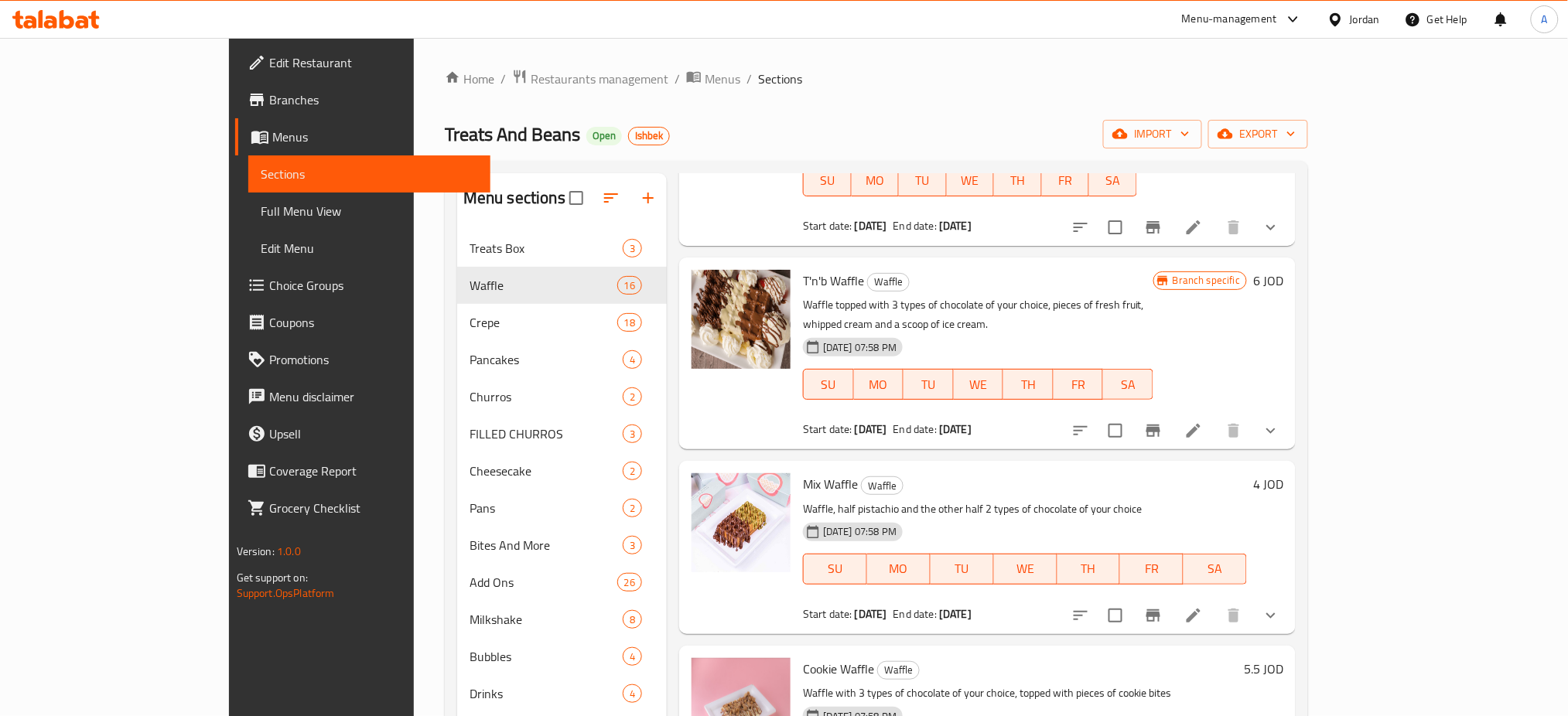
scroll to position [1857, 0]
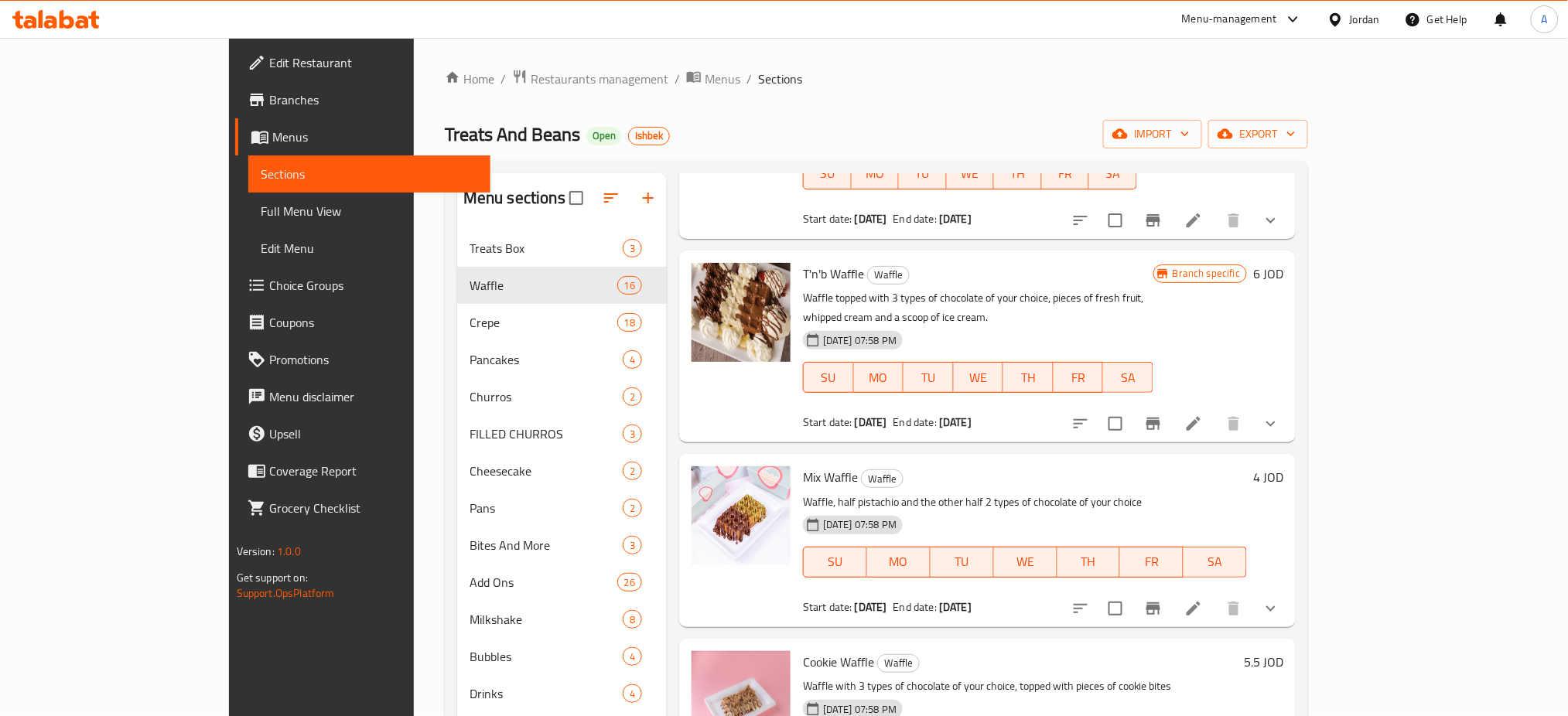
click at [469, 245] on span "Treats Box" at bounding box center [546, 248] width 153 height 19
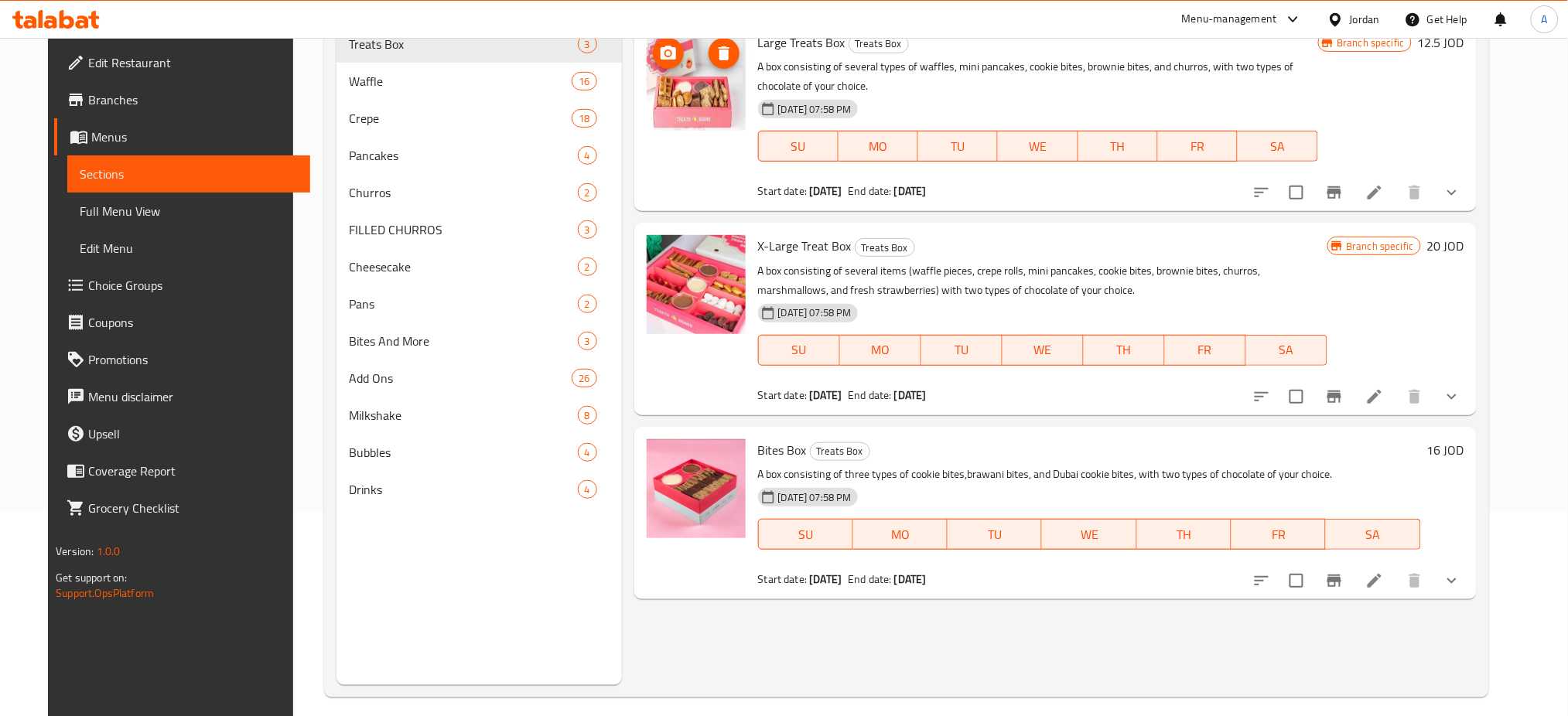
scroll to position [206, 0]
drag, startPoint x: 686, startPoint y: 492, endPoint x: 654, endPoint y: 289, distance: 205.5
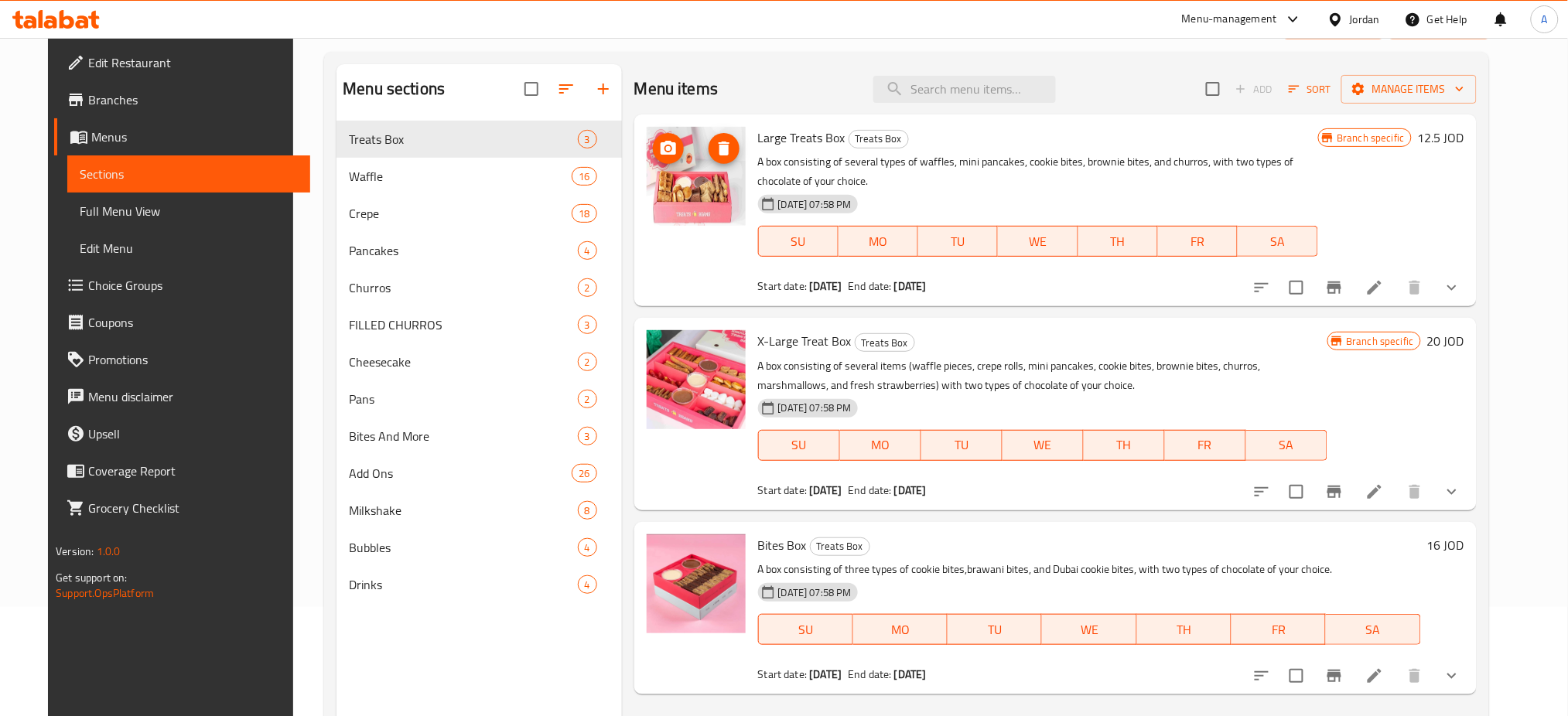
scroll to position [0, 0]
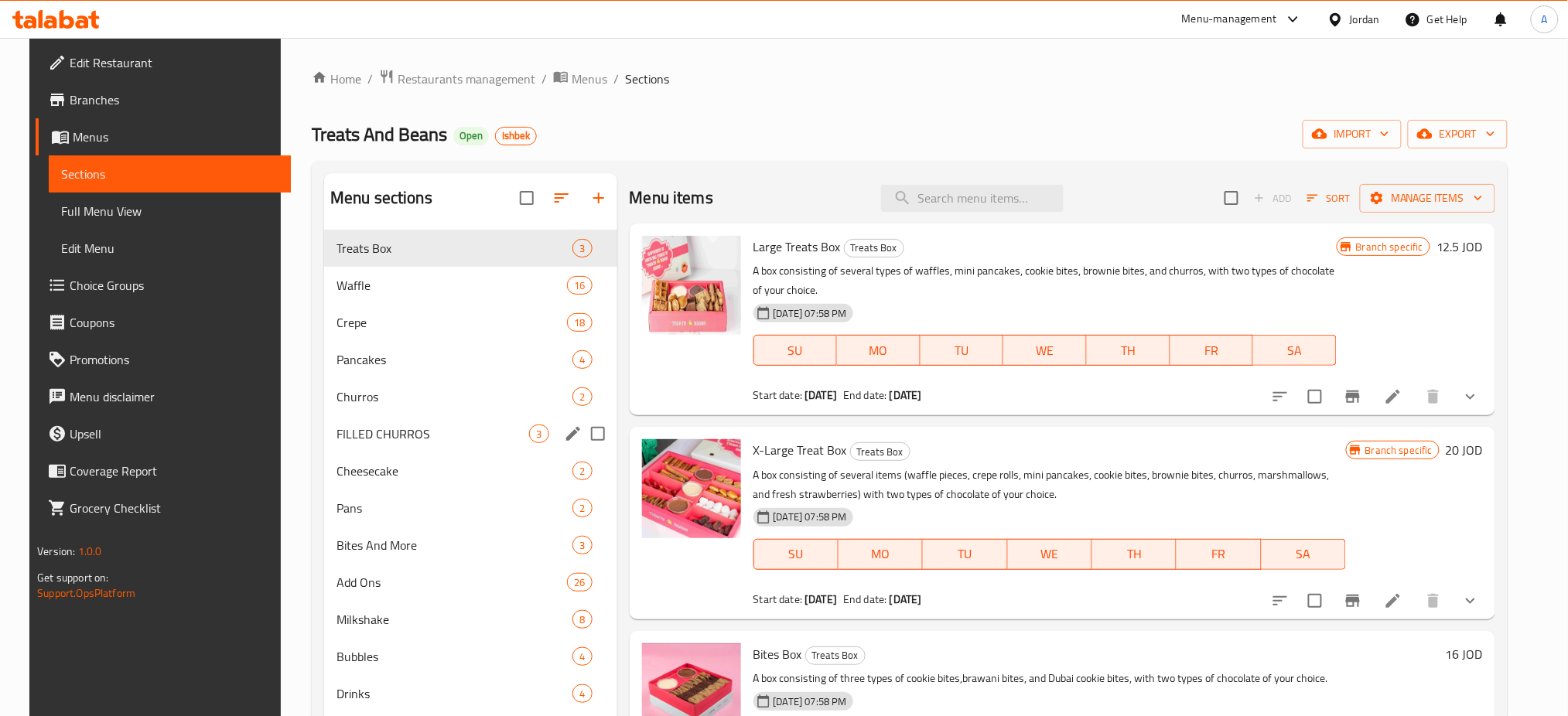
click at [410, 358] on span "Pancakes" at bounding box center [454, 359] width 236 height 19
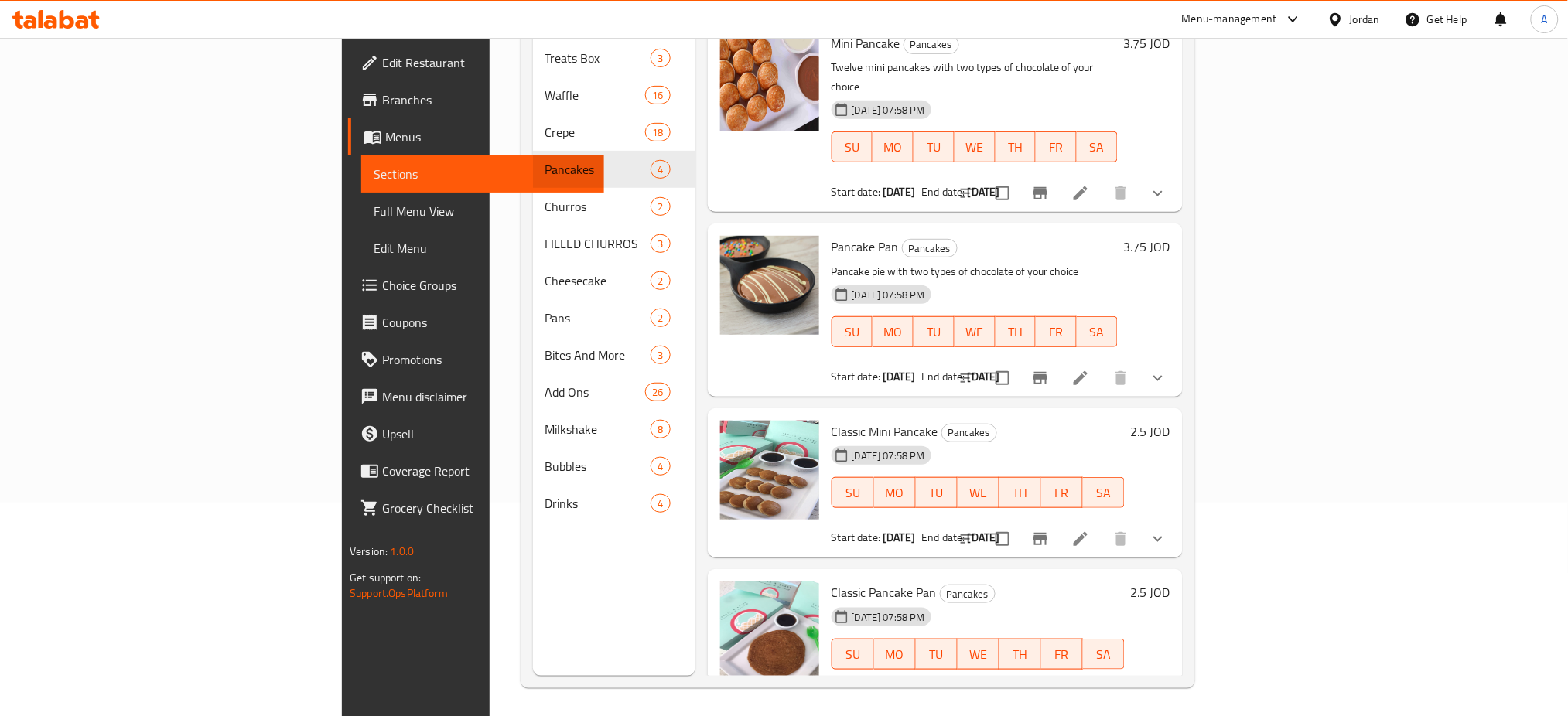
scroll to position [216, 0]
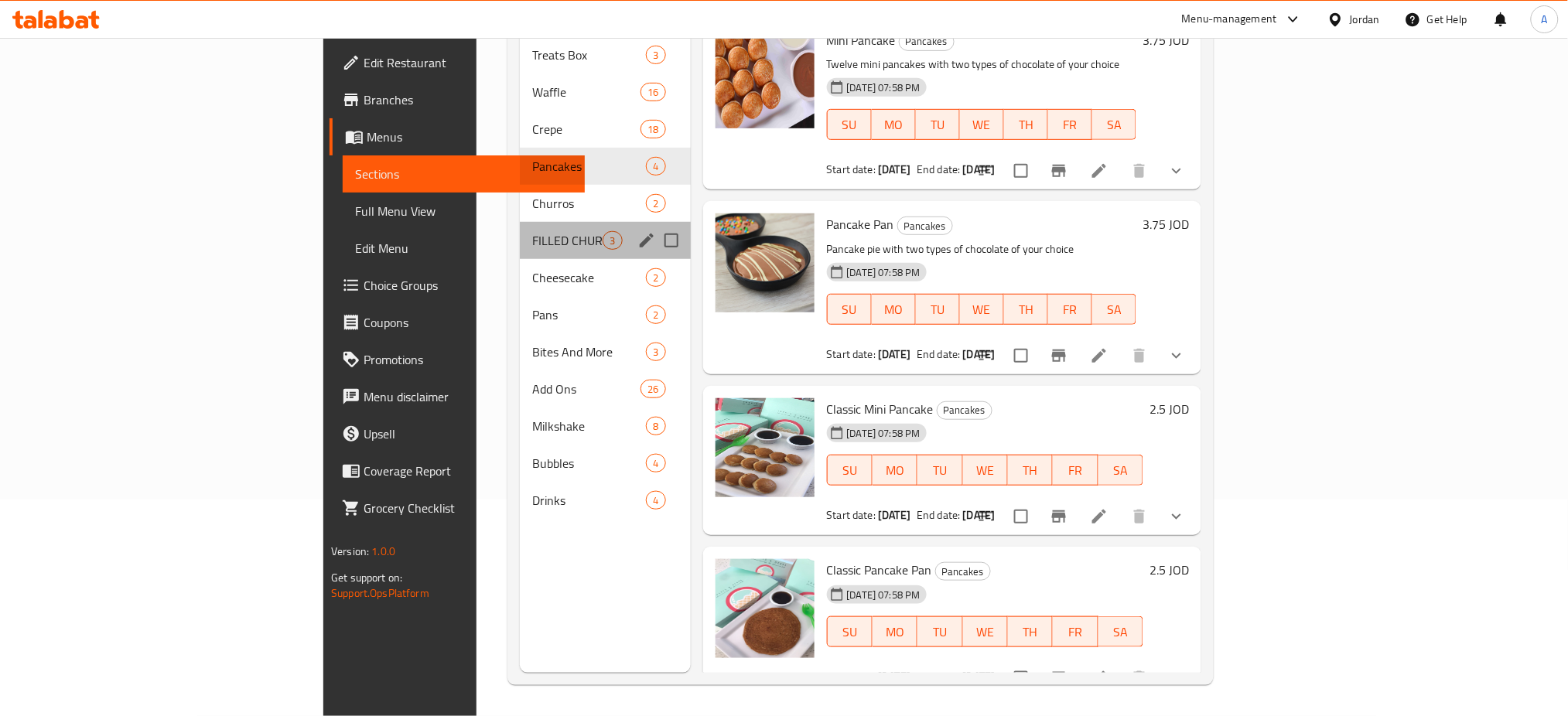
click at [532, 231] on span "FILLED CHURROS" at bounding box center [568, 241] width 71 height 19
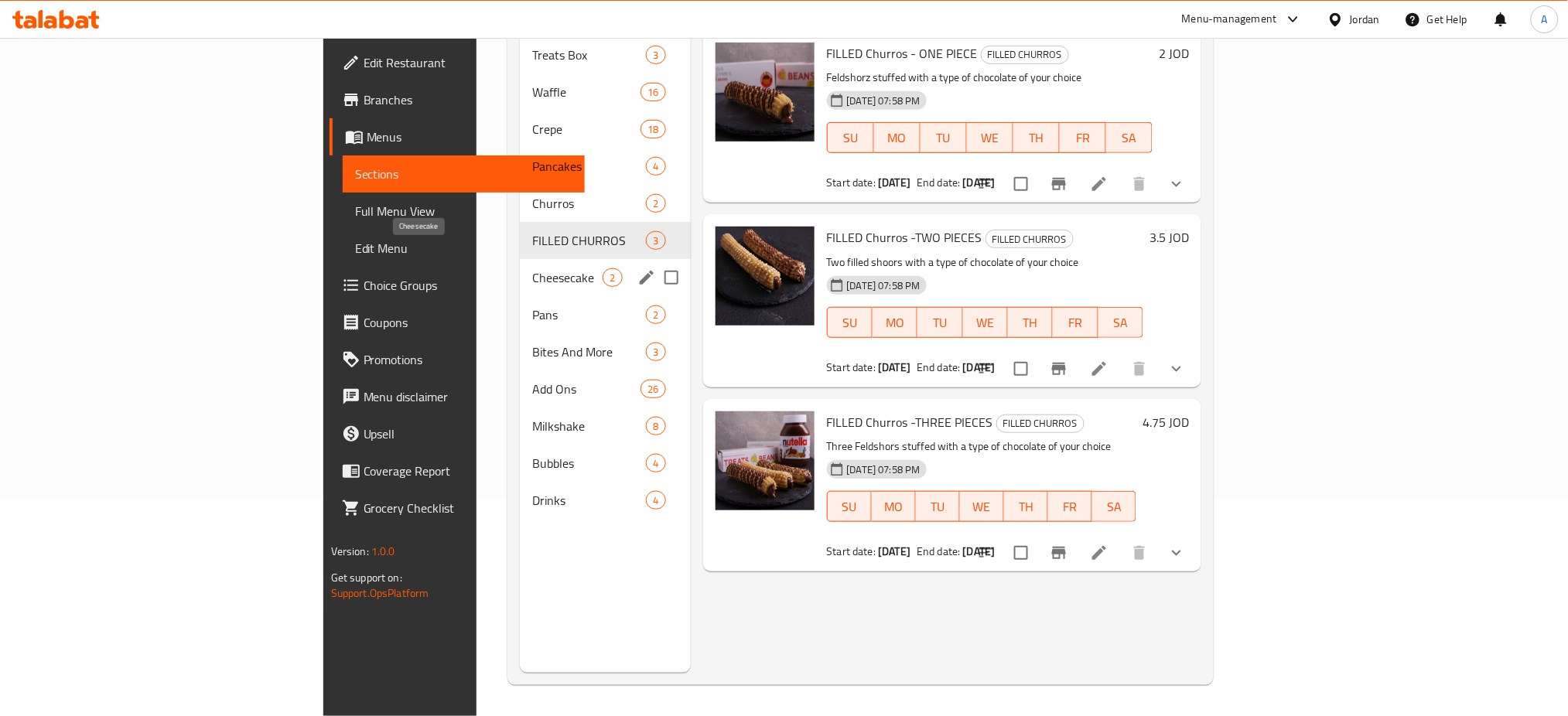
click at [532, 268] on span "Cheesecake" at bounding box center [568, 278] width 71 height 19
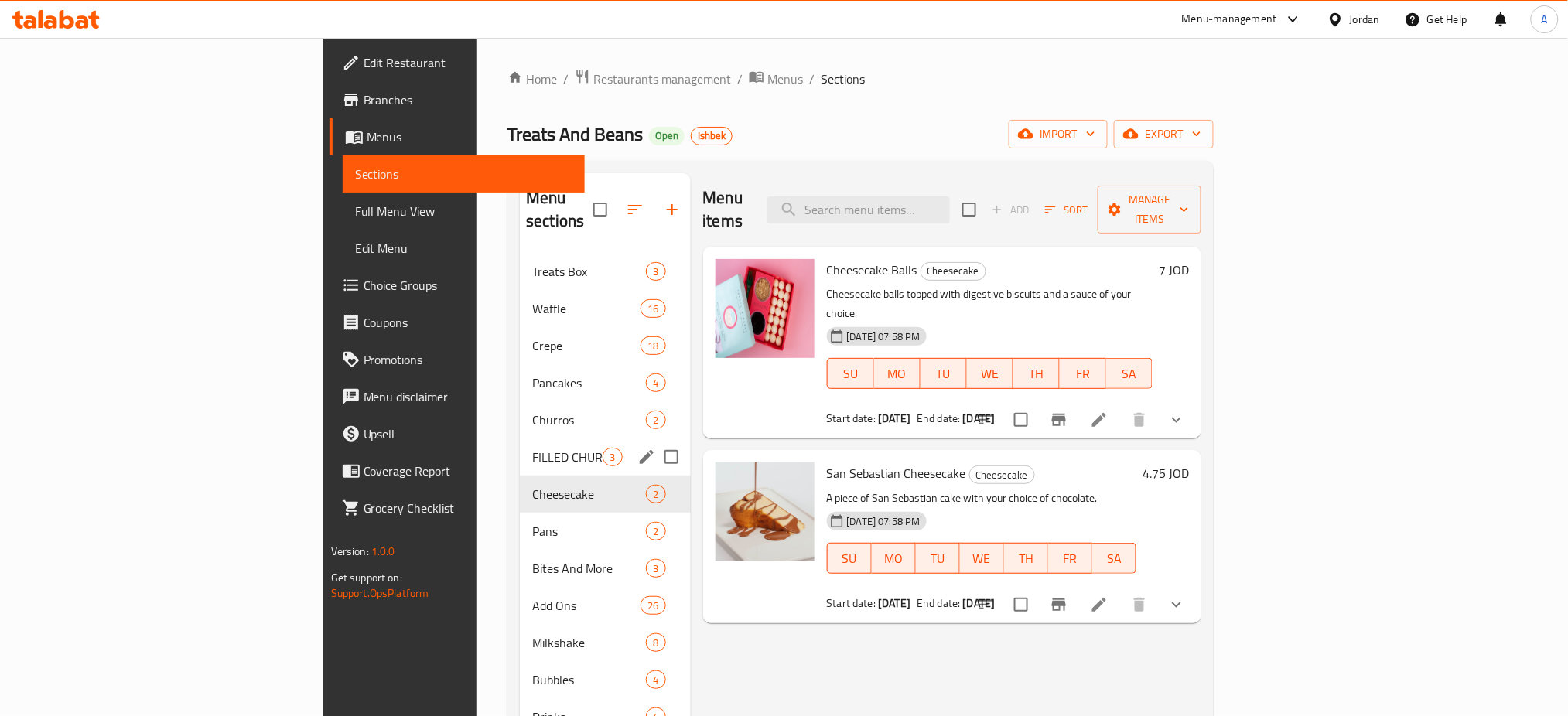
click at [532, 448] on span "FILLED CHURROS" at bounding box center [568, 457] width 71 height 19
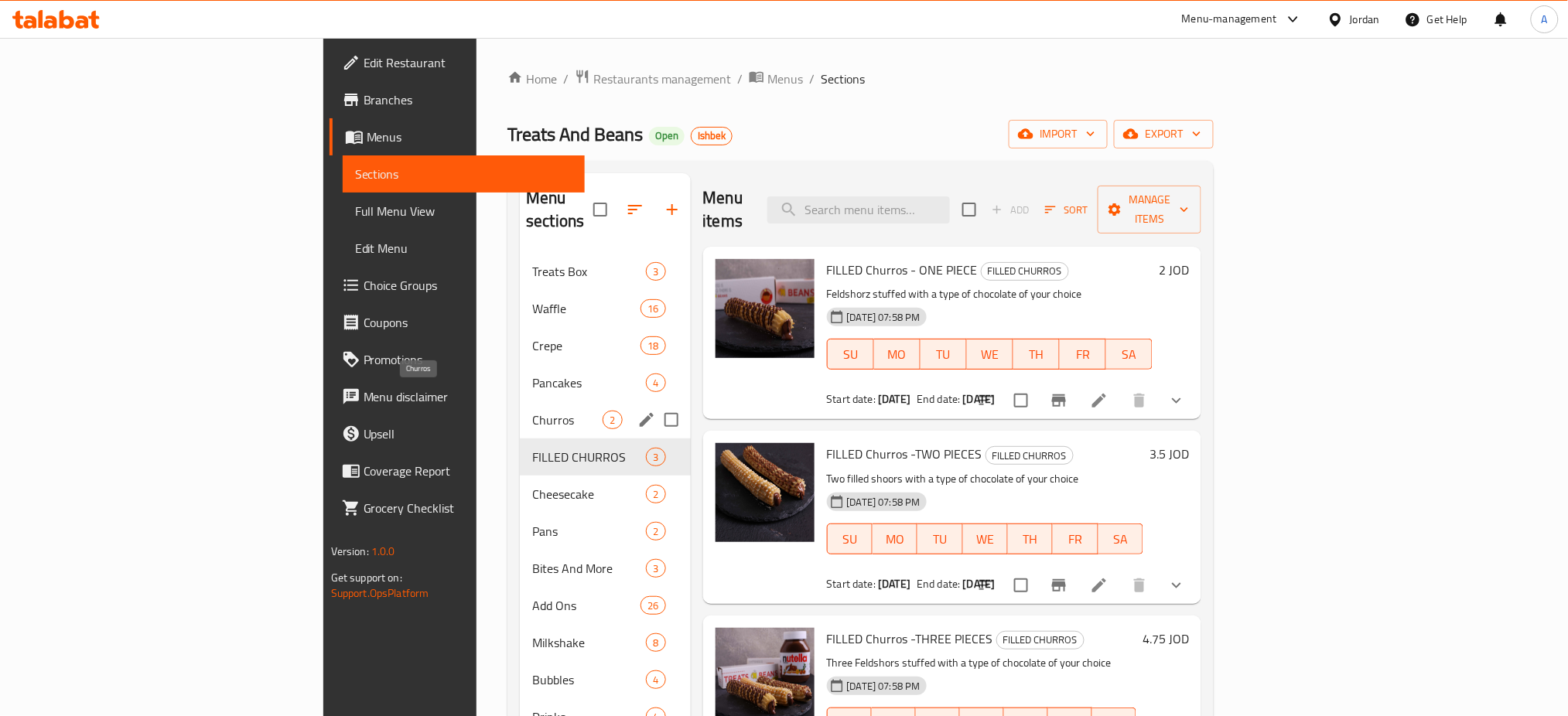
click at [532, 411] on span "Churros" at bounding box center [568, 420] width 71 height 19
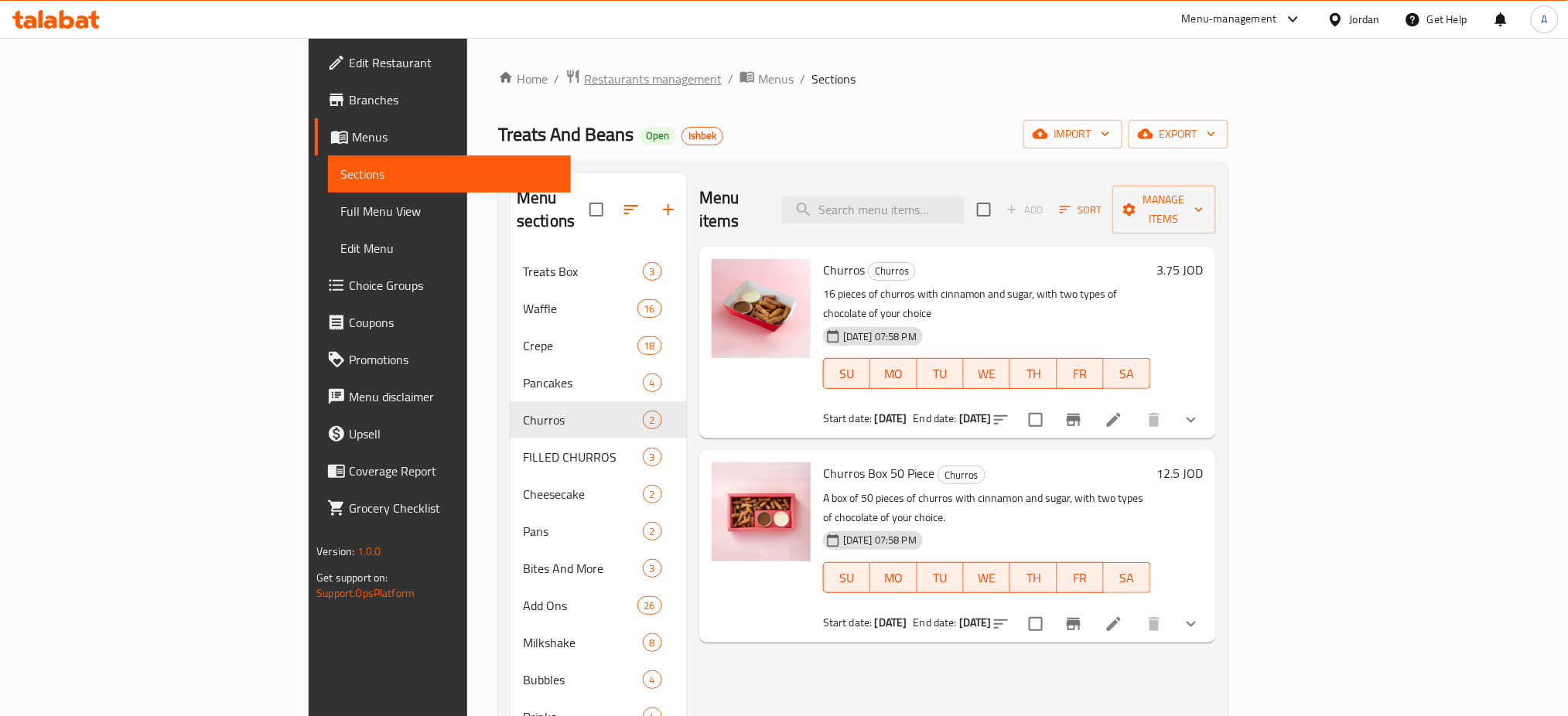
click at [584, 79] on span "Restaurants management" at bounding box center [653, 79] width 138 height 19
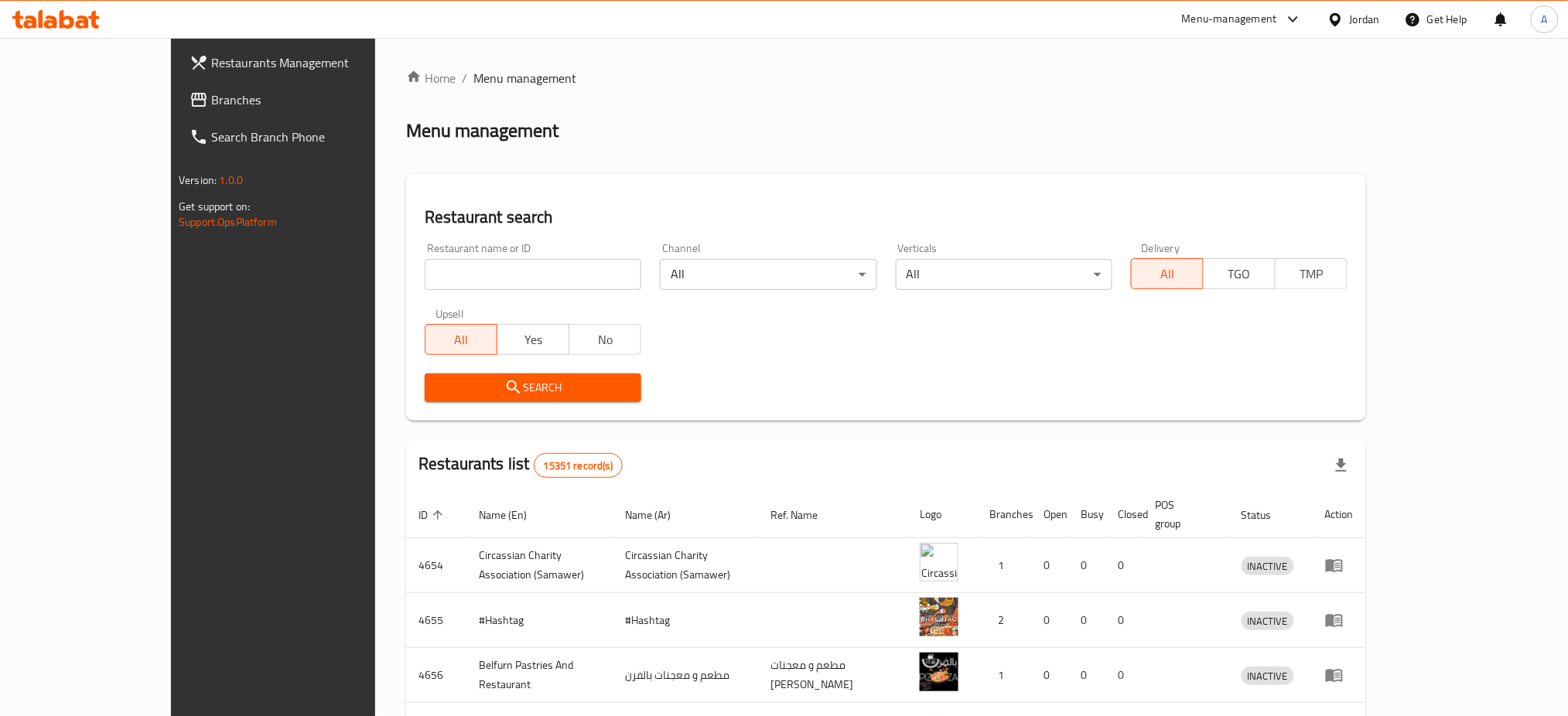
click at [485, 284] on input "search" at bounding box center [532, 274] width 216 height 31
type input "د"
type input "جدرية دولمة"
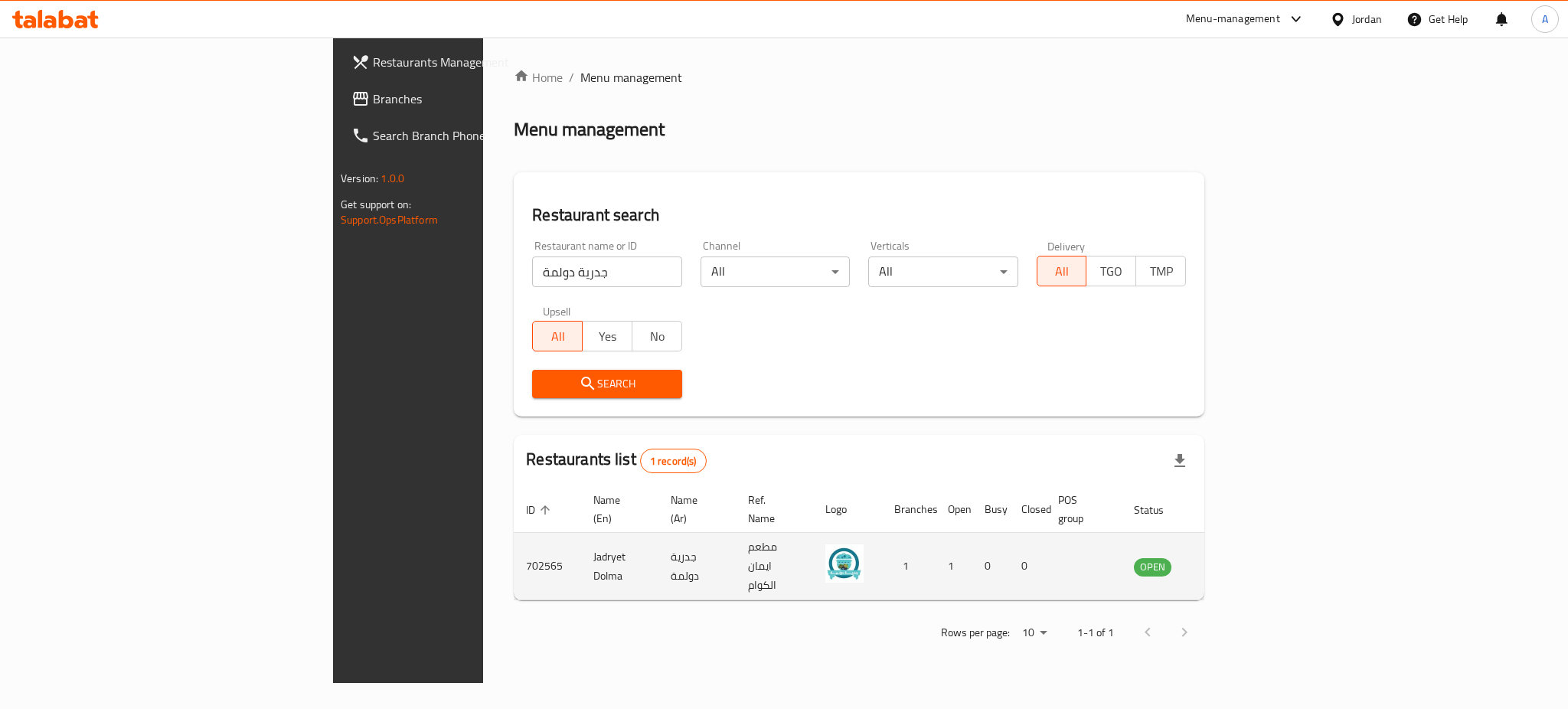
click at [1255, 533] on td "enhanced table" at bounding box center [1227, 567] width 52 height 67
click at [1230, 565] on icon "enhanced table" at bounding box center [1227, 567] width 5 height 6
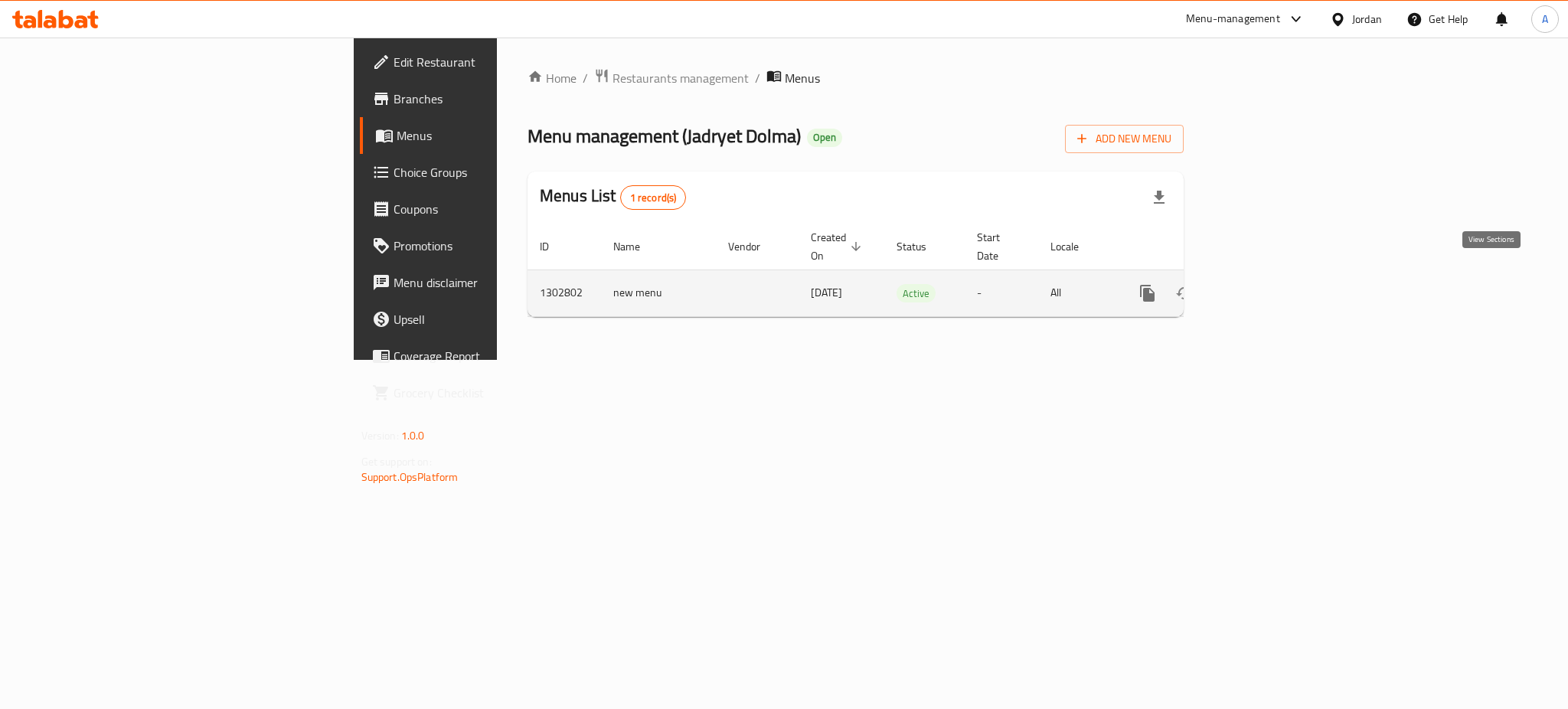
click at [1265, 287] on icon "enhanced table" at bounding box center [1257, 293] width 14 height 14
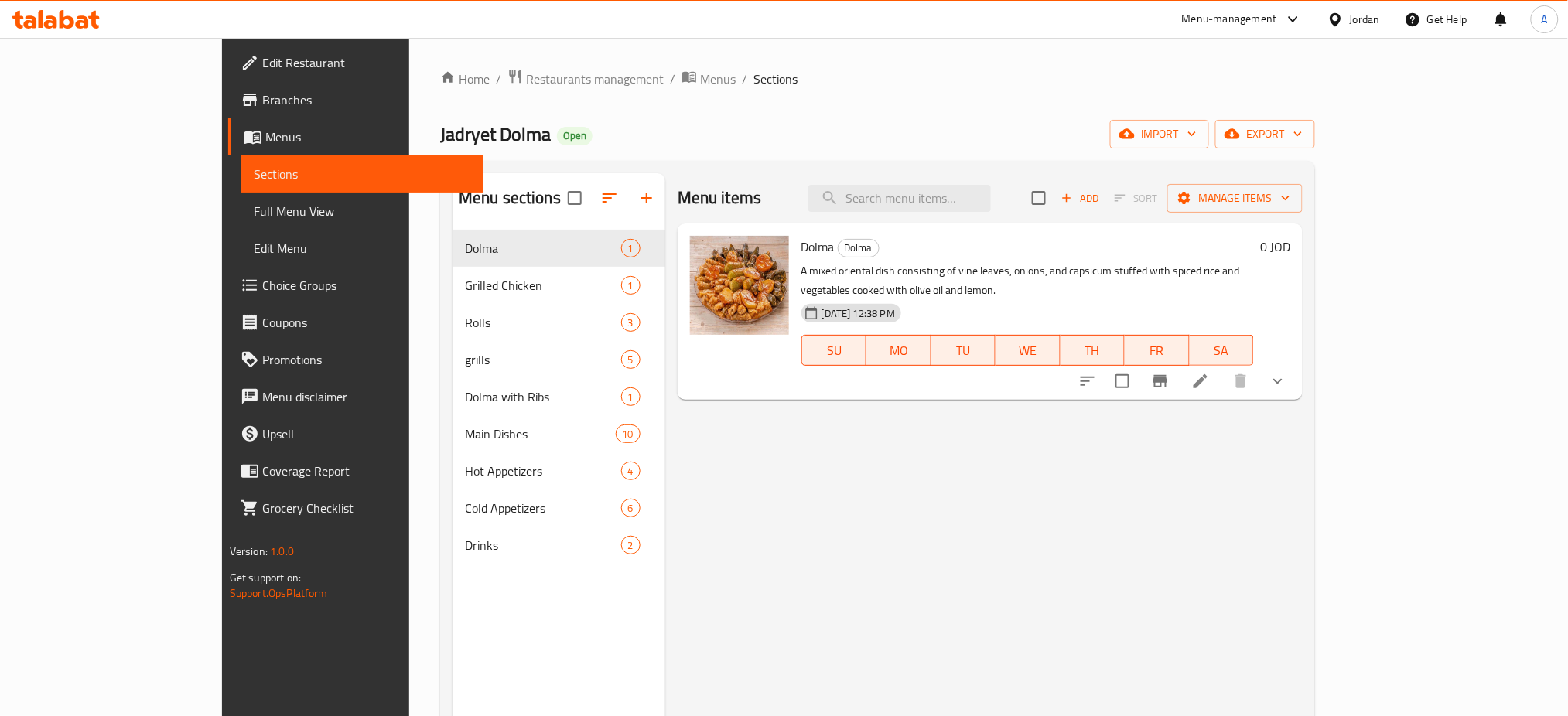
drag, startPoint x: 1179, startPoint y: 551, endPoint x: 1152, endPoint y: 536, distance: 30.9
click at [1179, 551] on div "Menu items Add Sort Manage items [PERSON_NAME] A mixed oriental dish consisting…" at bounding box center [984, 531] width 638 height 716
click at [984, 175] on div "Menu items Add Sort Manage items" at bounding box center [989, 199] width 625 height 50
click at [980, 204] on input "search" at bounding box center [899, 199] width 183 height 27
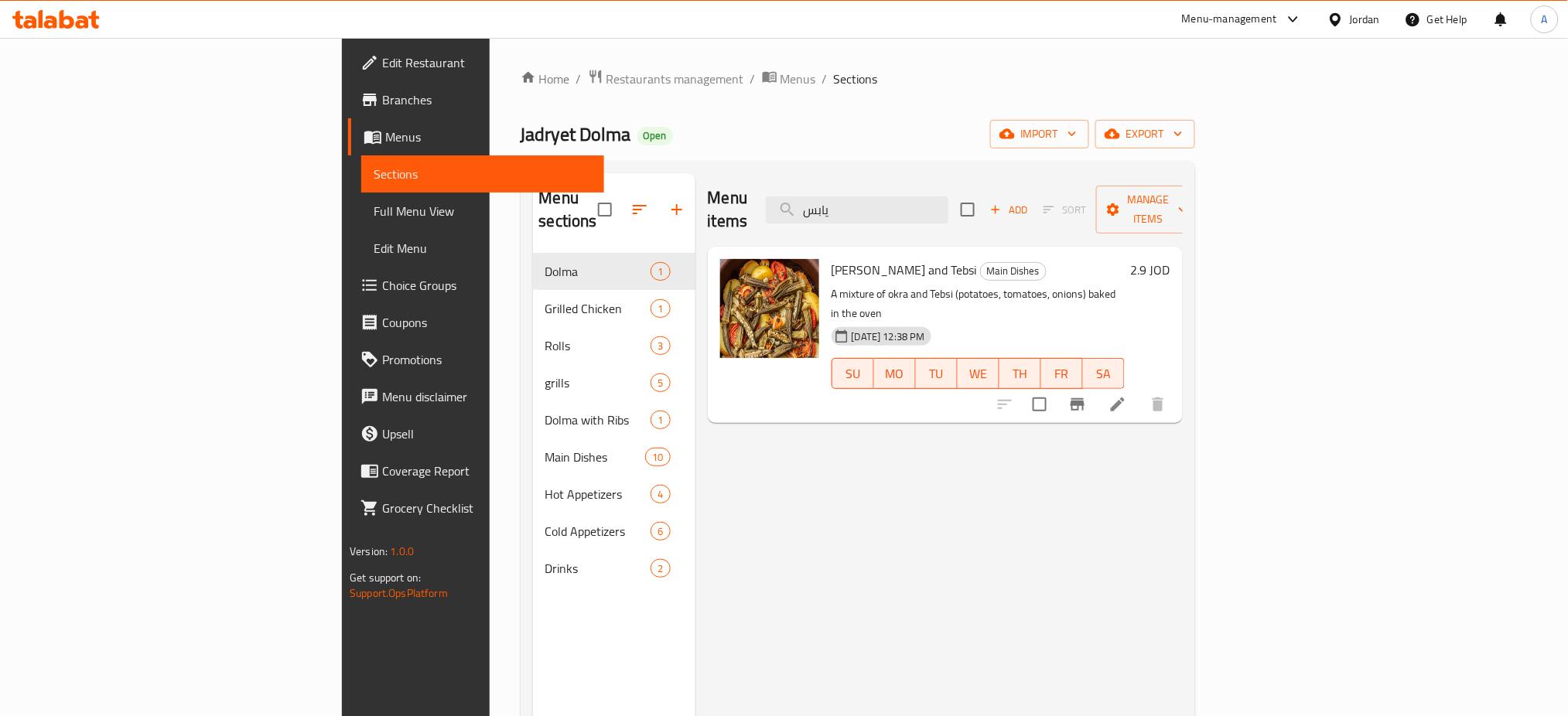
type input "يابس"
click at [1127, 395] on icon at bounding box center [1118, 405] width 19 height 19
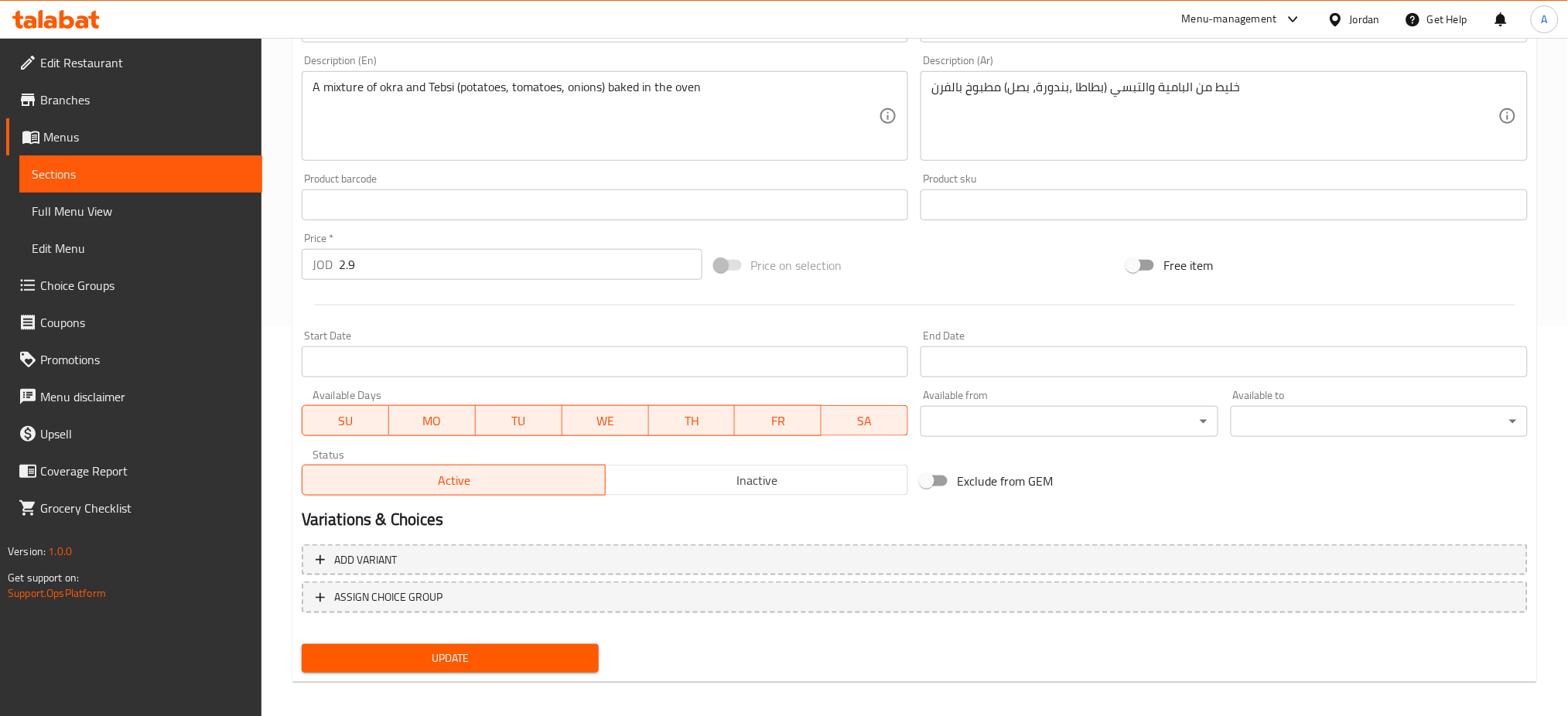
scroll to position [397, 0]
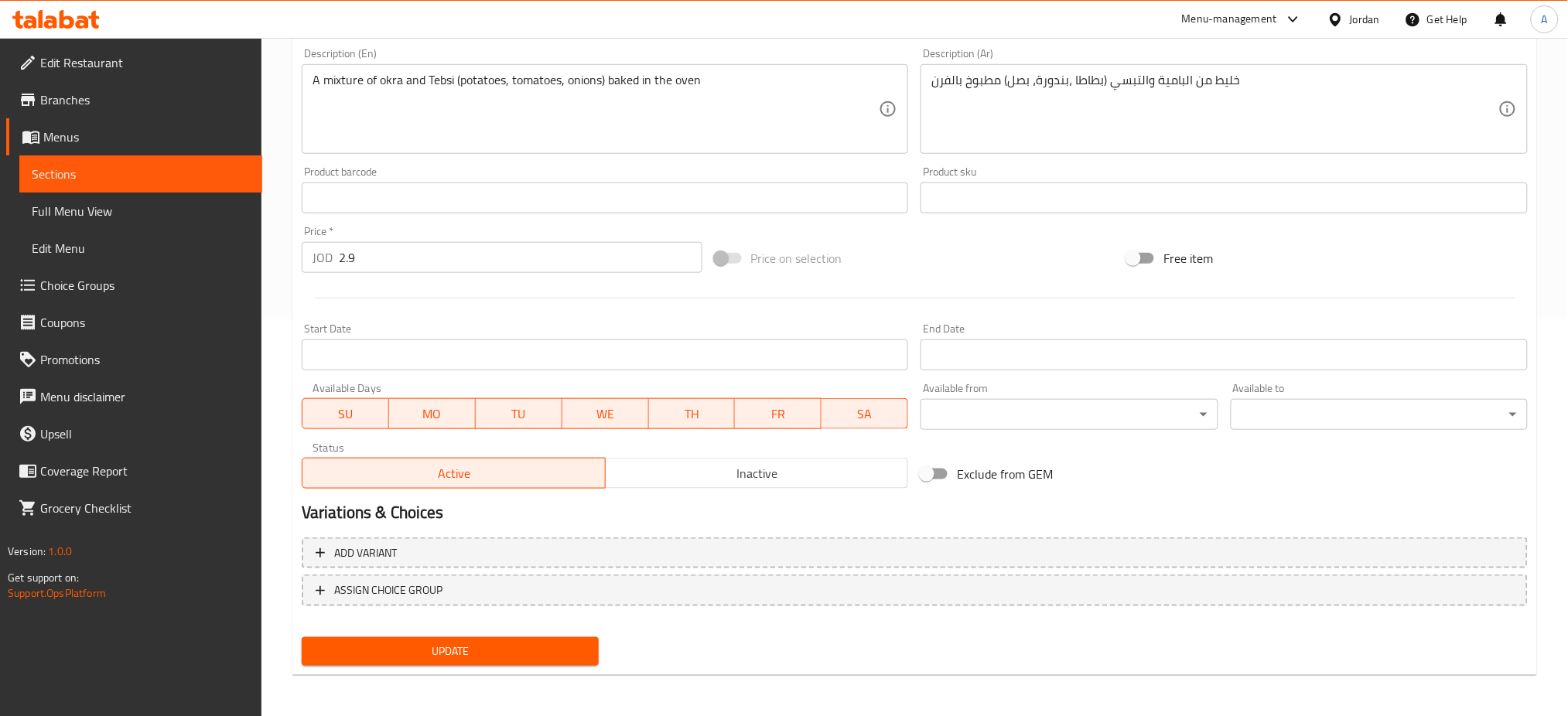
click at [1205, 161] on div "Product sku Product sku" at bounding box center [1224, 189] width 619 height 60
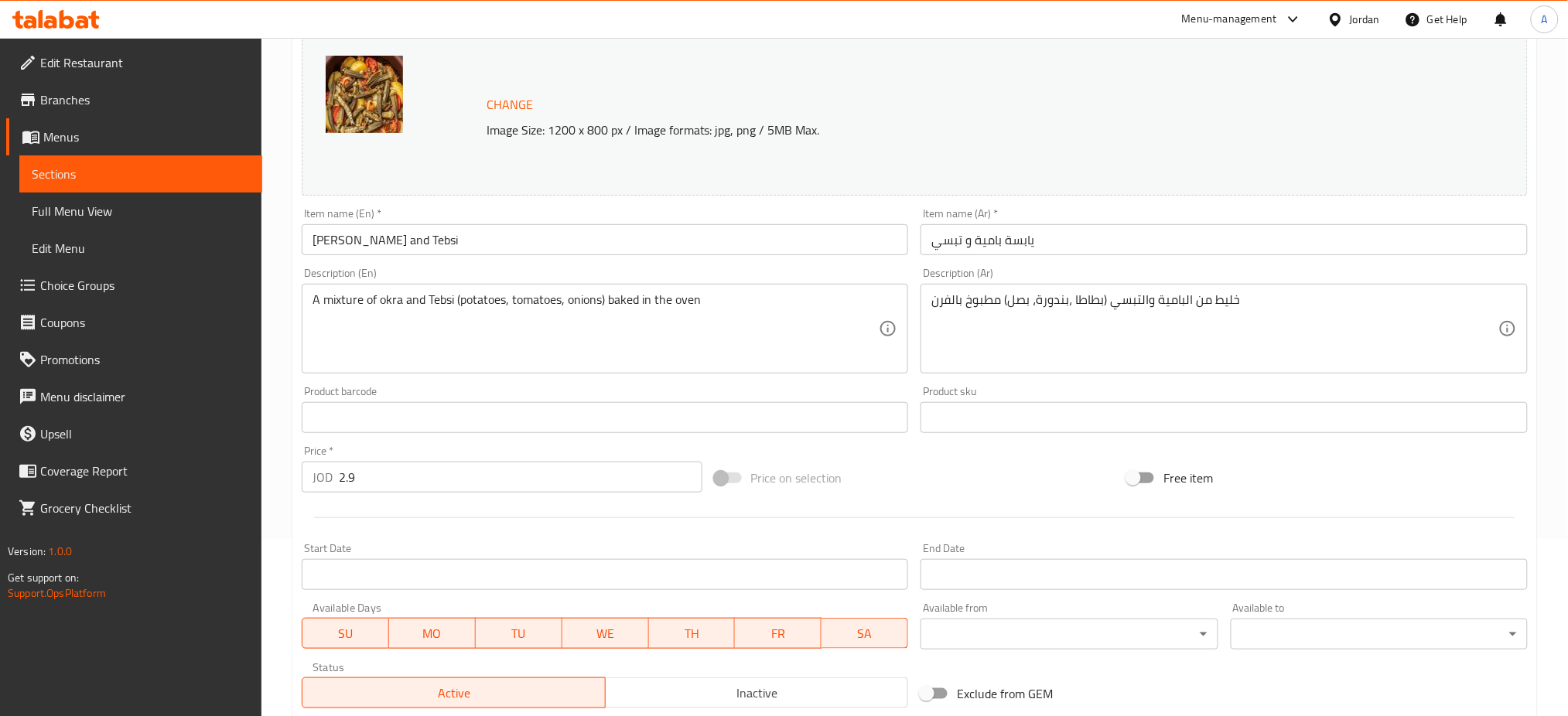
scroll to position [0, 0]
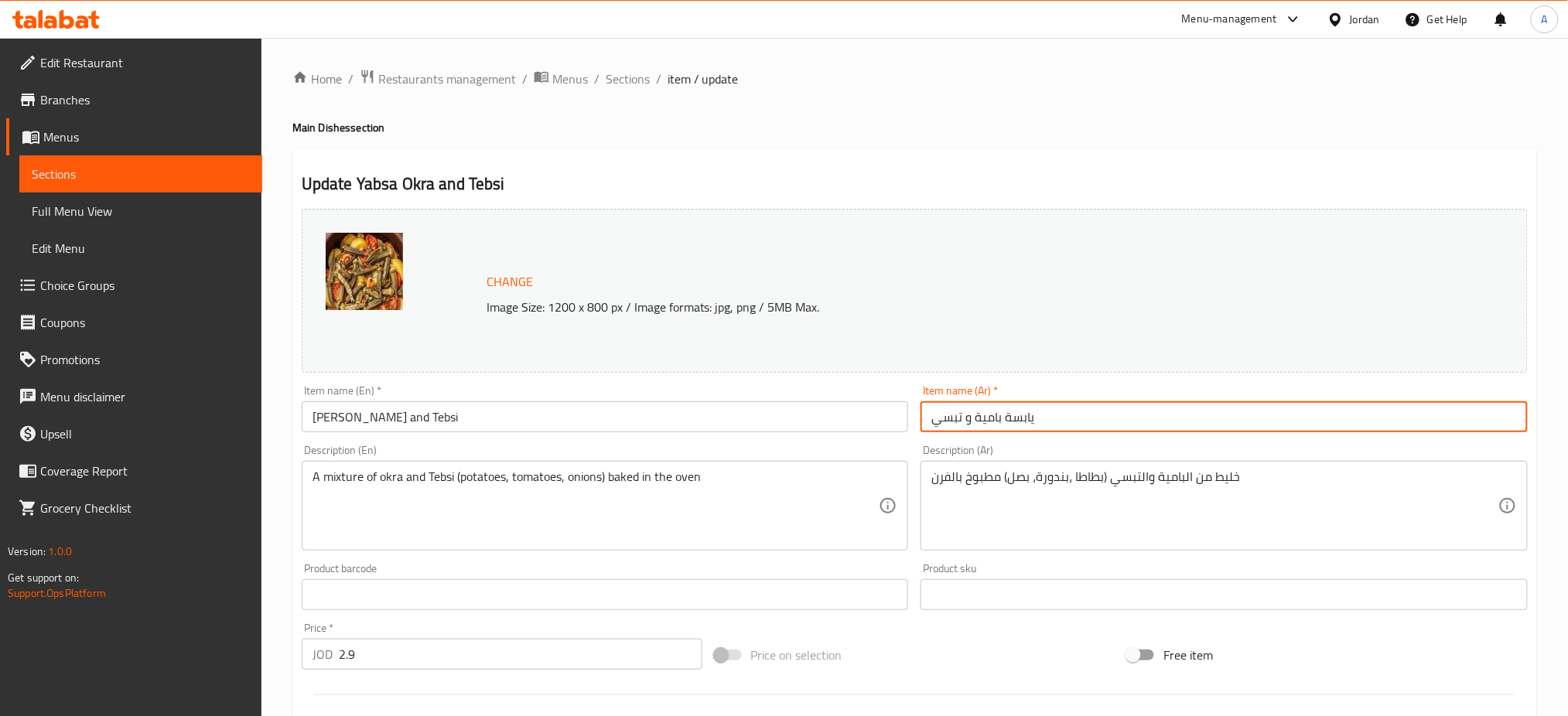
drag, startPoint x: 1052, startPoint y: 422, endPoint x: 903, endPoint y: 421, distance: 149.0
click at [903, 421] on div "Change Image Size: 1200 x 800 px / Image formats: jpg, png / 5MB Max. Item name…" at bounding box center [914, 547] width 1238 height 689
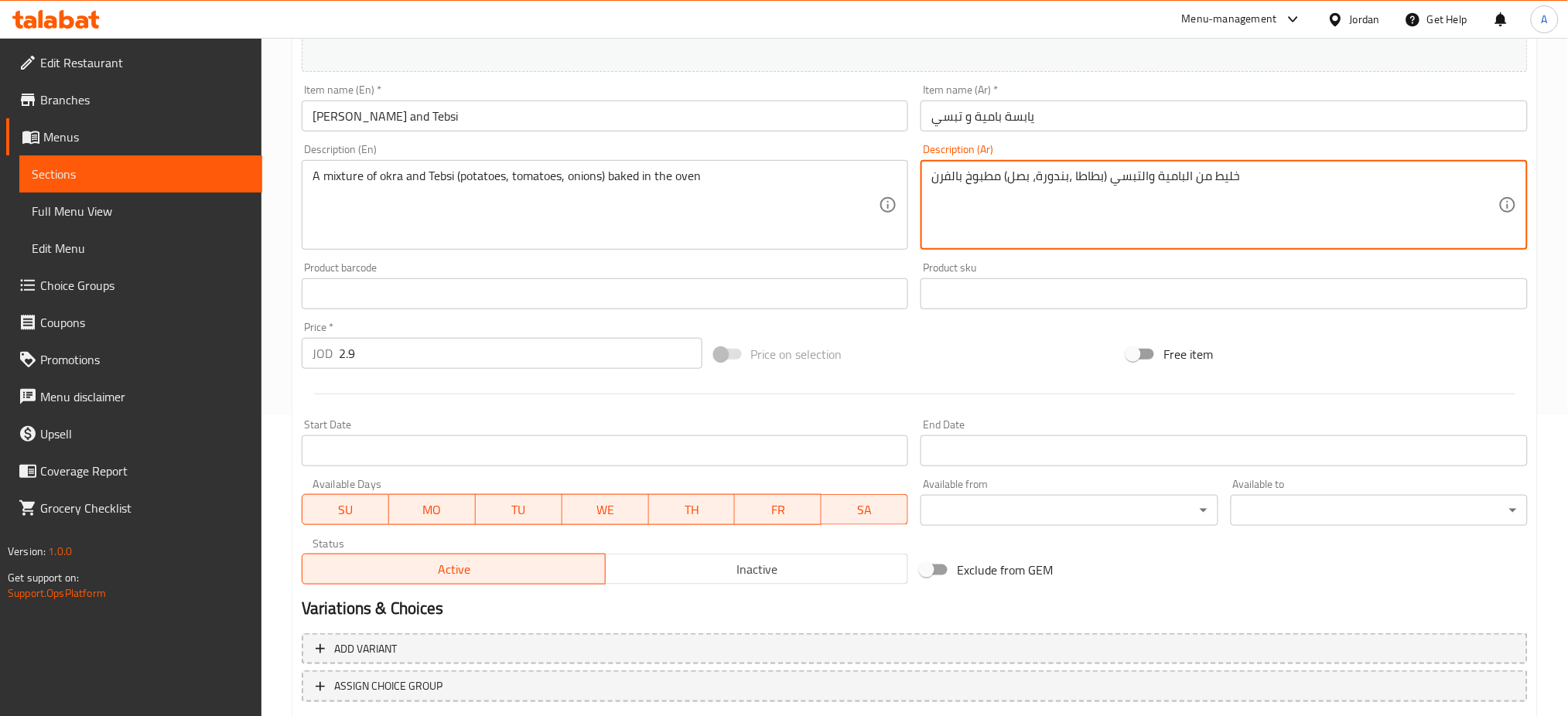
scroll to position [310, 0]
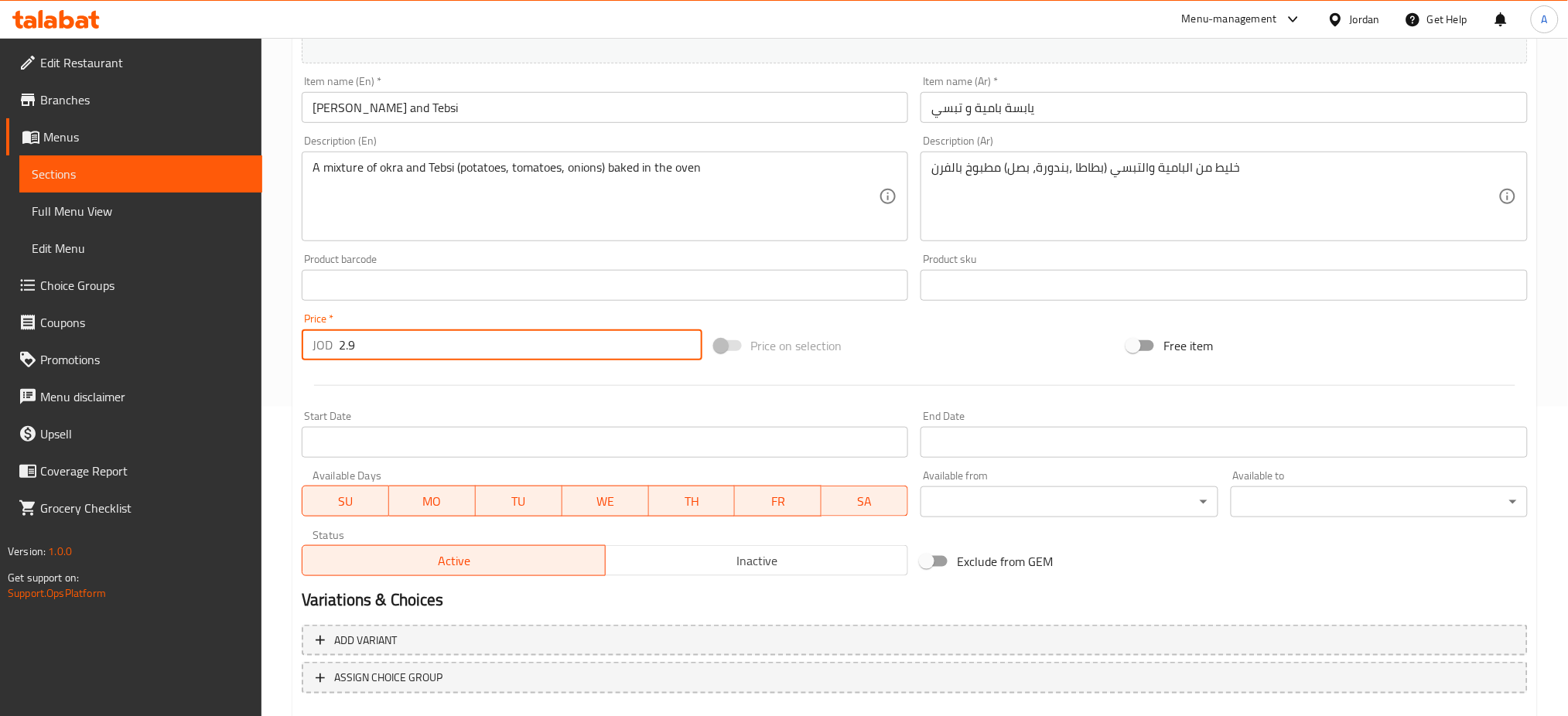
drag, startPoint x: 527, startPoint y: 342, endPoint x: 350, endPoint y: 345, distance: 177.0
click at [350, 345] on input "2.9" at bounding box center [521, 345] width 363 height 31
drag, startPoint x: 405, startPoint y: 351, endPoint x: 280, endPoint y: 352, distance: 125.0
click at [280, 352] on div "Home / Restaurants management / Menus / Sections / item / update Main Dishes se…" at bounding box center [914, 267] width 1306 height 1078
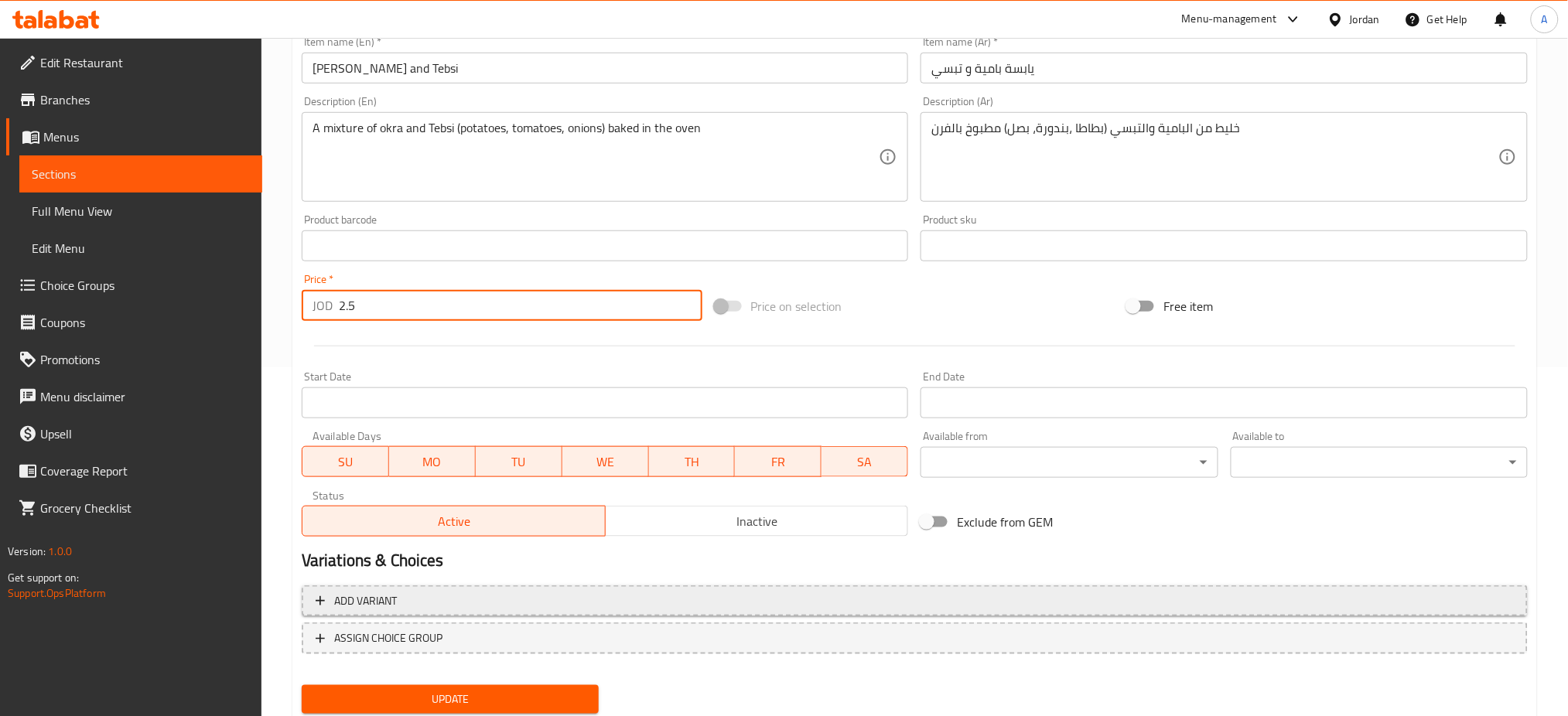
scroll to position [397, 0]
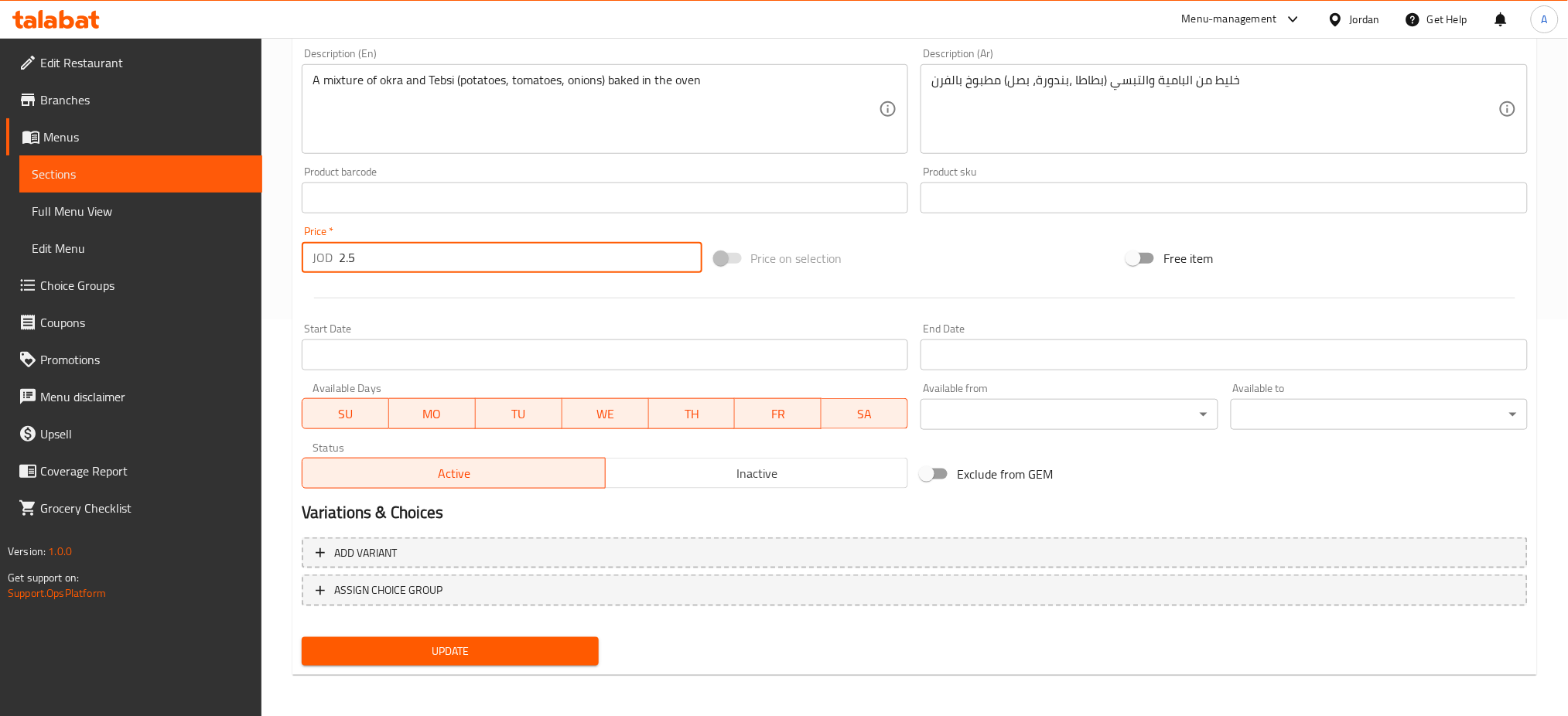
click at [492, 648] on span "Update" at bounding box center [450, 651] width 273 height 19
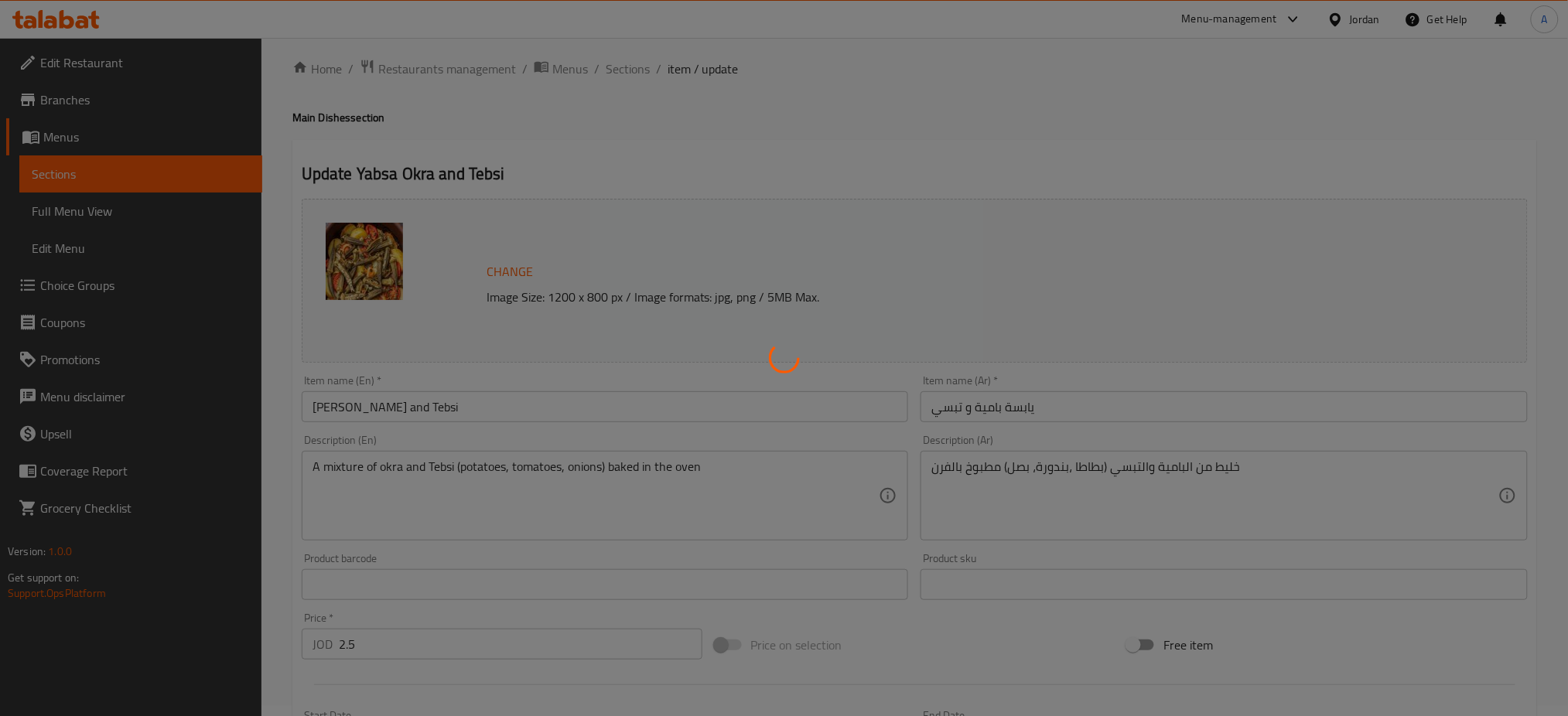
scroll to position [0, 0]
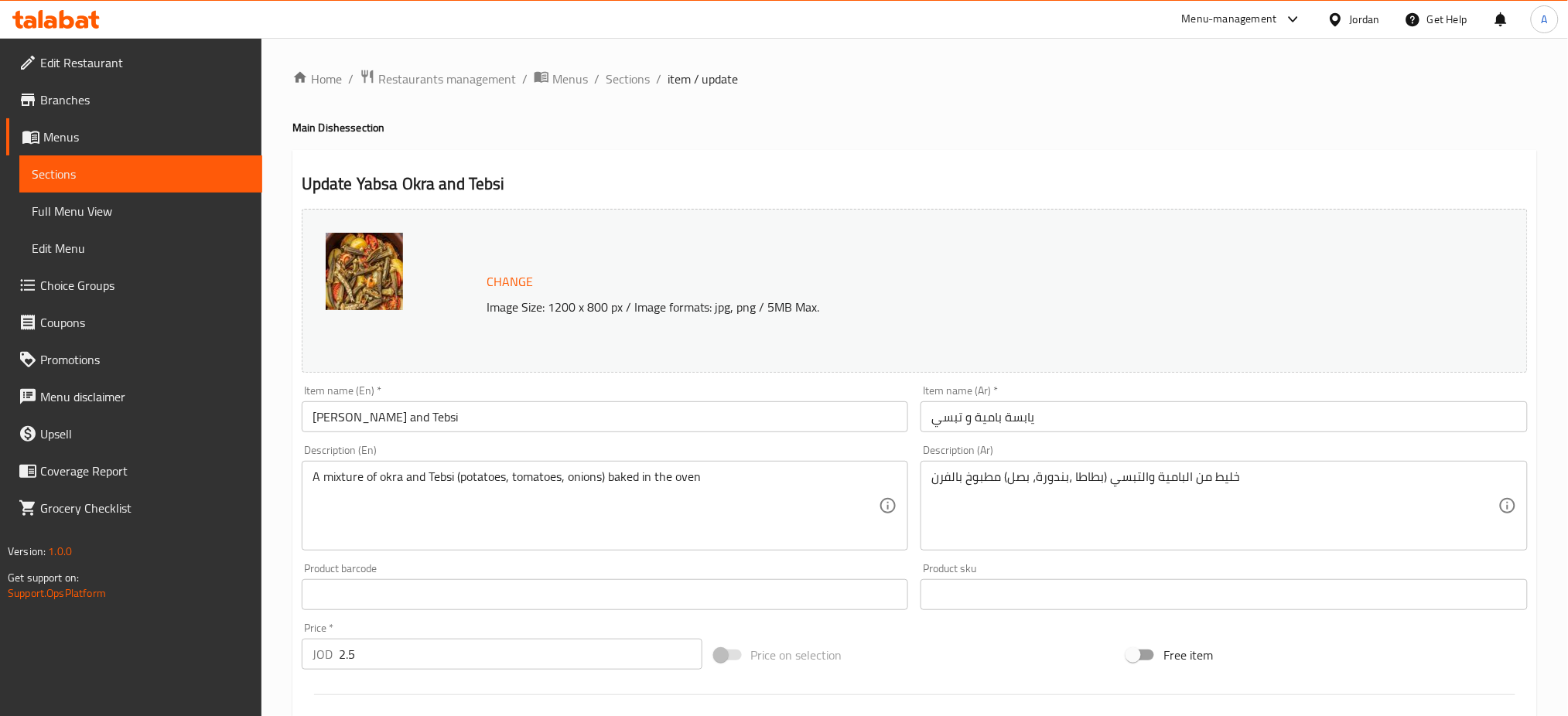
click at [463, 668] on input "2.5" at bounding box center [521, 654] width 363 height 31
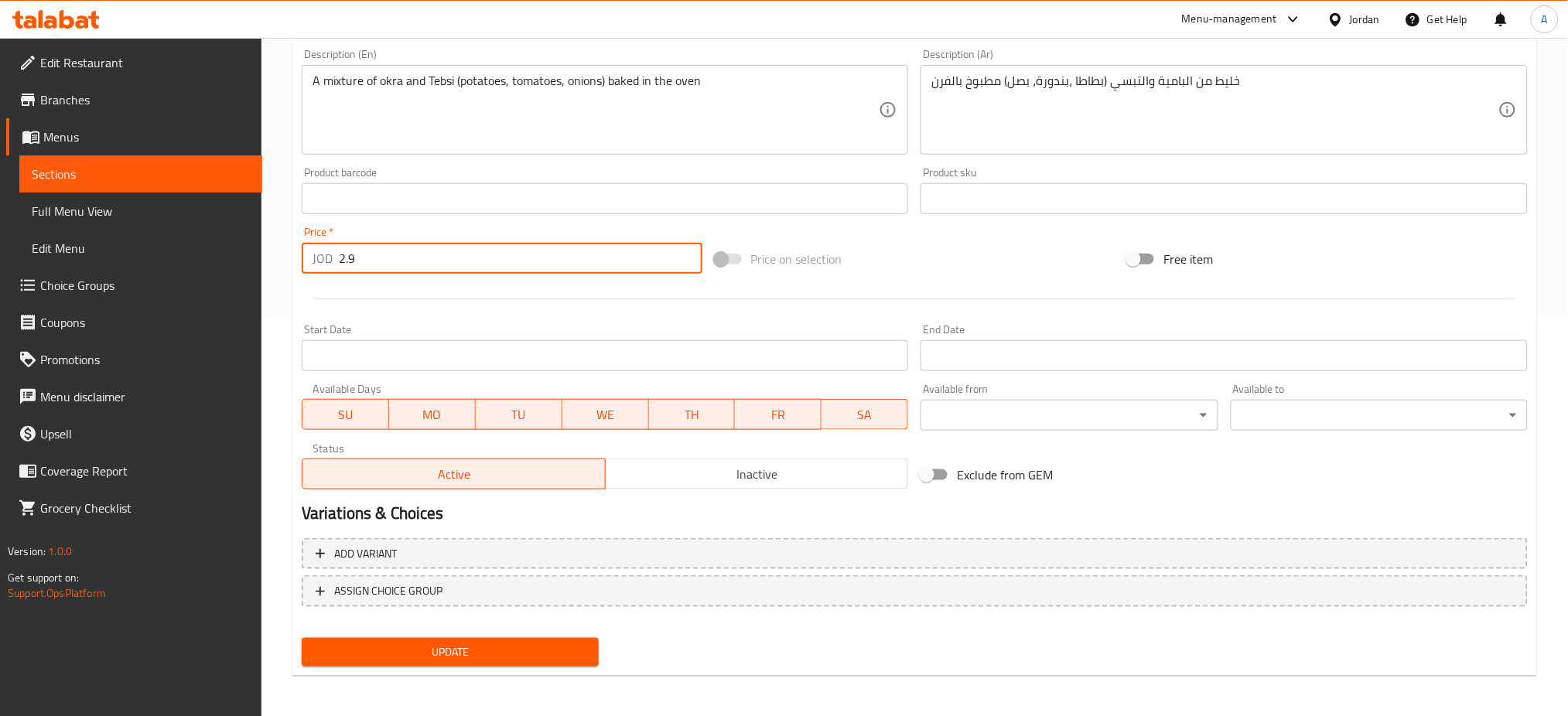
scroll to position [397, 0]
type input "2.9"
drag, startPoint x: 517, startPoint y: 649, endPoint x: 514, endPoint y: 659, distance: 10.4
click at [514, 651] on span "Update" at bounding box center [450, 651] width 273 height 19
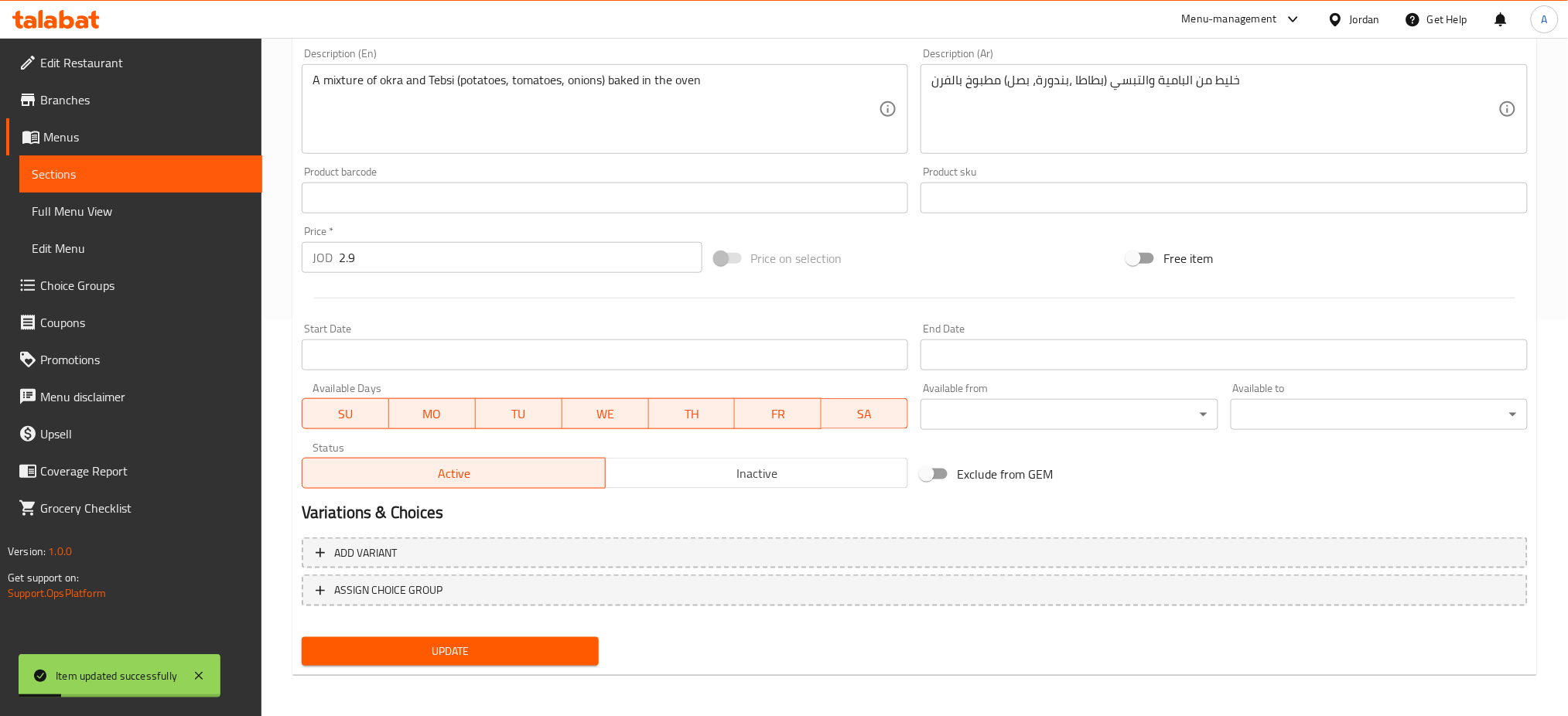
drag, startPoint x: 1202, startPoint y: 501, endPoint x: 962, endPoint y: 432, distance: 249.7
click at [1202, 501] on div "Variations & Choices" at bounding box center [914, 512] width 1238 height 35
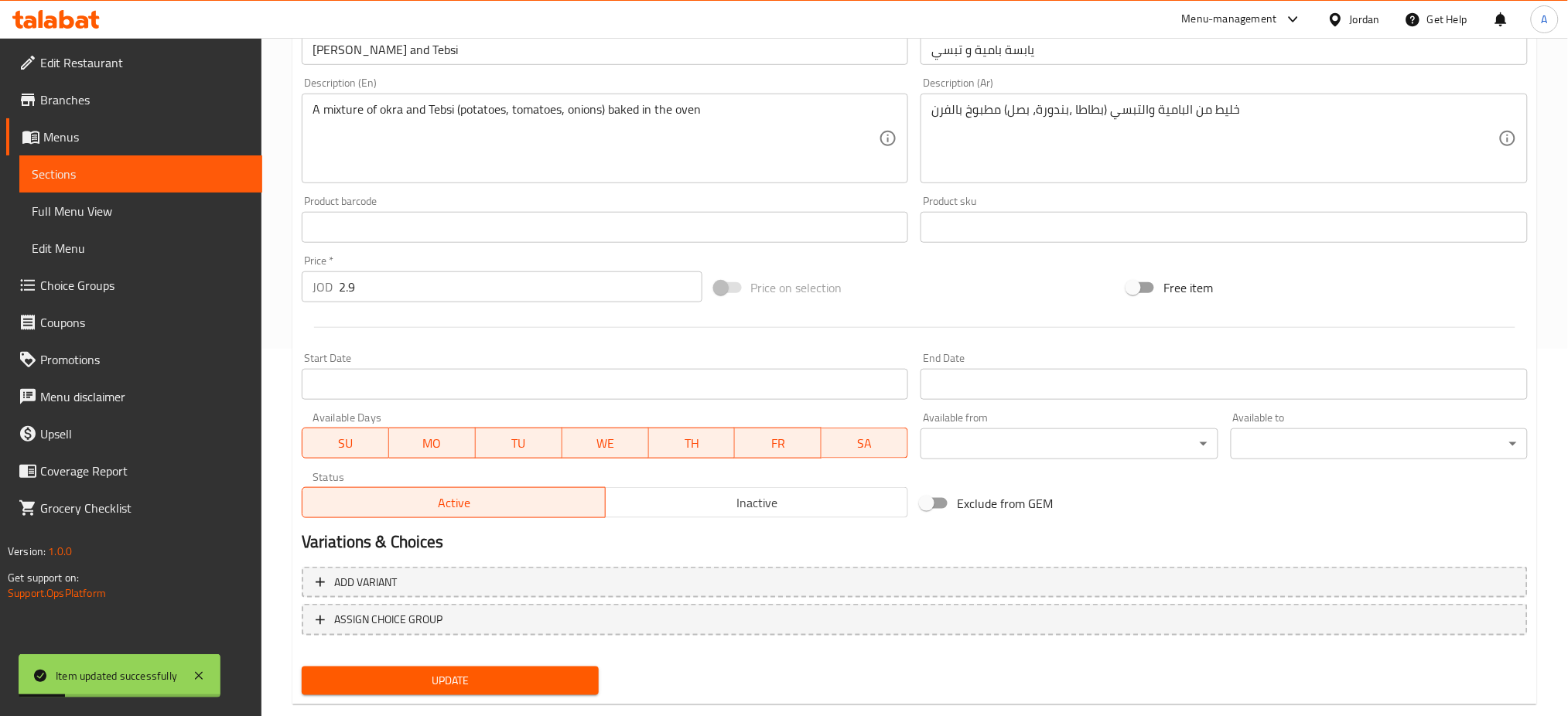
scroll to position [0, 0]
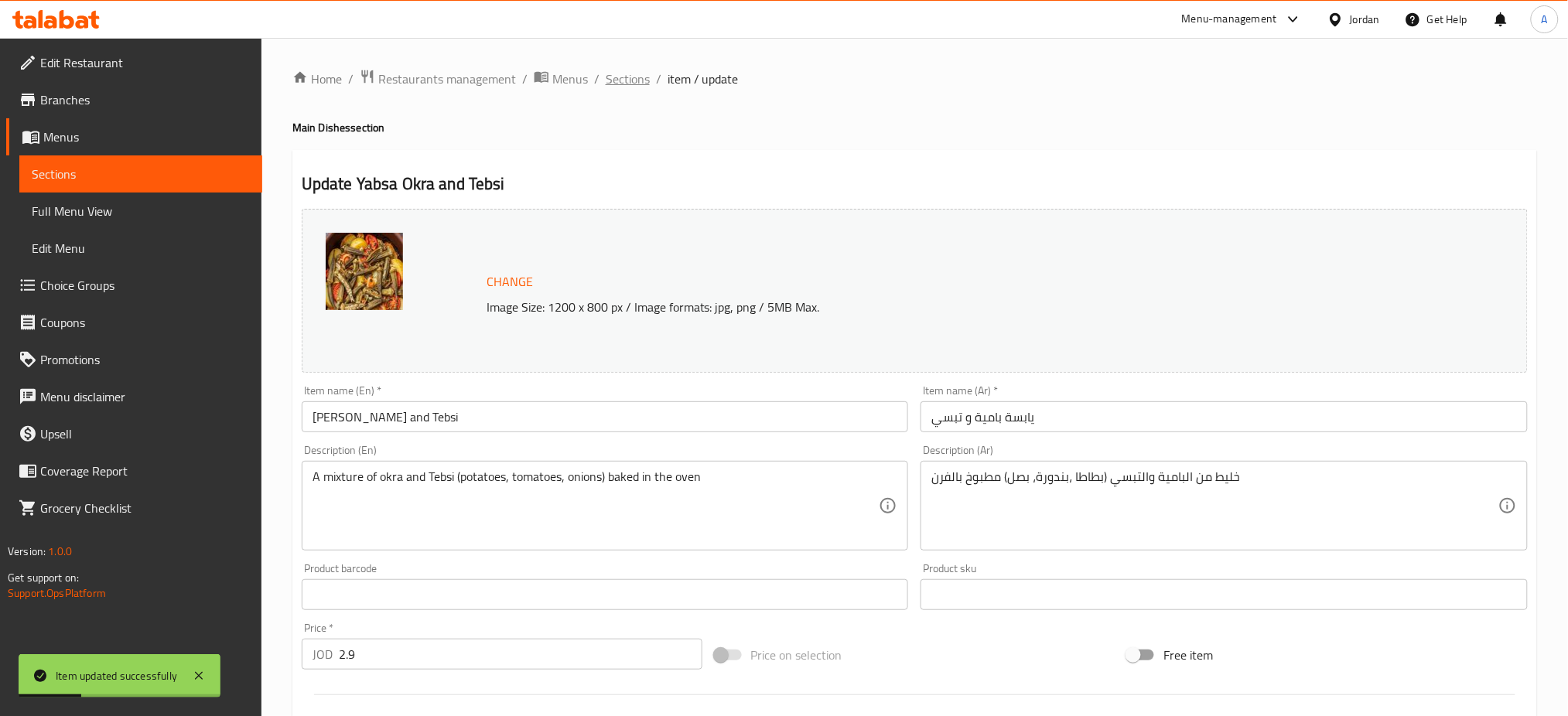
click at [634, 70] on span "Sections" at bounding box center [628, 79] width 44 height 19
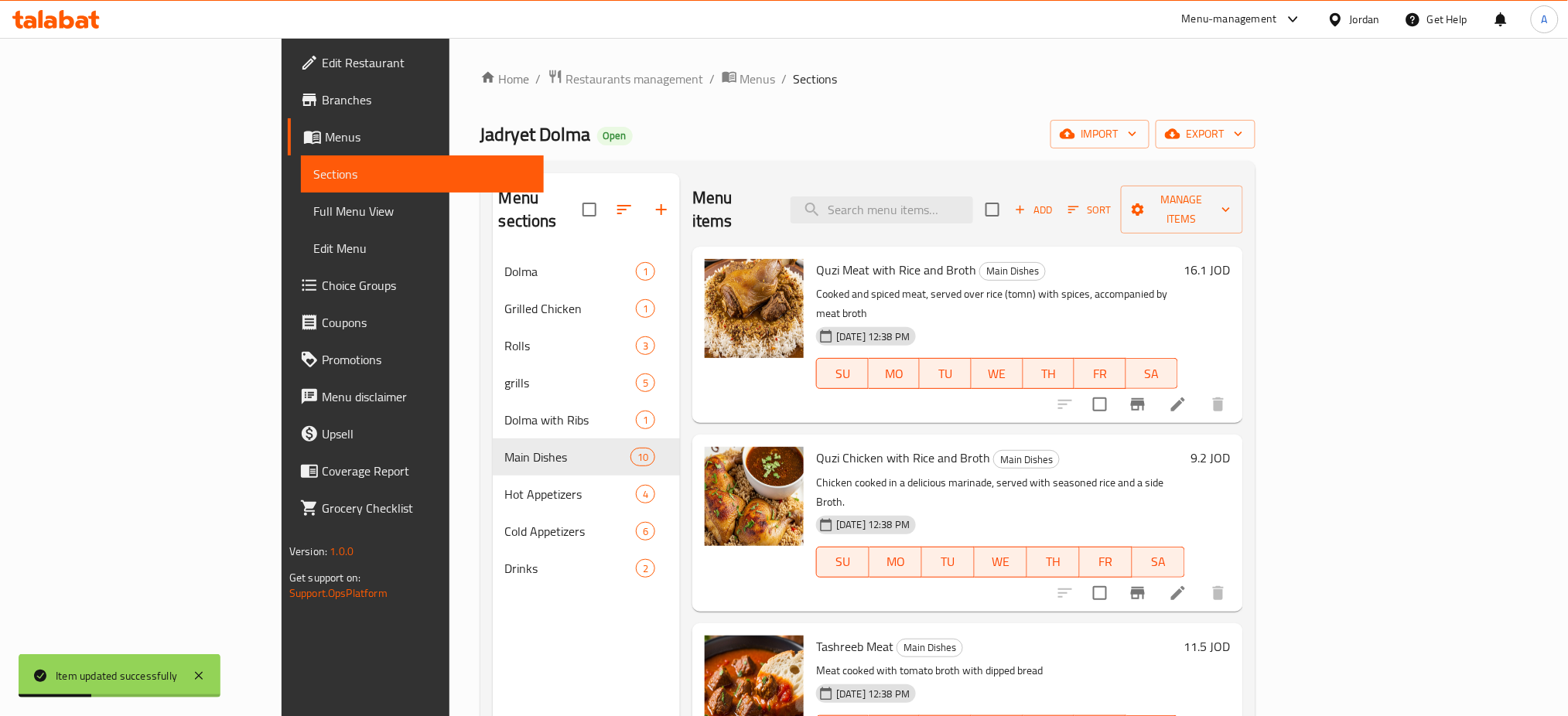
click at [962, 218] on div "Menu items Add Sort Manage items" at bounding box center [967, 209] width 551 height 73
click at [973, 198] on input "search" at bounding box center [882, 210] width 183 height 27
type input "ف"
type input "تشريب"
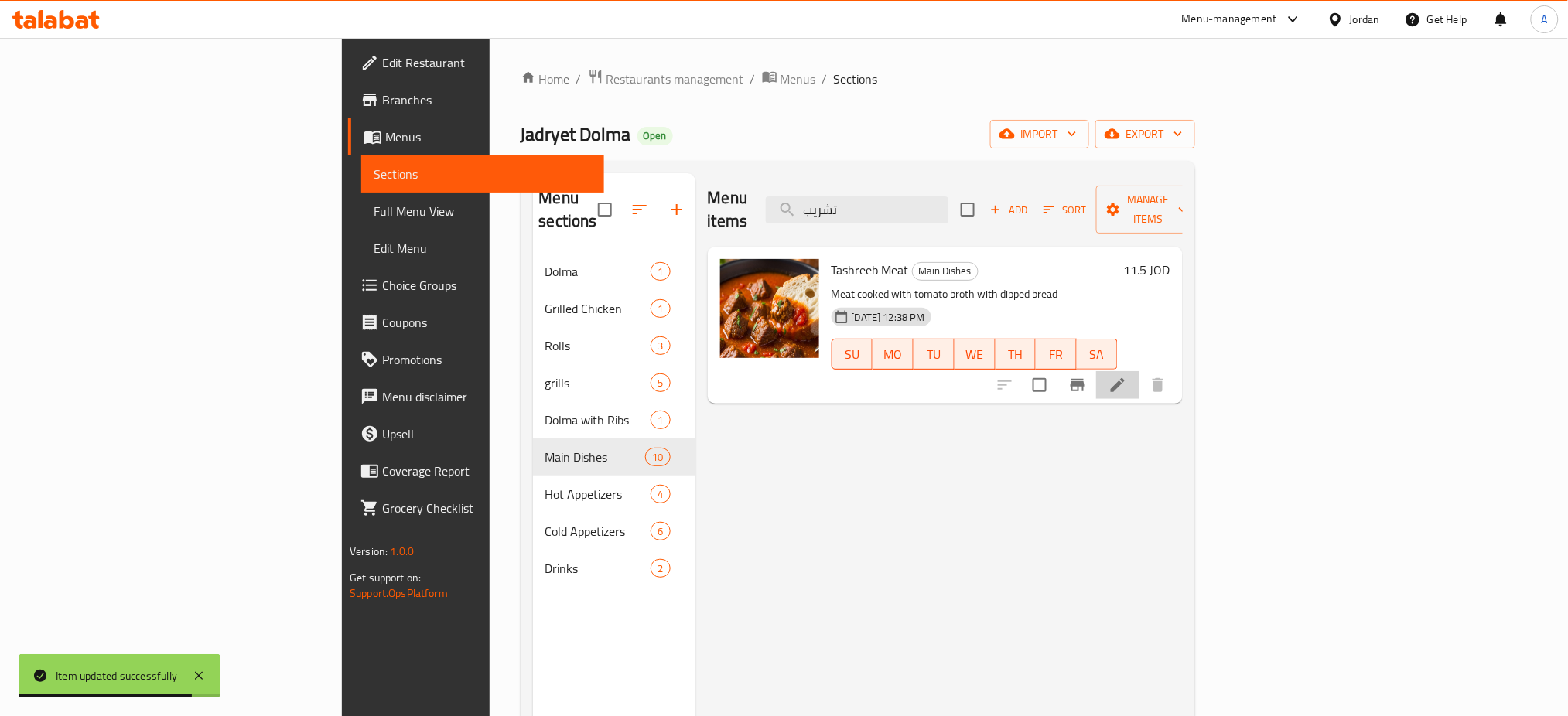
click at [1139, 374] on li at bounding box center [1117, 385] width 43 height 28
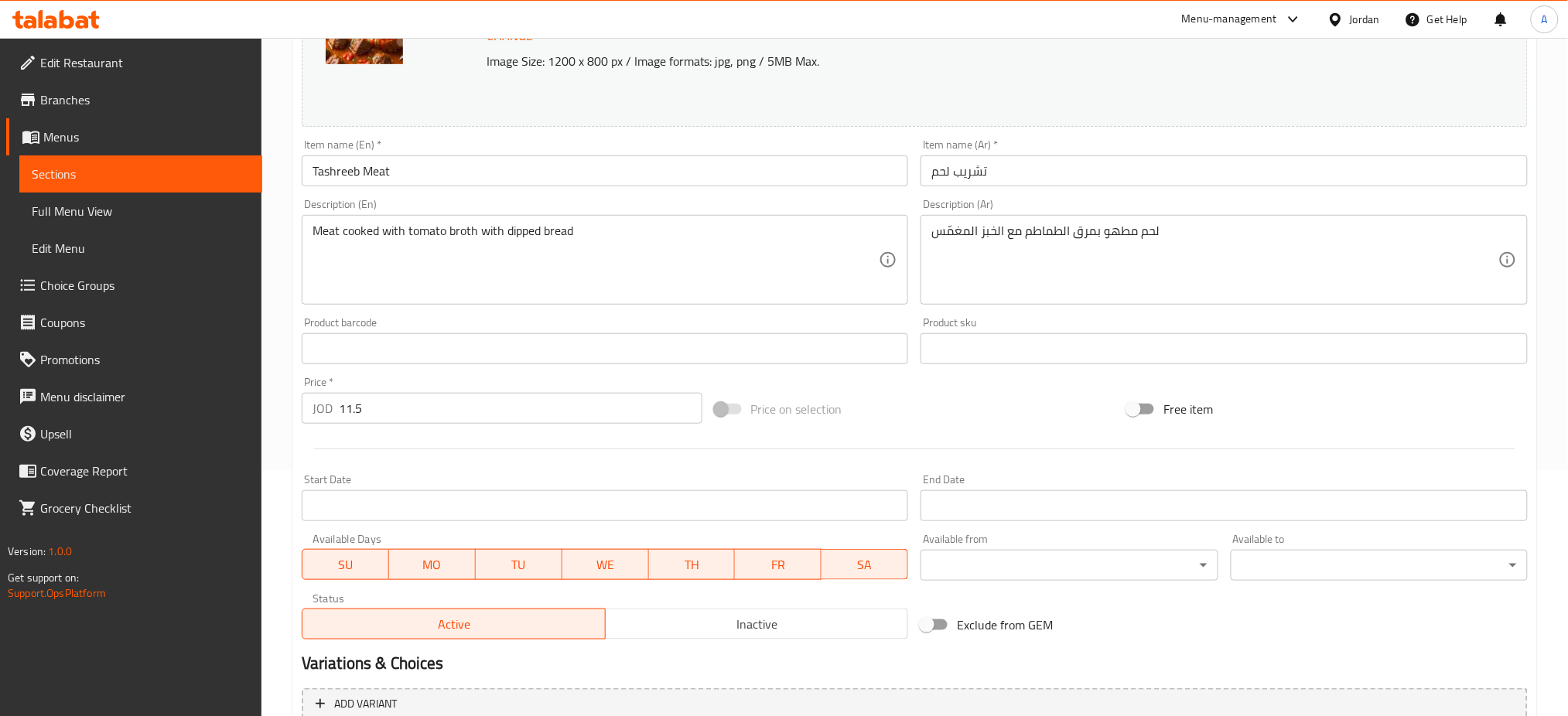
scroll to position [397, 0]
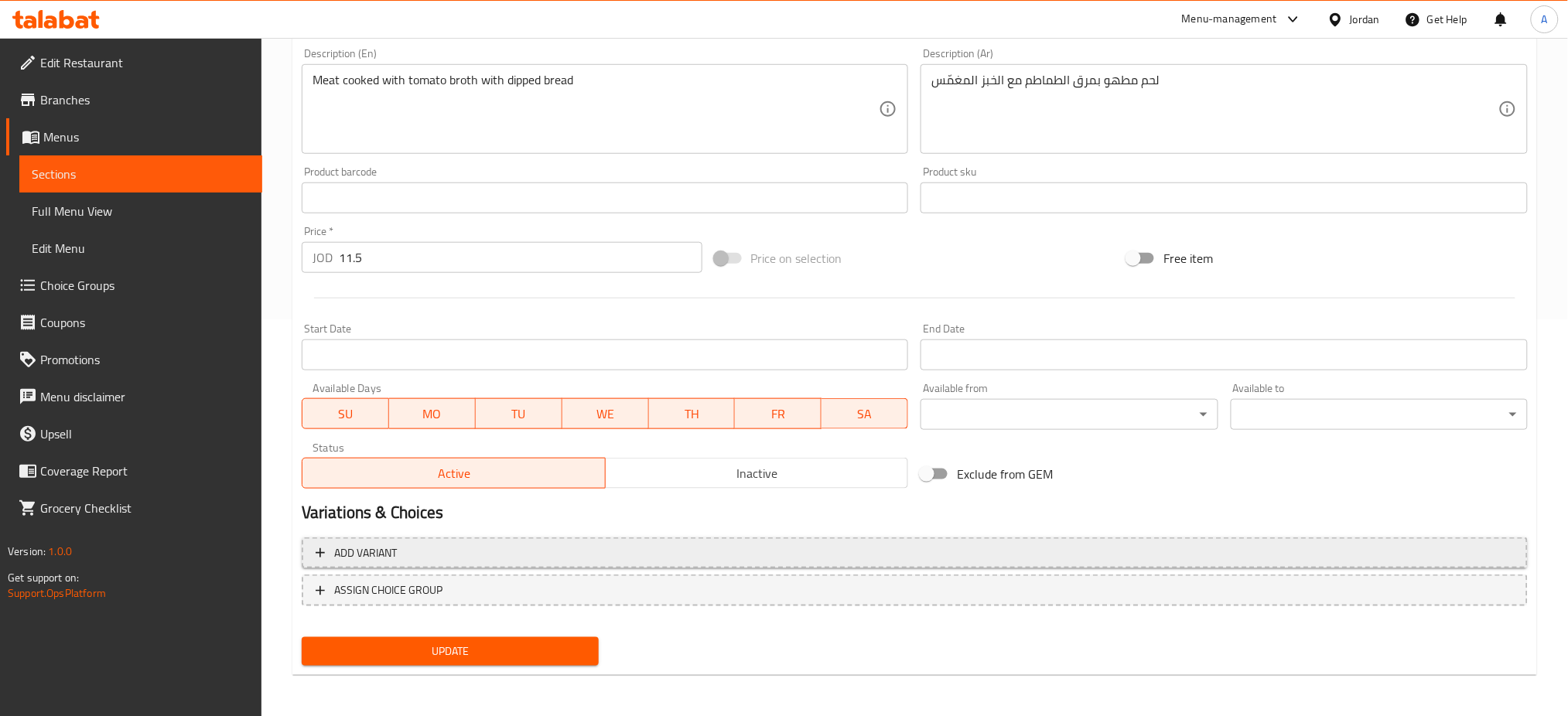
click at [654, 550] on span "Add variant" at bounding box center [914, 553] width 1198 height 19
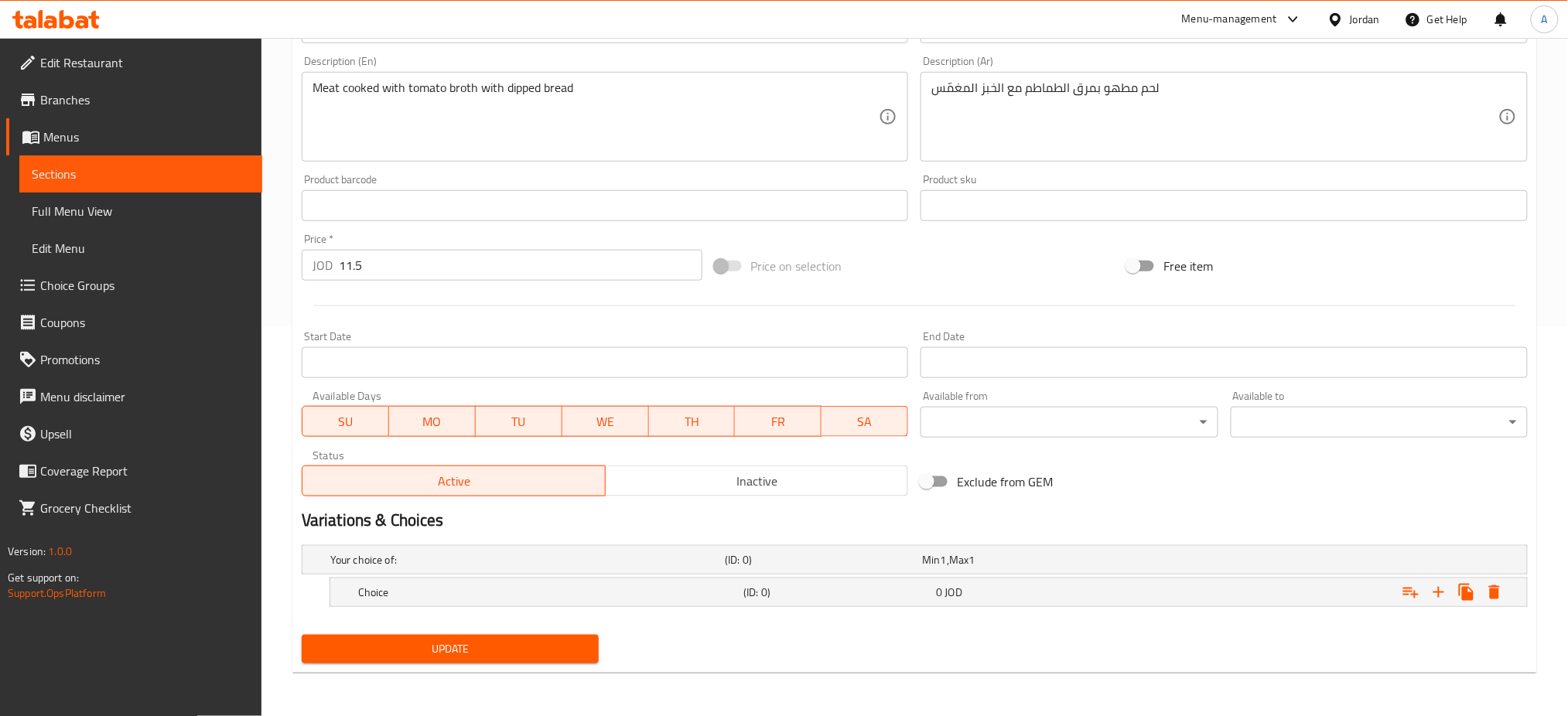
scroll to position [389, 0]
click at [1195, 599] on div "Expand" at bounding box center [1319, 593] width 385 height 34
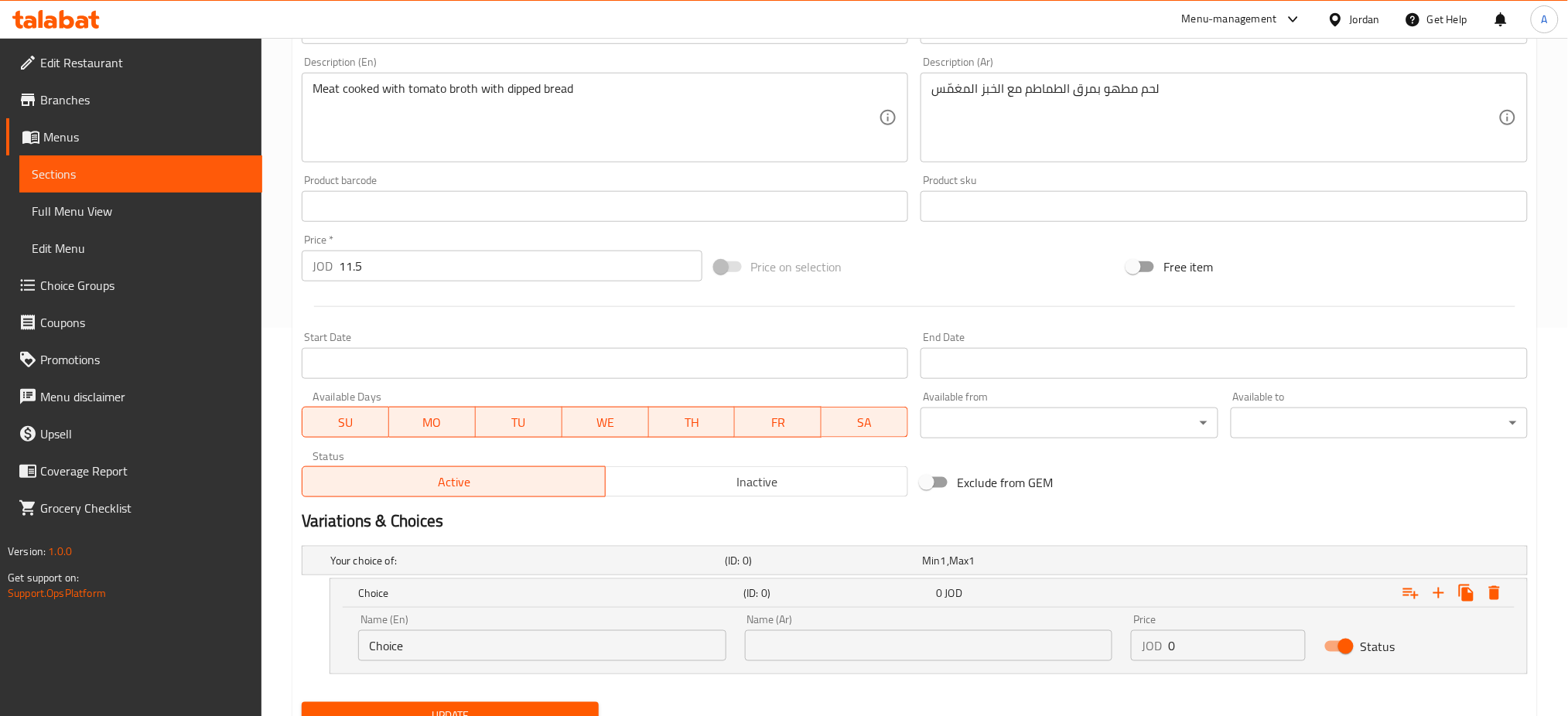
drag, startPoint x: 527, startPoint y: 667, endPoint x: 465, endPoint y: 648, distance: 64.8
click at [461, 651] on div "Name (En) Choice Name (En)" at bounding box center [543, 638] width 387 height 66
drag, startPoint x: 363, startPoint y: 635, endPoint x: 131, endPoint y: 613, distance: 233.0
click at [131, 613] on div "Edit Restaurant Branches Menus Sections Full Menu View Edit Menu Choice Groups …" at bounding box center [784, 217] width 1568 height 1134
type input "ت"
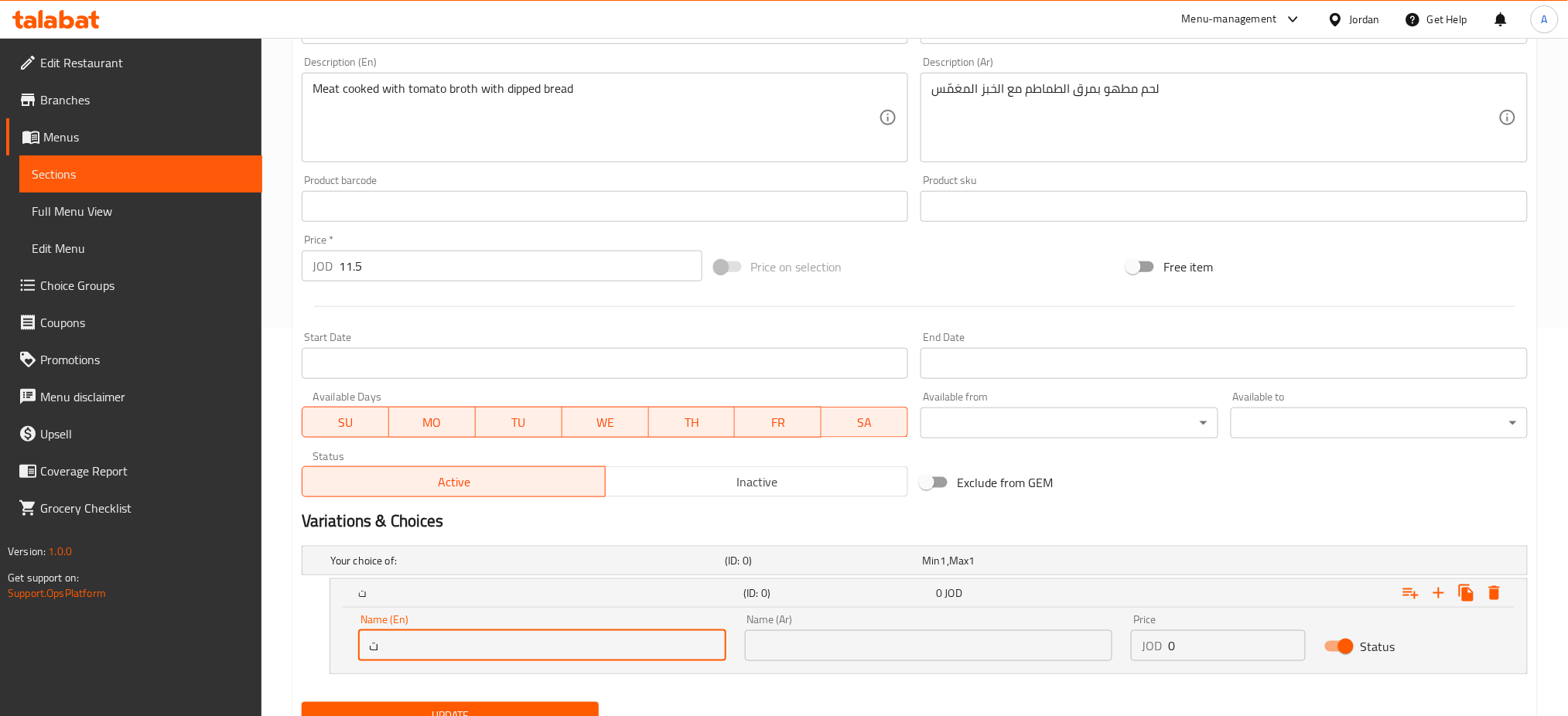
drag, startPoint x: 896, startPoint y: 644, endPoint x: 931, endPoint y: 690, distance: 57.8
click at [896, 641] on input "text" at bounding box center [929, 645] width 368 height 31
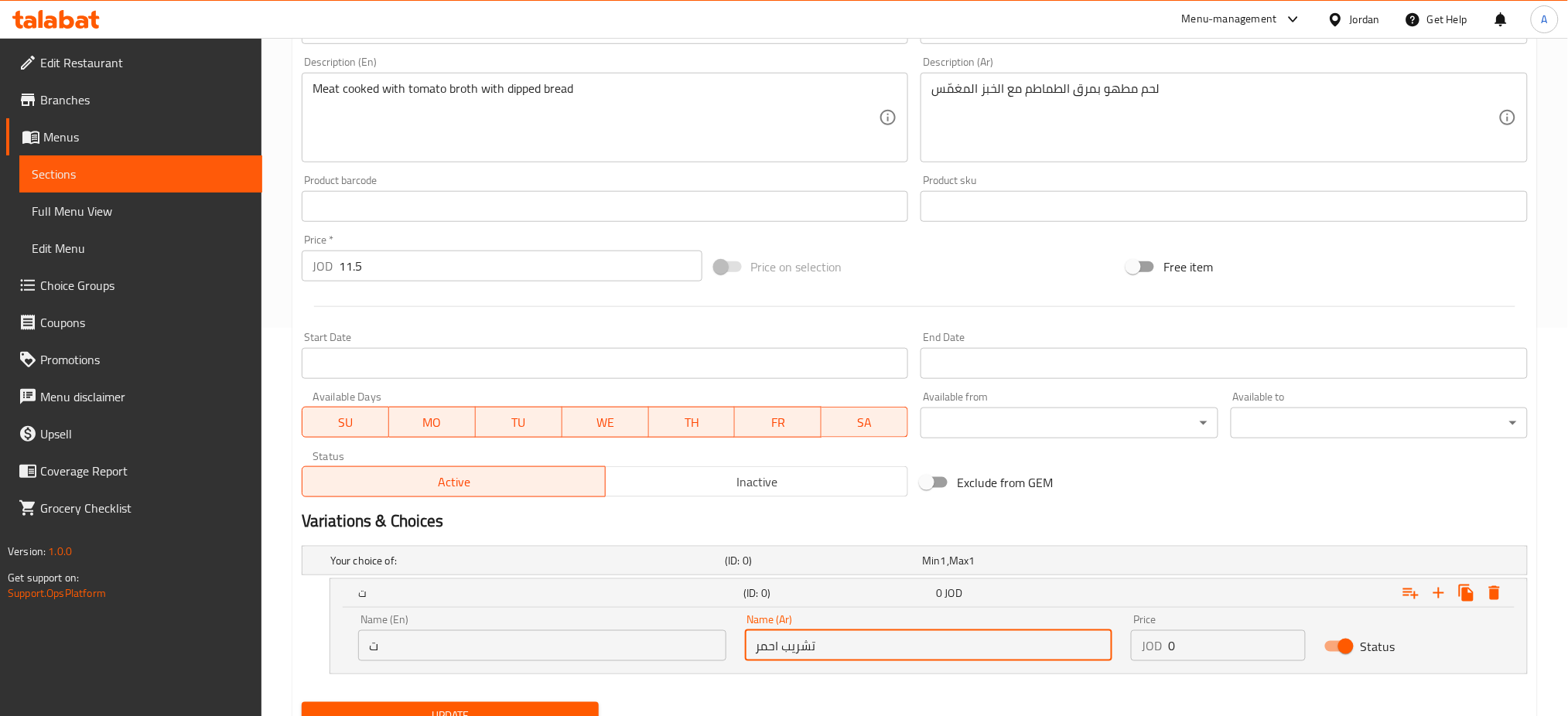
type input "تشريب احمر"
drag, startPoint x: 360, startPoint y: 650, endPoint x: 306, endPoint y: 650, distance: 54.0
click at [313, 650] on div "ت (ID: 0) 0 JOD Name (En) ت Name (En) Name (Ar) تشريب احمر Name (Ar) Price JOD …" at bounding box center [914, 627] width 1226 height 96
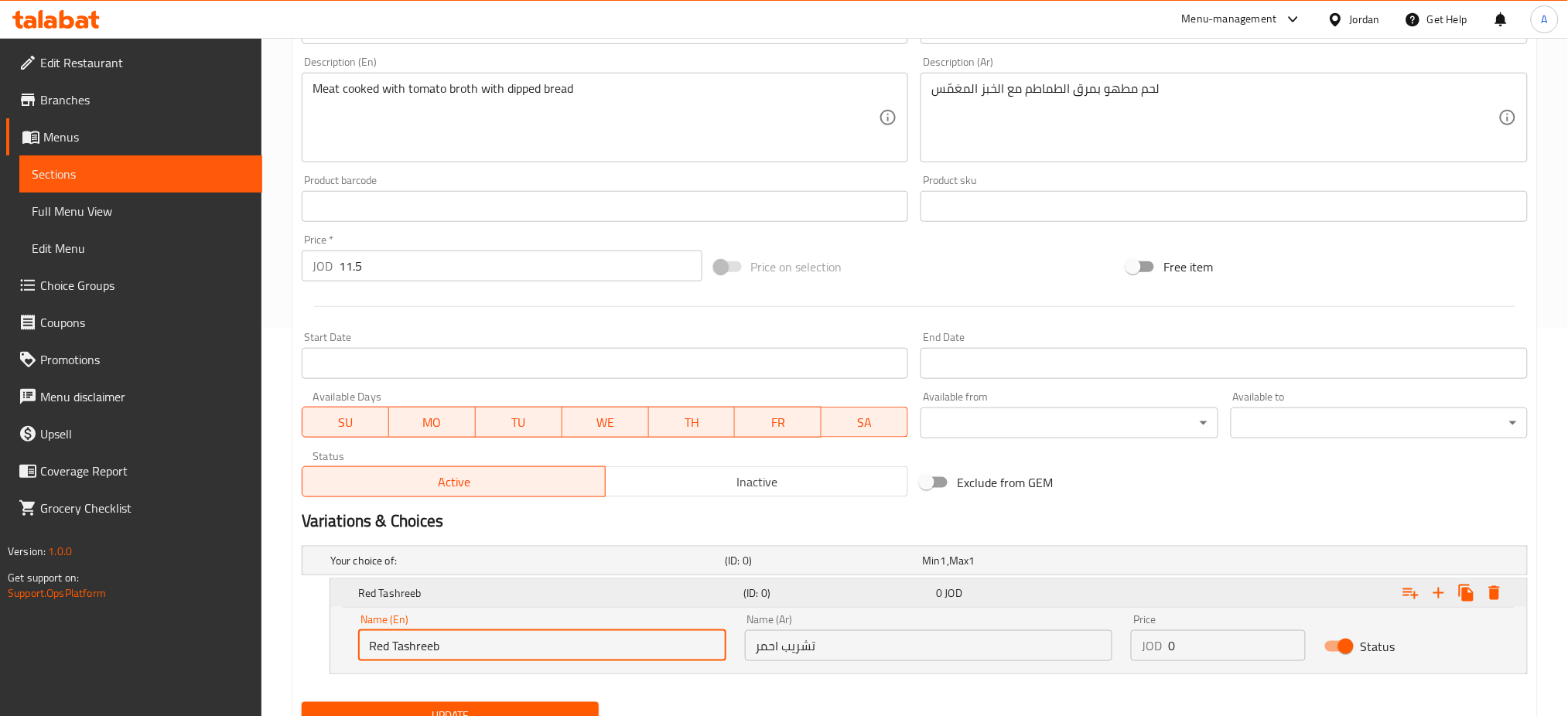
type input "Red Tashreeb"
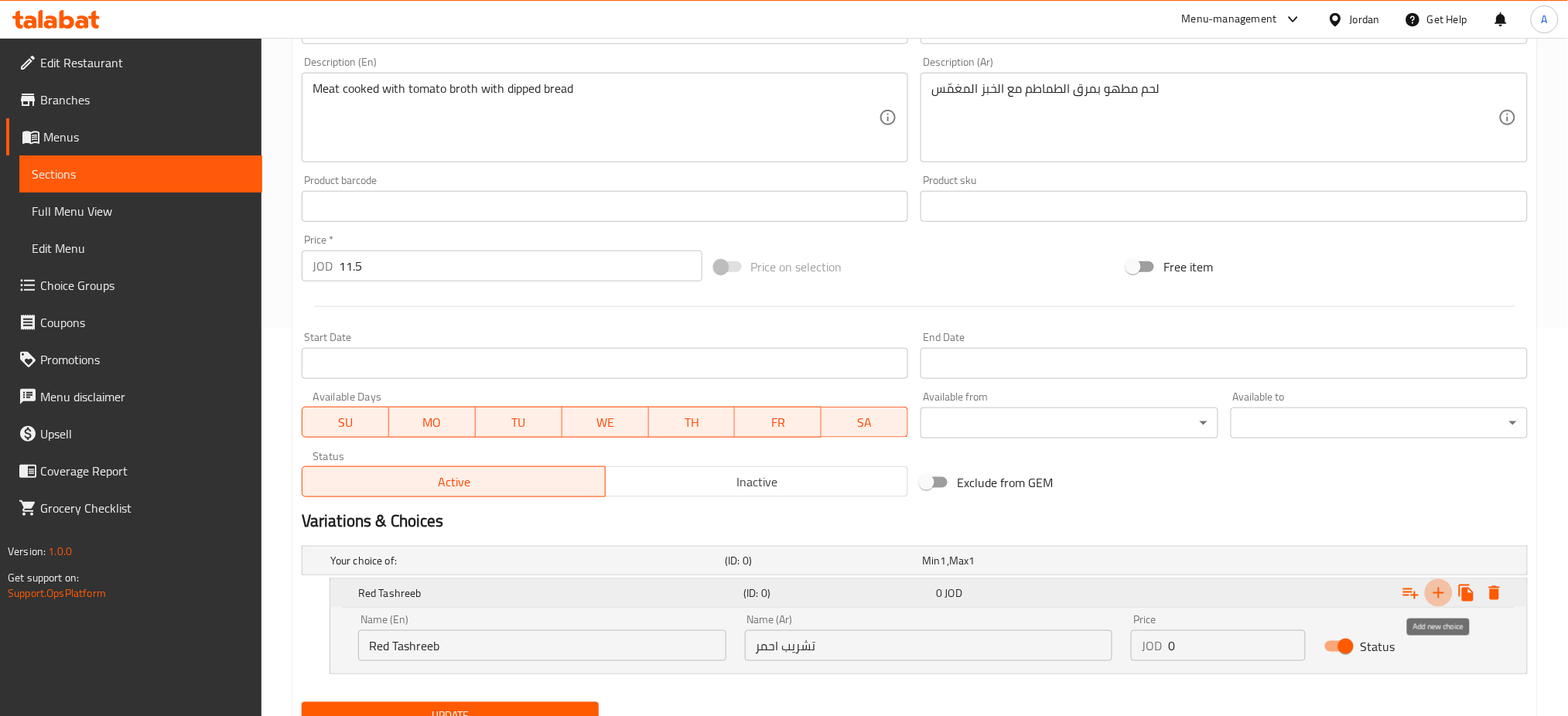
click at [1438, 590] on icon "Expand" at bounding box center [1438, 593] width 19 height 19
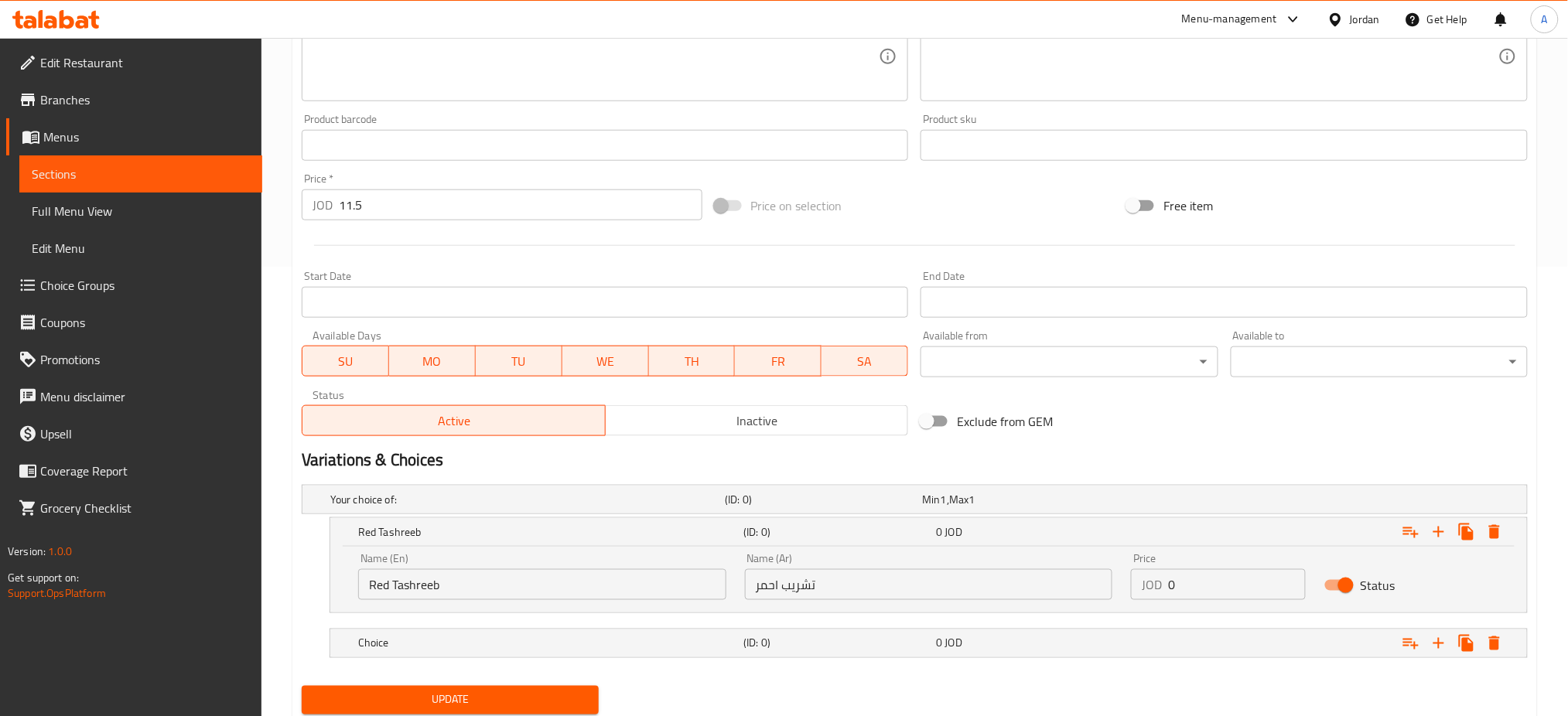
scroll to position [501, 0]
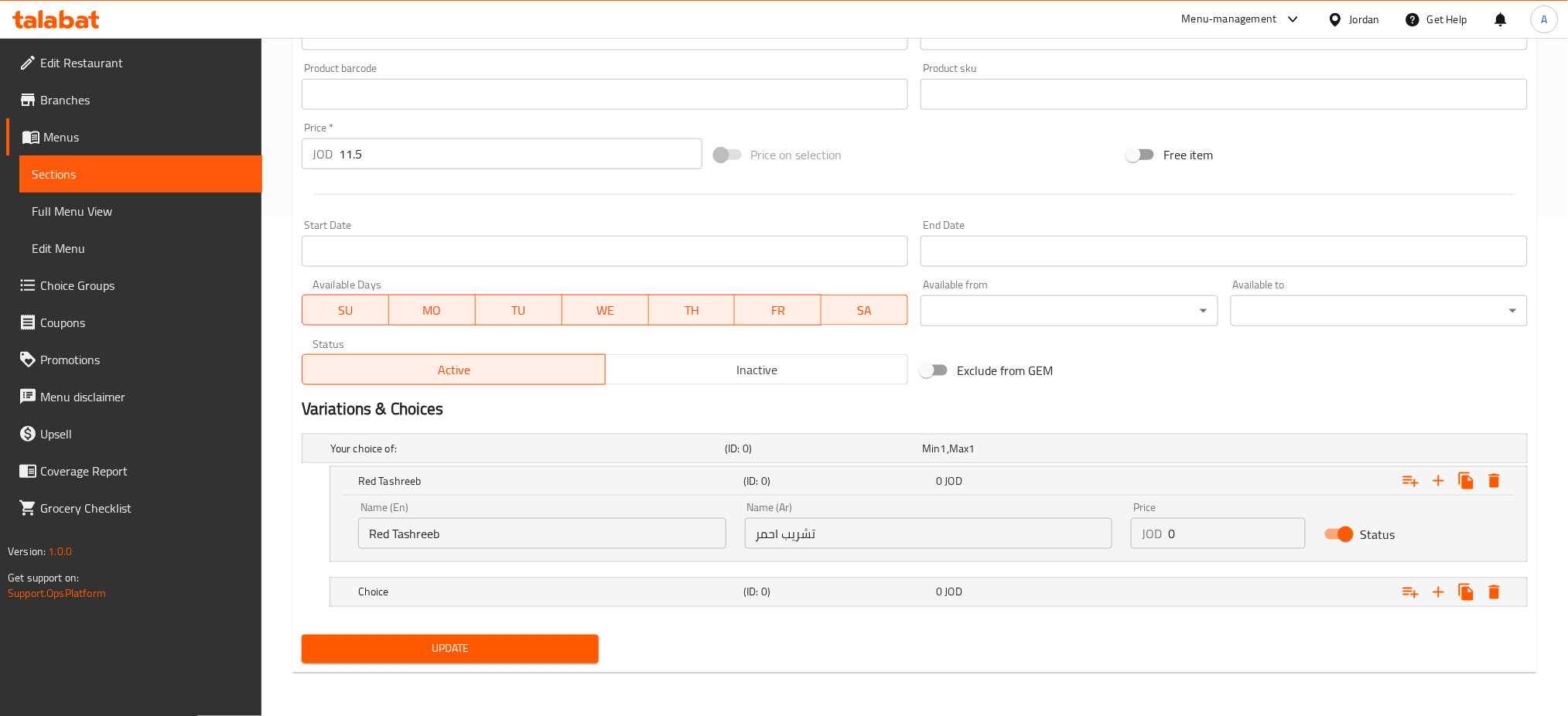
click at [764, 578] on div "Choice (ID: 0) 0 JOD" at bounding box center [933, 592] width 1157 height 34
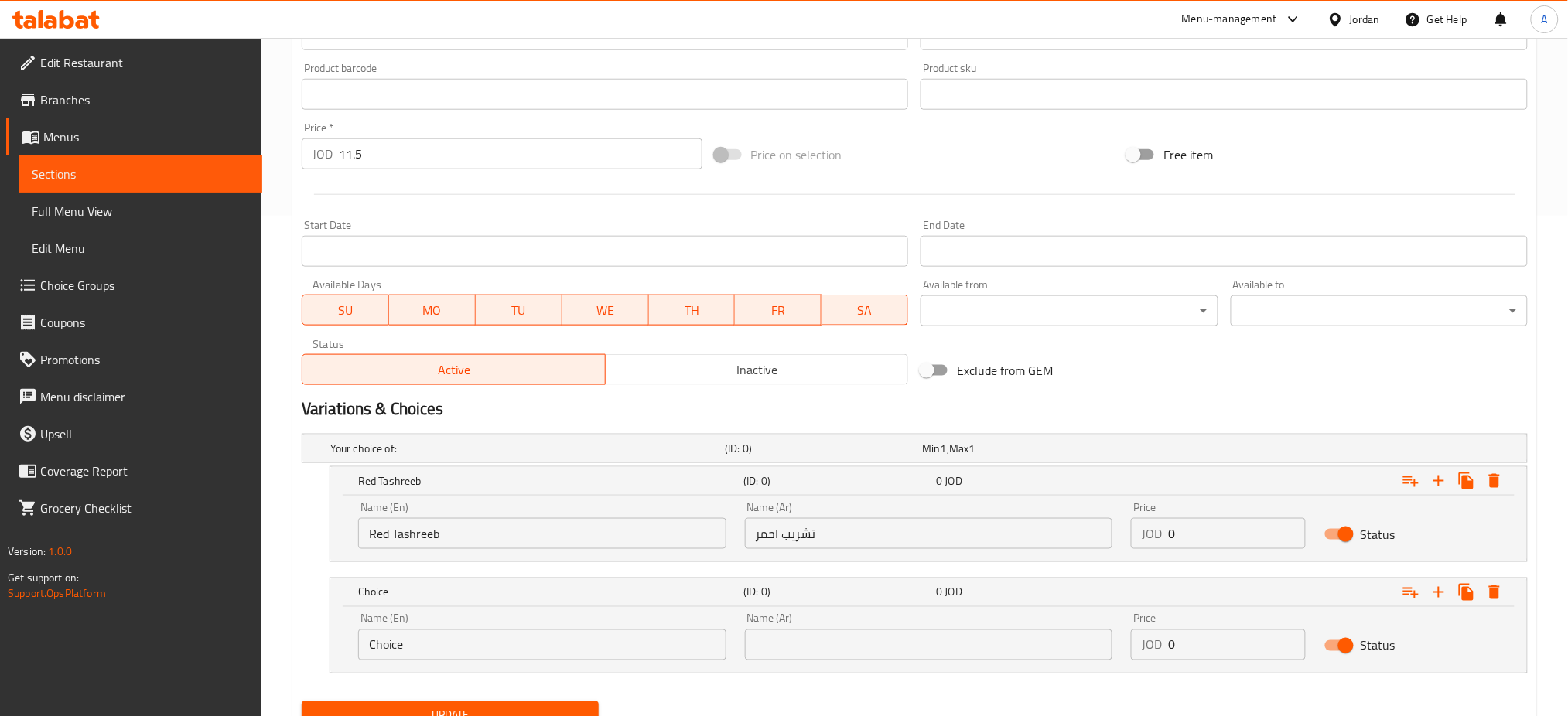
drag, startPoint x: 608, startPoint y: 648, endPoint x: 162, endPoint y: 620, distance: 446.9
click at [162, 620] on div "Edit Restaurant Branches Menus Sections Full Menu View Edit Menu Choice Groups …" at bounding box center [784, 160] width 1568 height 1245
type input "'"
type input "Yellow Tashreeb"
click at [861, 627] on div "Name (Ar) Name (Ar)" at bounding box center [929, 637] width 368 height 47
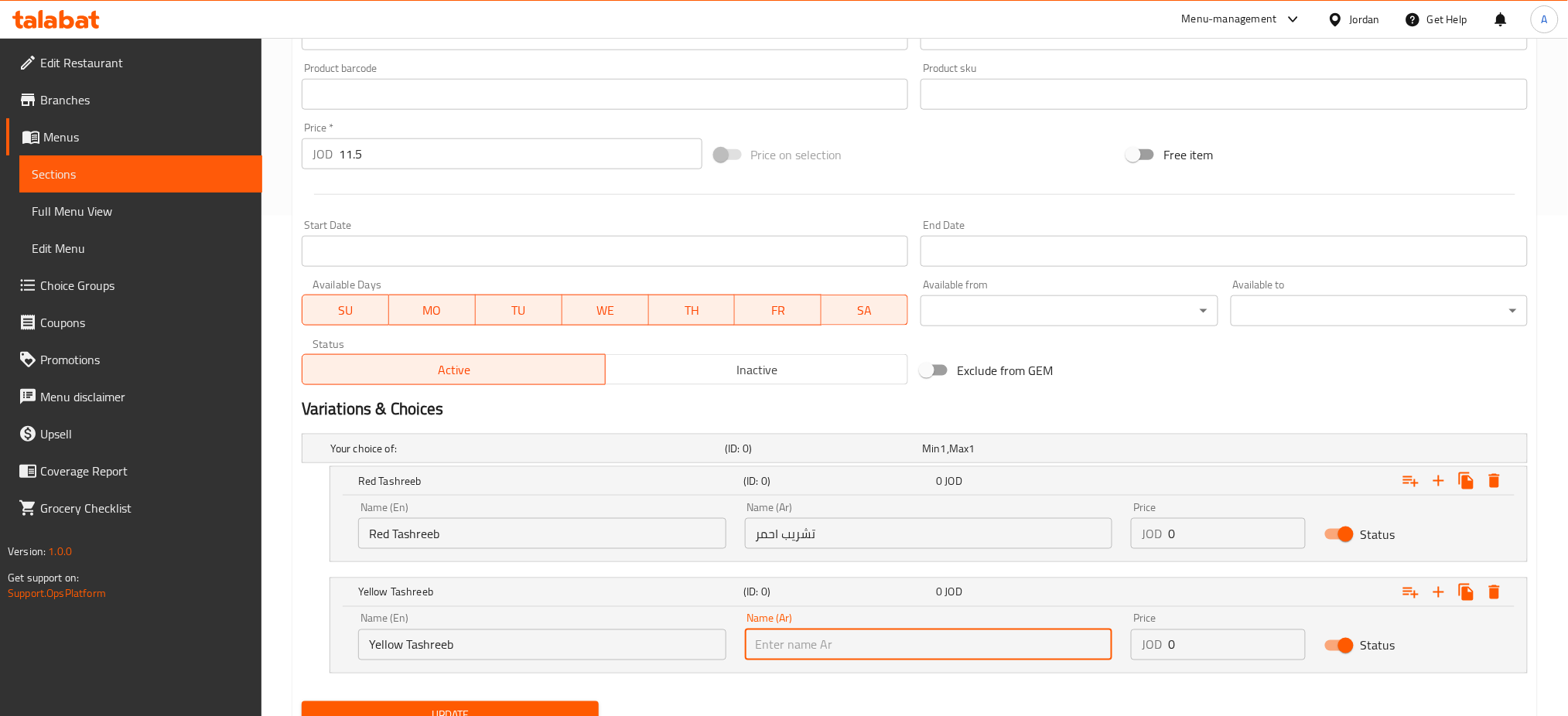
click at [837, 651] on input "text" at bounding box center [929, 644] width 368 height 31
type input "ا"
type input "تشريب أصفر"
click at [491, 705] on button "Update" at bounding box center [450, 716] width 297 height 29
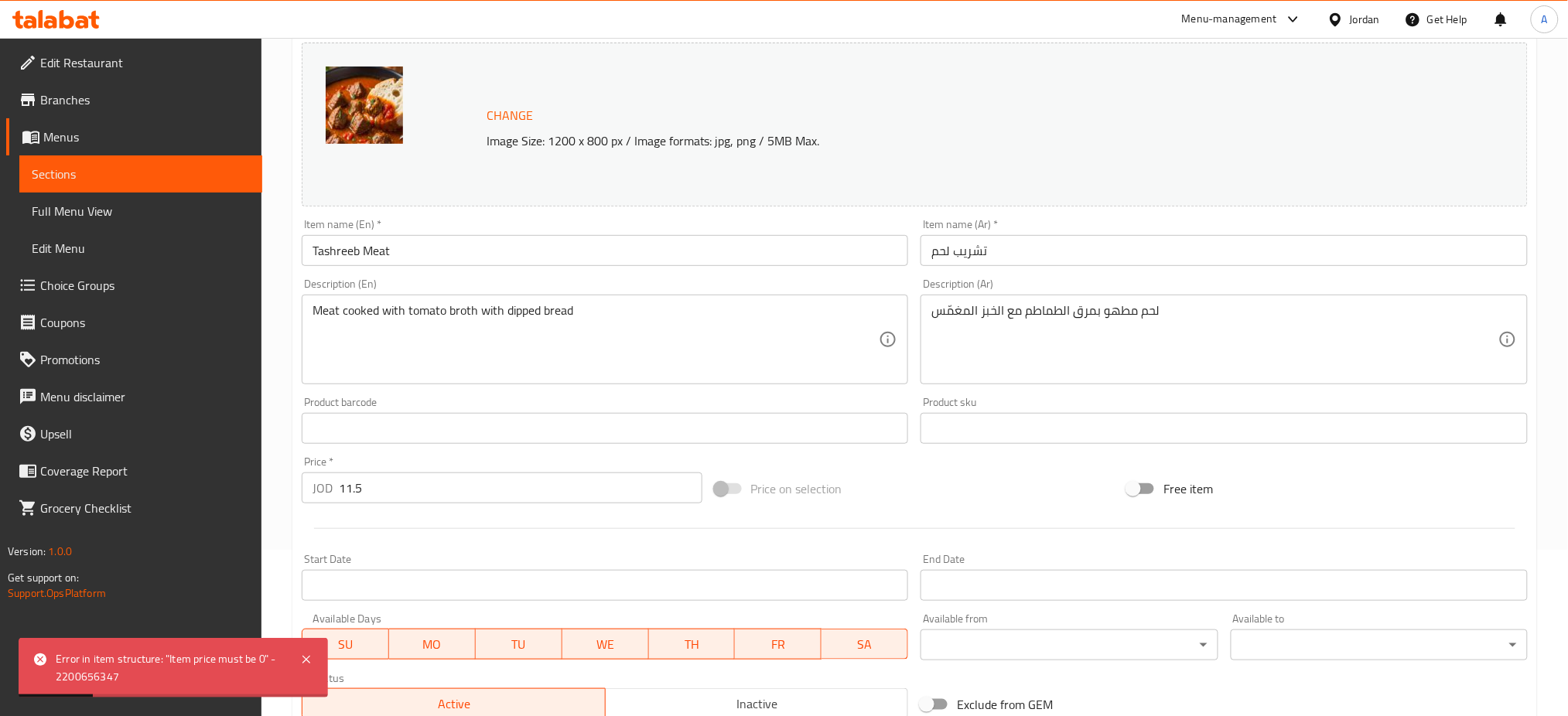
scroll to position [0, 0]
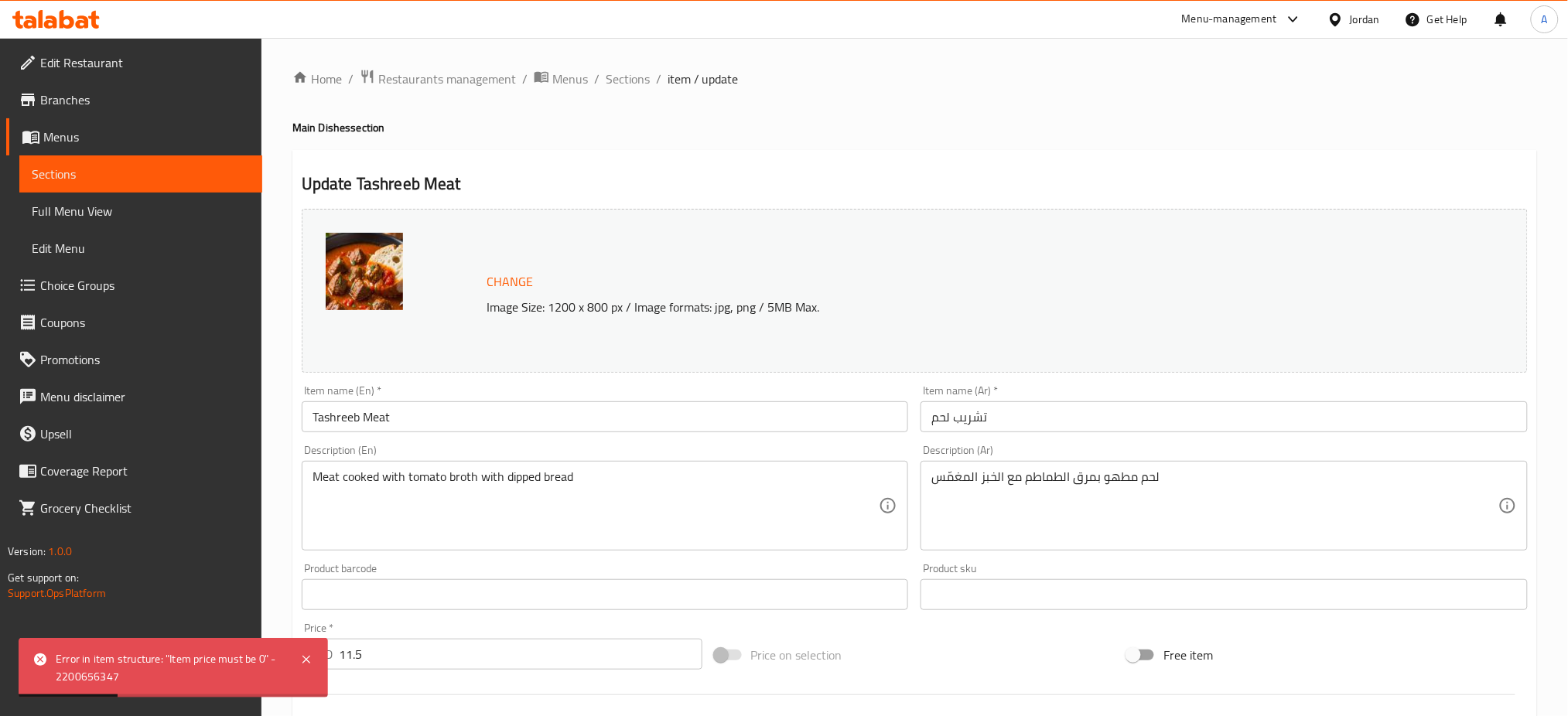
drag, startPoint x: 628, startPoint y: 79, endPoint x: 629, endPoint y: 93, distance: 14.0
click at [628, 79] on span "Sections" at bounding box center [628, 79] width 44 height 19
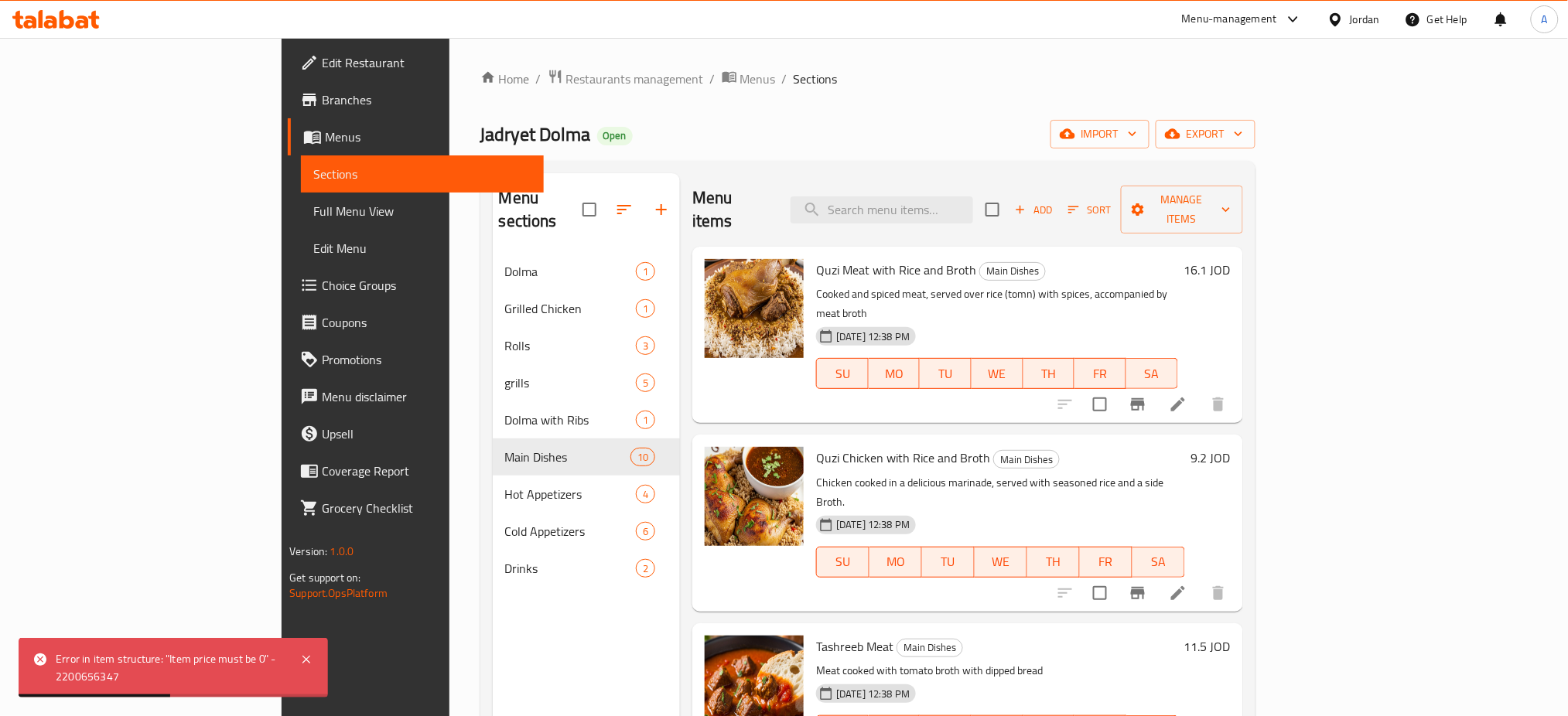
click at [288, 311] on link "Coupons" at bounding box center [416, 322] width 256 height 37
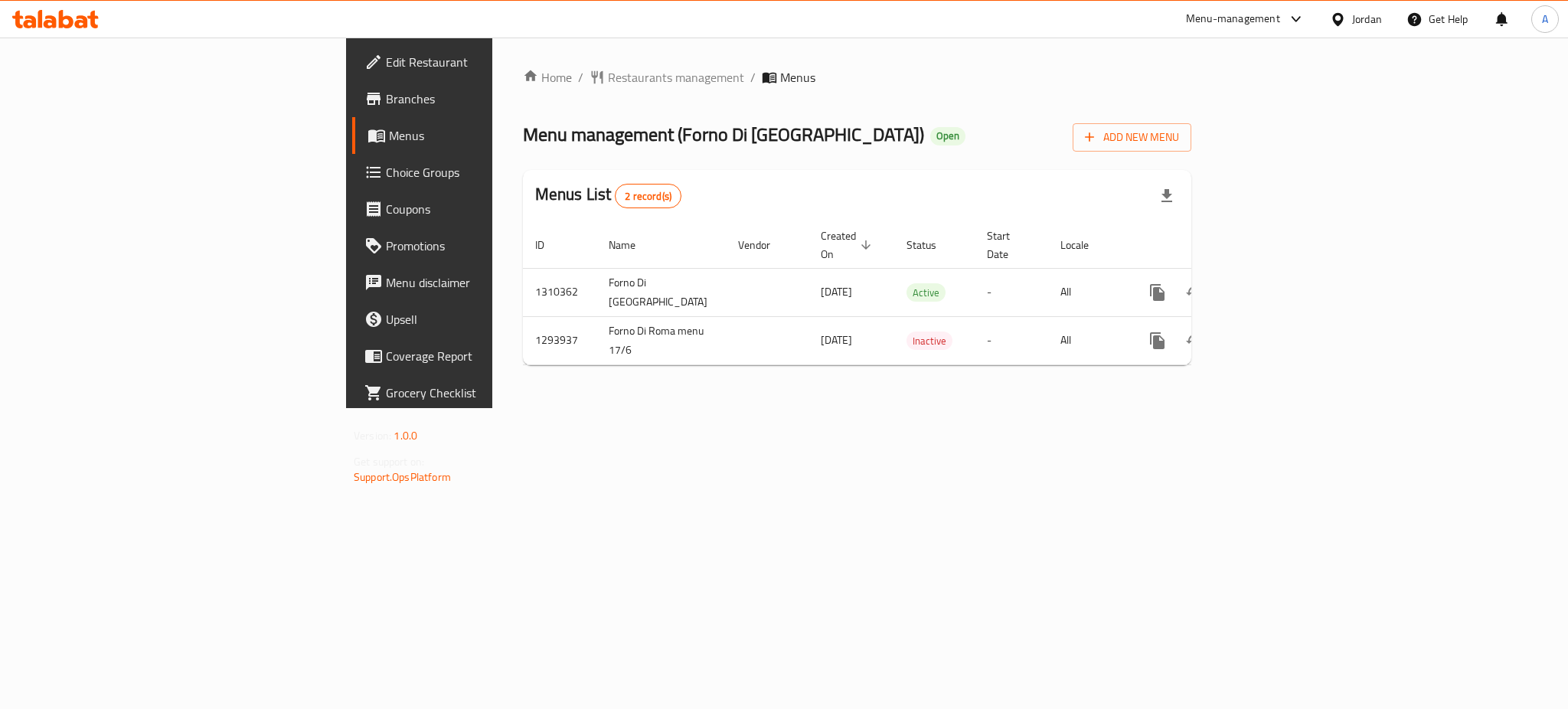
click at [1277, 283] on icon "enhanced table" at bounding box center [1268, 292] width 18 height 18
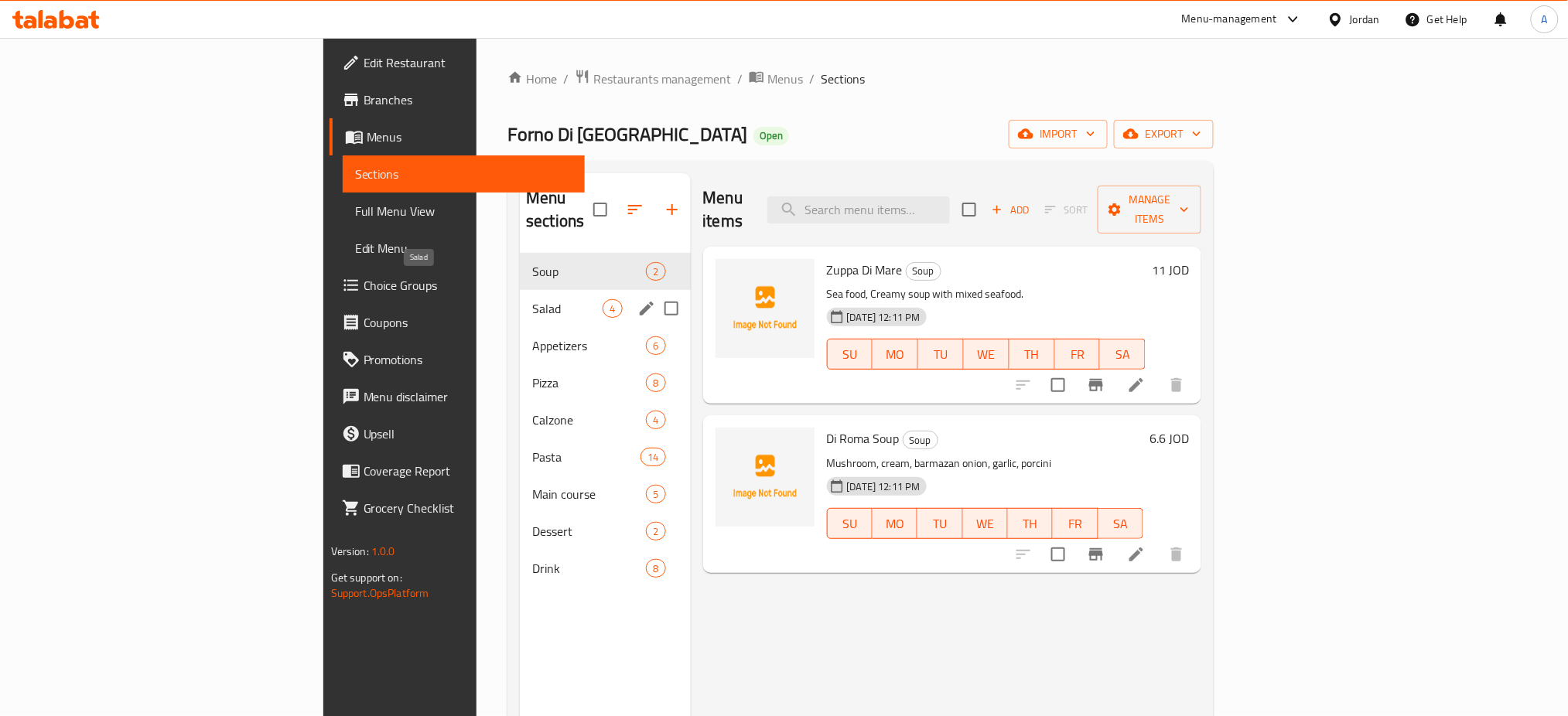
click at [532, 300] on span "Salad" at bounding box center [568, 309] width 71 height 19
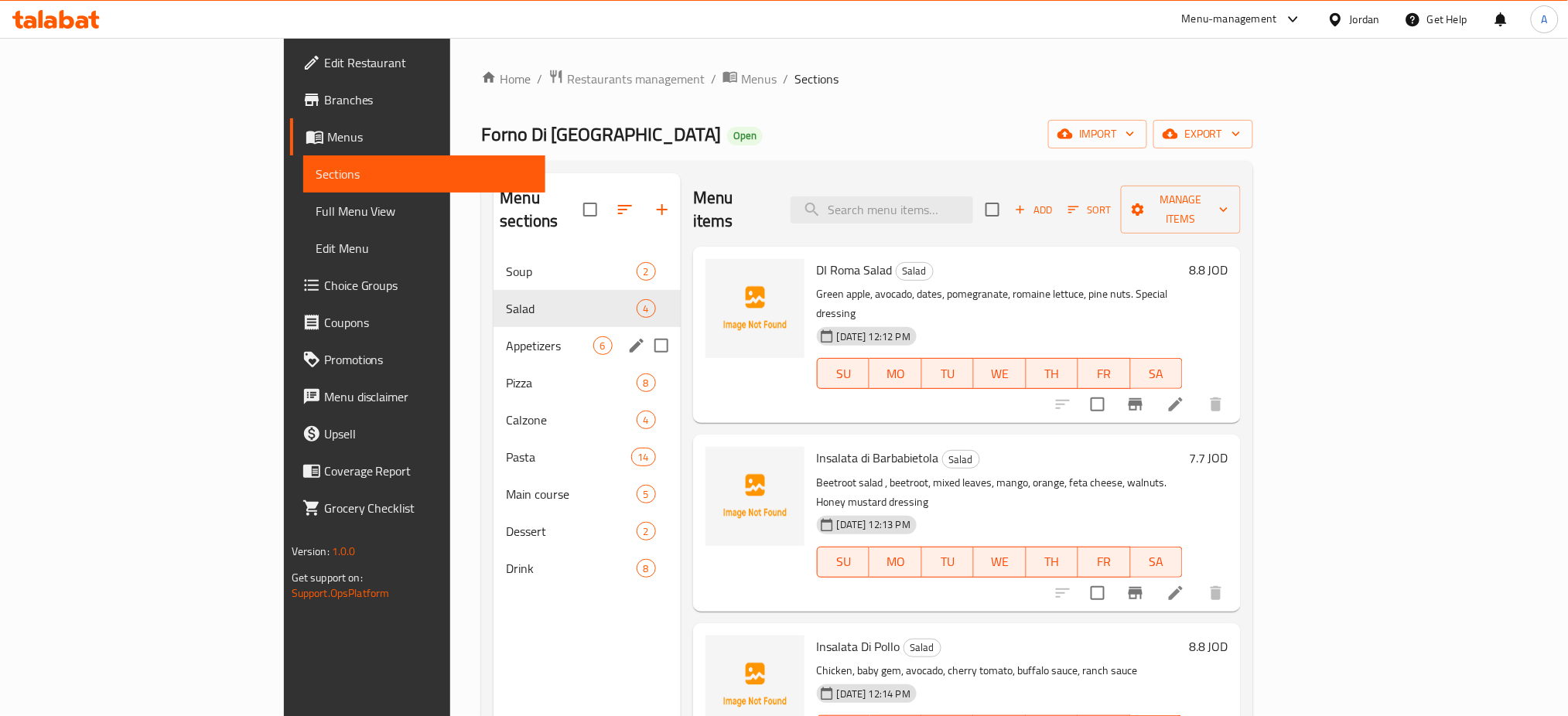
click at [494, 341] on div "Appetizers 6" at bounding box center [587, 346] width 187 height 37
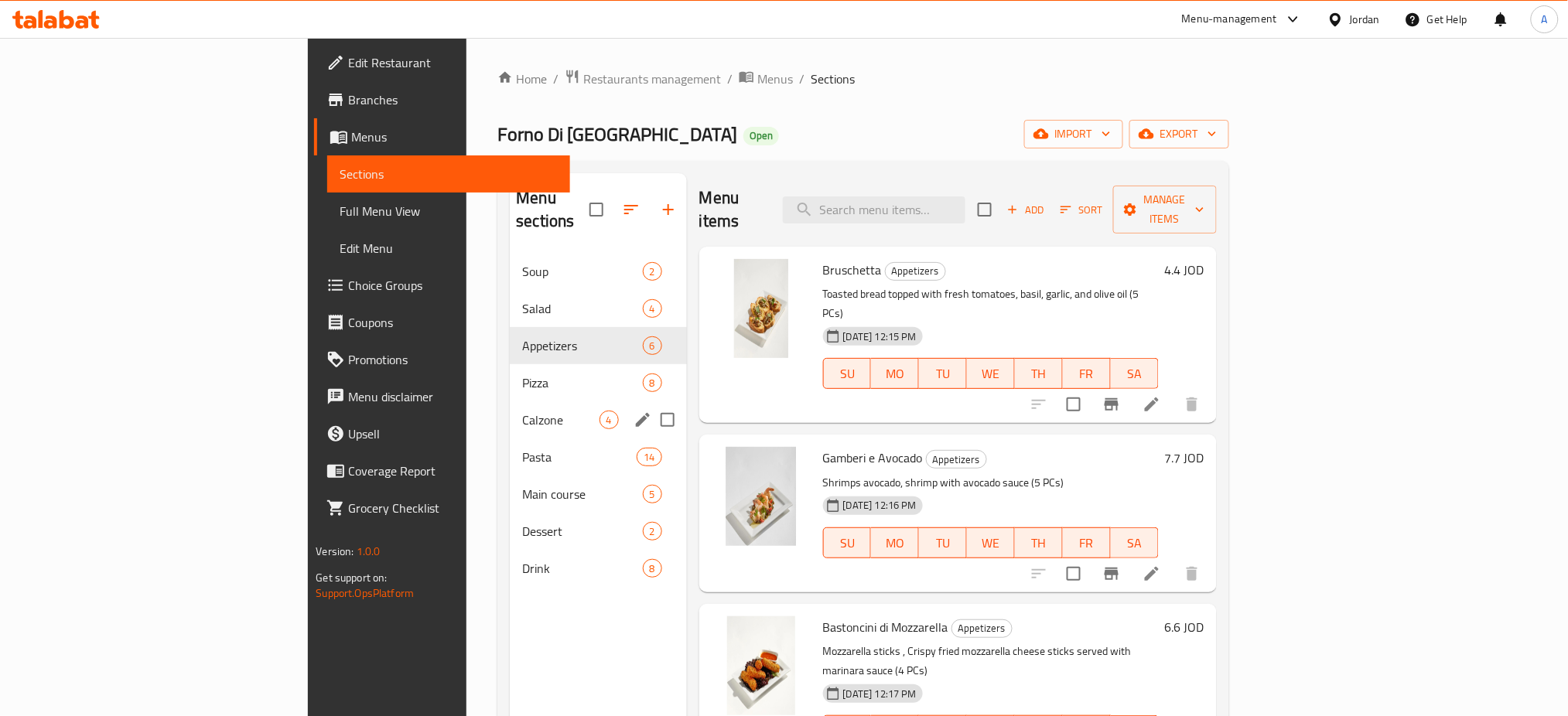
click at [510, 408] on div "Calzone 4" at bounding box center [598, 420] width 177 height 37
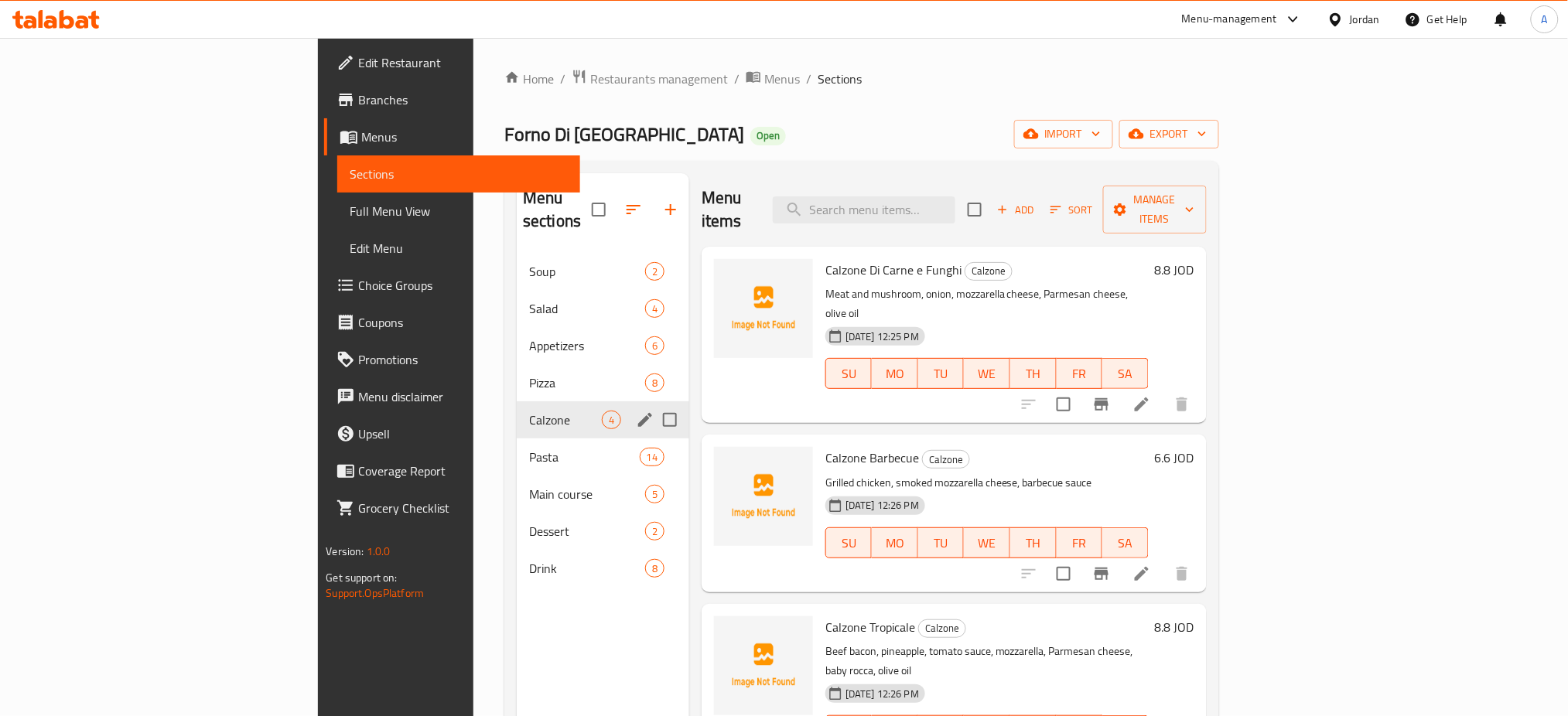
click at [516, 370] on div "Pizza 8" at bounding box center [602, 383] width 172 height 37
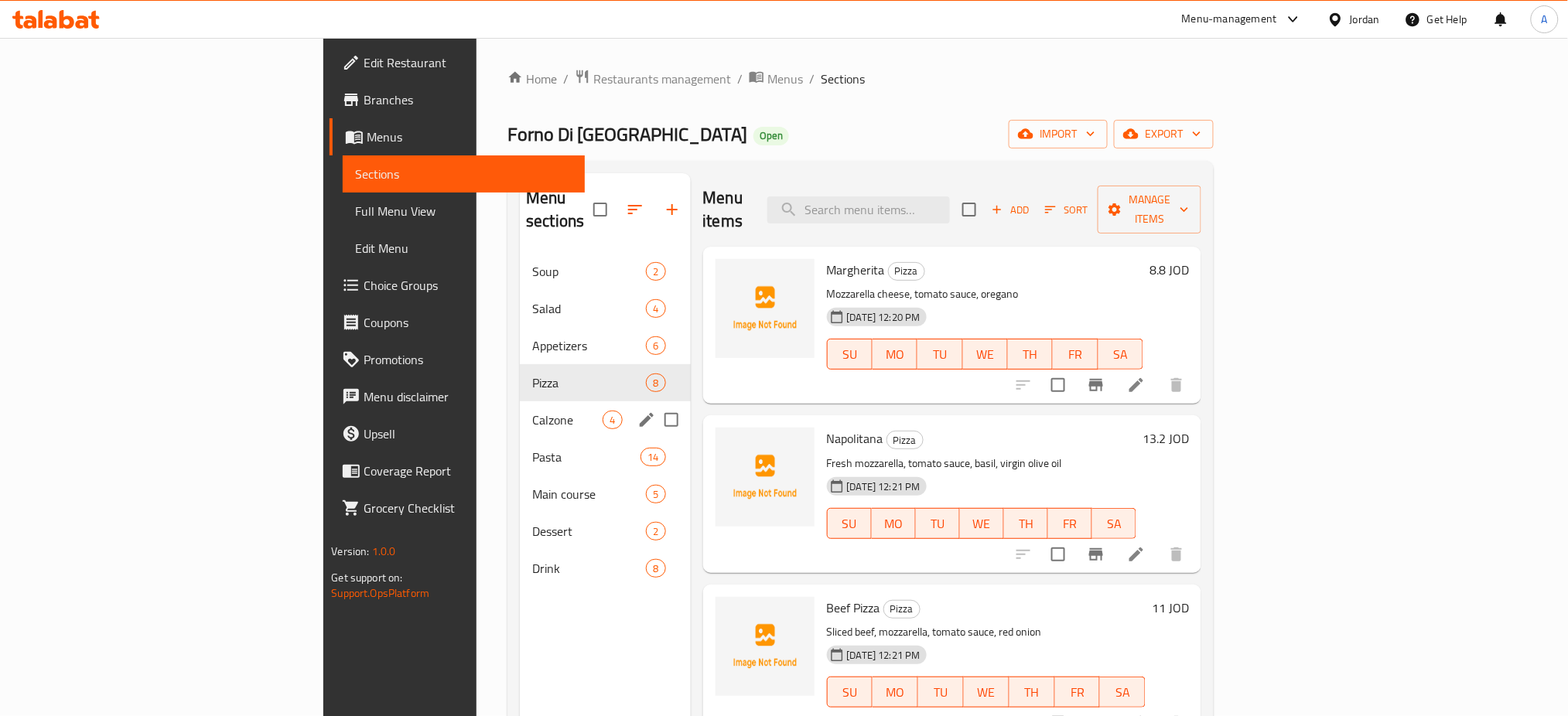
click at [532, 448] on span "Pasta" at bounding box center [586, 457] width 109 height 19
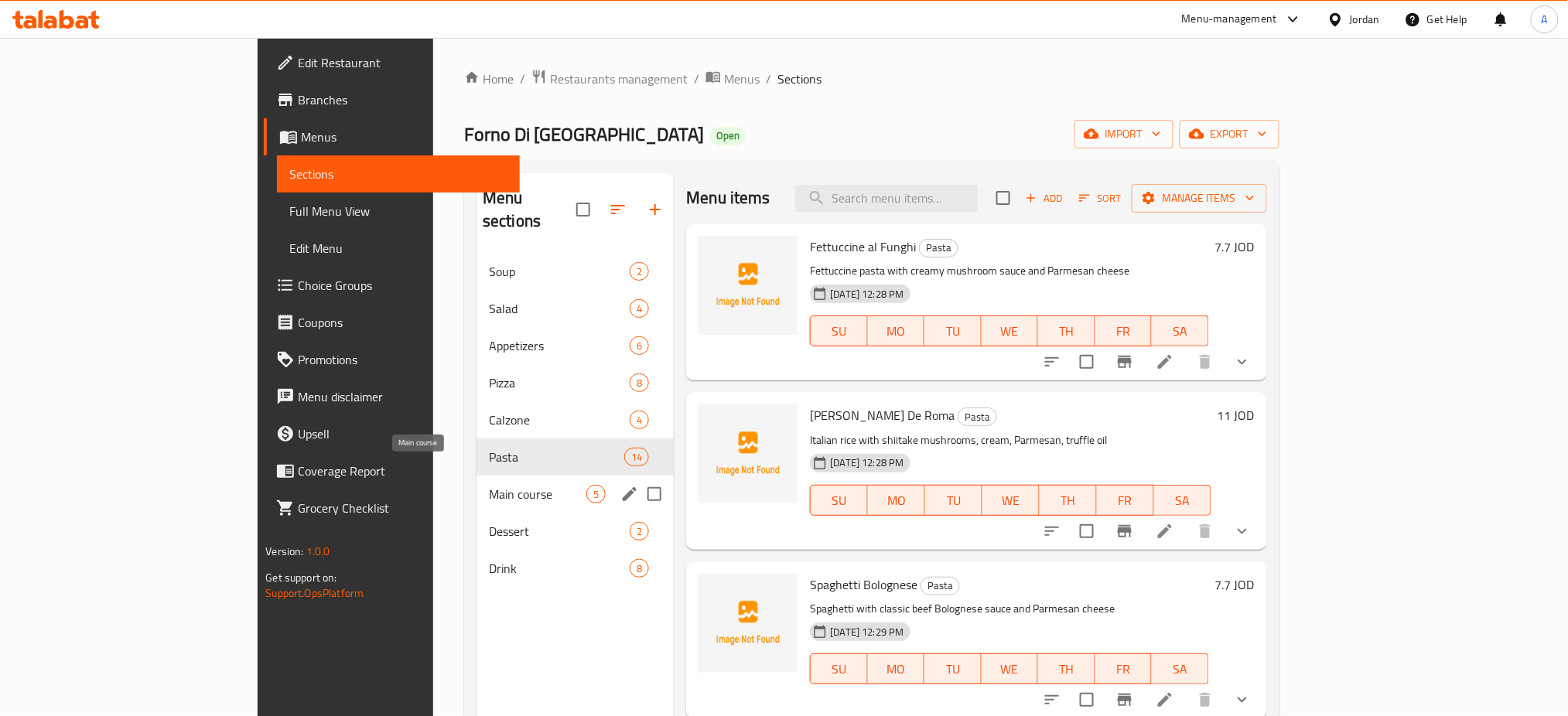
click at [489, 485] on span "Main course" at bounding box center [538, 494] width 98 height 19
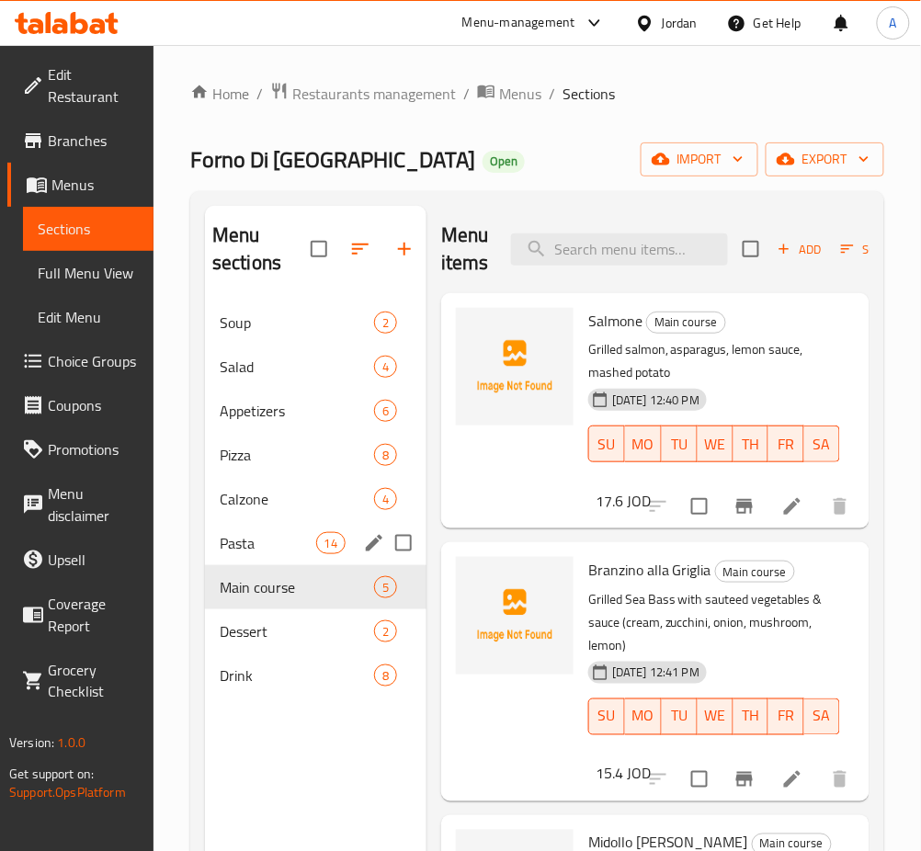
click at [314, 525] on div "Pasta 14" at bounding box center [316, 543] width 222 height 44
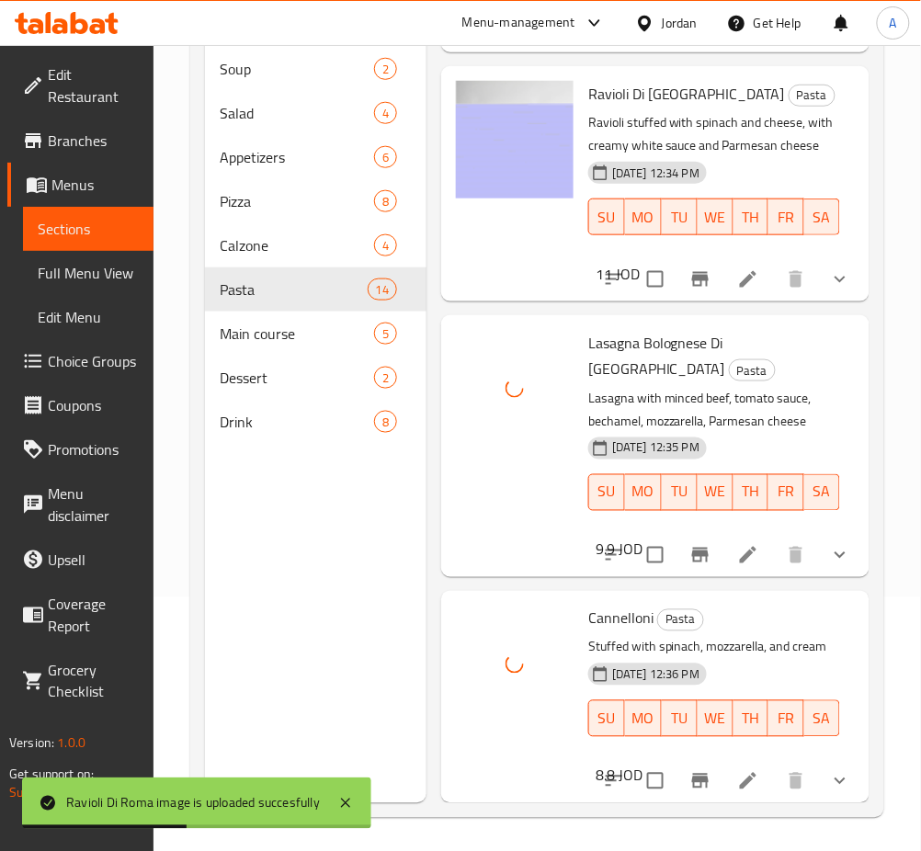
scroll to position [257, 0]
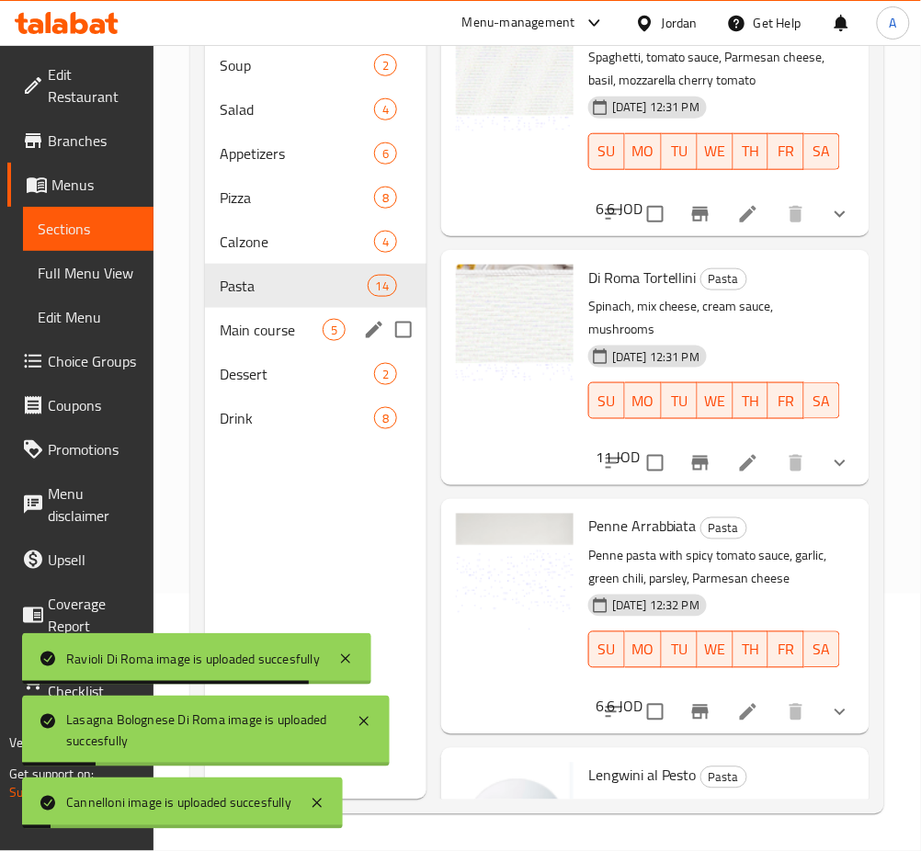
click at [262, 340] on span "Main course" at bounding box center [271, 330] width 103 height 22
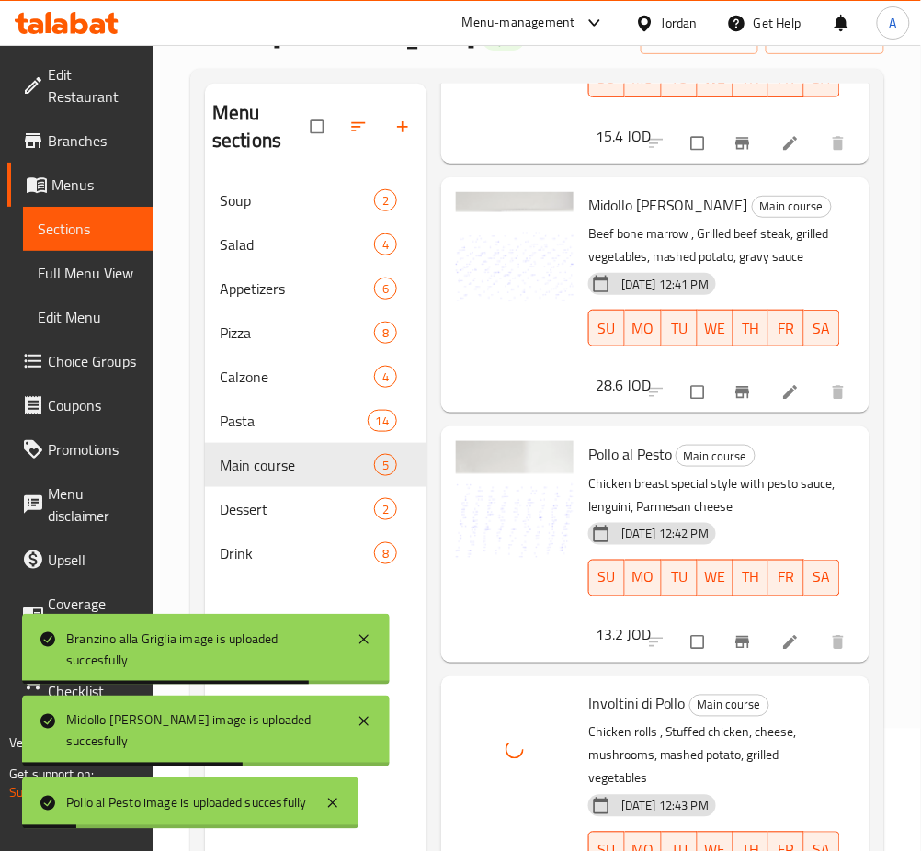
scroll to position [257, 0]
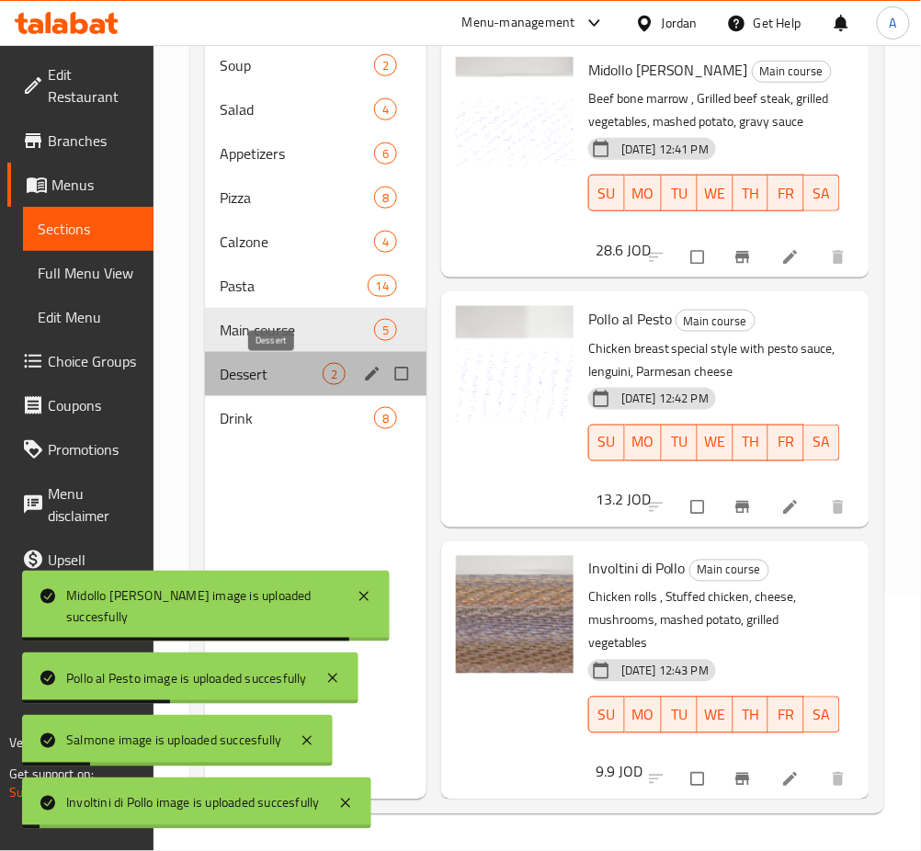
click at [245, 364] on span "Dessert" at bounding box center [271, 374] width 103 height 22
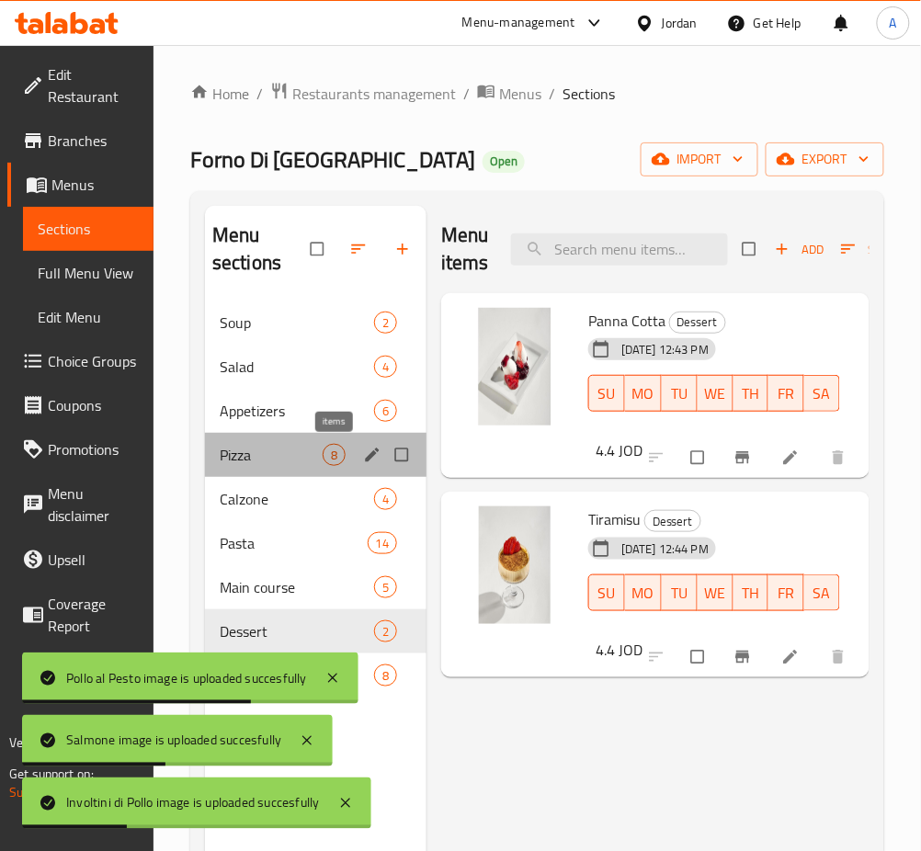
click at [325, 463] on span "8" at bounding box center [334, 455] width 21 height 17
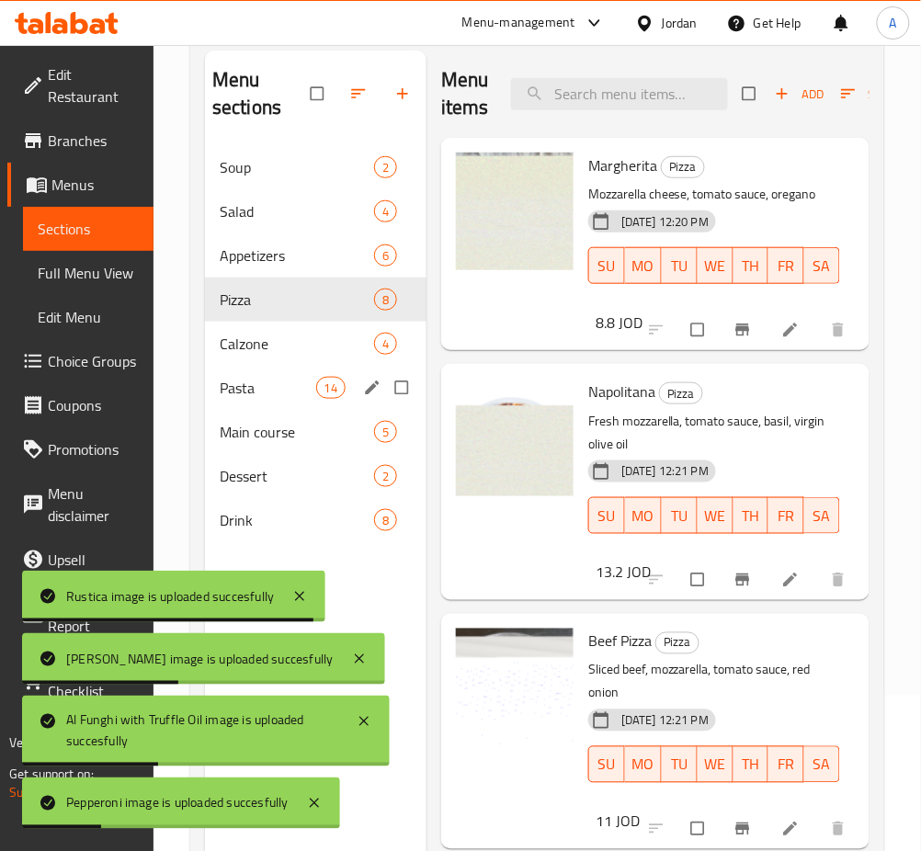
scroll to position [12, 0]
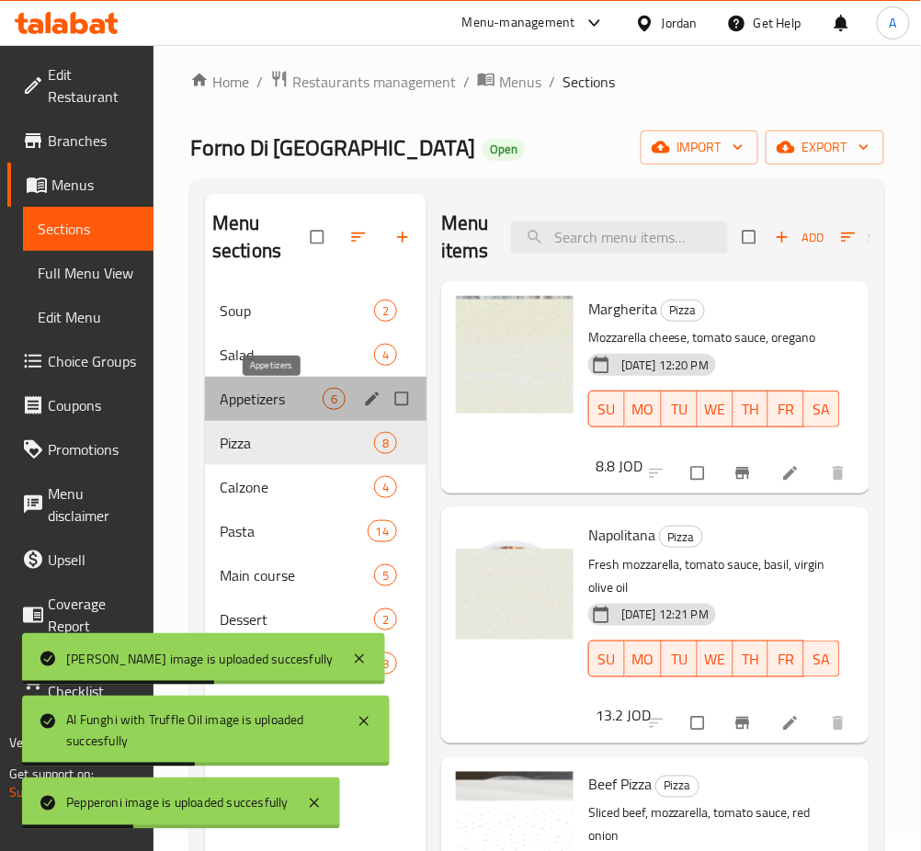
click at [257, 396] on span "Appetizers" at bounding box center [271, 399] width 103 height 22
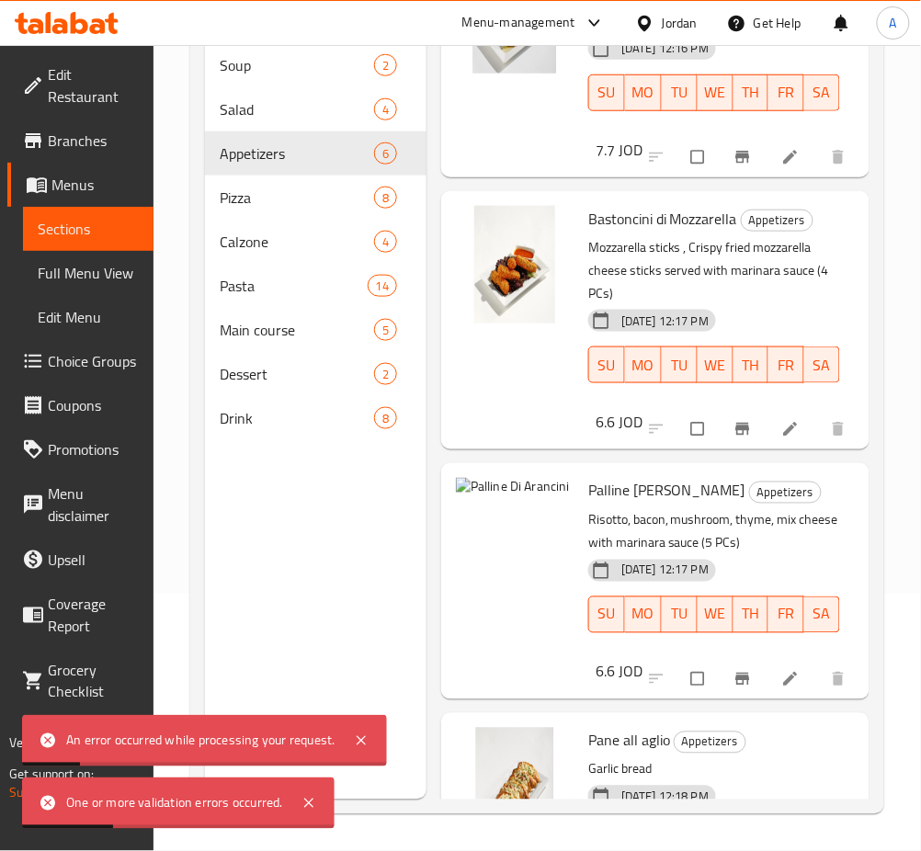
scroll to position [368, 0]
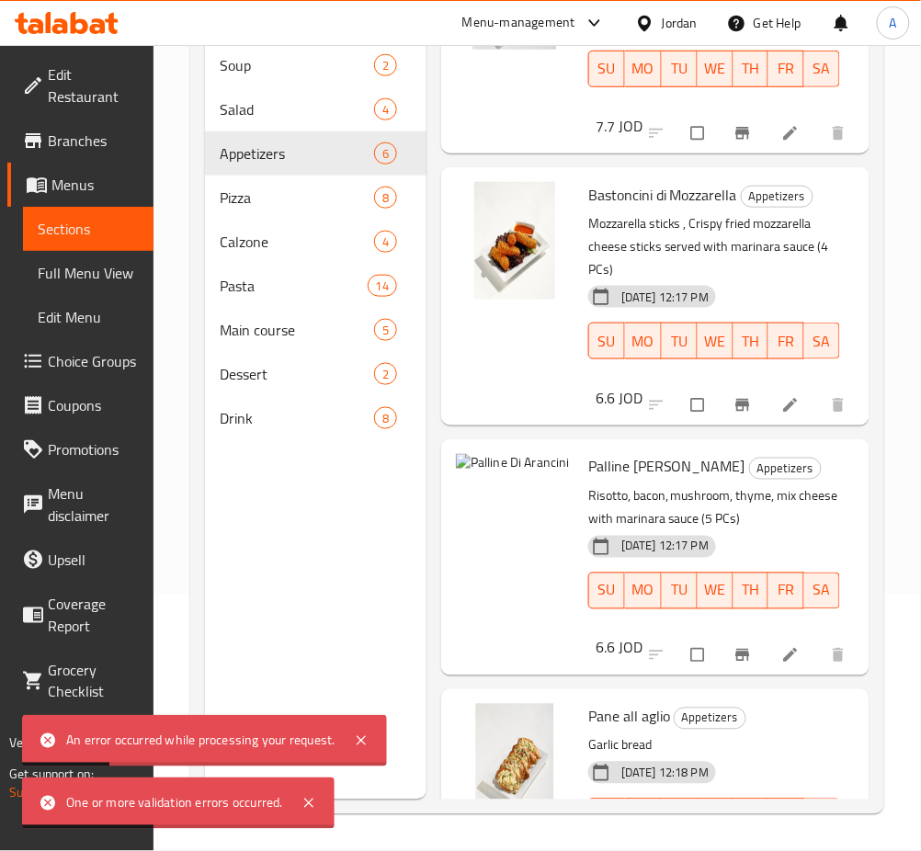
click at [777, 666] on li at bounding box center [792, 655] width 51 height 29
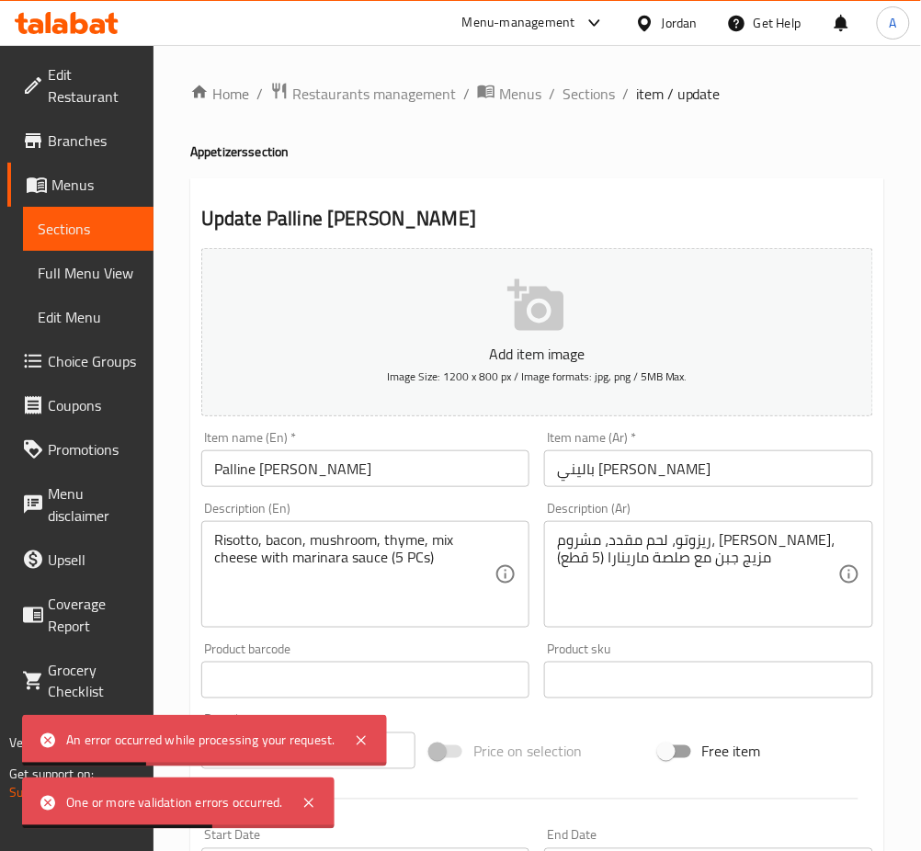
click at [606, 339] on button "Add item image Image Size: 1200 x 800 px / Image formats: jpg, png / 5MB Max." at bounding box center [537, 332] width 672 height 168
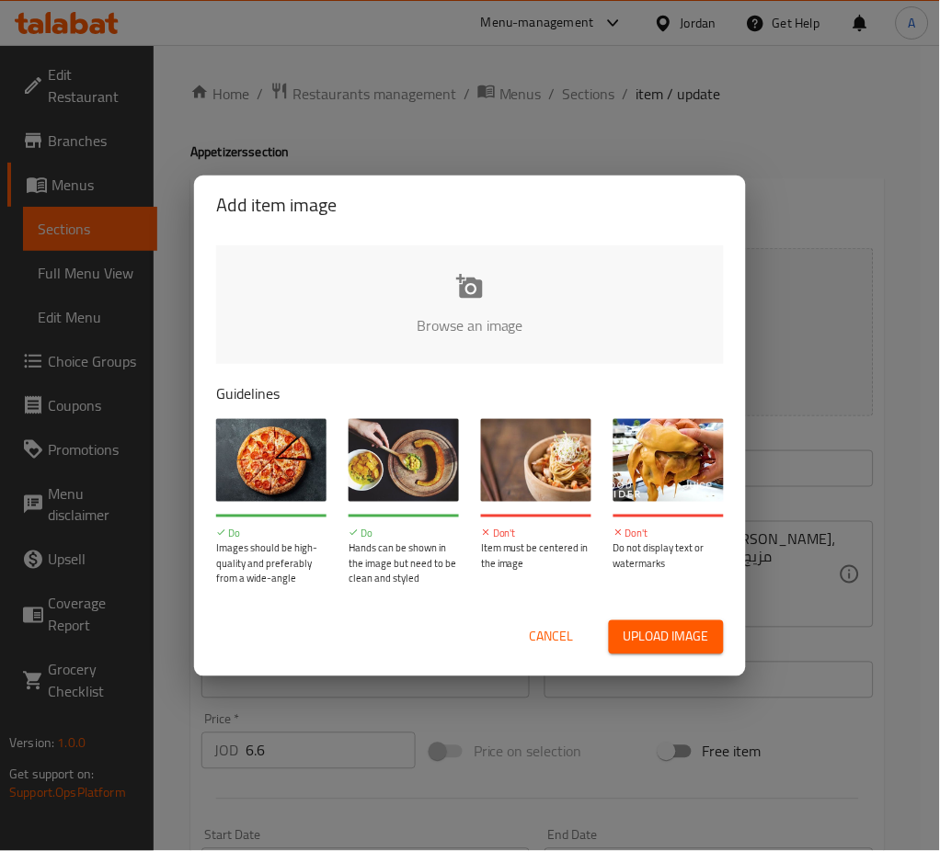
type input "C:\fakepath\AP-004.png"
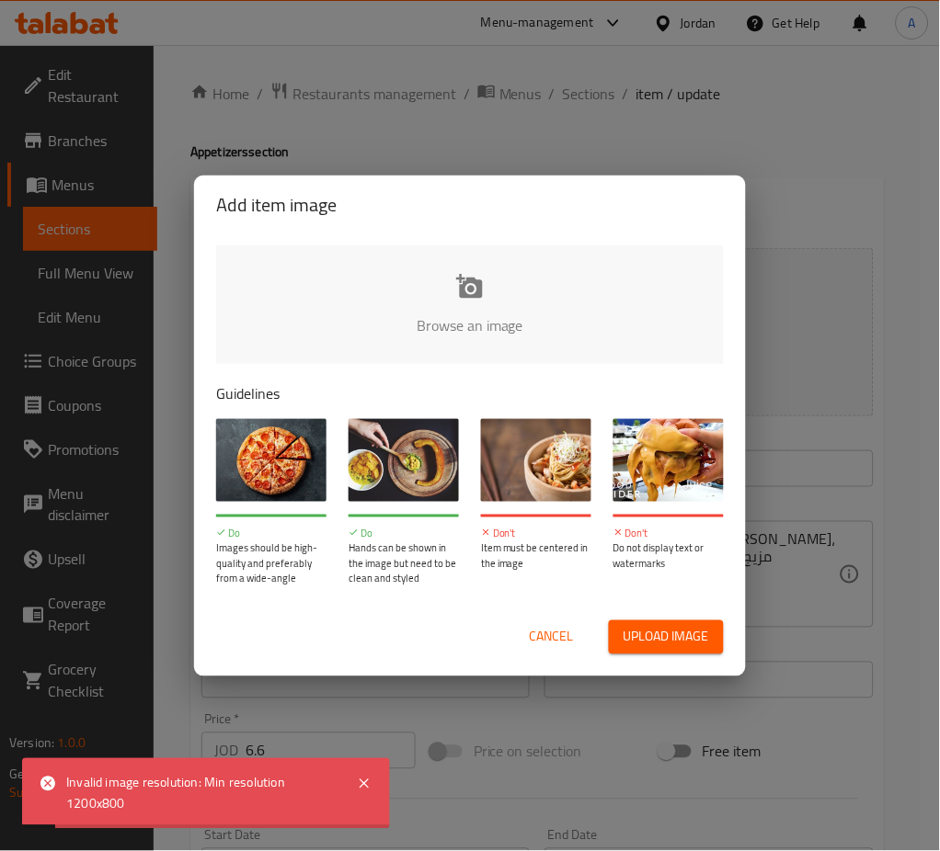
drag, startPoint x: 549, startPoint y: 634, endPoint x: 921, endPoint y: 533, distance: 385.9
click at [551, 634] on span "Cancel" at bounding box center [552, 637] width 44 height 23
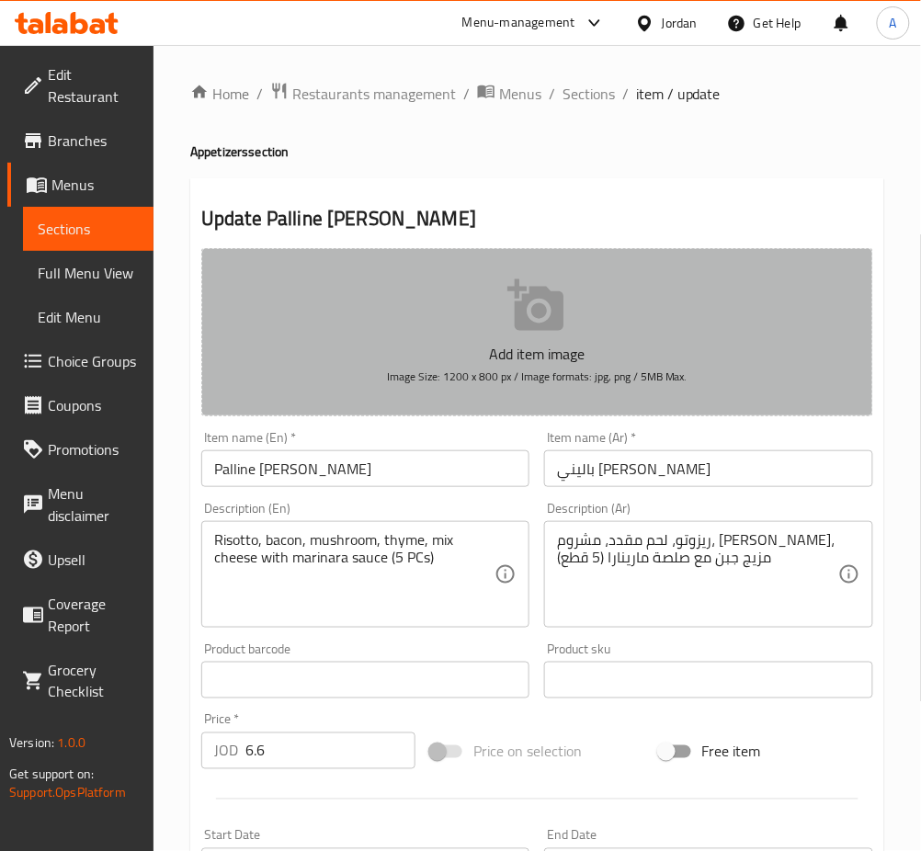
click at [480, 315] on button "Add item image Image Size: 1200 x 800 px / Image formats: jpg, png / 5MB Max." at bounding box center [537, 332] width 672 height 168
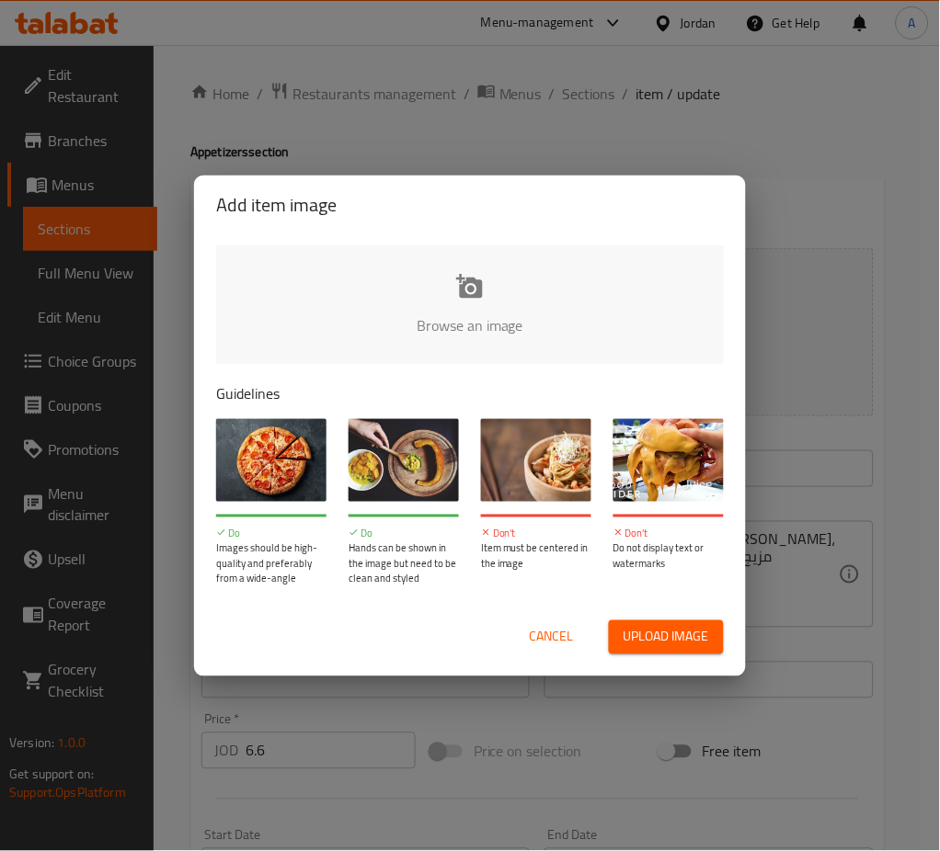
type input "C:\fakepath\Screenshot [DATE] 160022.png"
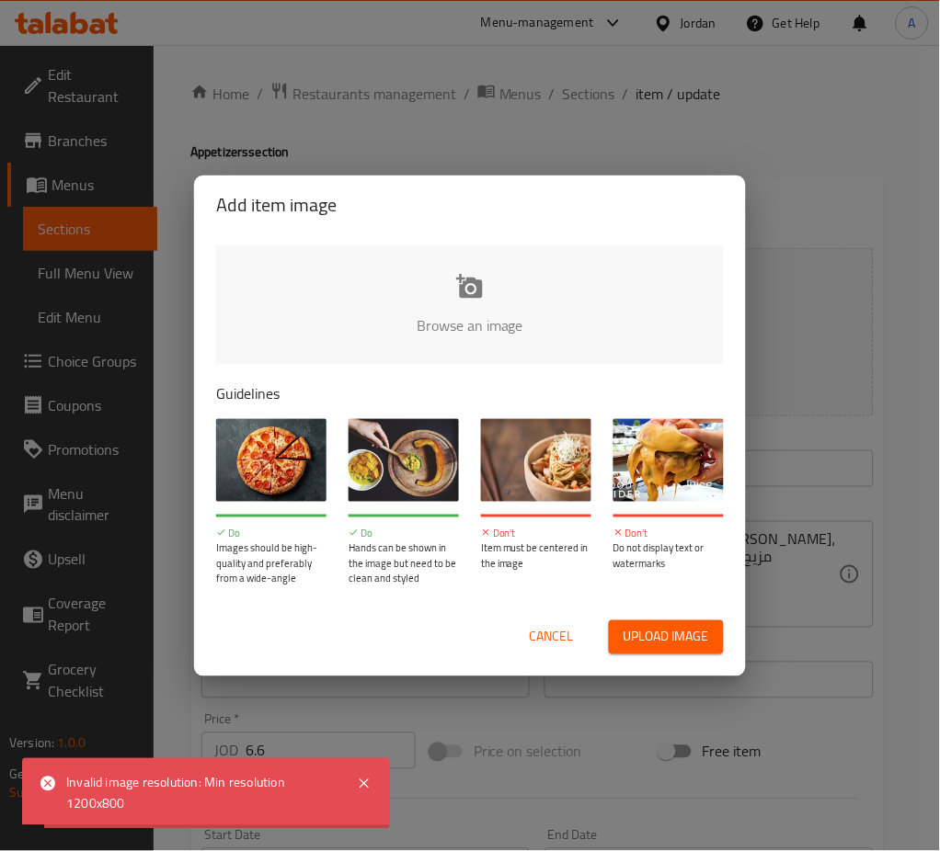
click at [533, 637] on span "Cancel" at bounding box center [552, 637] width 44 height 23
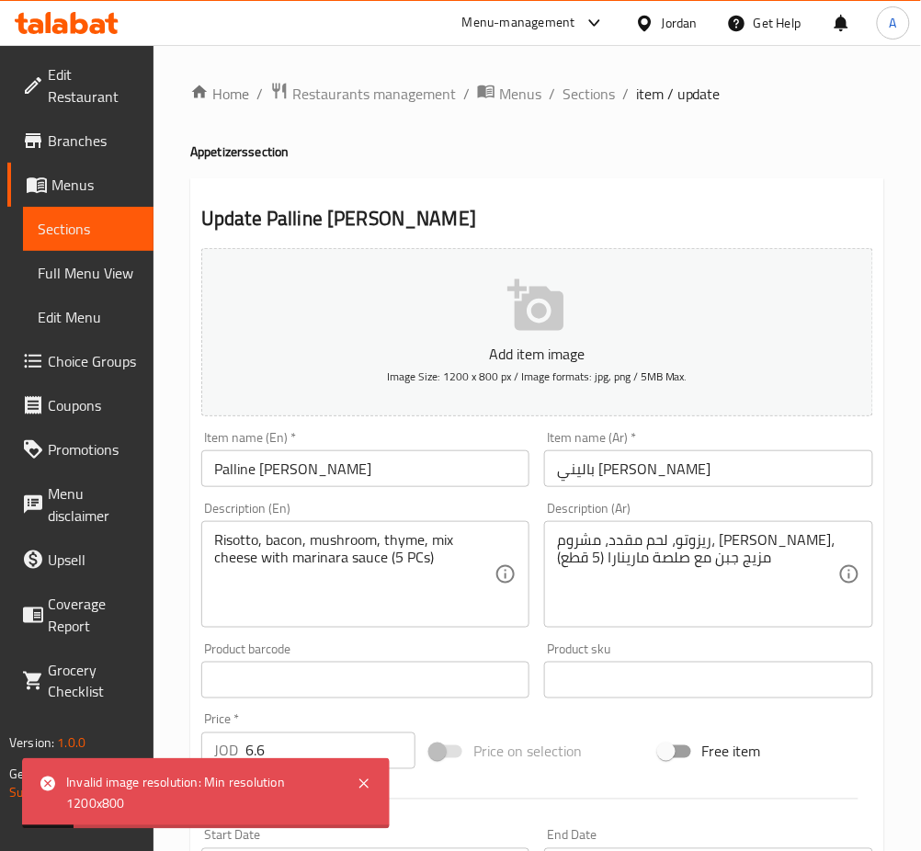
click at [581, 113] on div "Home / Restaurants management / Menus / Sections / item / update Appetizers sec…" at bounding box center [537, 672] width 694 height 1181
click at [596, 105] on span "Sections" at bounding box center [589, 94] width 52 height 22
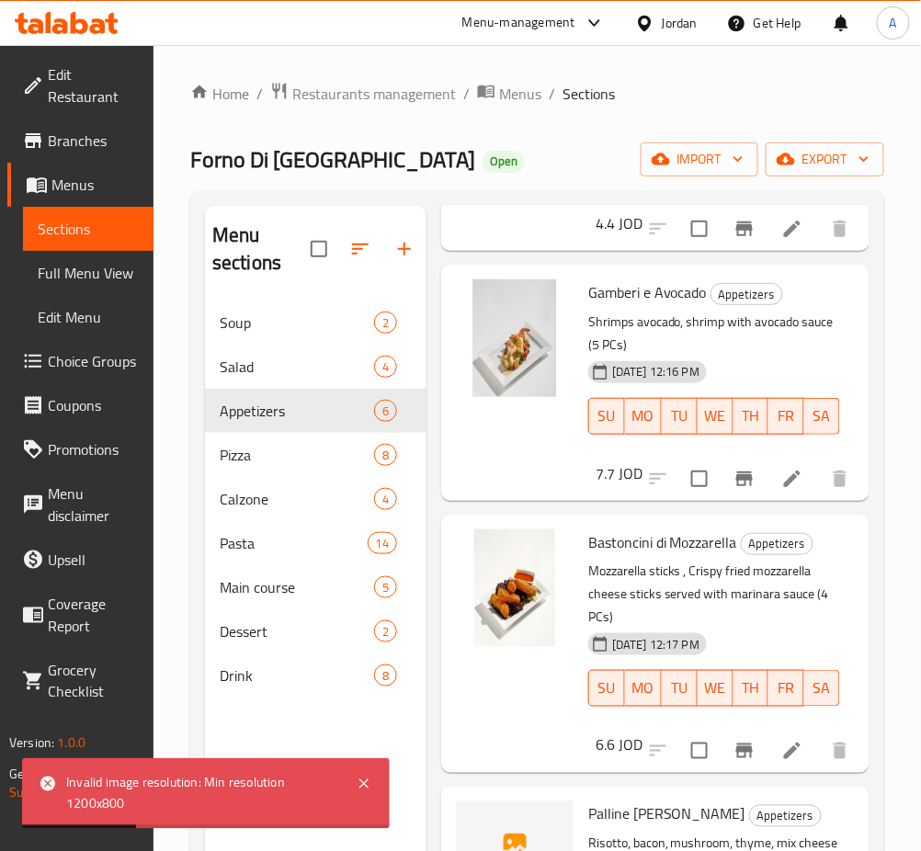
scroll to position [713, 0]
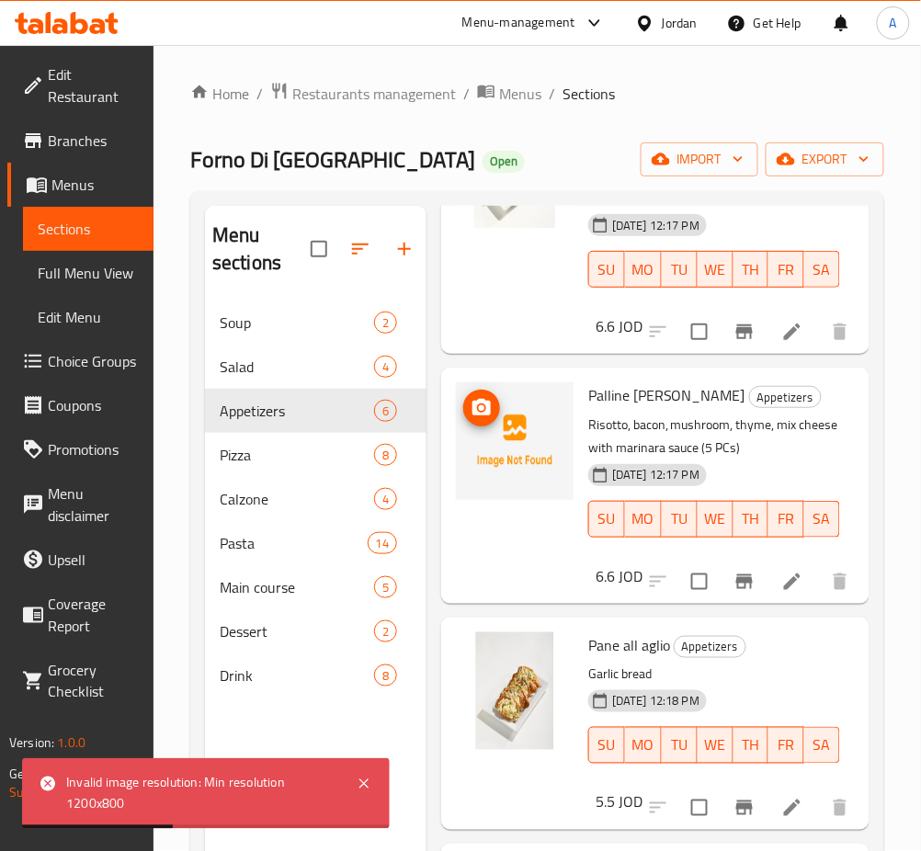
click at [500, 397] on span "upload picture" at bounding box center [481, 408] width 37 height 22
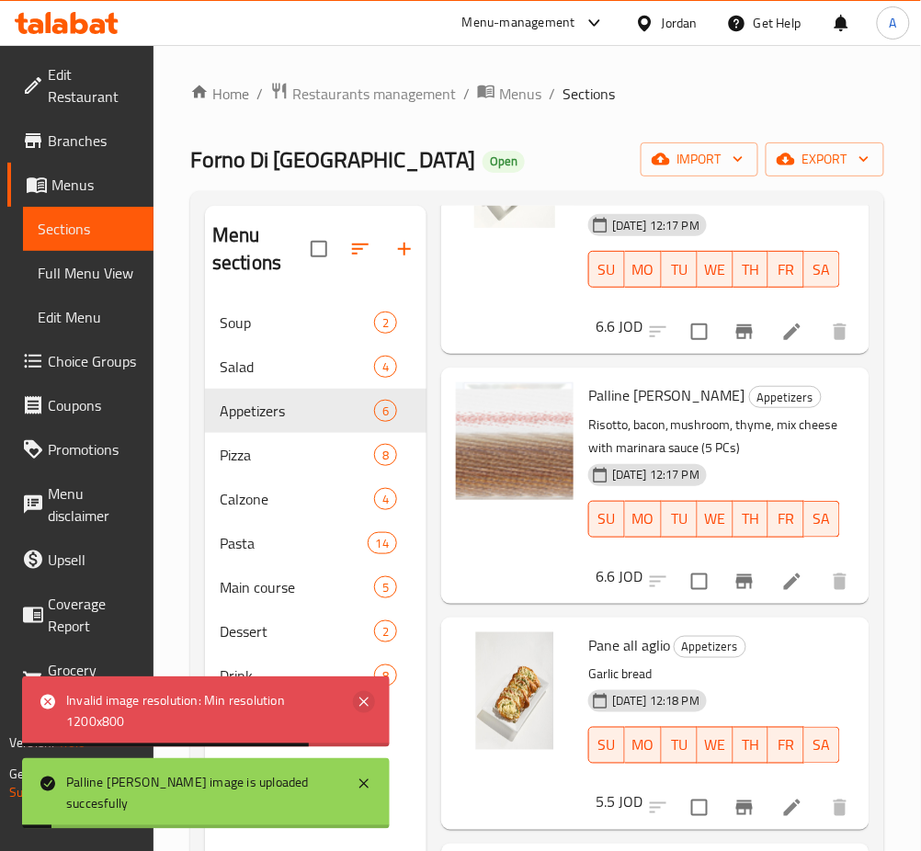
click at [362, 713] on icon at bounding box center [364, 702] width 22 height 22
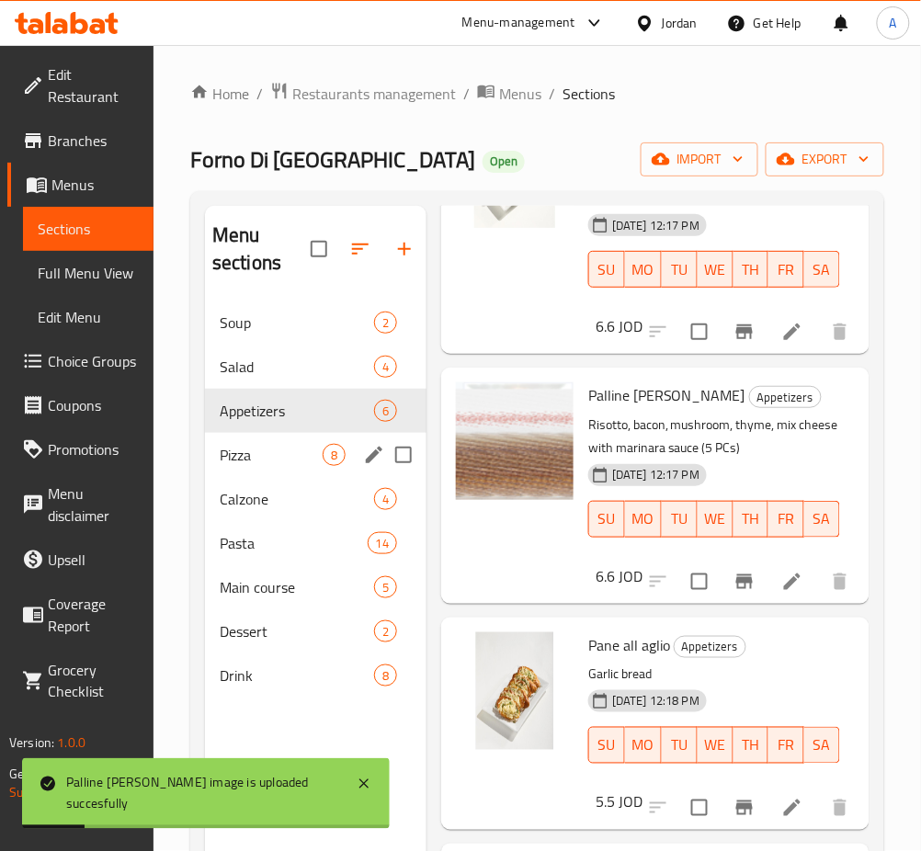
click at [286, 435] on div "Pizza 8" at bounding box center [316, 455] width 222 height 44
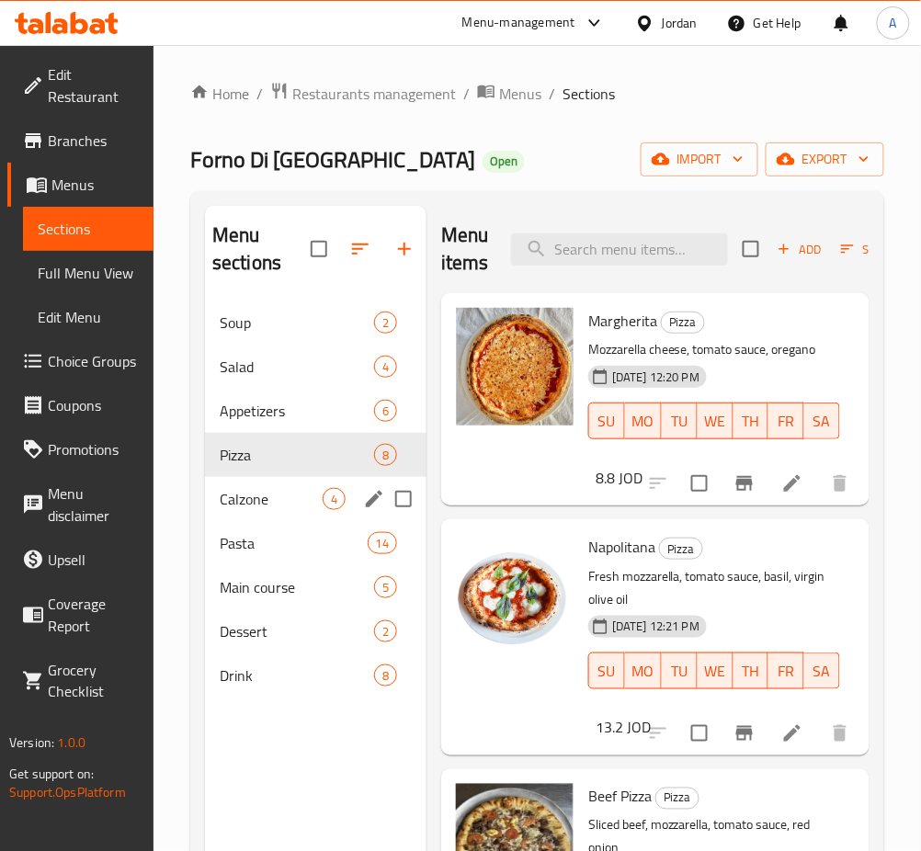
click at [269, 500] on span "Calzone" at bounding box center [271, 499] width 103 height 22
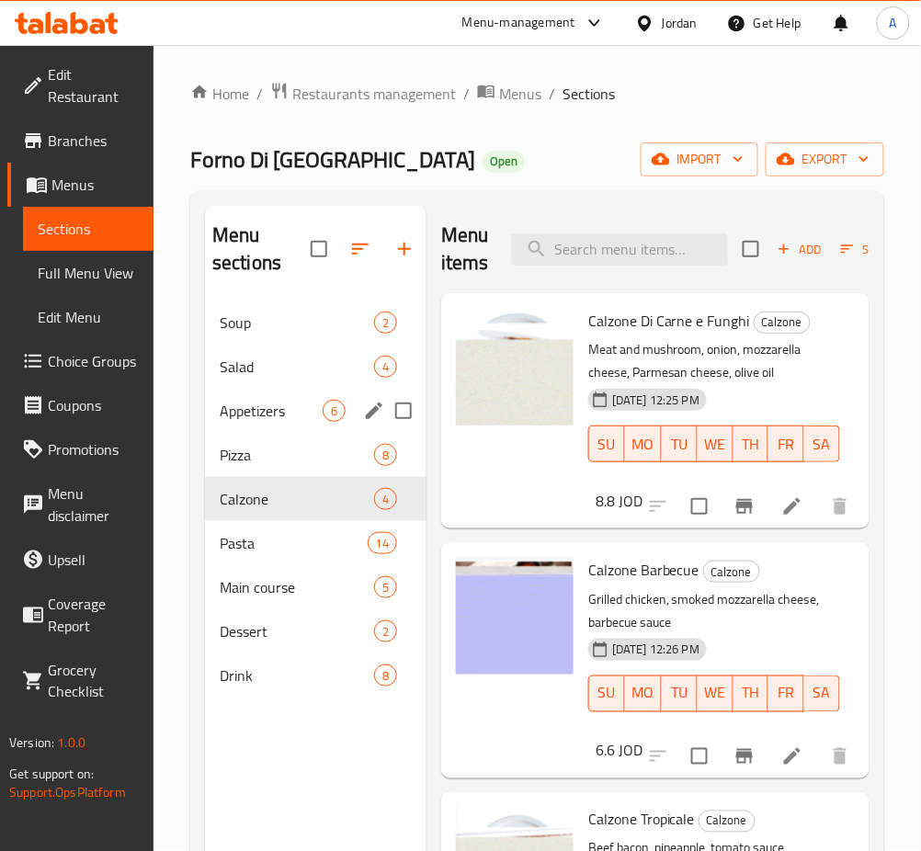
click at [294, 444] on span "Pizza" at bounding box center [297, 455] width 154 height 22
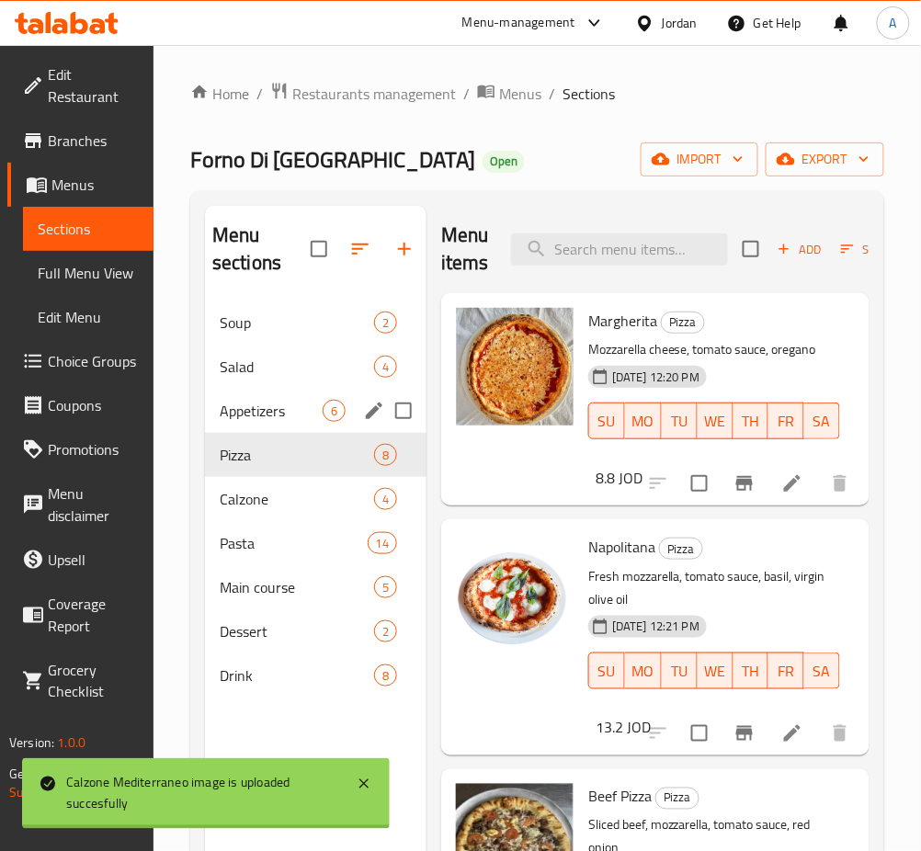
click at [346, 404] on div "Appetizers 6" at bounding box center [316, 411] width 222 height 44
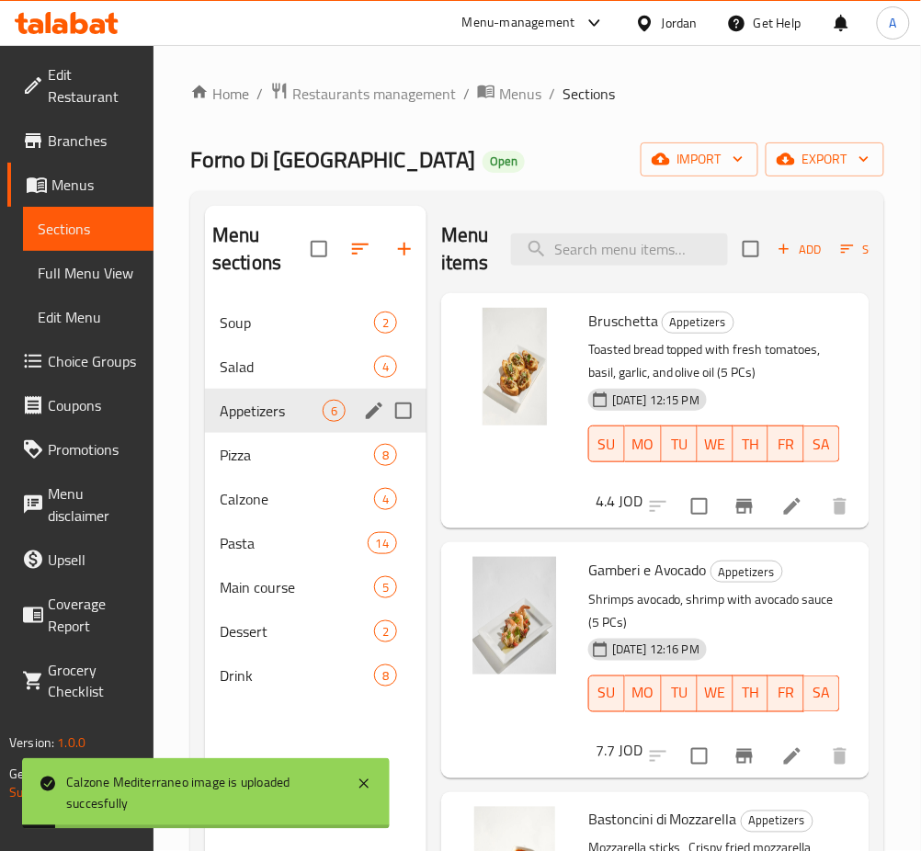
click at [375, 375] on span "4" at bounding box center [385, 367] width 21 height 17
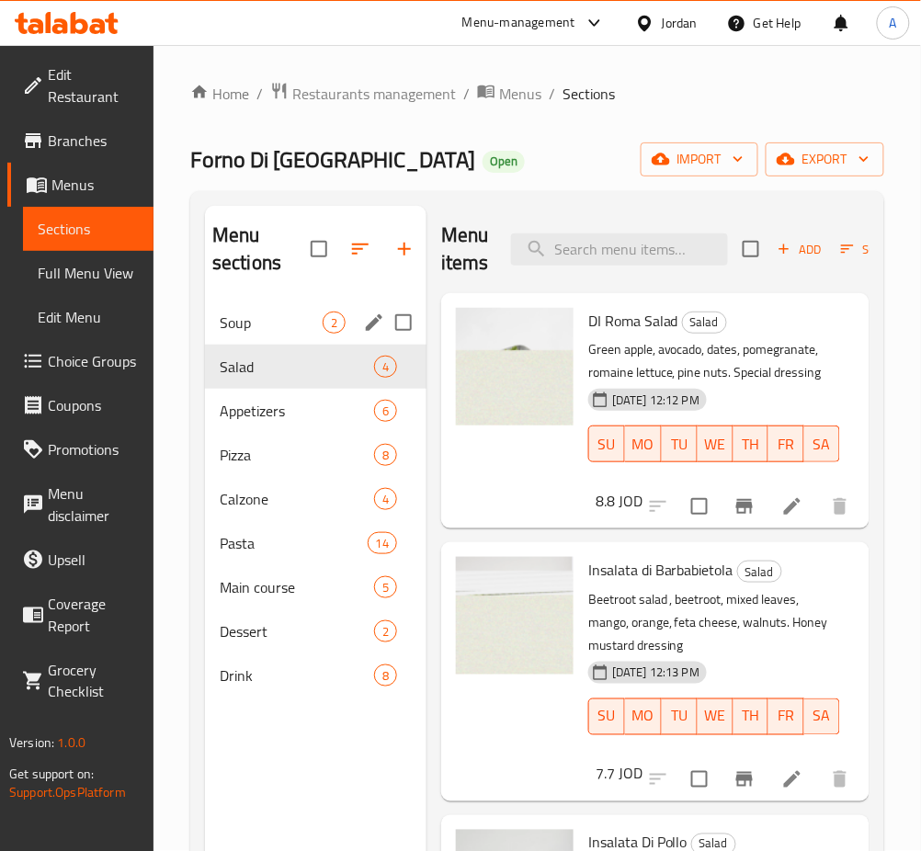
click at [288, 325] on span "Soup" at bounding box center [271, 323] width 103 height 22
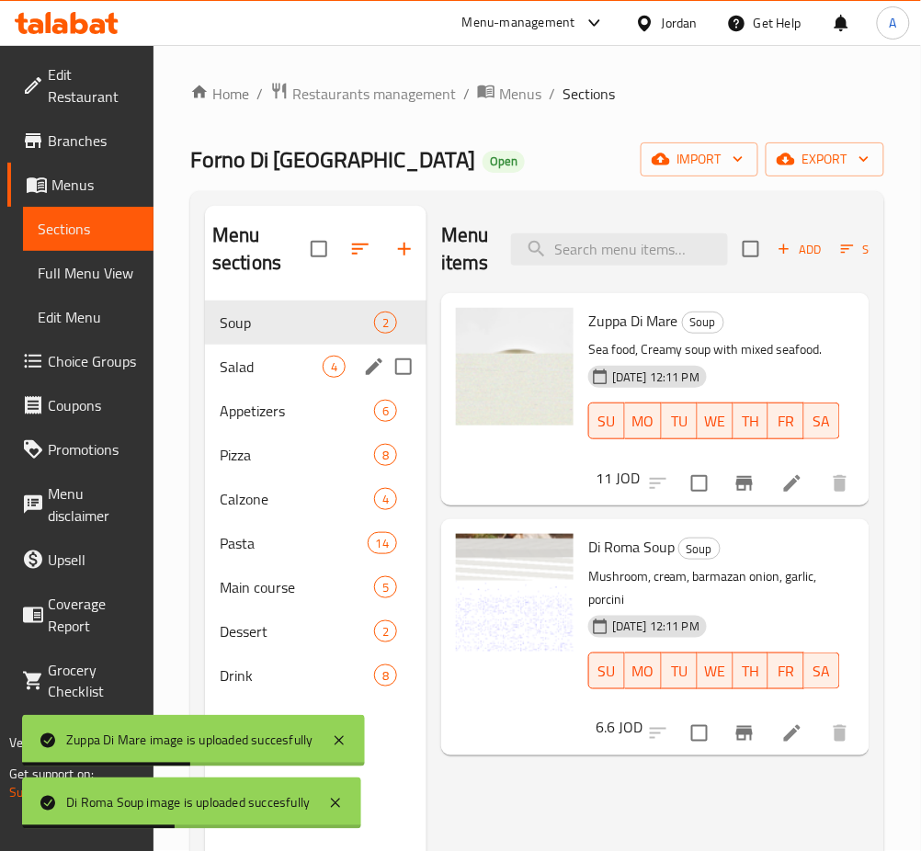
click at [296, 361] on span "Salad" at bounding box center [271, 367] width 103 height 22
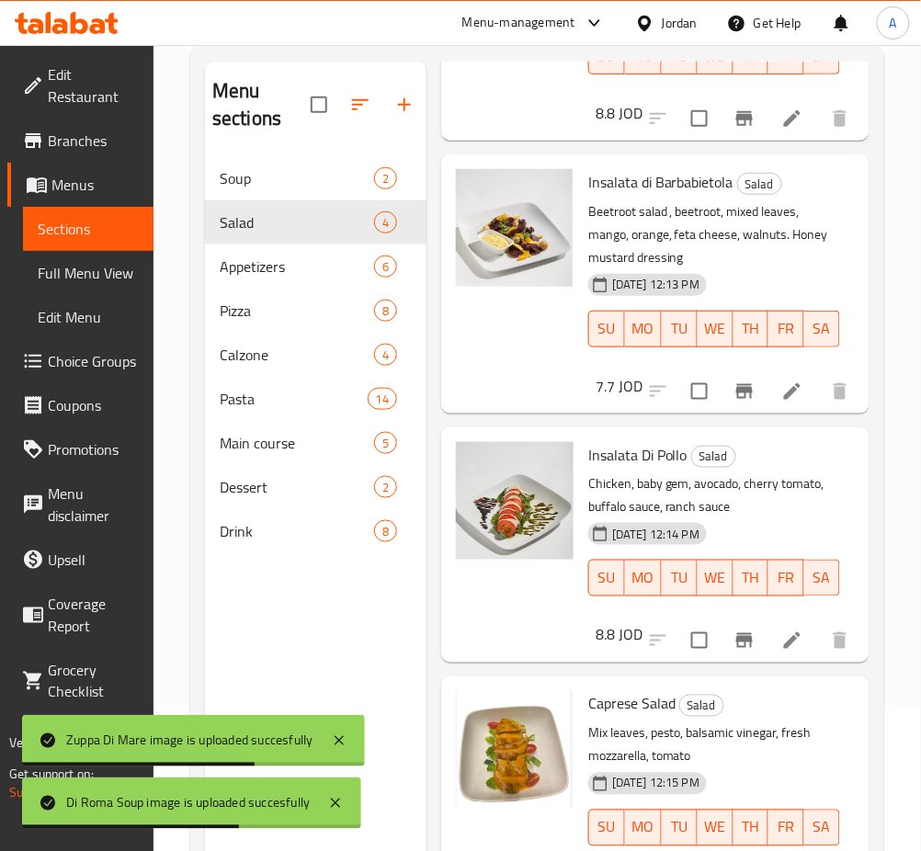
scroll to position [257, 0]
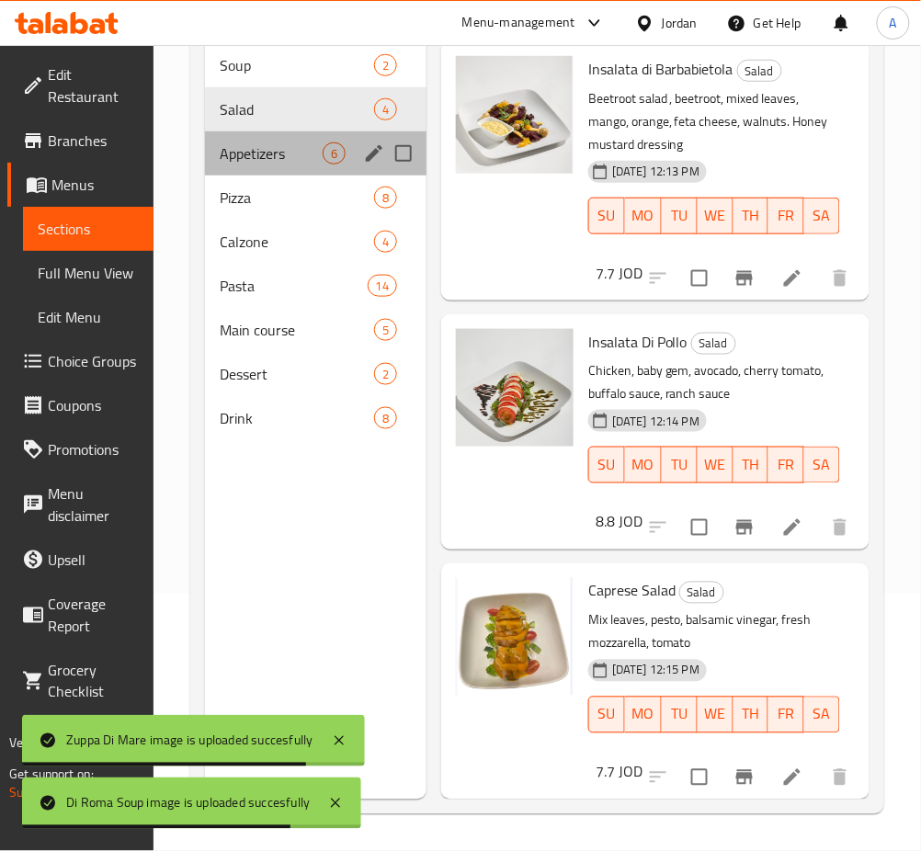
click at [270, 166] on div "Appetizers 6" at bounding box center [316, 153] width 222 height 44
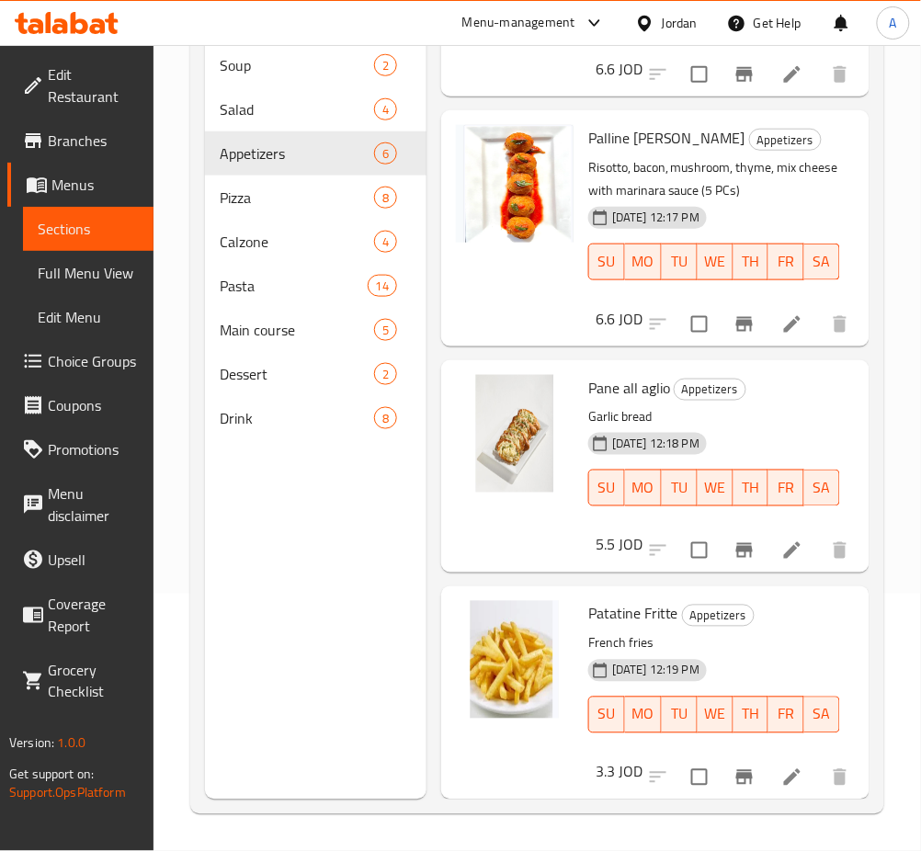
scroll to position [713, 0]
click at [289, 198] on span "Pizza" at bounding box center [297, 198] width 154 height 22
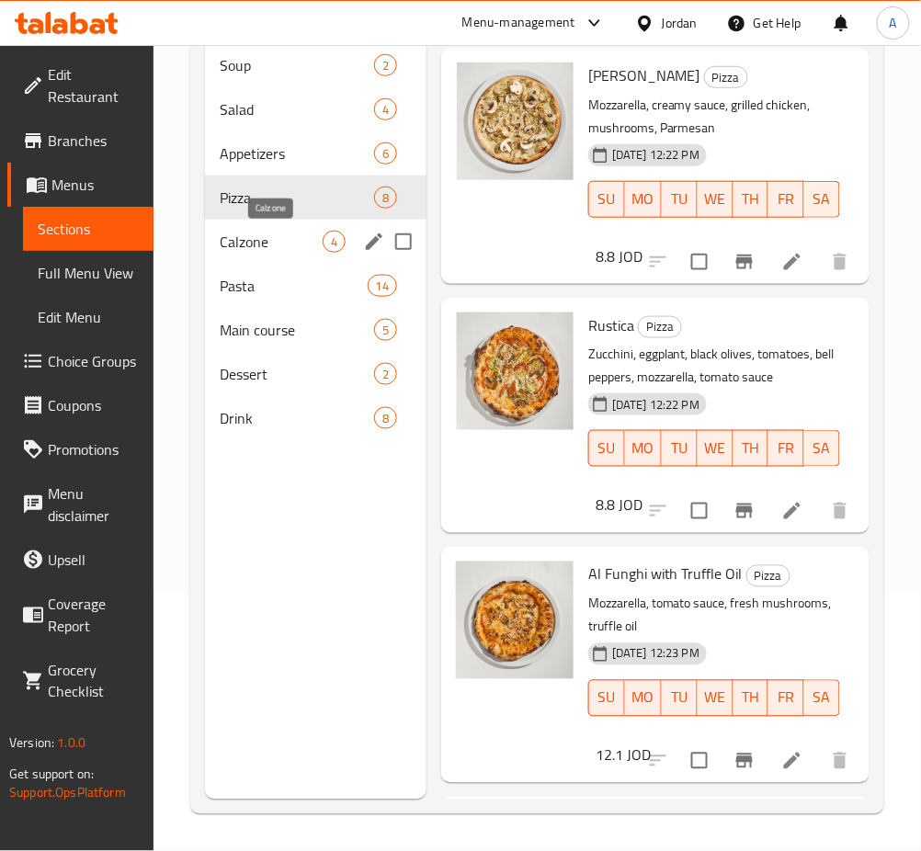
click at [300, 231] on span "Calzone" at bounding box center [271, 242] width 103 height 22
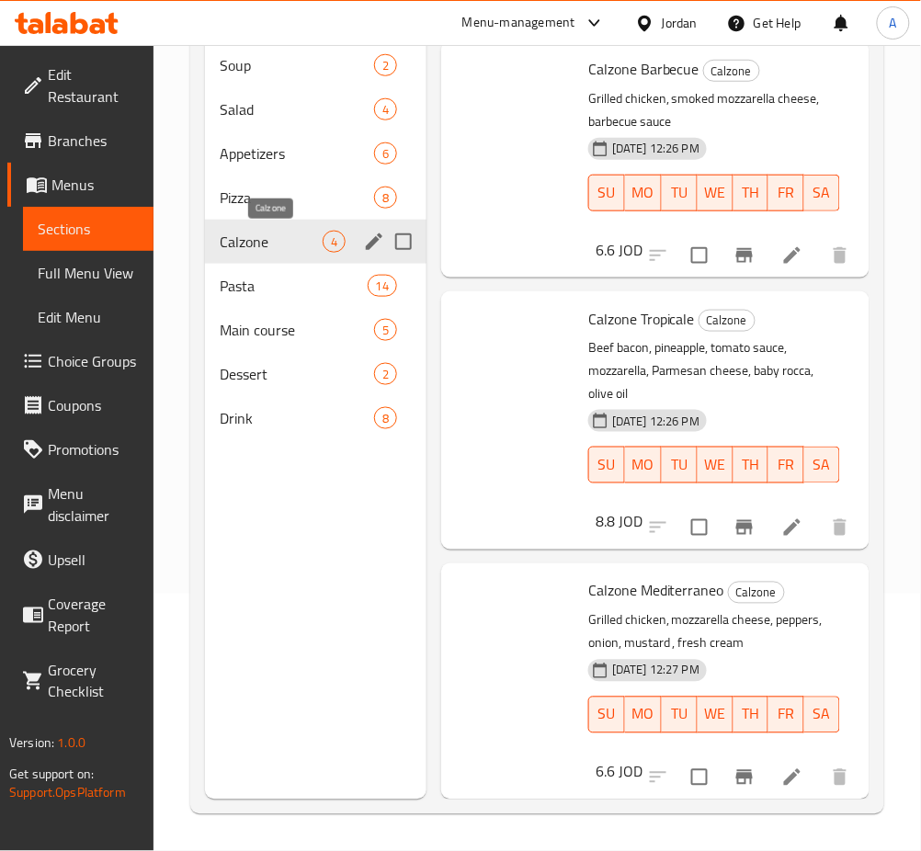
scroll to position [260, 0]
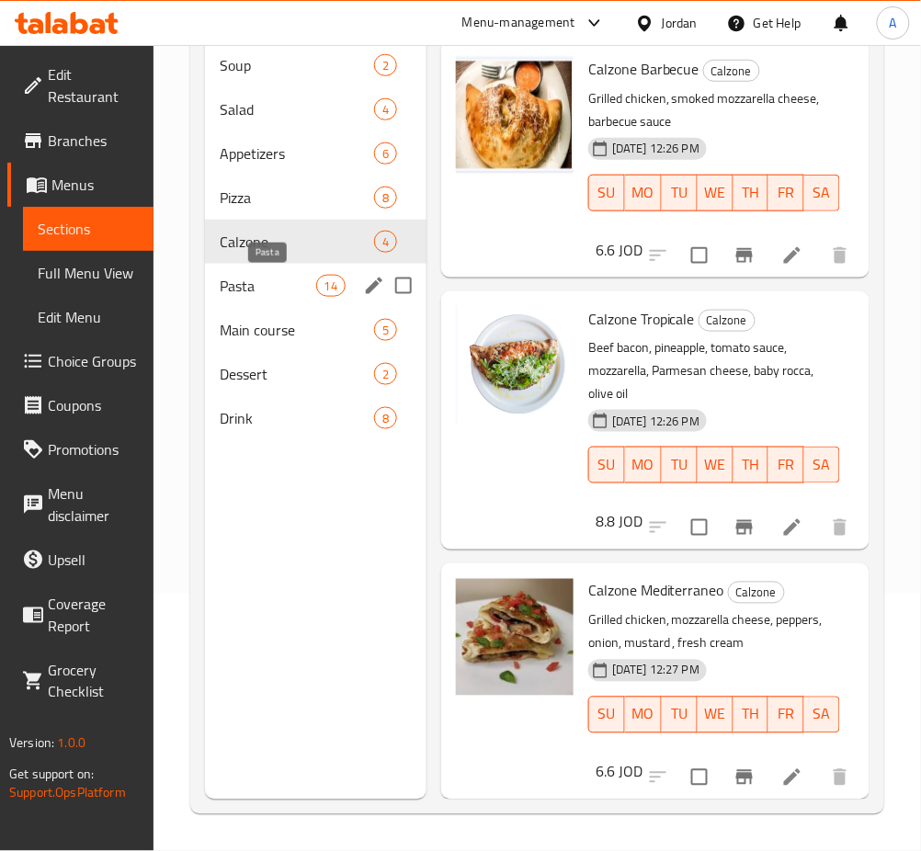
click at [304, 281] on span "Pasta" at bounding box center [268, 286] width 97 height 22
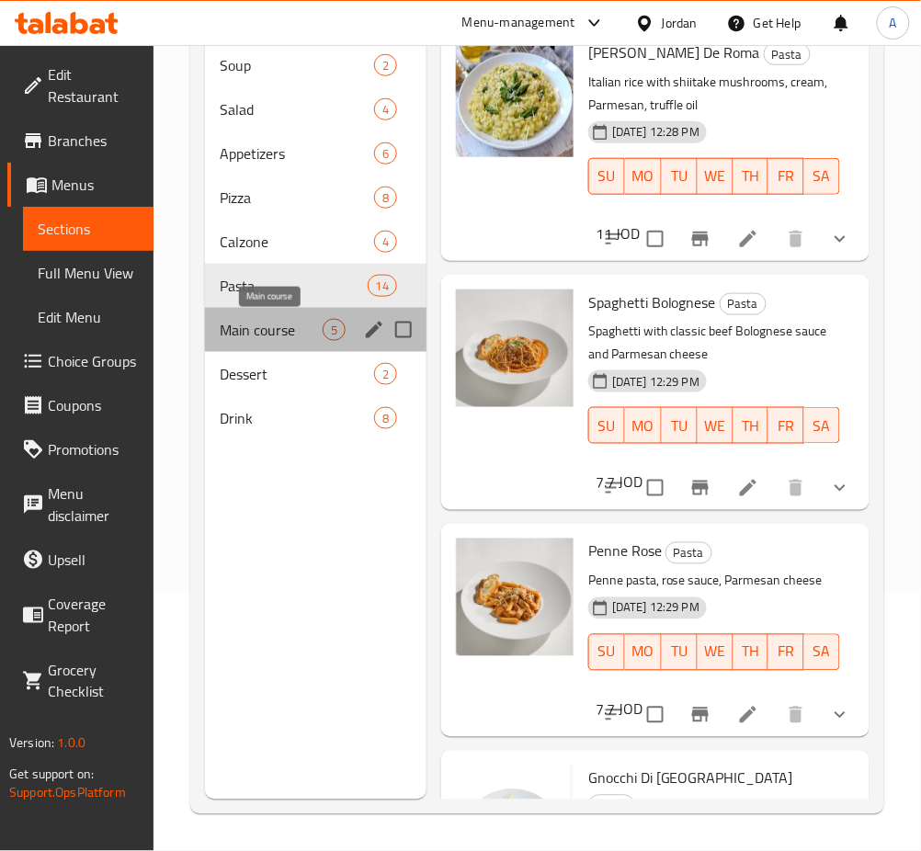
click at [301, 321] on span "Main course" at bounding box center [271, 330] width 103 height 22
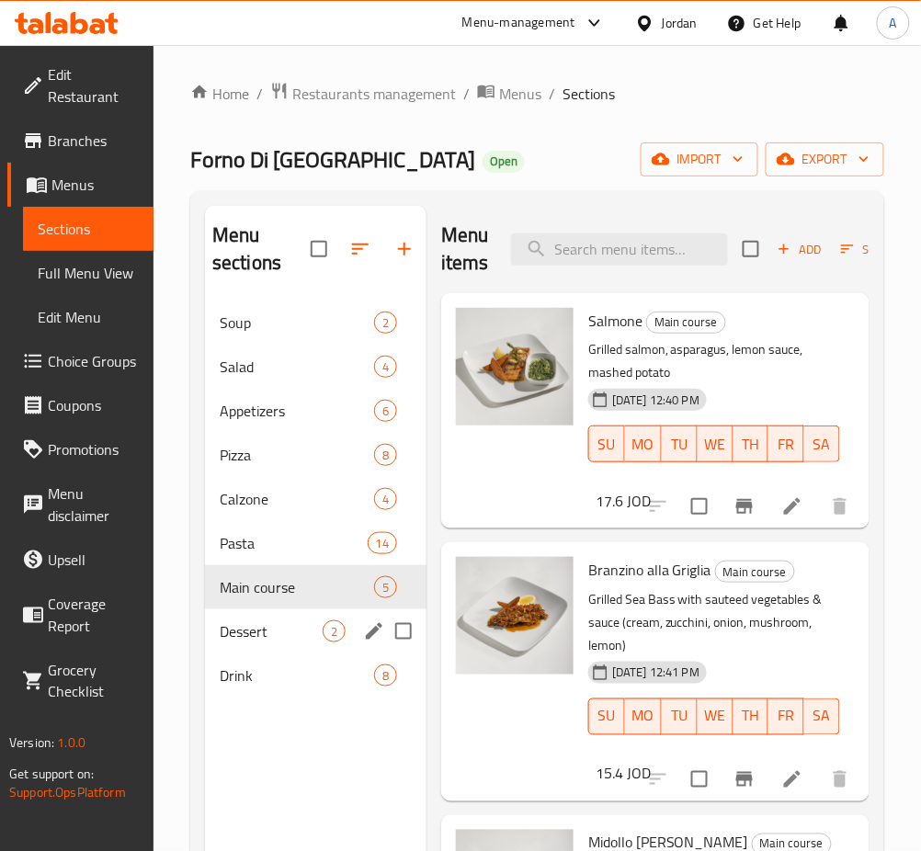
click at [291, 645] on div "Dessert 2" at bounding box center [316, 632] width 222 height 44
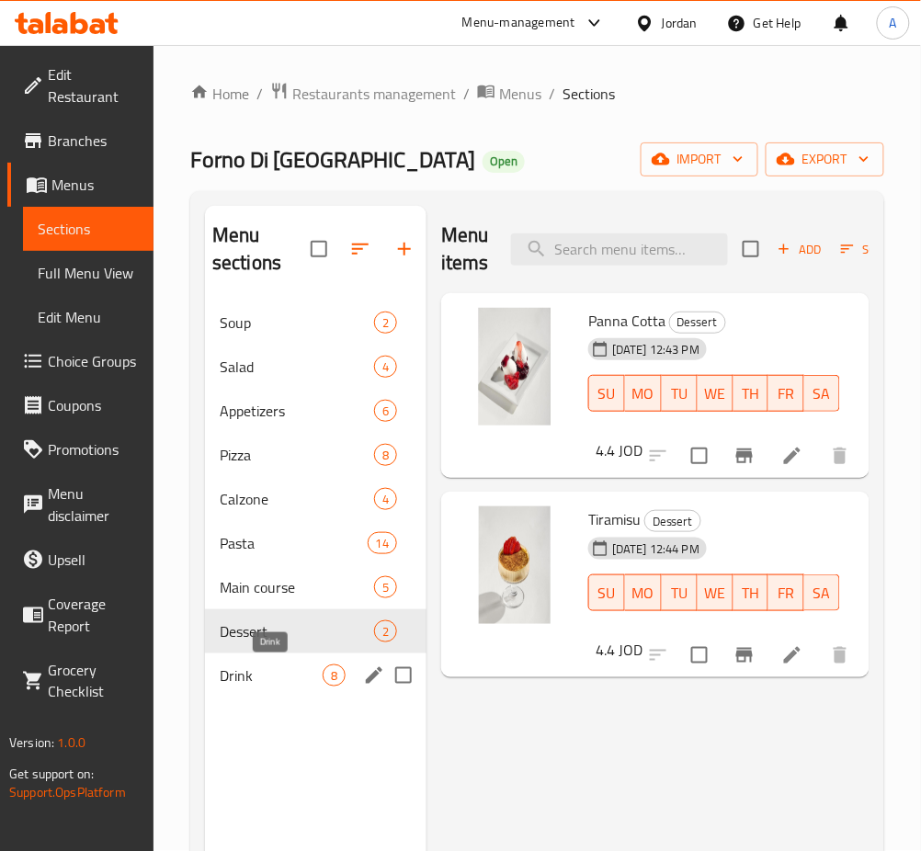
click at [280, 671] on span "Drink" at bounding box center [271, 676] width 103 height 22
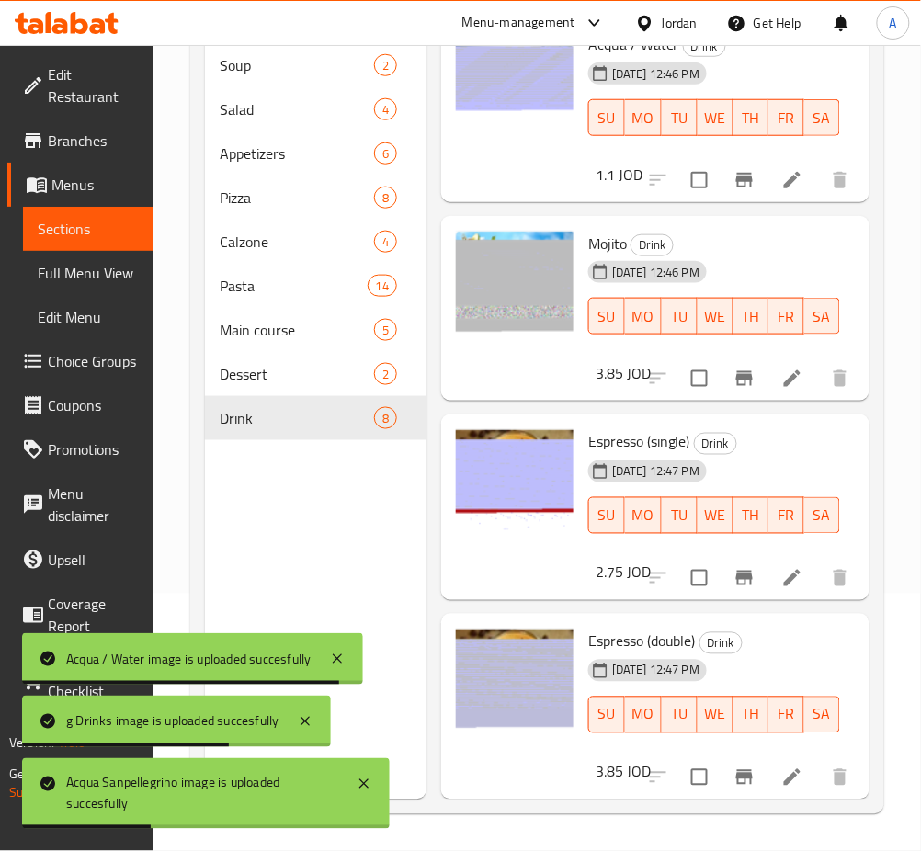
scroll to position [832, 0]
click at [347, 383] on div "Dessert 2" at bounding box center [316, 374] width 222 height 44
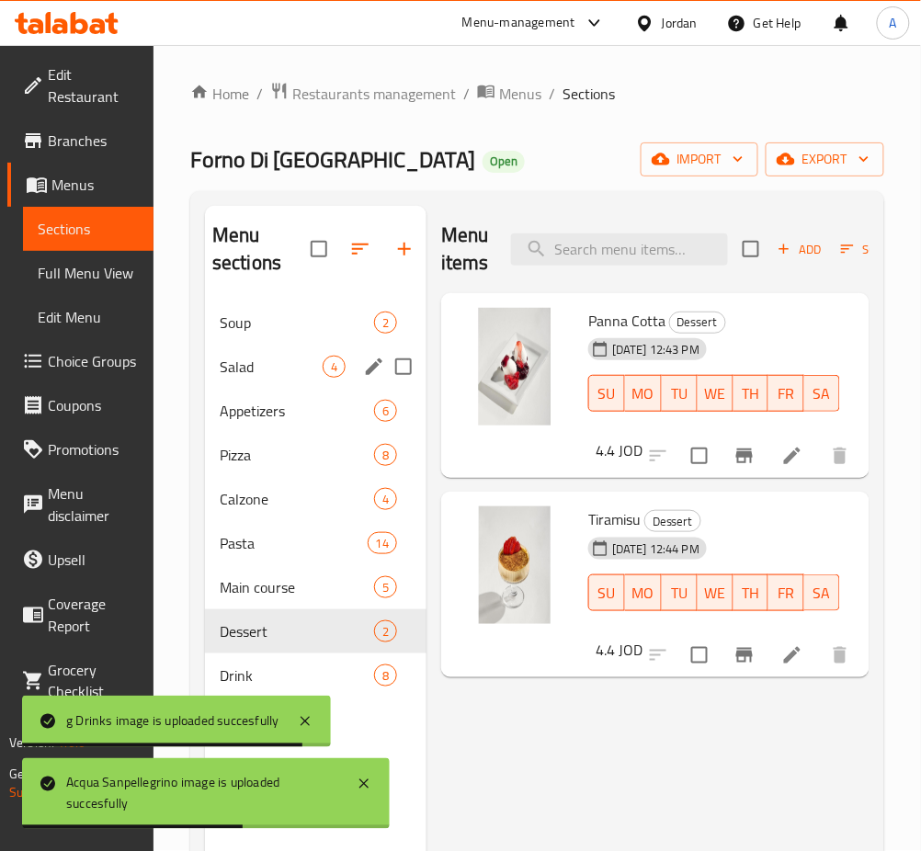
click at [312, 411] on span "Appetizers" at bounding box center [297, 411] width 154 height 22
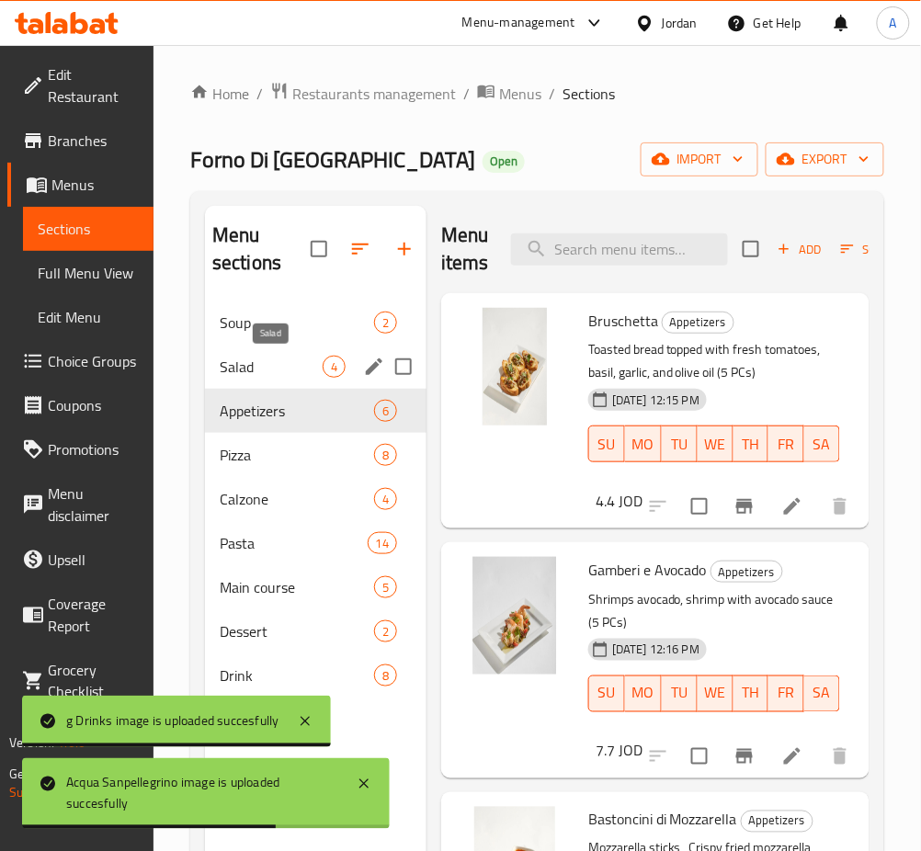
click at [316, 358] on span "Salad" at bounding box center [271, 367] width 103 height 22
